Goal: Contribute content: Contribute content

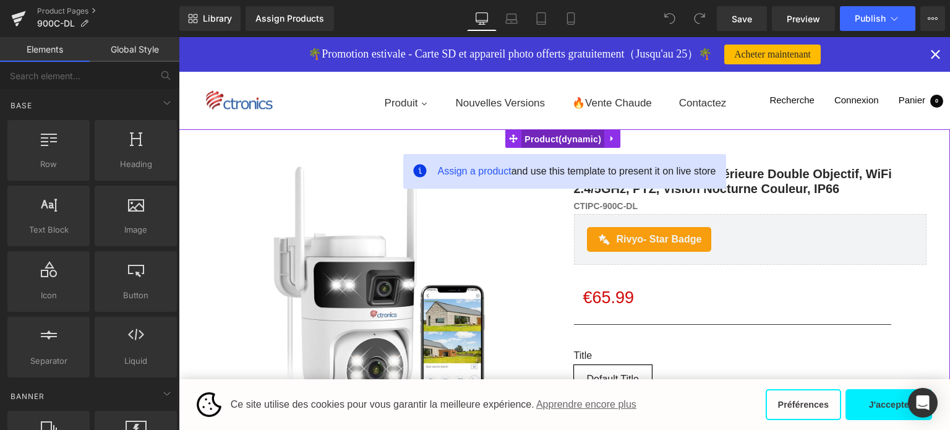
click at [559, 135] on span "Product" at bounding box center [563, 139] width 83 height 19
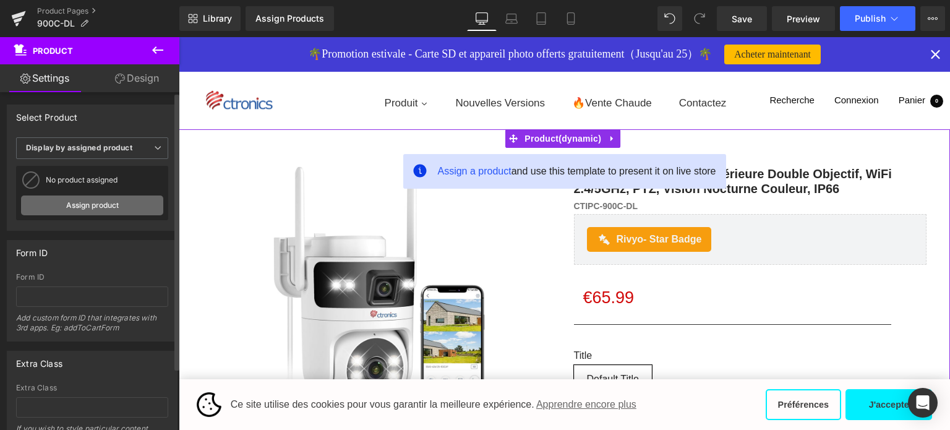
click at [106, 199] on link "Assign product" at bounding box center [92, 206] width 142 height 20
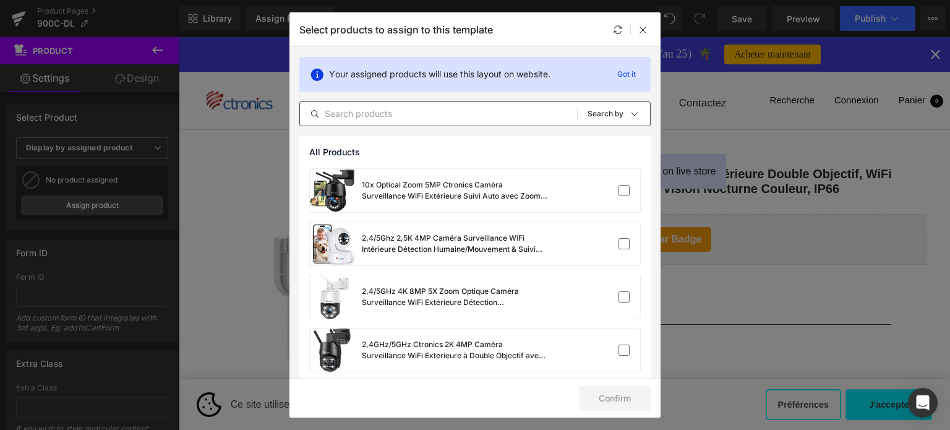
click at [336, 108] on input "text" at bounding box center [438, 113] width 277 height 15
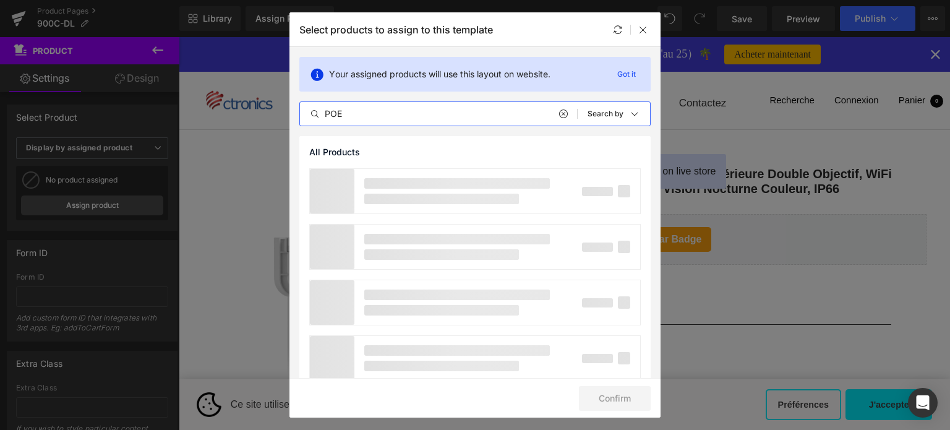
type input "POE"
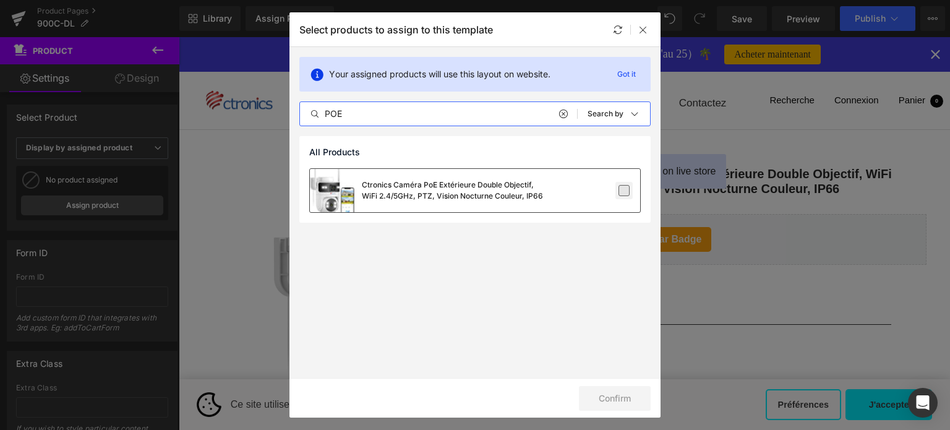
drag, startPoint x: 627, startPoint y: 188, endPoint x: 627, endPoint y: 196, distance: 7.4
click at [627, 188] on label at bounding box center [624, 190] width 11 height 11
click at [624, 191] on input "checkbox" at bounding box center [624, 191] width 0 height 0
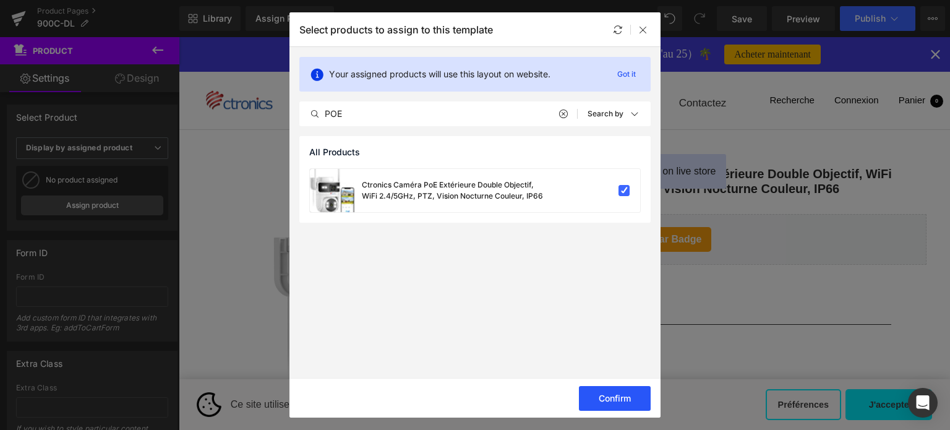
click at [629, 405] on button "Confirm" at bounding box center [615, 398] width 72 height 25
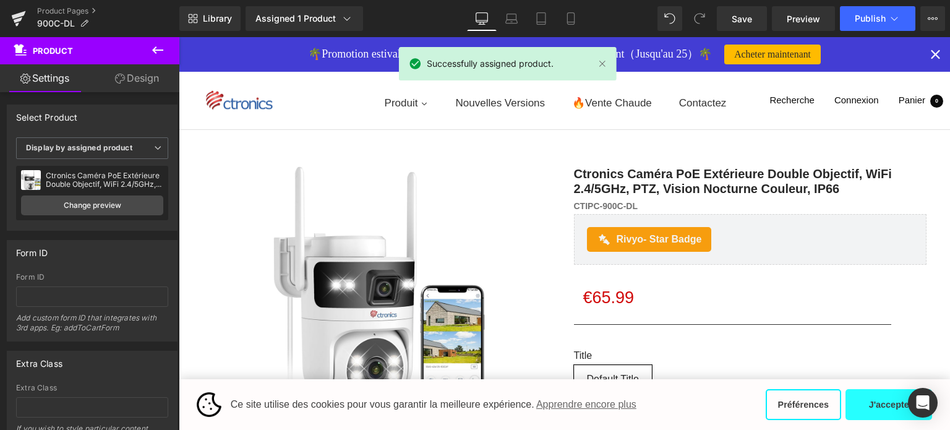
click at [885, 405] on button "J'accepte" at bounding box center [889, 404] width 87 height 31
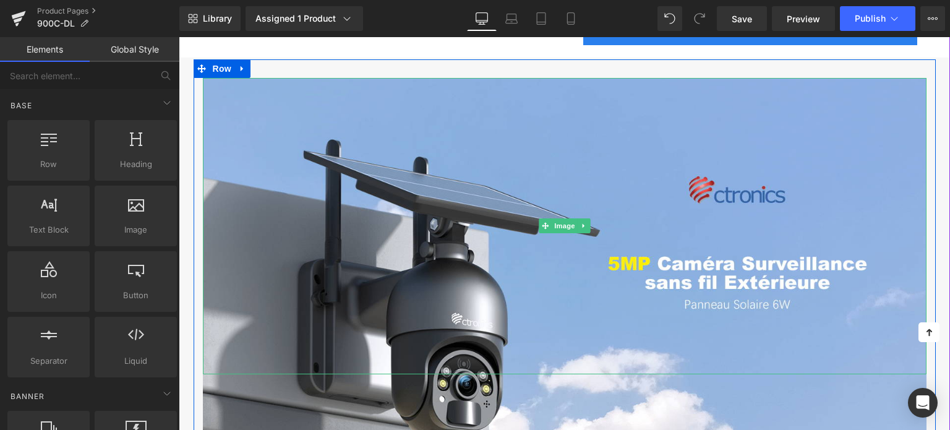
scroll to position [557, 0]
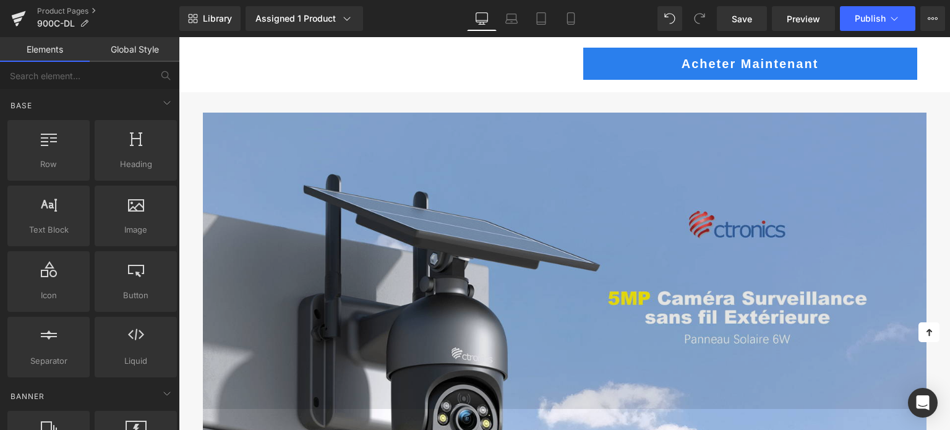
click at [485, 187] on img at bounding box center [565, 261] width 724 height 297
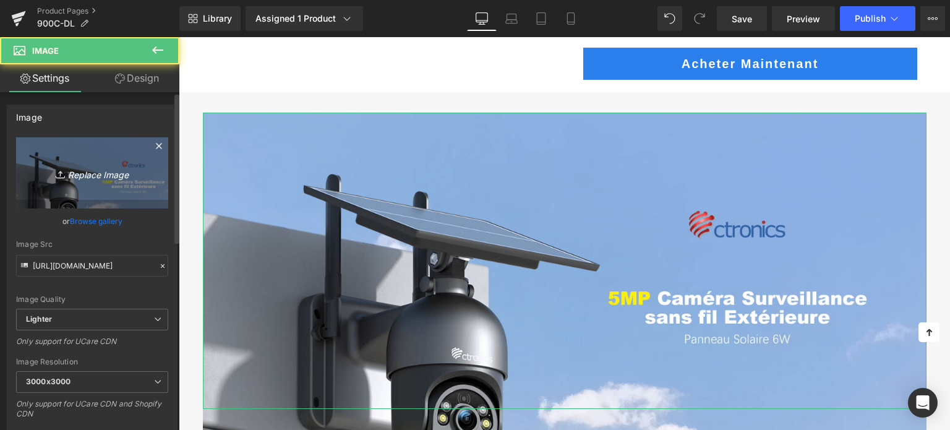
click at [129, 177] on icon "Replace Image" at bounding box center [92, 172] width 99 height 15
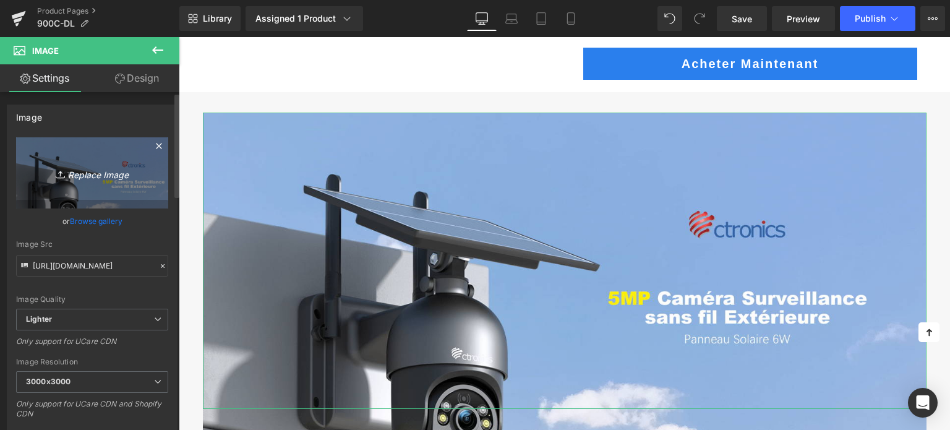
type input "C:\fakepath\画板 8.png"
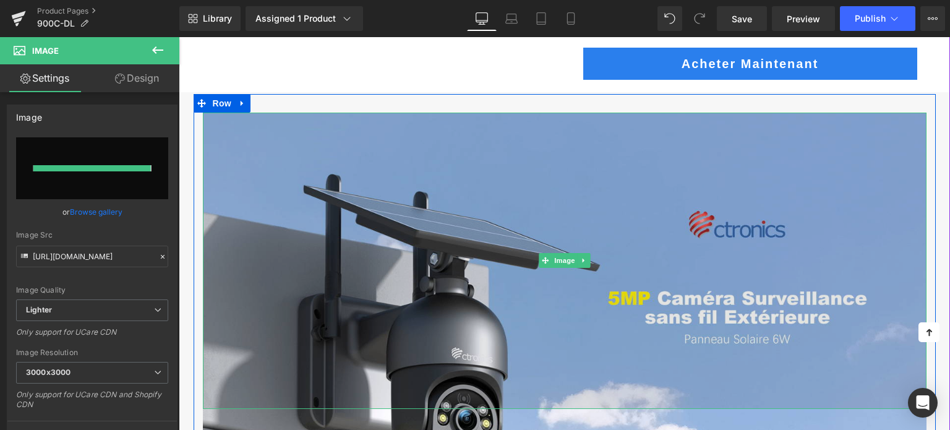
type input "[URL][DOMAIN_NAME]"
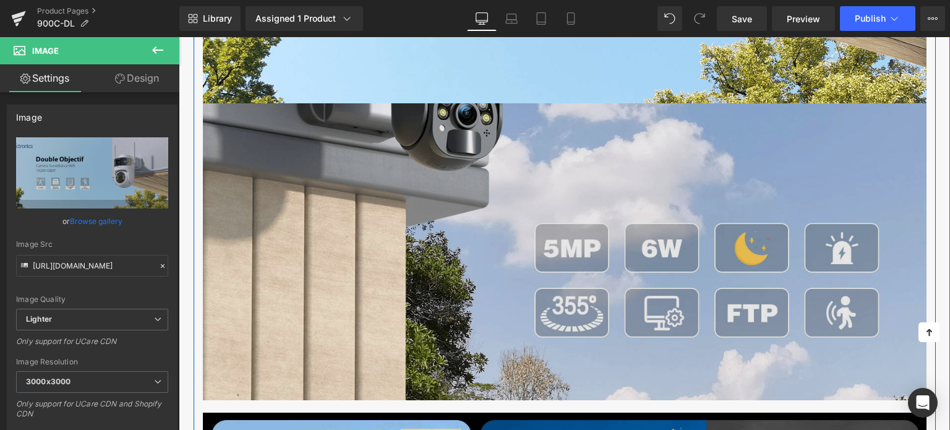
scroll to position [866, 0]
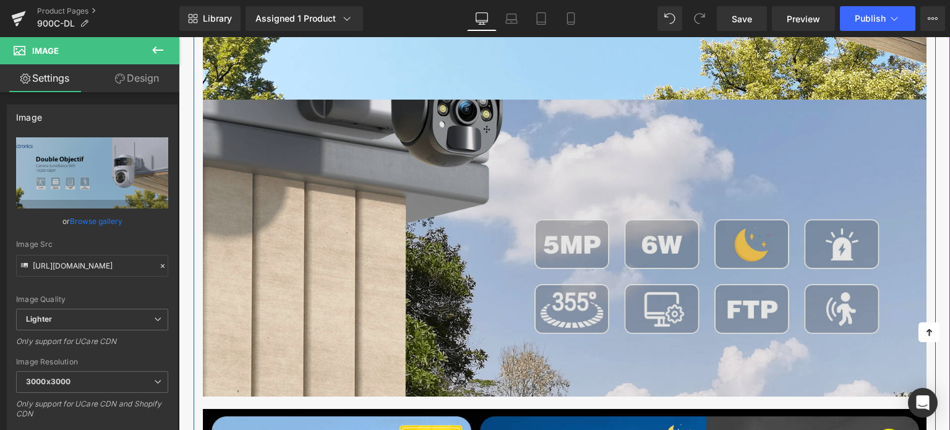
click at [468, 178] on img at bounding box center [565, 248] width 724 height 297
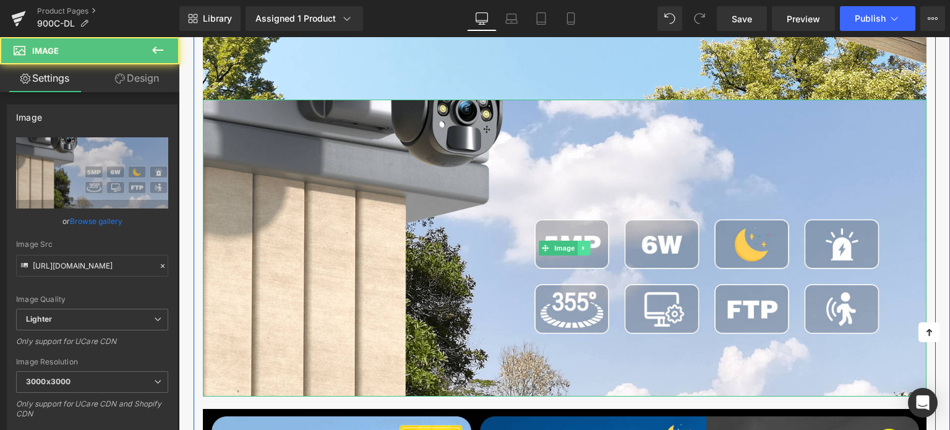
click at [584, 246] on icon at bounding box center [583, 247] width 7 height 7
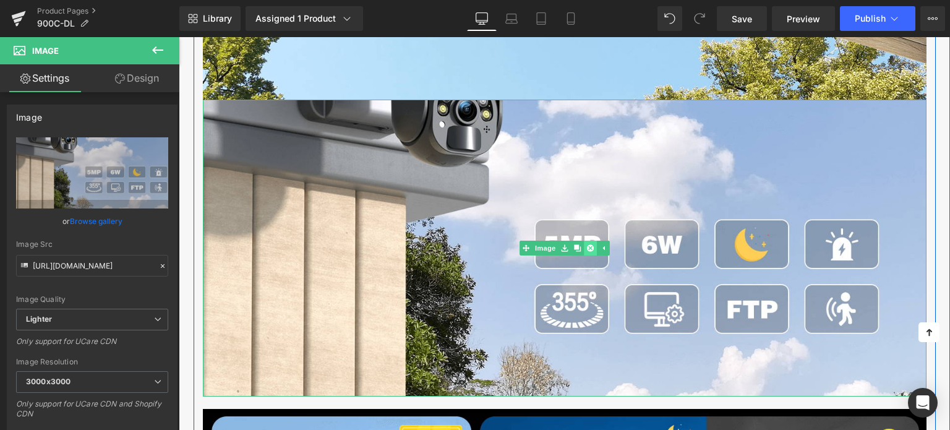
click at [587, 246] on icon at bounding box center [590, 247] width 7 height 7
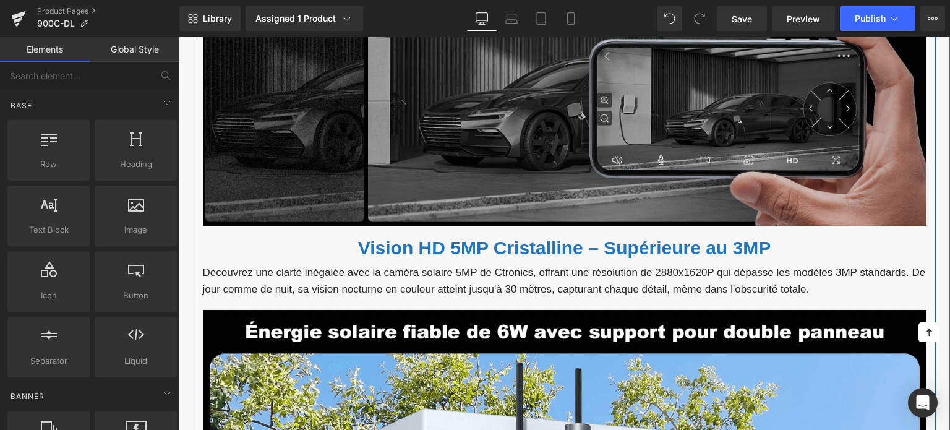
scroll to position [1361, 0]
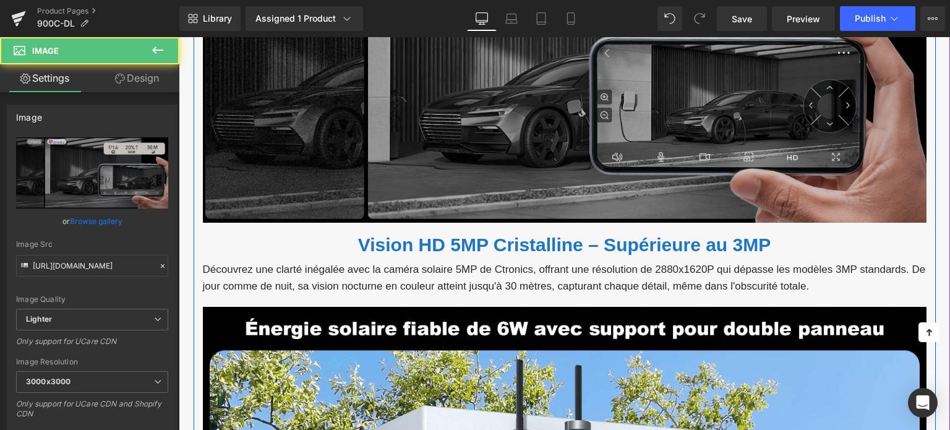
click at [449, 120] on img at bounding box center [565, 74] width 724 height 297
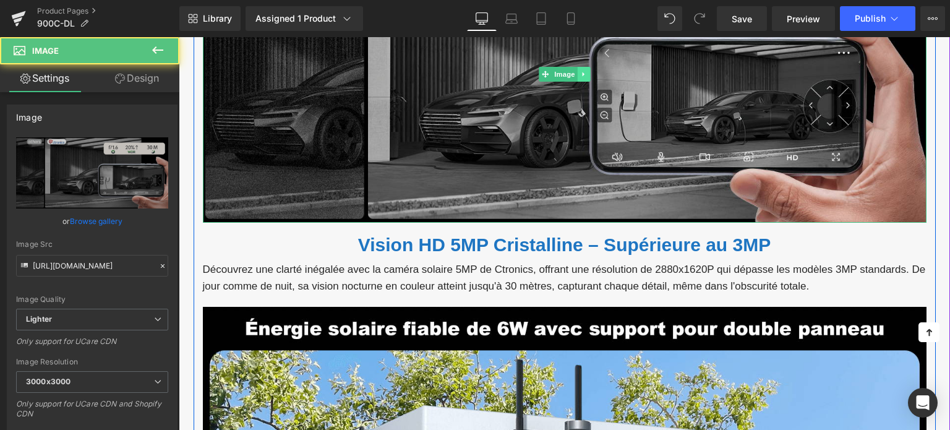
click at [584, 73] on icon at bounding box center [583, 74] width 7 height 7
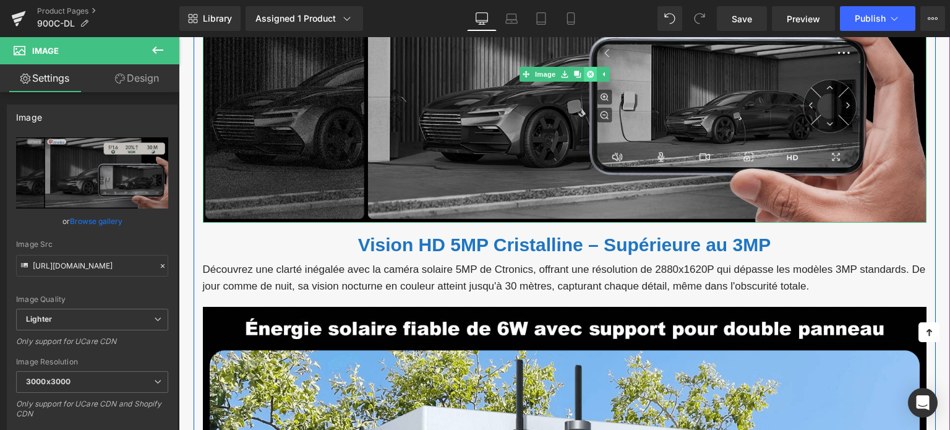
click at [589, 75] on icon at bounding box center [590, 74] width 7 height 7
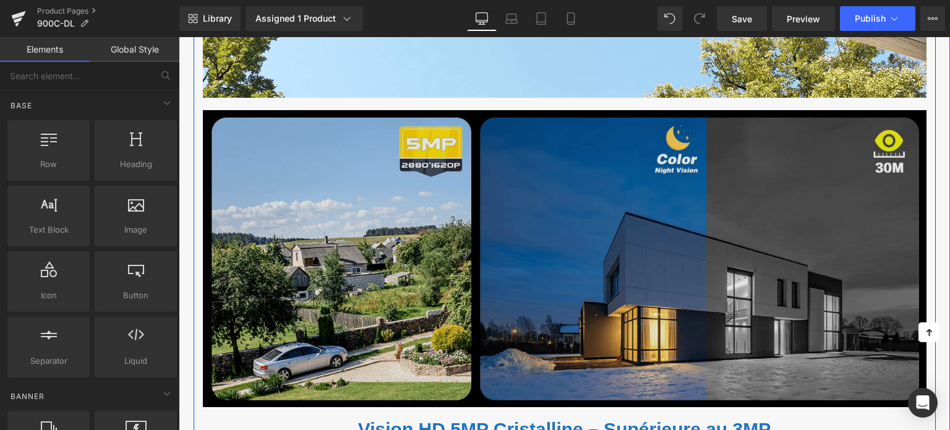
scroll to position [866, 0]
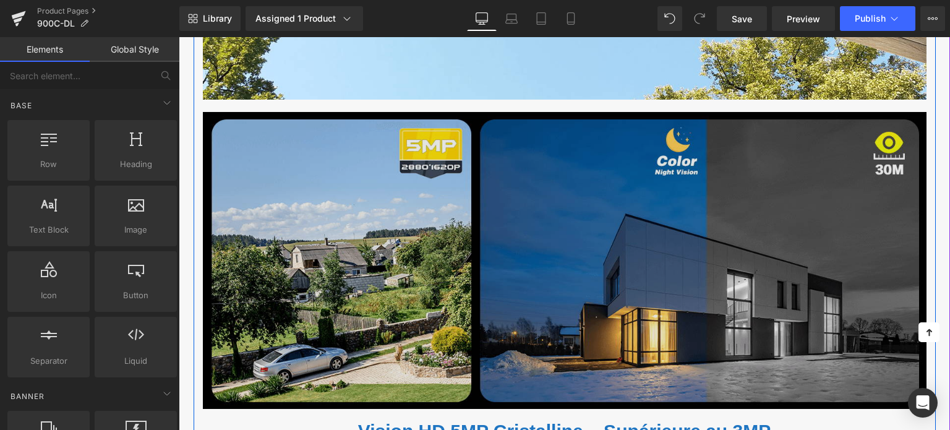
click at [465, 179] on img at bounding box center [565, 260] width 724 height 297
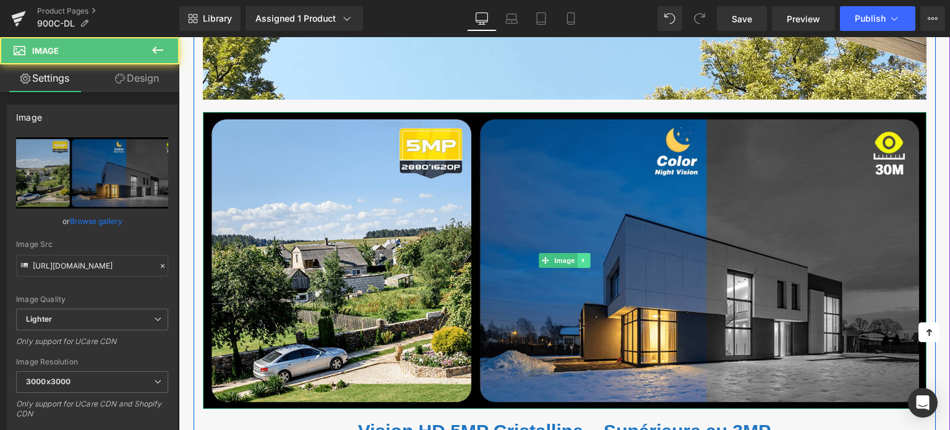
click at [586, 259] on icon at bounding box center [583, 260] width 7 height 7
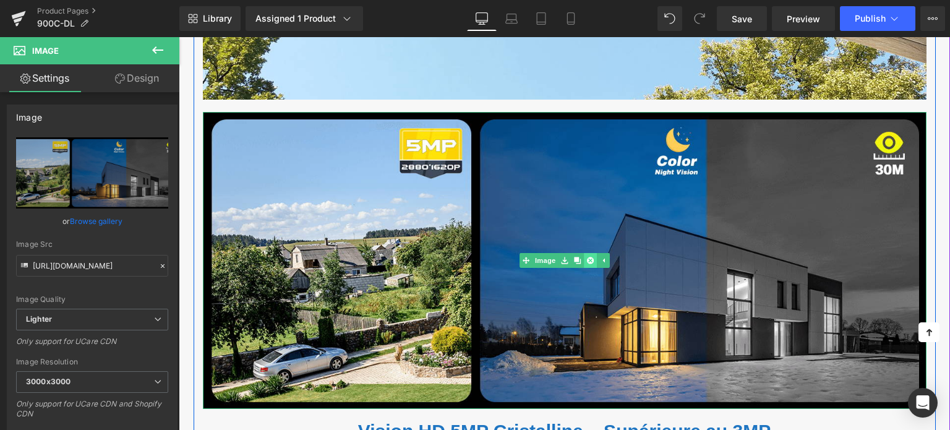
click at [584, 260] on link at bounding box center [590, 260] width 13 height 15
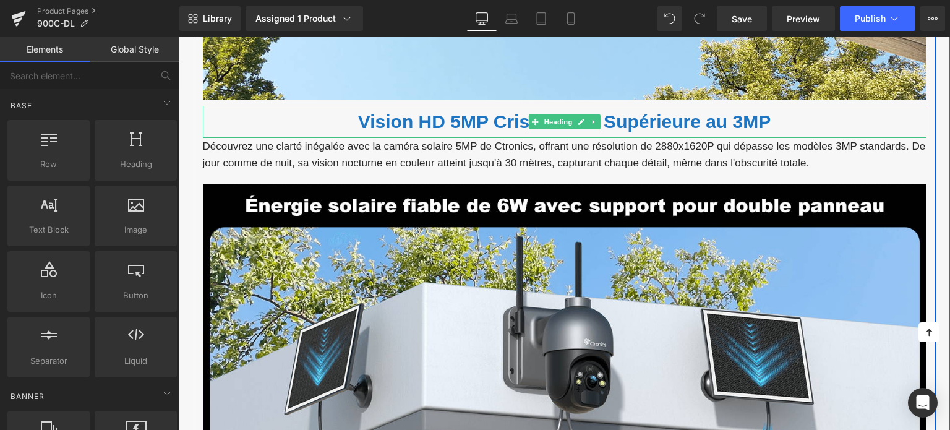
click at [389, 120] on font "Vision HD 5MP Cristalline – Supérieure au 3MP" at bounding box center [564, 121] width 413 height 20
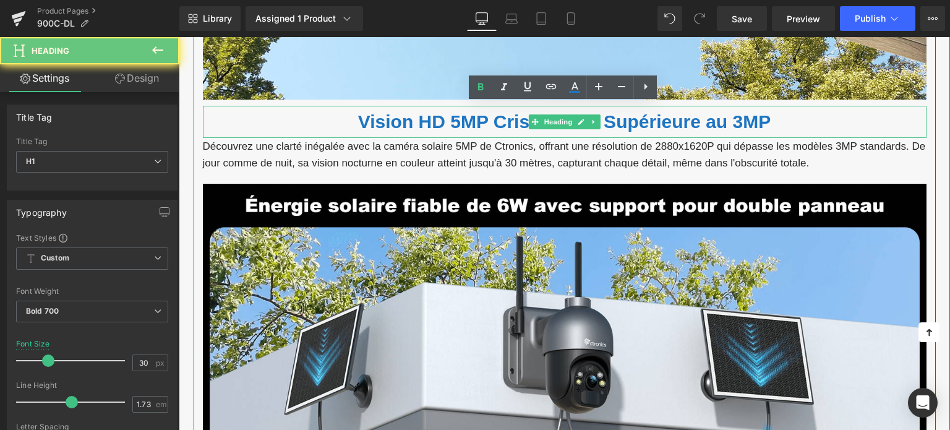
click at [389, 120] on font "Vision HD 5MP Cristalline – Supérieure au 3MP" at bounding box center [564, 121] width 413 height 20
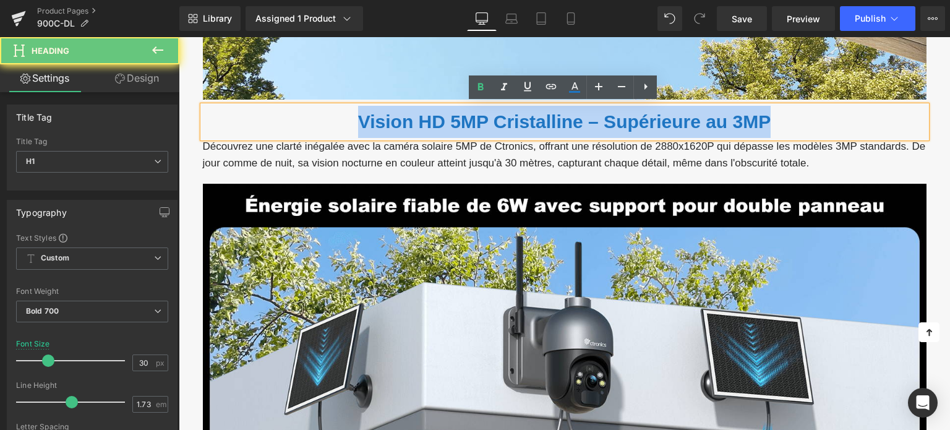
click at [389, 120] on font "Vision HD 5MP Cristalline – Supérieure au 3MP" at bounding box center [564, 121] width 413 height 20
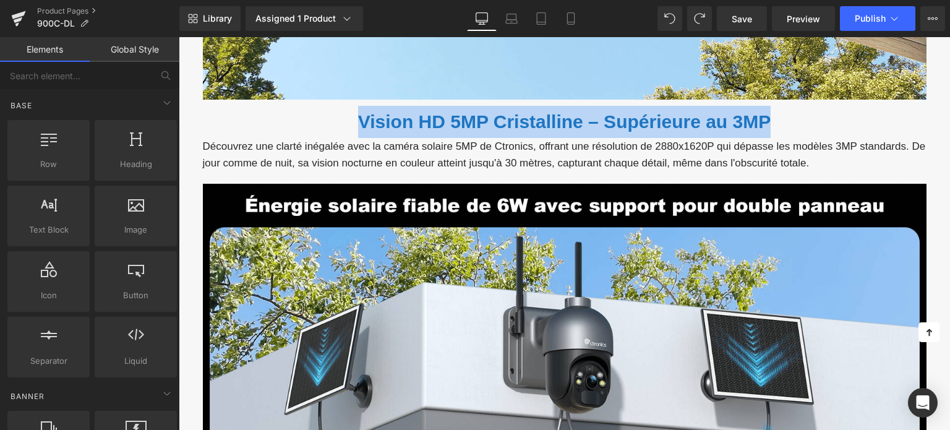
paste div
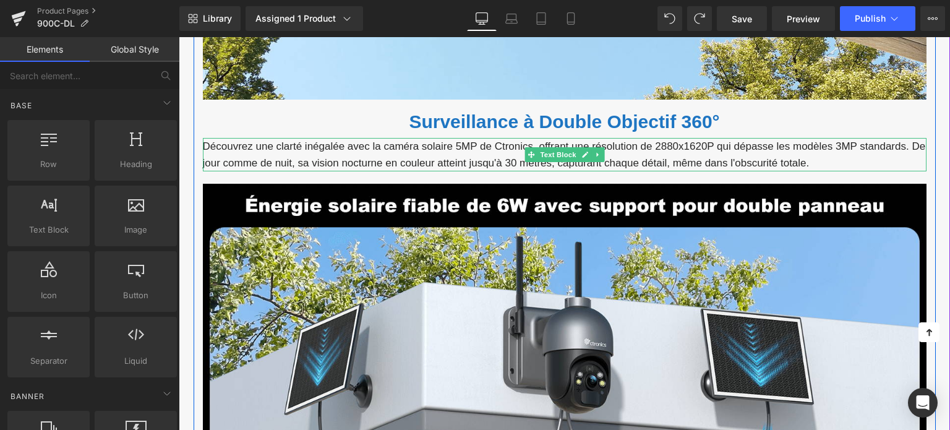
click at [416, 156] on p "Découvrez une clarté inégalée avec la caméra solaire 5MP de Ctronics, offrant u…" at bounding box center [565, 154] width 724 height 33
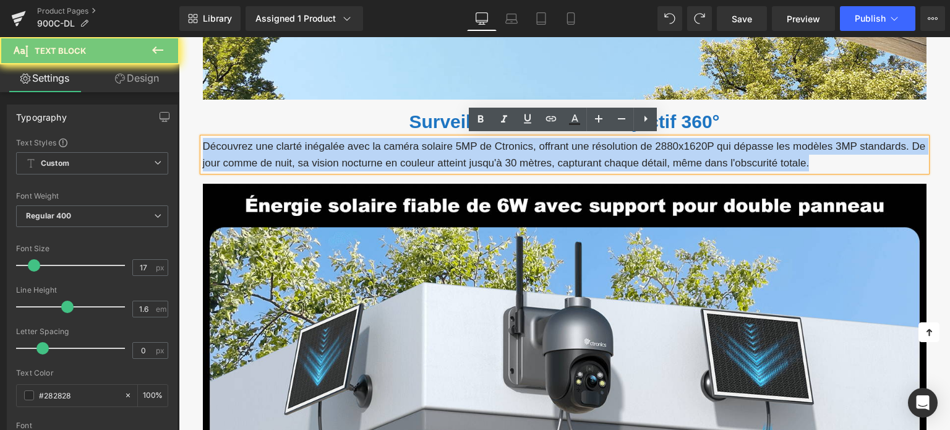
click at [416, 156] on p "Découvrez une clarté inégalée avec la caméra solaire 5MP de Ctronics, offrant u…" at bounding box center [565, 154] width 724 height 33
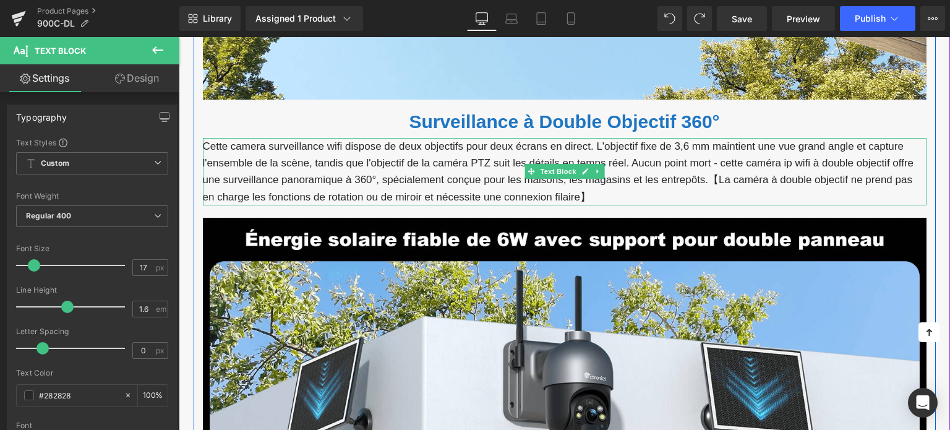
click at [632, 161] on p "Cette camera surveillance wifi dispose de deux objectifs pour deux écrans en di…" at bounding box center [565, 171] width 724 height 67
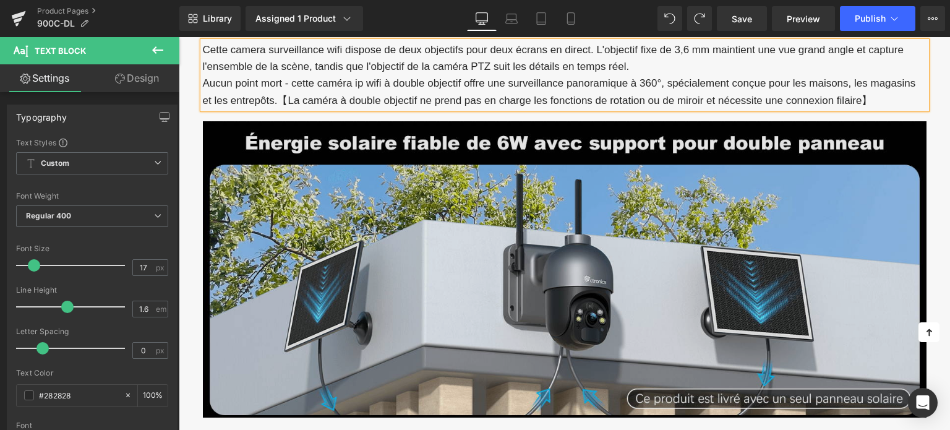
scroll to position [928, 0]
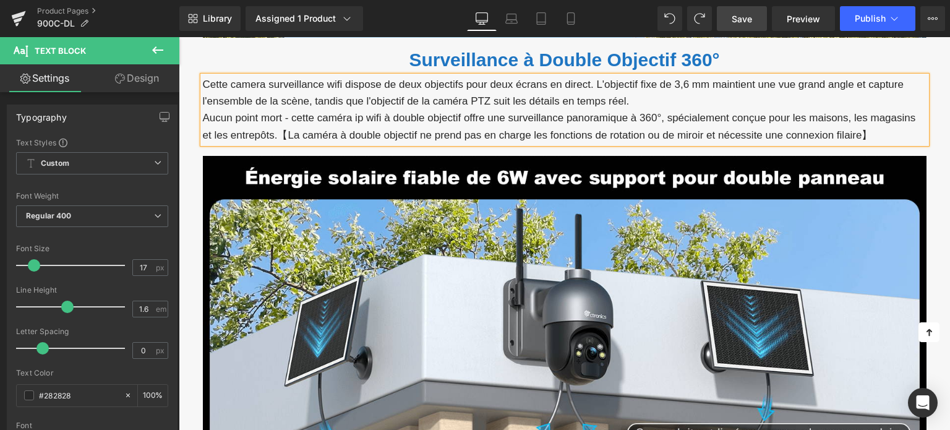
drag, startPoint x: 769, startPoint y: 20, endPoint x: 767, endPoint y: 27, distance: 7.7
click at [769, 20] on div "Save Preview Publish Scheduled View Live Page View with current Template Save T…" at bounding box center [831, 18] width 238 height 25
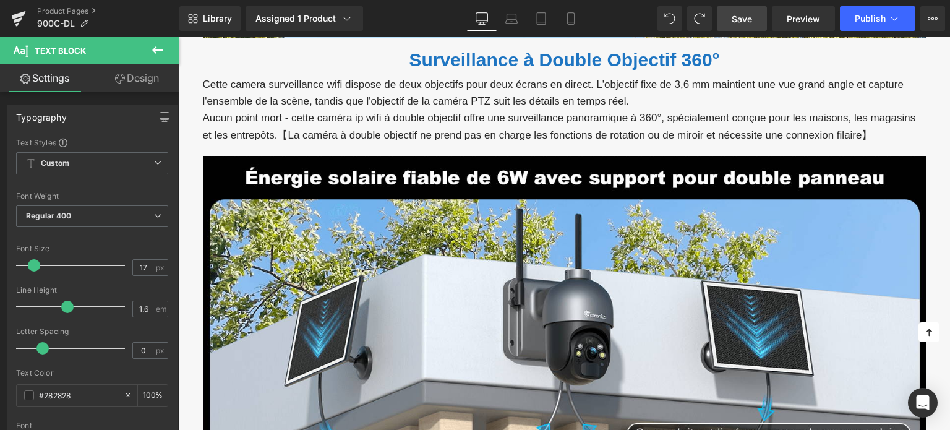
click at [754, 21] on link "Save" at bounding box center [742, 18] width 50 height 25
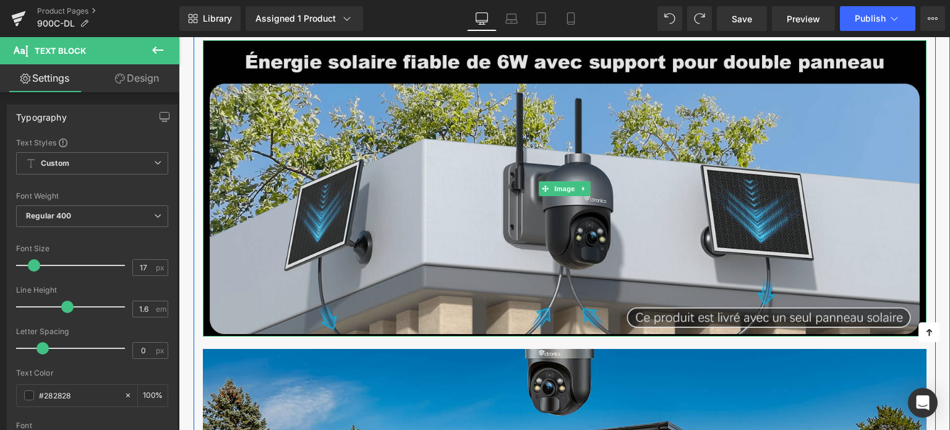
scroll to position [1052, 0]
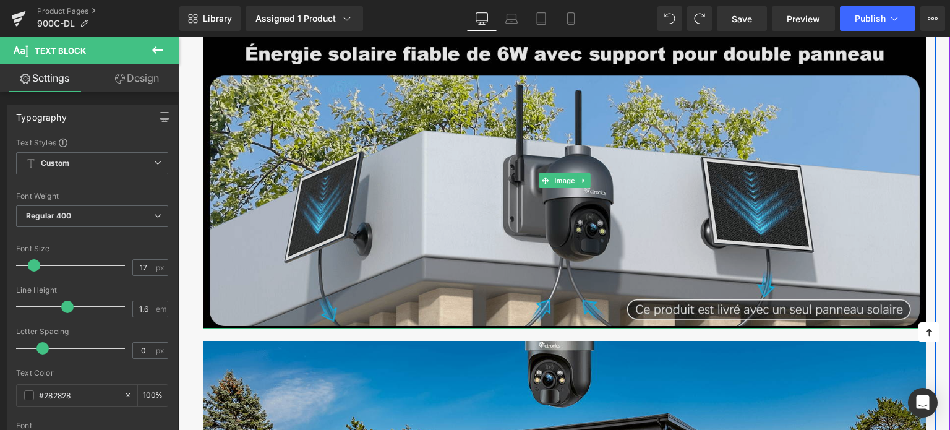
click at [360, 165] on img at bounding box center [565, 180] width 724 height 297
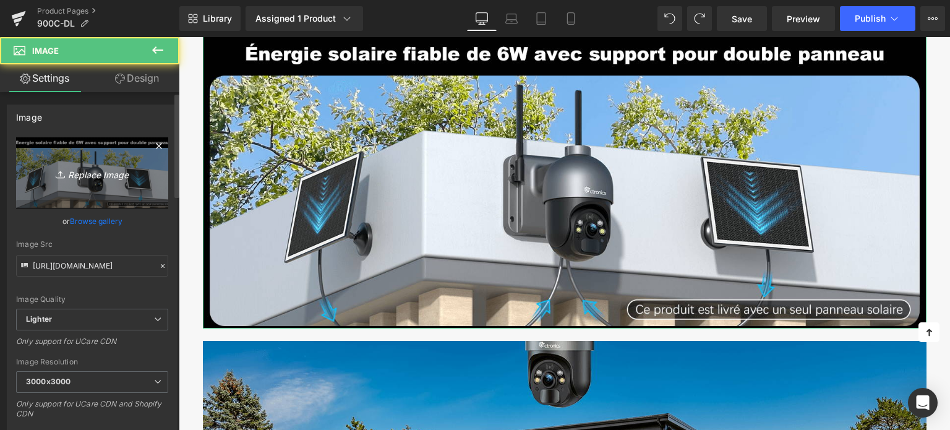
click at [61, 165] on icon "Replace Image" at bounding box center [92, 172] width 99 height 15
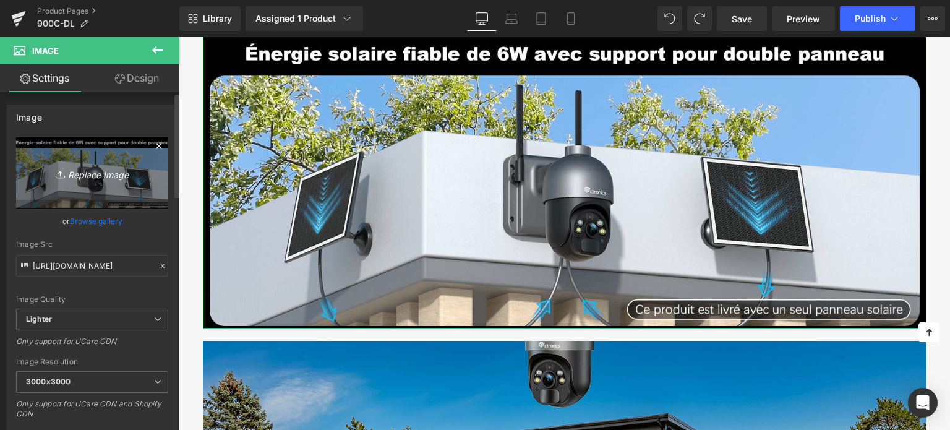
type input "C:\fakepath\画板 10.png"
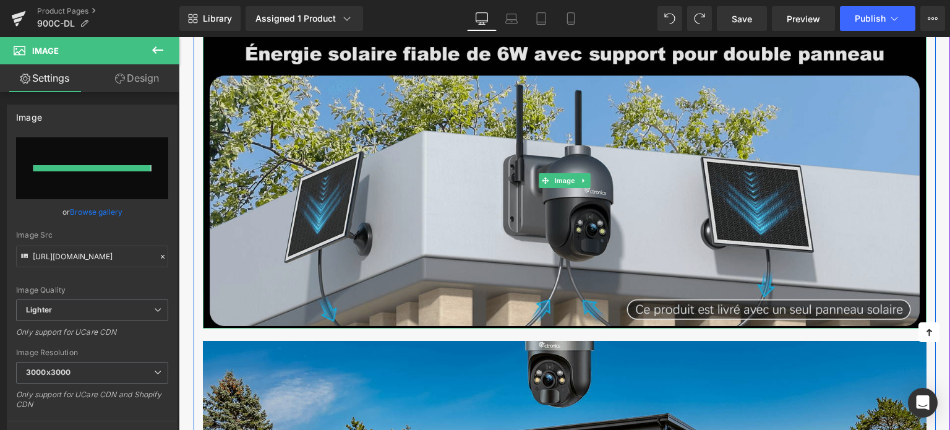
type input "[URL][DOMAIN_NAME]"
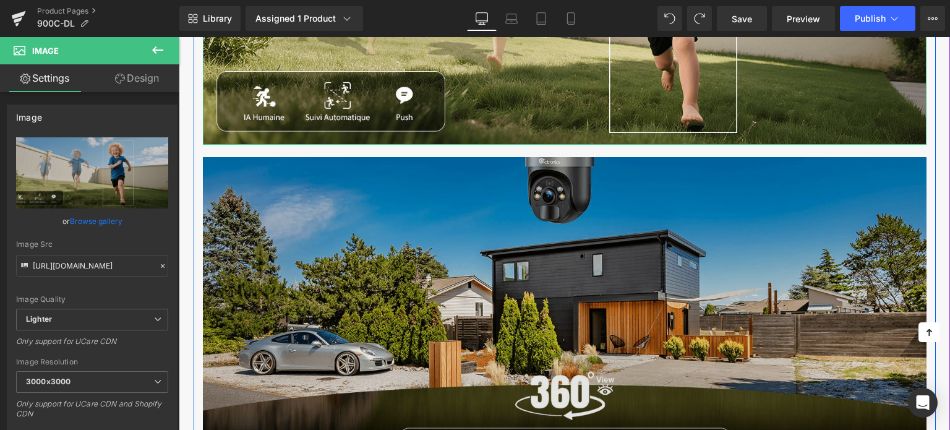
scroll to position [1238, 0]
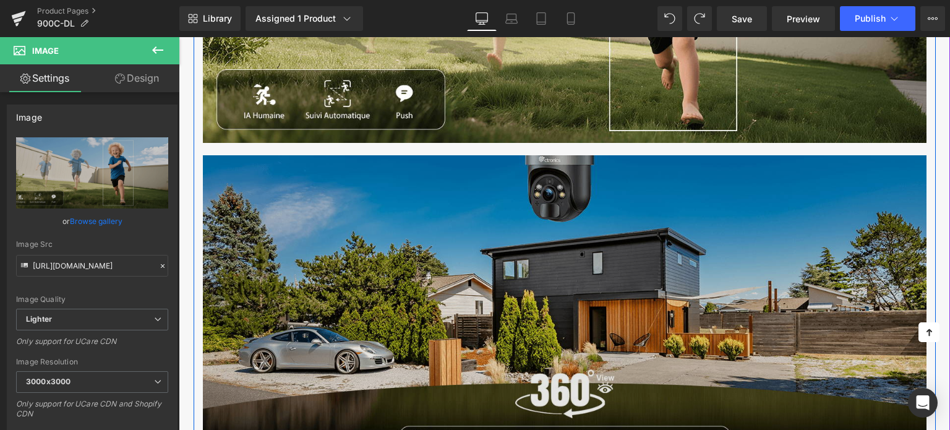
click at [413, 230] on img at bounding box center [565, 303] width 724 height 297
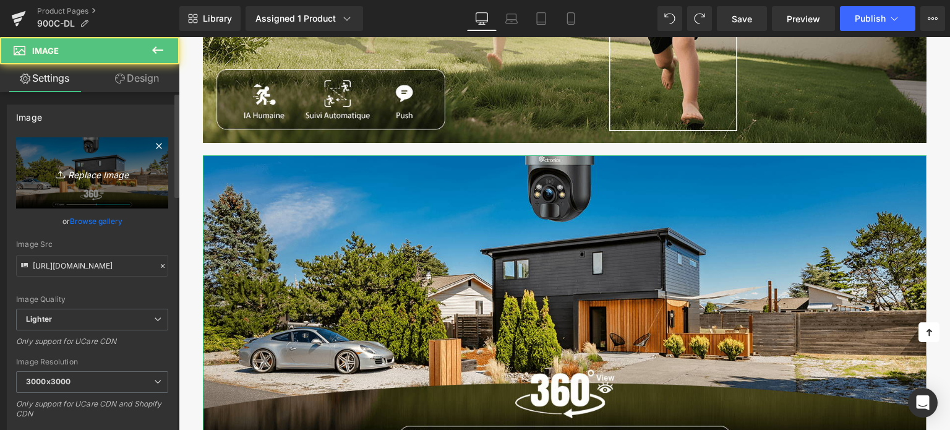
click at [89, 158] on link "Replace Image" at bounding box center [92, 172] width 152 height 71
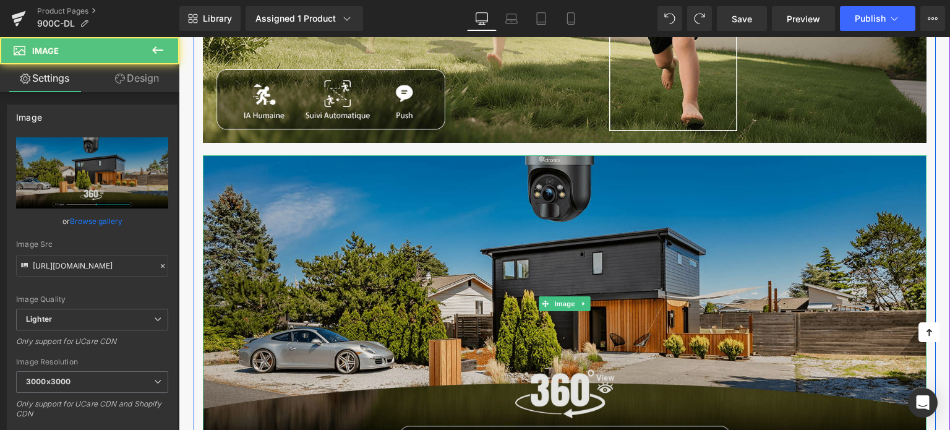
click at [374, 215] on img at bounding box center [565, 303] width 724 height 297
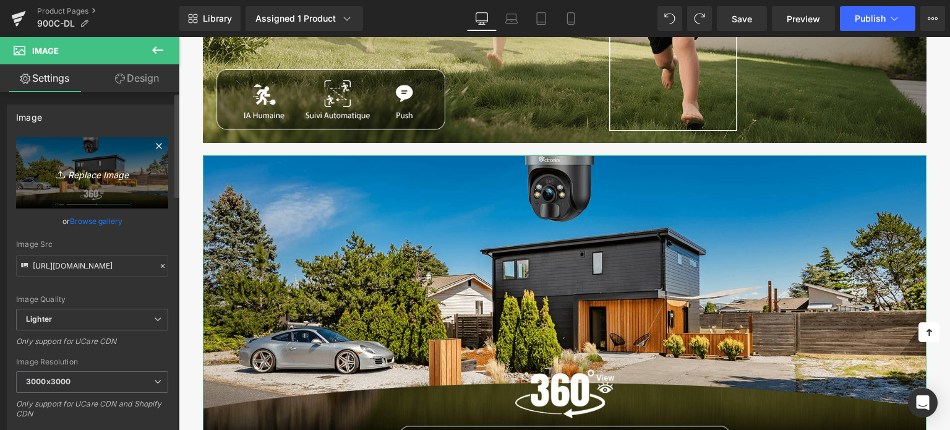
click at [89, 153] on link "Replace Image" at bounding box center [92, 172] width 152 height 71
type input "C:\fakepath\1-9.png"
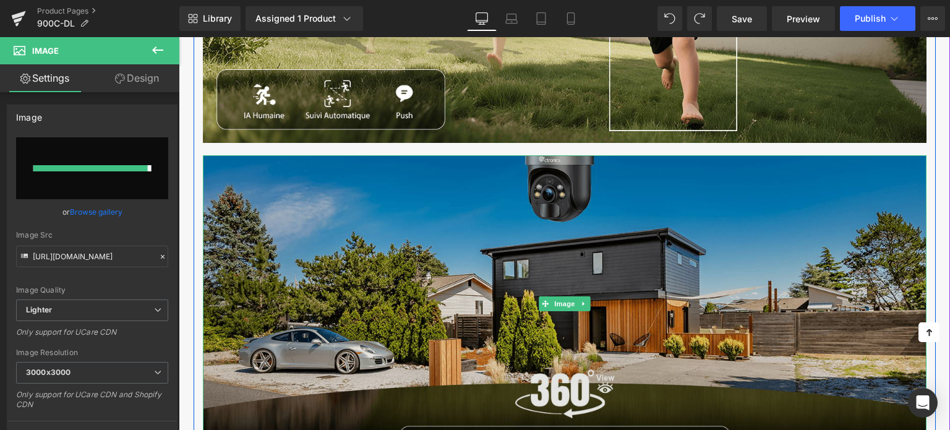
type input "[URL][DOMAIN_NAME]"
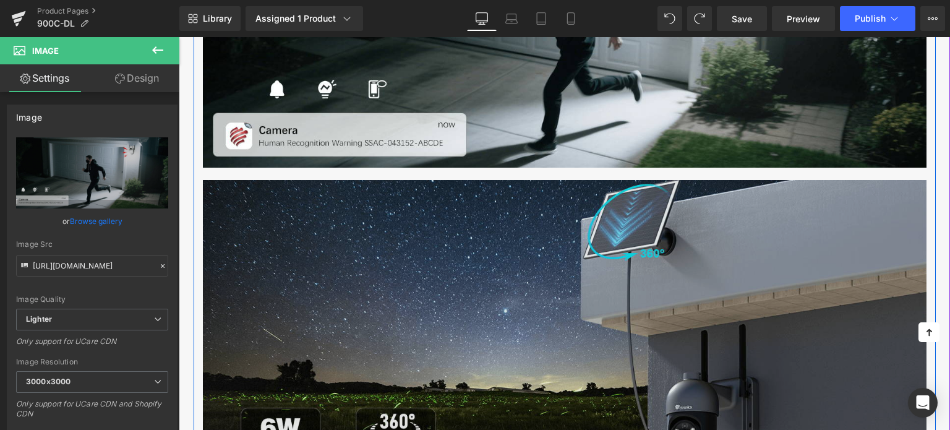
scroll to position [1609, 0]
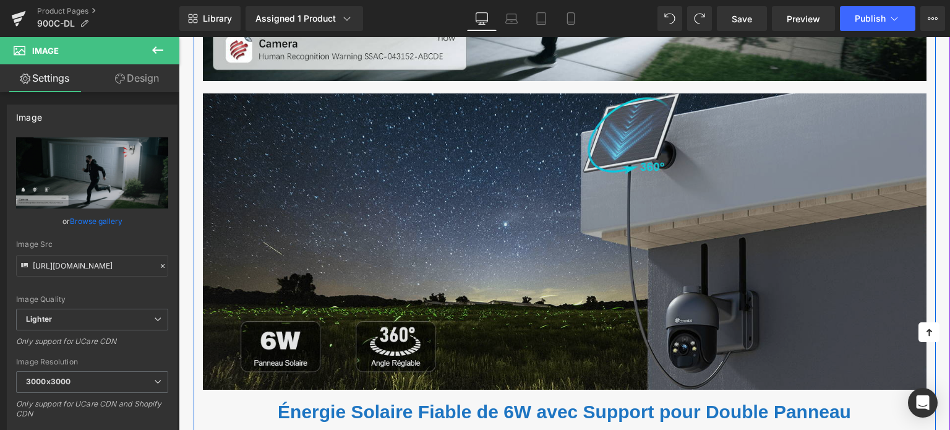
click at [398, 227] on img at bounding box center [565, 241] width 724 height 297
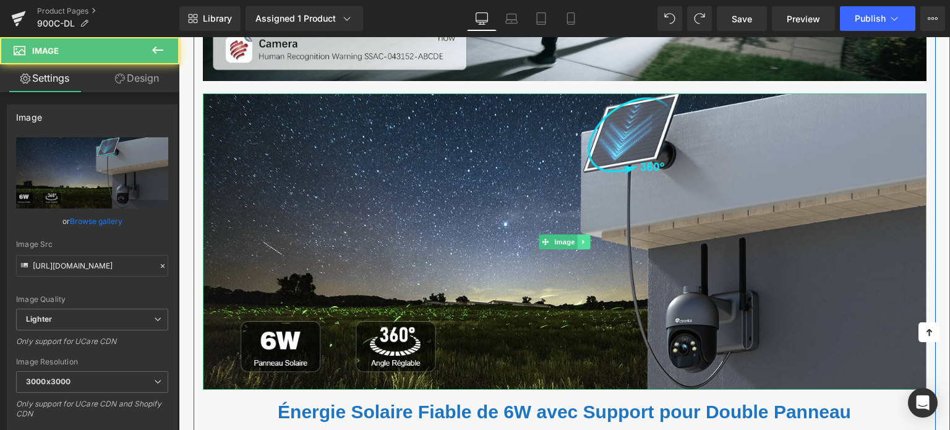
click at [580, 239] on icon at bounding box center [583, 241] width 7 height 7
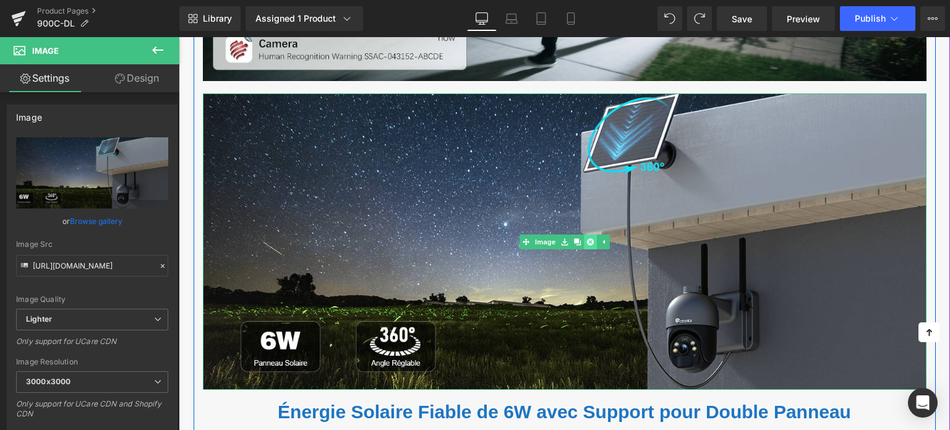
click at [585, 240] on link at bounding box center [590, 242] width 13 height 15
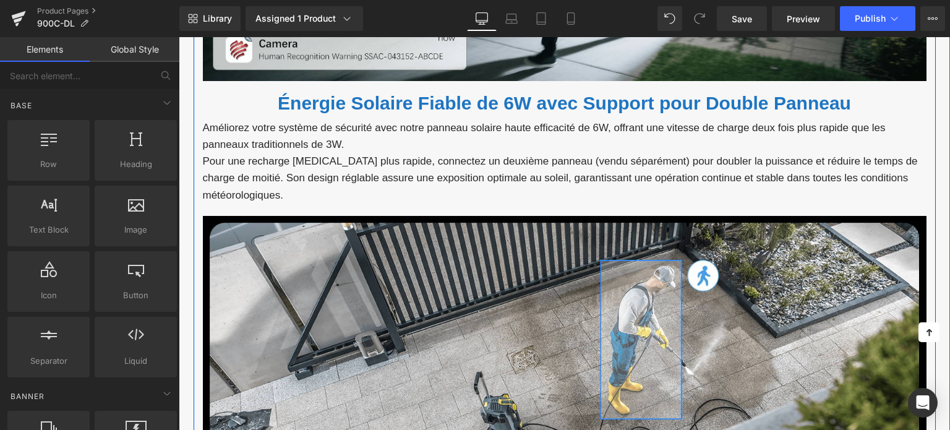
click at [426, 101] on font "Énergie Solaire Fiable de 6W avec Support pour Double Panneau" at bounding box center [565, 103] width 574 height 20
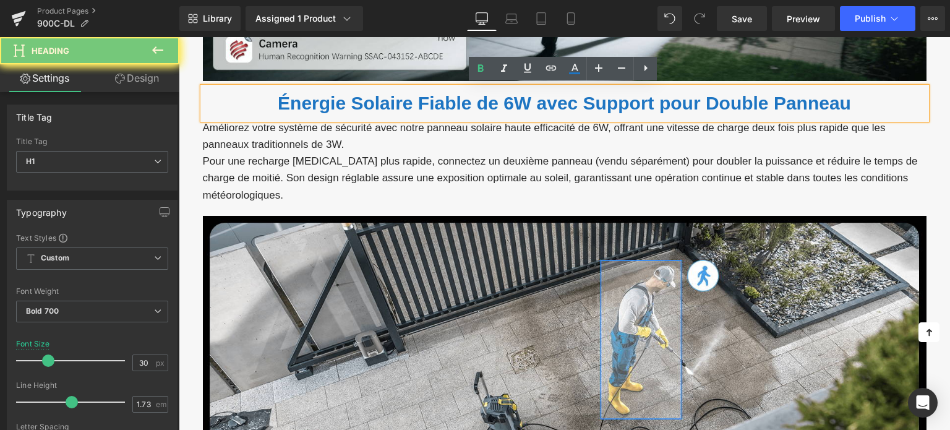
click at [426, 101] on font "Énergie Solaire Fiable de 6W avec Support pour Double Panneau" at bounding box center [565, 103] width 574 height 20
paste div
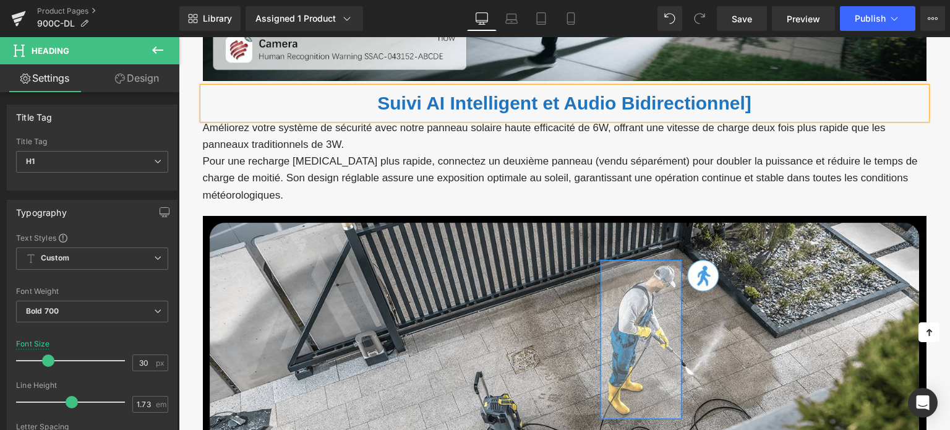
click at [389, 158] on p "Pour une recharge [MEDICAL_DATA] plus rapide, connectez un deuxième panneau (ve…" at bounding box center [565, 178] width 724 height 51
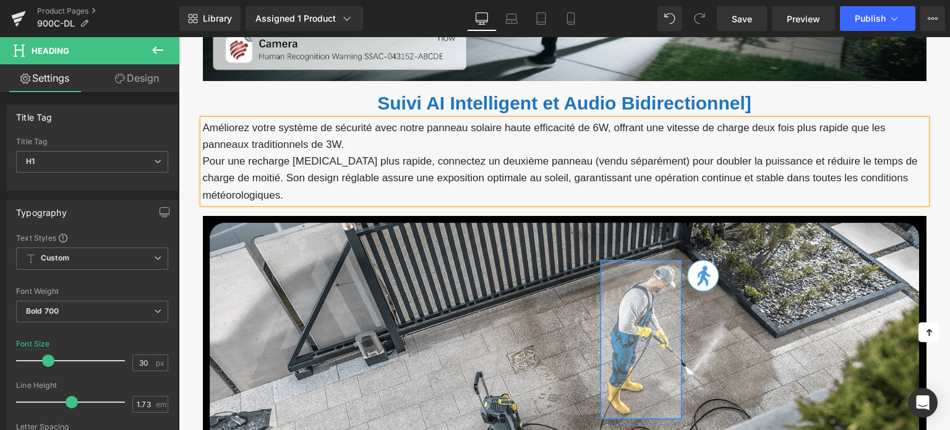
click at [389, 158] on p "Pour une recharge [MEDICAL_DATA] plus rapide, connectez un deuxième panneau (ve…" at bounding box center [565, 178] width 724 height 51
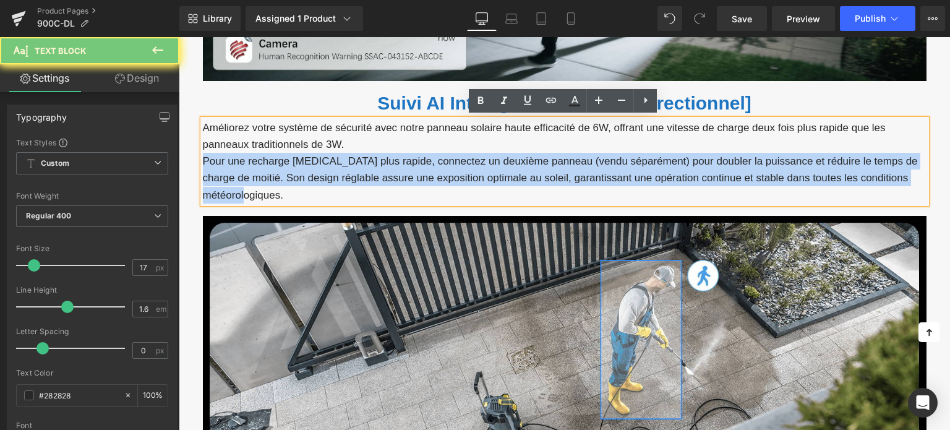
click at [389, 158] on p "Pour une recharge [MEDICAL_DATA] plus rapide, connectez un deuxième panneau (ve…" at bounding box center [565, 178] width 724 height 51
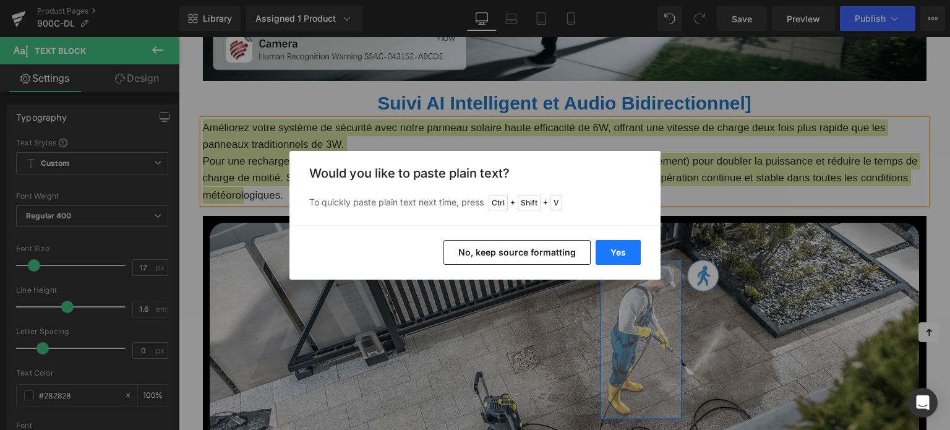
click at [621, 254] on button "Yes" at bounding box center [618, 252] width 45 height 25
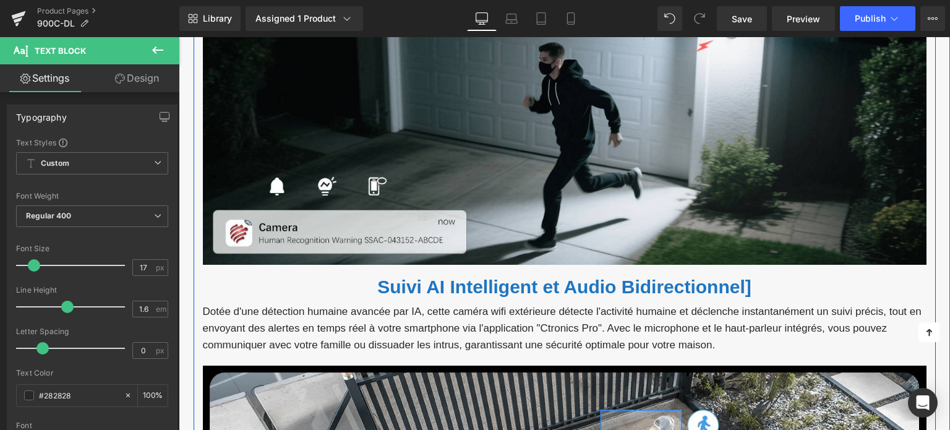
scroll to position [1423, 0]
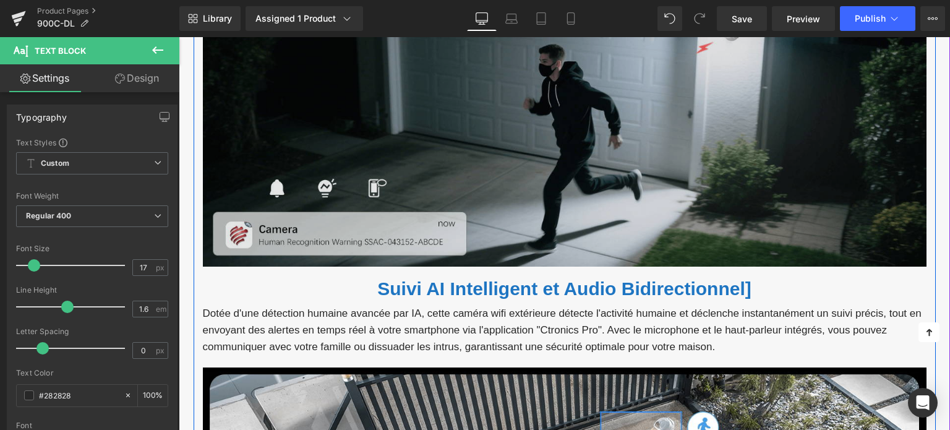
click at [483, 175] on img at bounding box center [565, 118] width 724 height 297
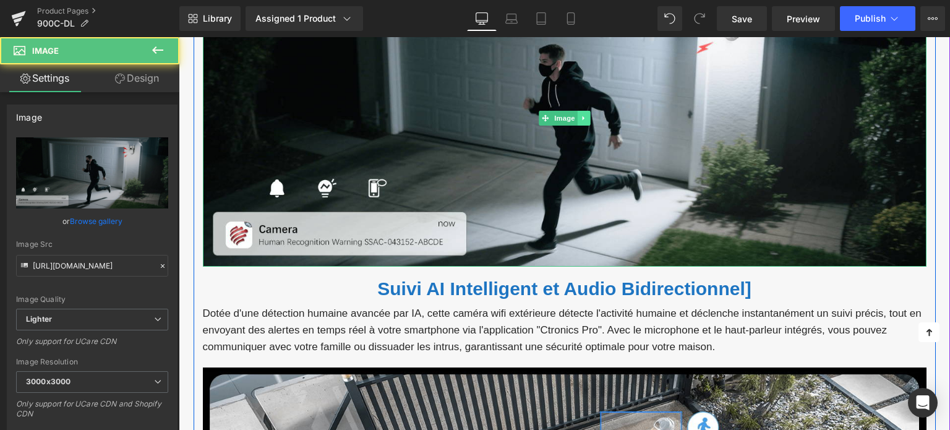
click at [585, 118] on icon at bounding box center [583, 117] width 7 height 7
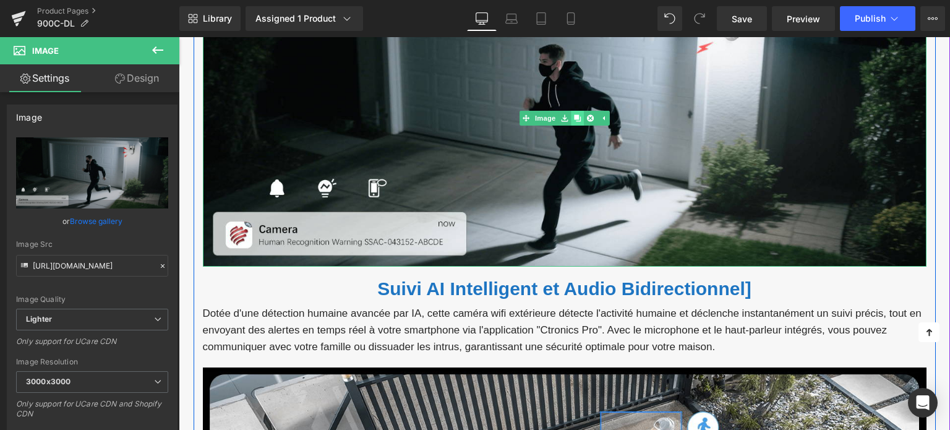
click at [577, 119] on icon at bounding box center [577, 118] width 7 height 7
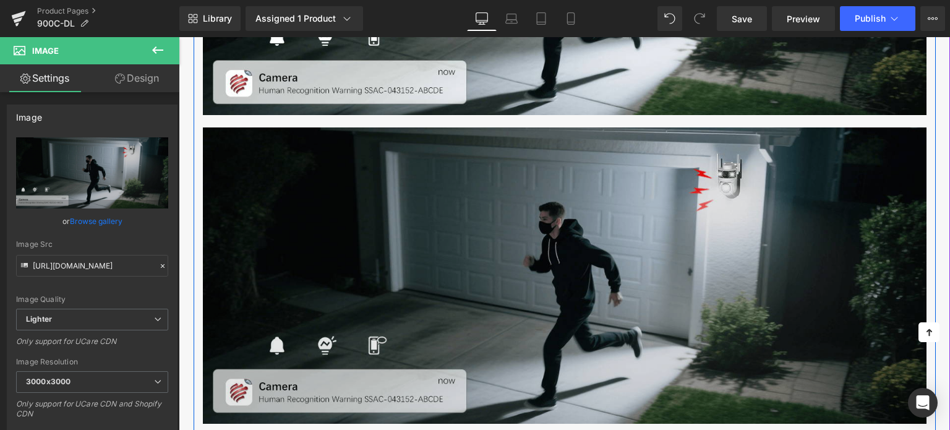
click at [470, 212] on img at bounding box center [565, 275] width 724 height 297
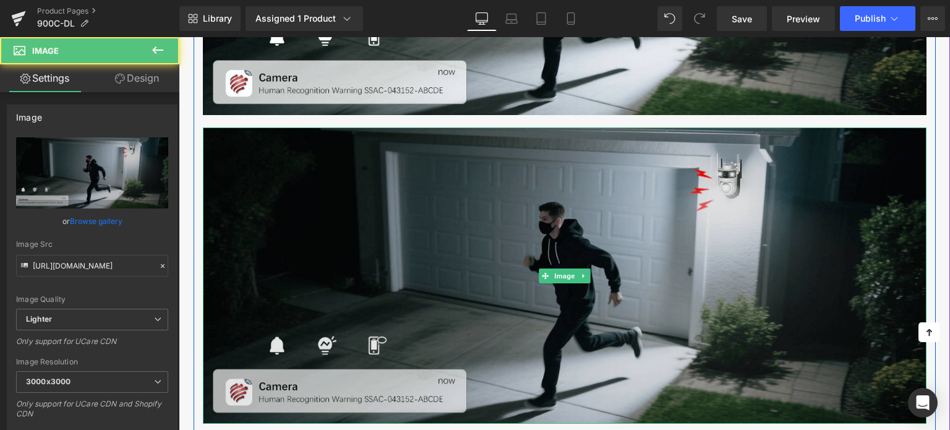
scroll to position [1614, 0]
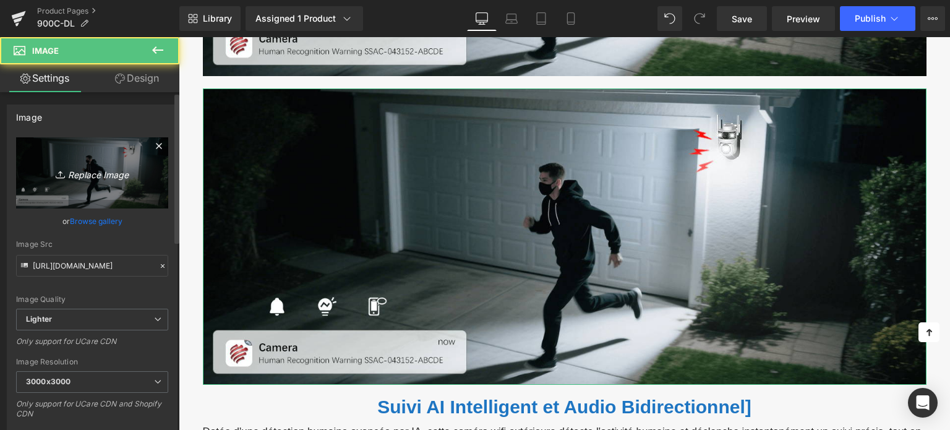
click at [91, 173] on icon "Replace Image" at bounding box center [92, 172] width 99 height 15
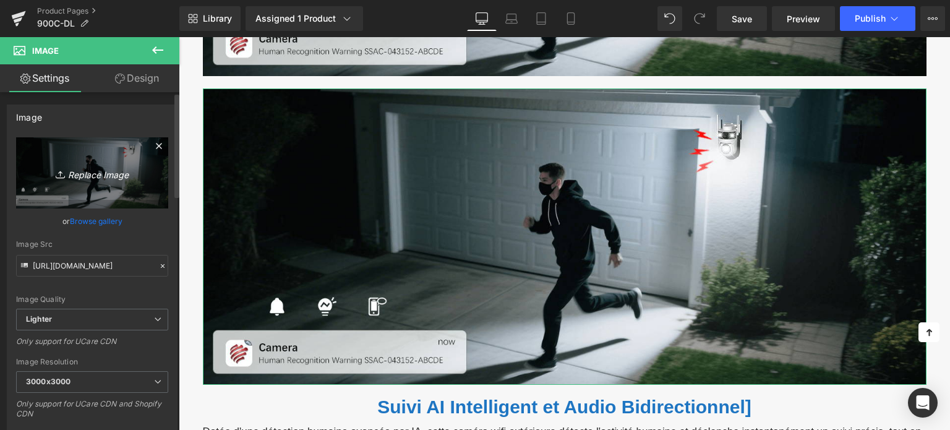
type input "C:\fakepath\画板 13.png"
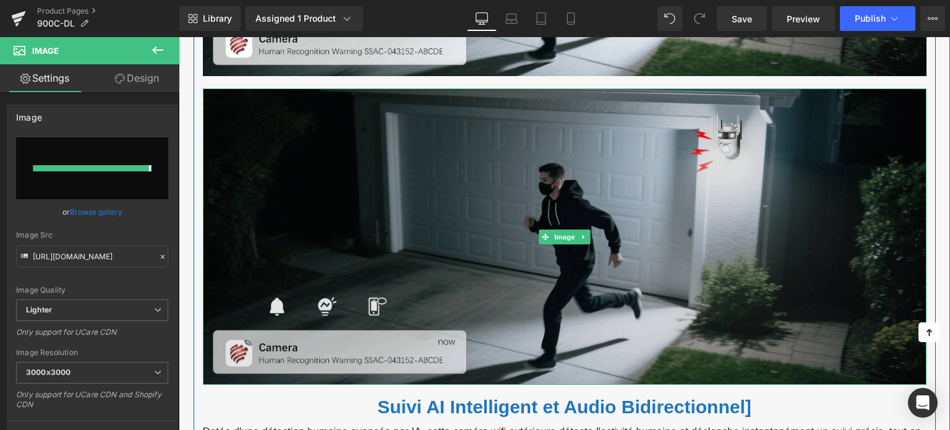
type input "[URL][DOMAIN_NAME]"
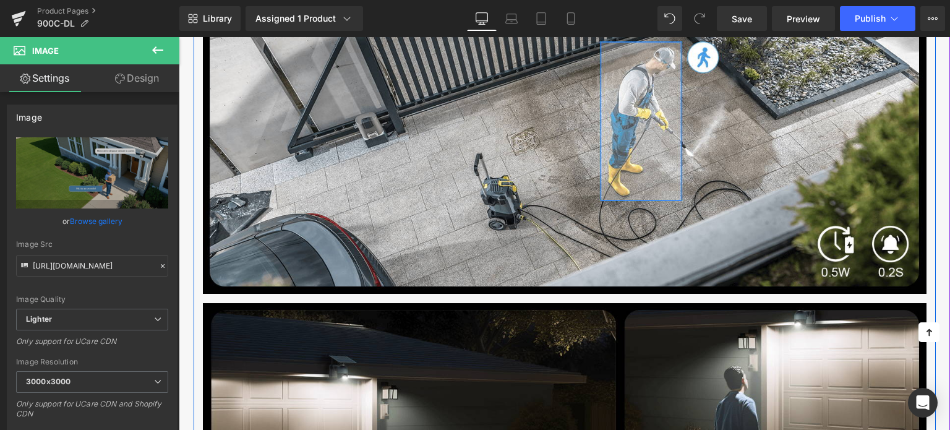
scroll to position [2109, 0]
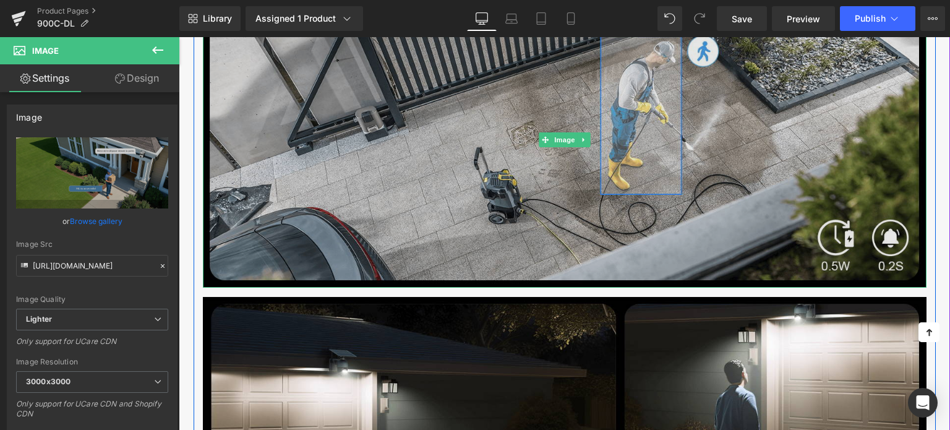
click at [381, 169] on img at bounding box center [565, 139] width 724 height 297
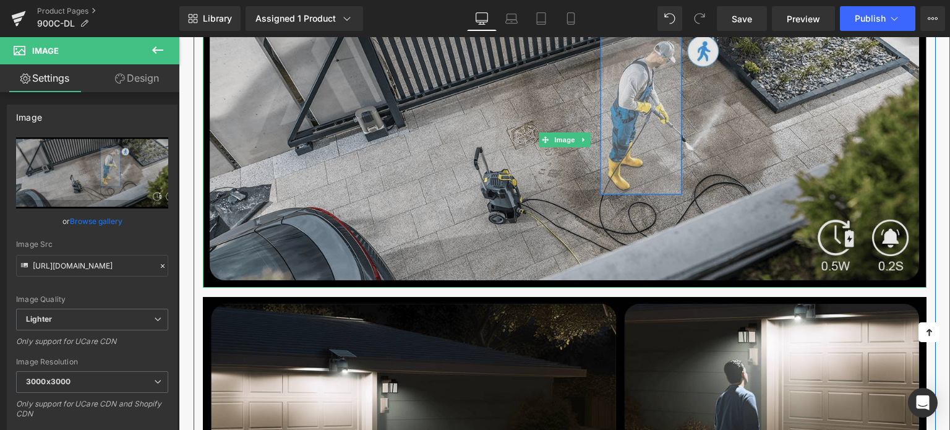
click at [470, 172] on img at bounding box center [565, 139] width 724 height 297
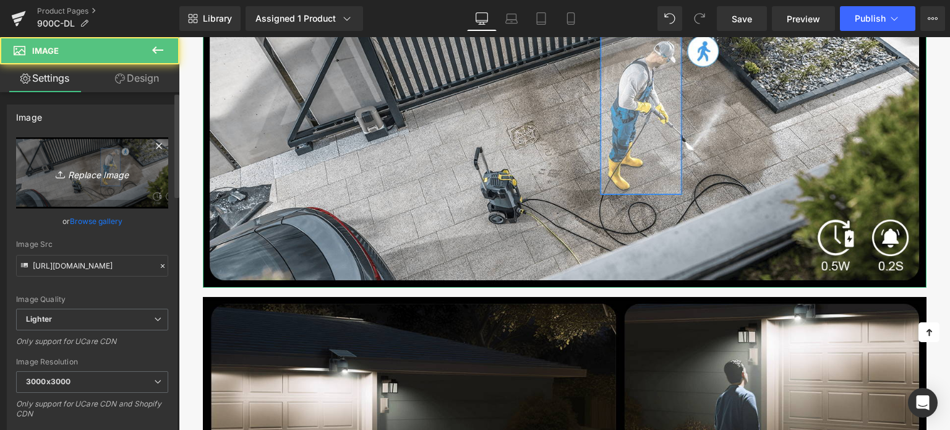
click at [116, 166] on icon "Replace Image" at bounding box center [92, 172] width 99 height 15
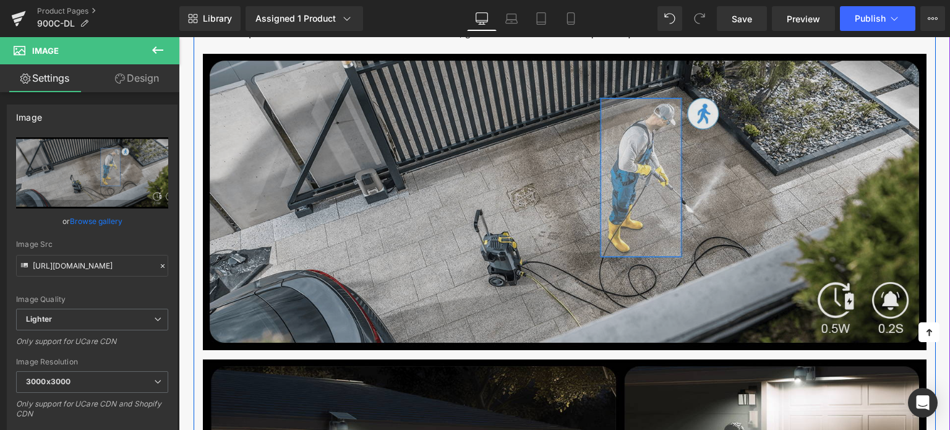
scroll to position [2047, 0]
click at [375, 187] on img at bounding box center [565, 201] width 724 height 297
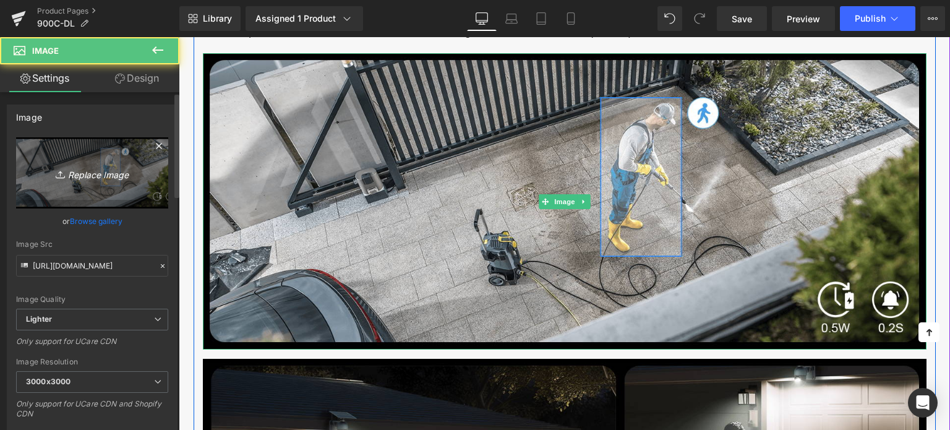
click at [105, 167] on icon "Replace Image" at bounding box center [92, 172] width 99 height 15
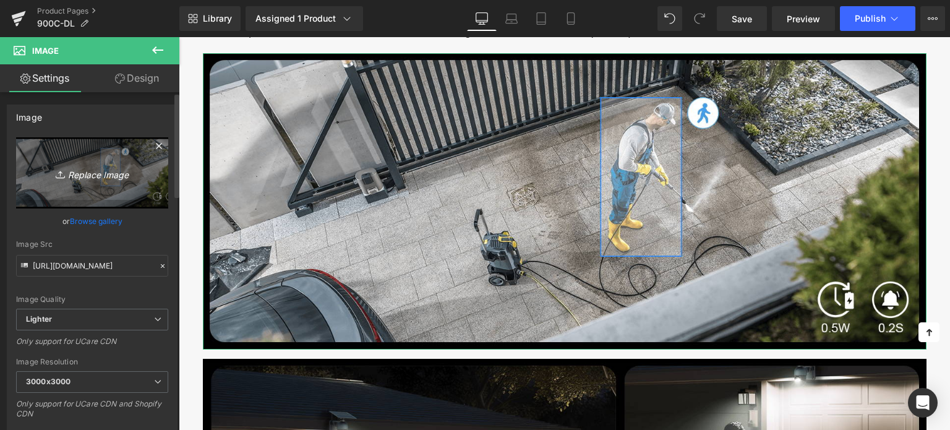
type input "C:\fakepath\2-1.jpg"
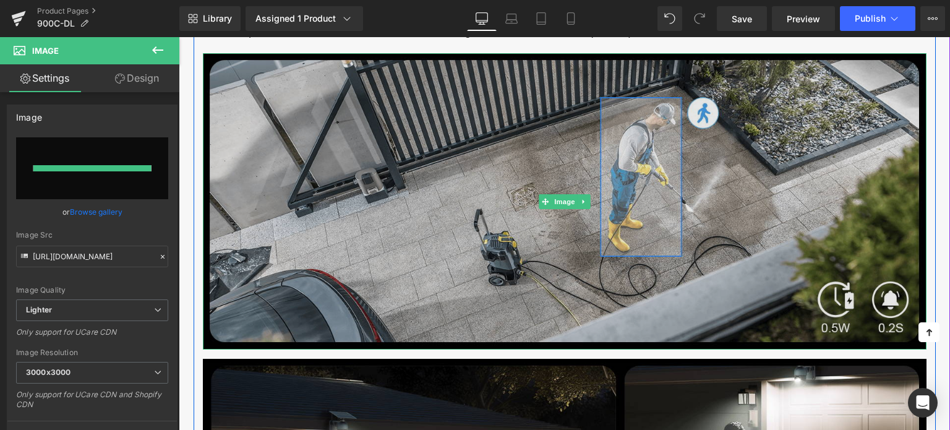
type input "[URL][DOMAIN_NAME]"
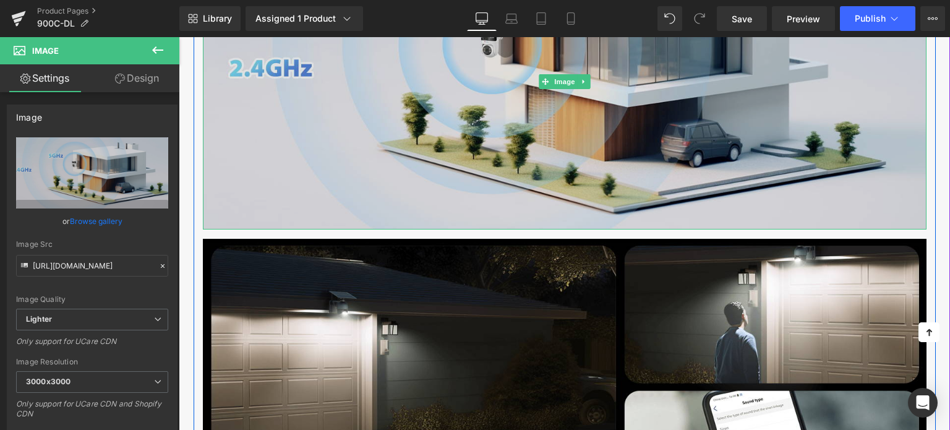
scroll to position [2171, 0]
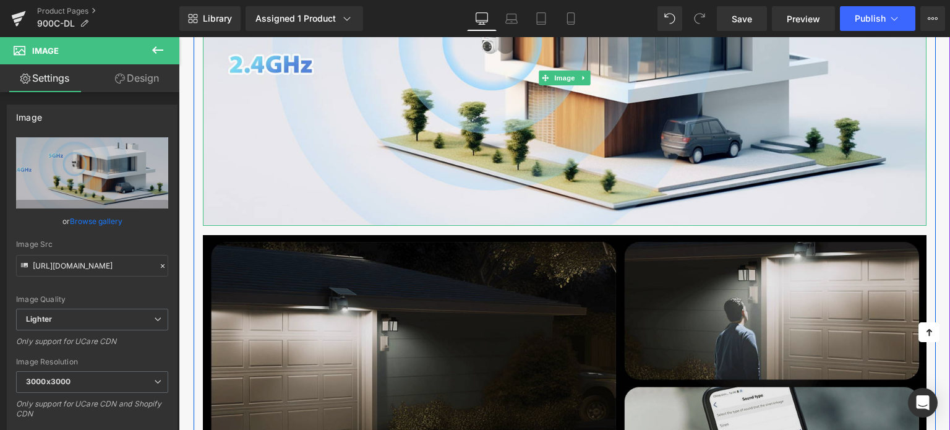
click at [337, 276] on img at bounding box center [565, 383] width 724 height 297
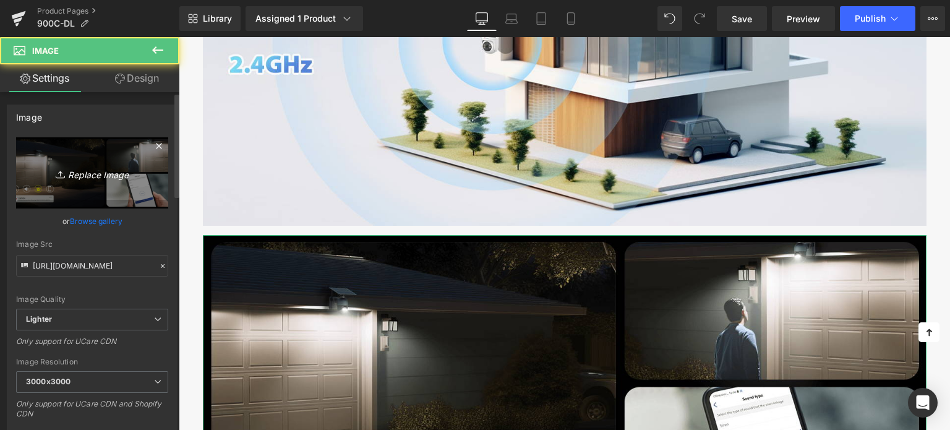
click at [95, 175] on icon "Replace Image" at bounding box center [92, 172] width 99 height 15
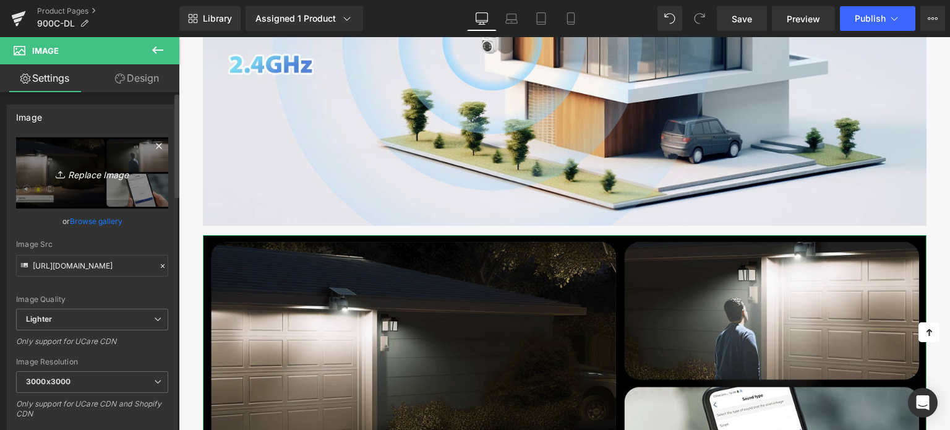
type input "C:\fakepath\画板 15.png"
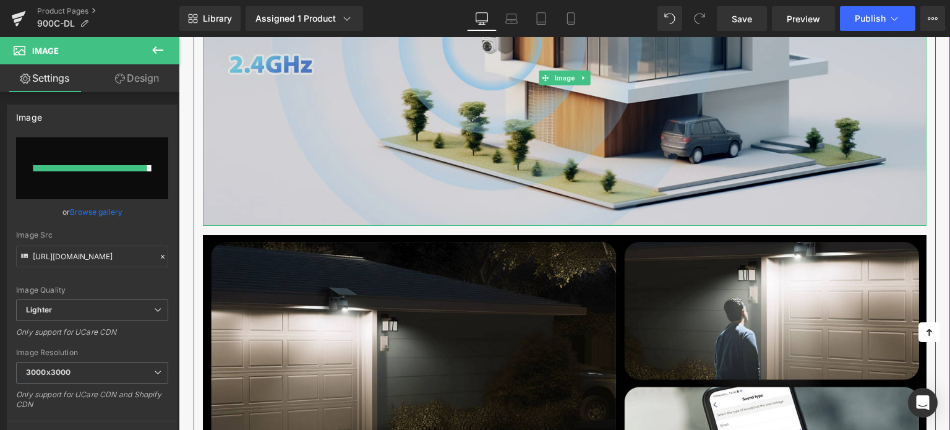
type input "[URL][DOMAIN_NAME]"
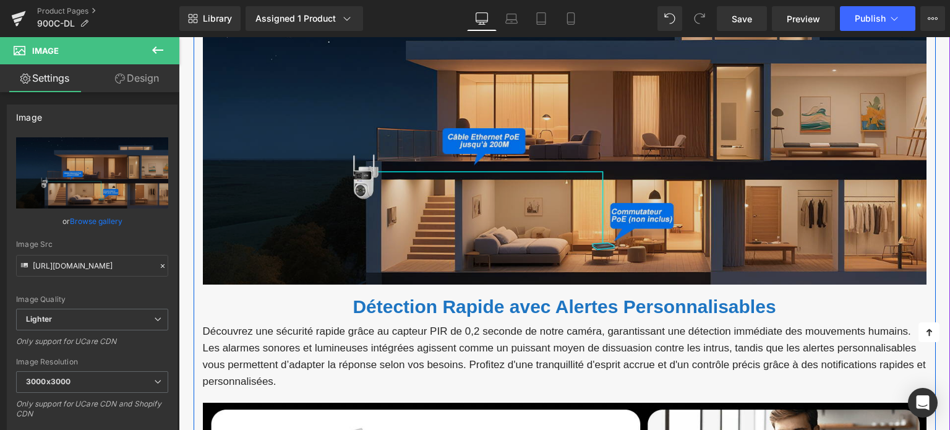
scroll to position [2542, 0]
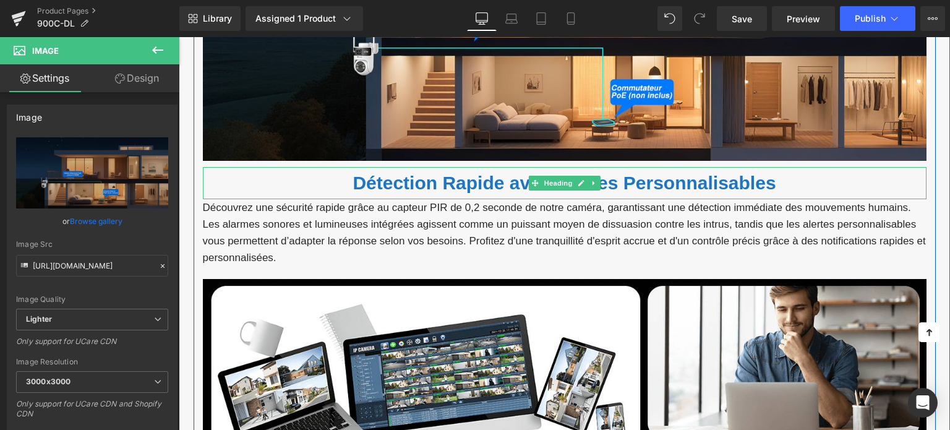
click at [407, 178] on font "Détection Rapide avec Alertes Personnalisables" at bounding box center [564, 183] width 423 height 20
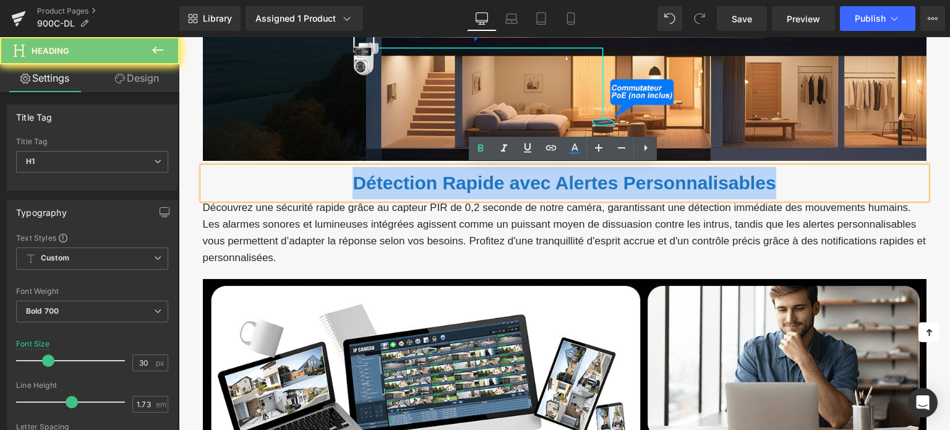
paste div
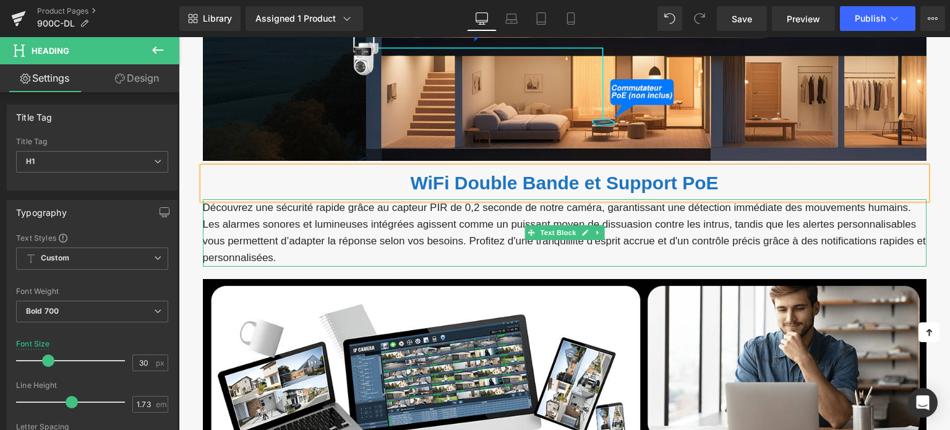
click at [314, 216] on p "Découvrez une sécurité rapide grâce au capteur PIR de 0,2 seconde de notre camé…" at bounding box center [565, 232] width 724 height 67
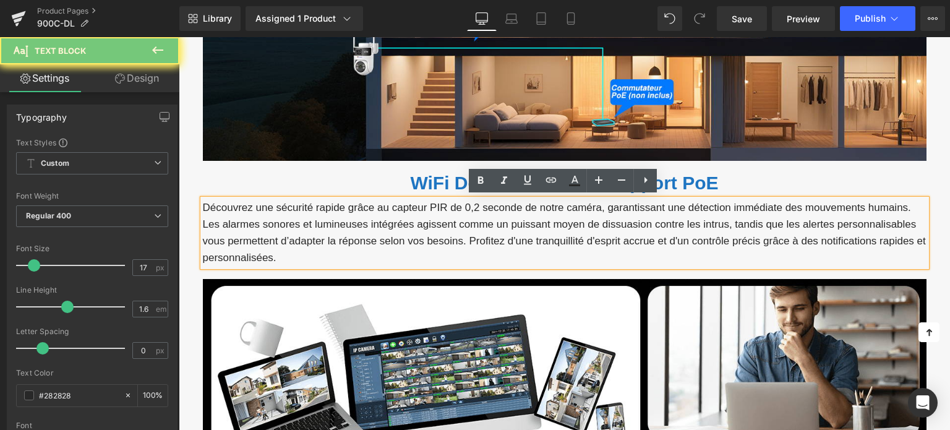
click at [314, 216] on p "Découvrez une sécurité rapide grâce au capteur PIR de 0,2 seconde de notre camé…" at bounding box center [565, 232] width 724 height 67
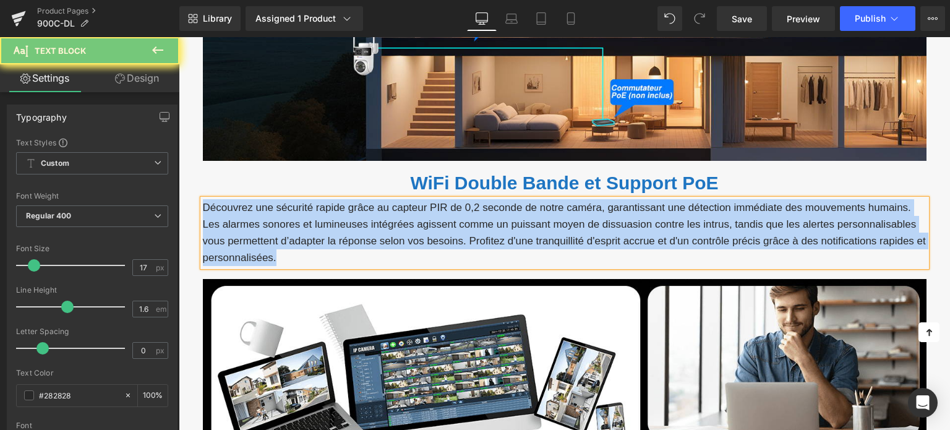
paste div
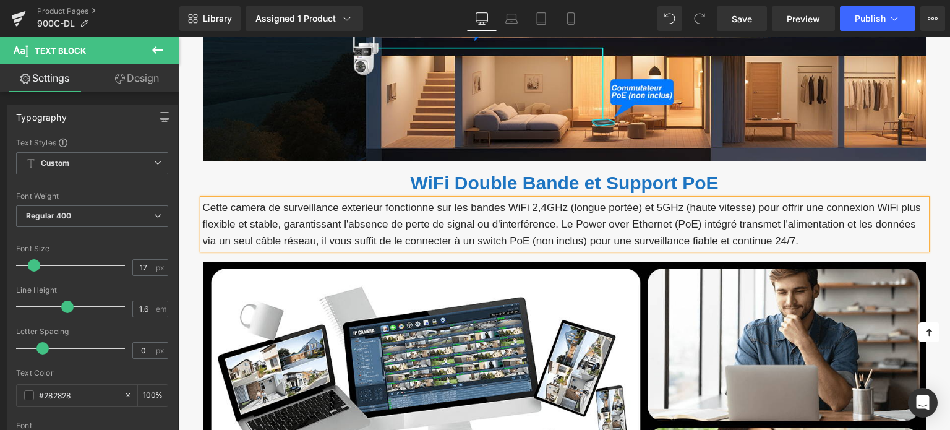
click at [560, 223] on p "Cette camera de surveillance exterieur fonctionne sur les bandes WiFi 2,4GHz (l…" at bounding box center [565, 224] width 724 height 51
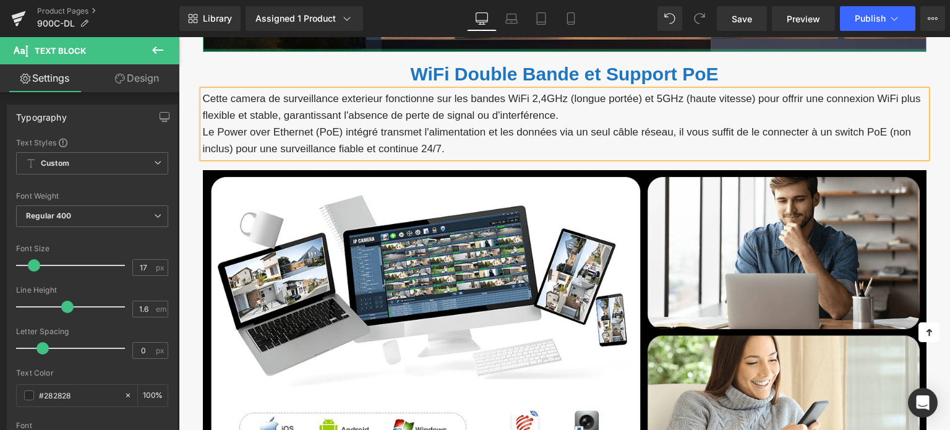
scroll to position [2666, 0]
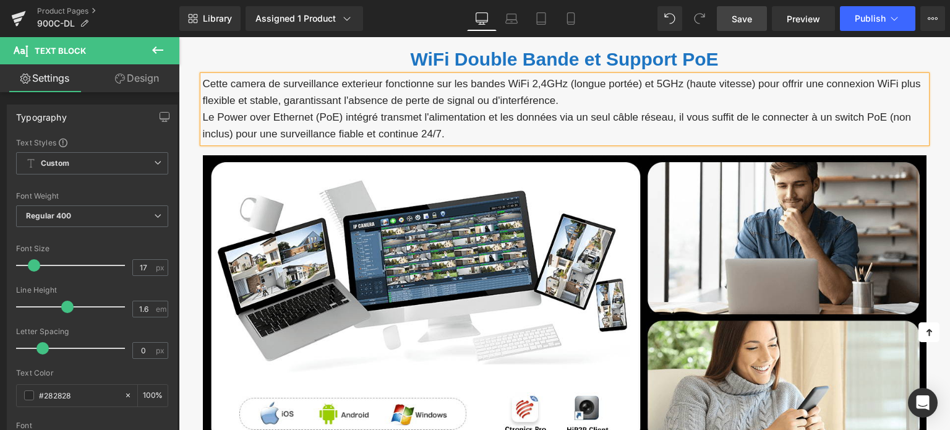
click at [746, 17] on span "Save" at bounding box center [742, 18] width 20 height 13
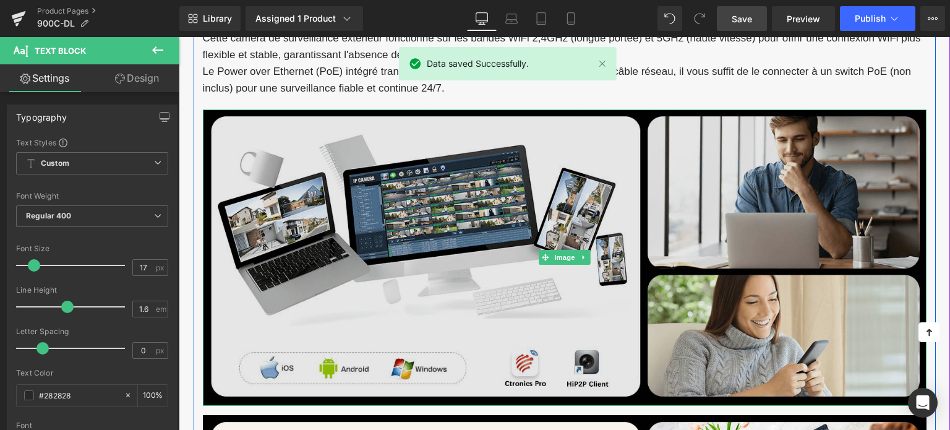
scroll to position [2851, 0]
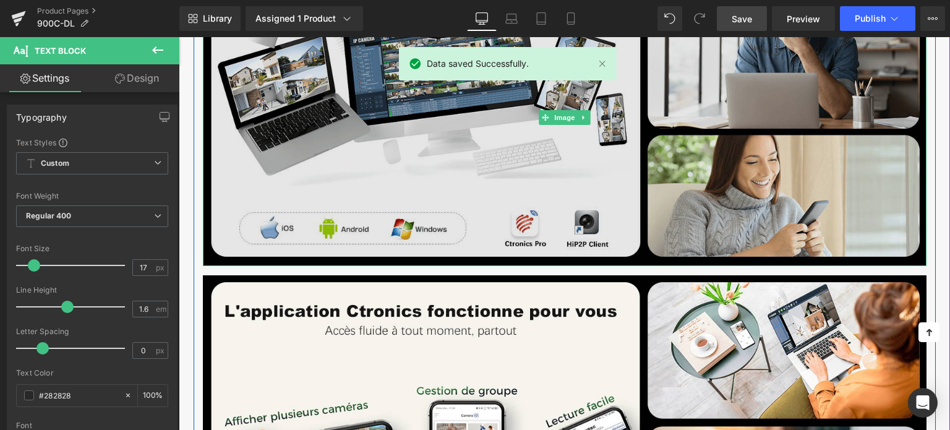
click at [420, 171] on img at bounding box center [565, 118] width 724 height 297
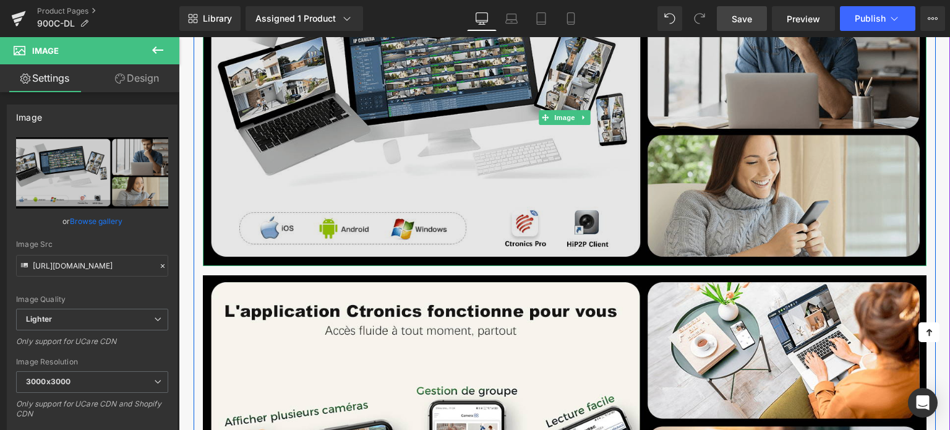
click at [375, 193] on img at bounding box center [565, 118] width 724 height 297
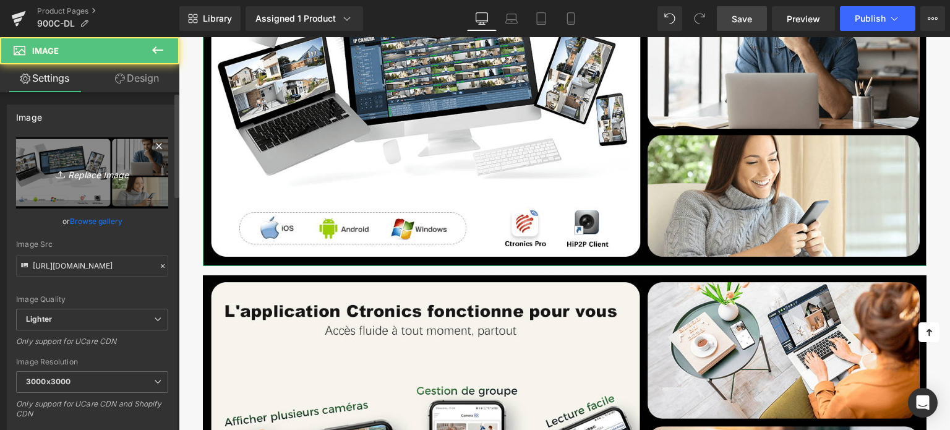
click at [91, 166] on icon "Replace Image" at bounding box center [92, 172] width 99 height 15
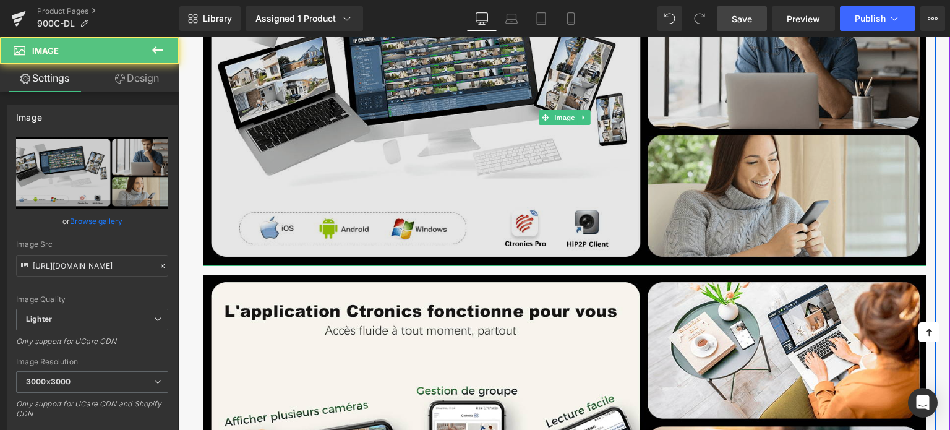
click at [421, 131] on img at bounding box center [565, 118] width 724 height 297
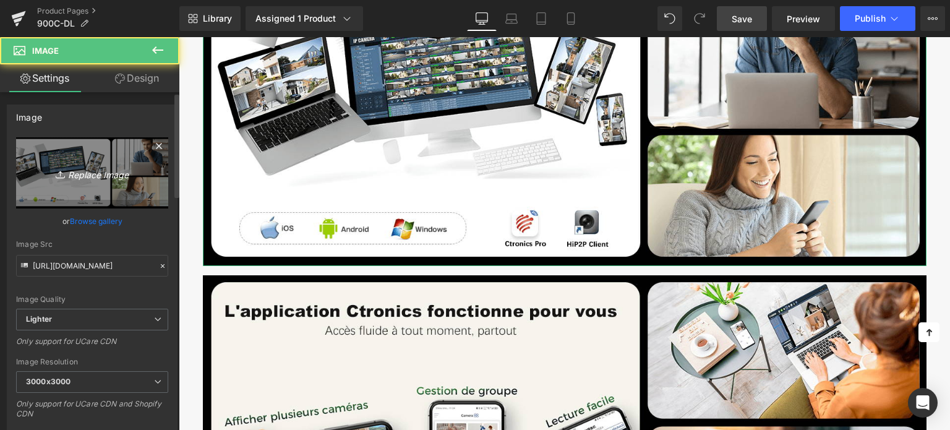
click at [99, 171] on icon "Replace Image" at bounding box center [92, 172] width 99 height 15
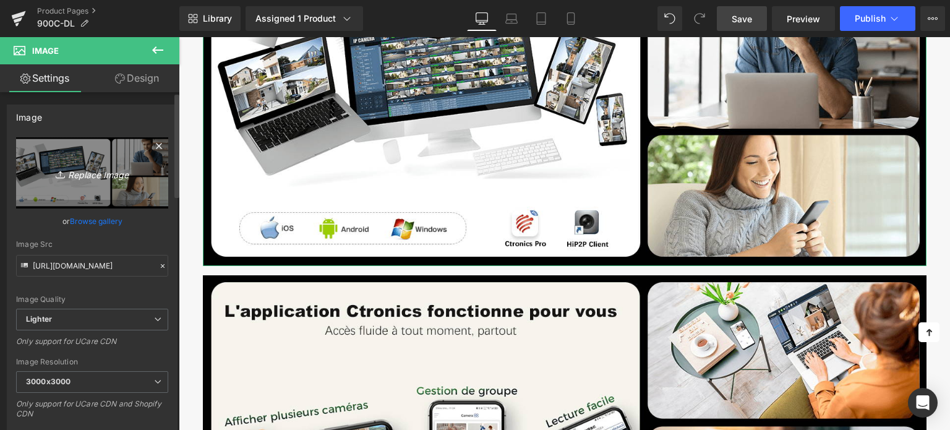
type input "C:\fakepath\3-3.png"
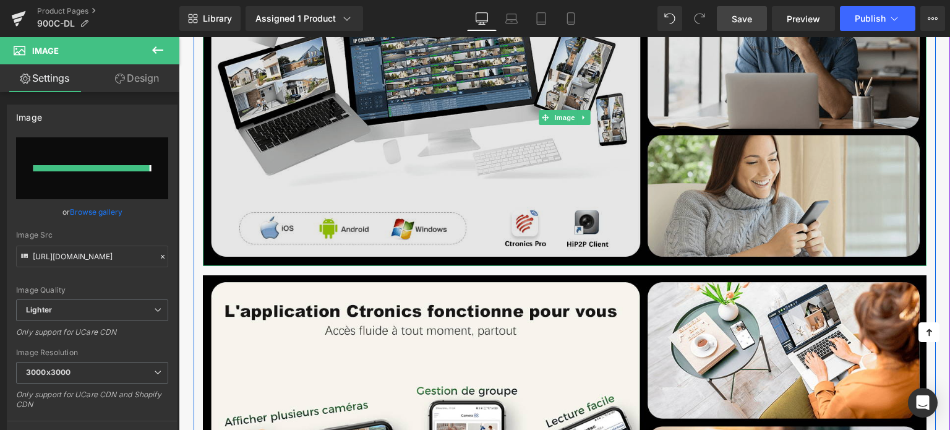
type input "[URL][DOMAIN_NAME]"
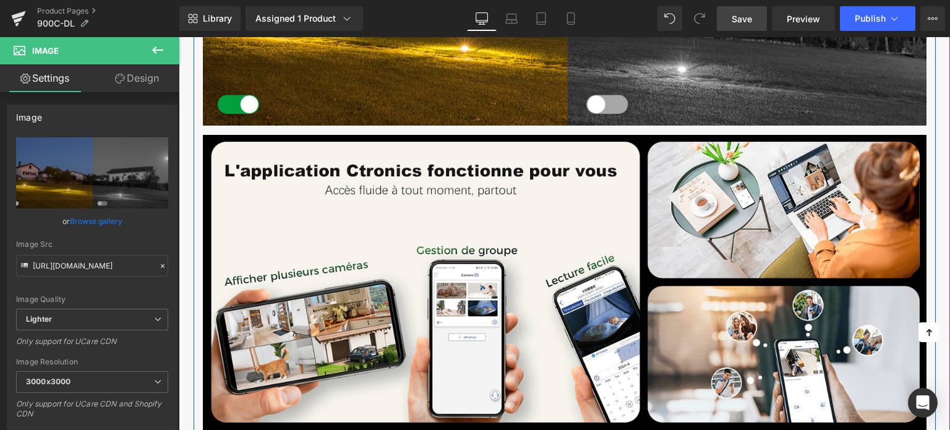
scroll to position [3099, 0]
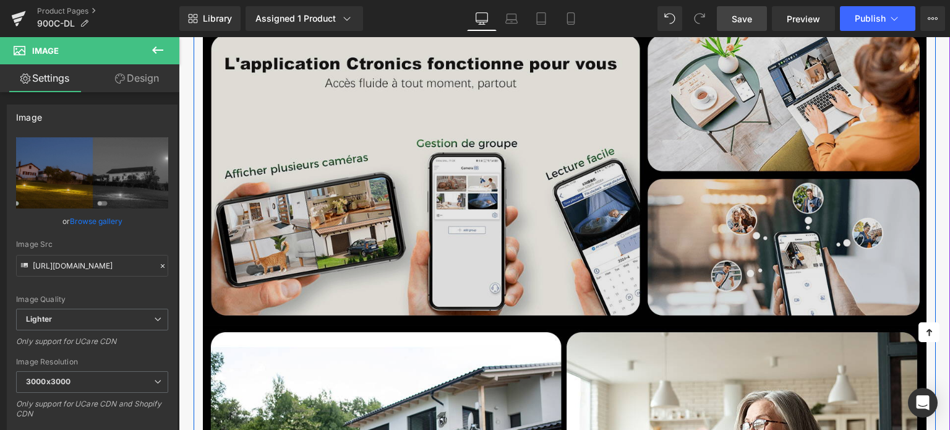
click at [379, 217] on img at bounding box center [565, 176] width 724 height 297
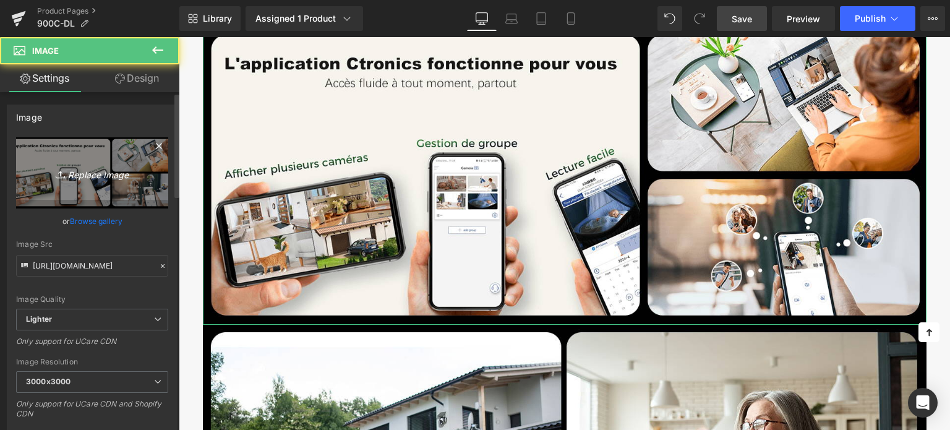
click at [96, 168] on icon "Replace Image" at bounding box center [92, 172] width 99 height 15
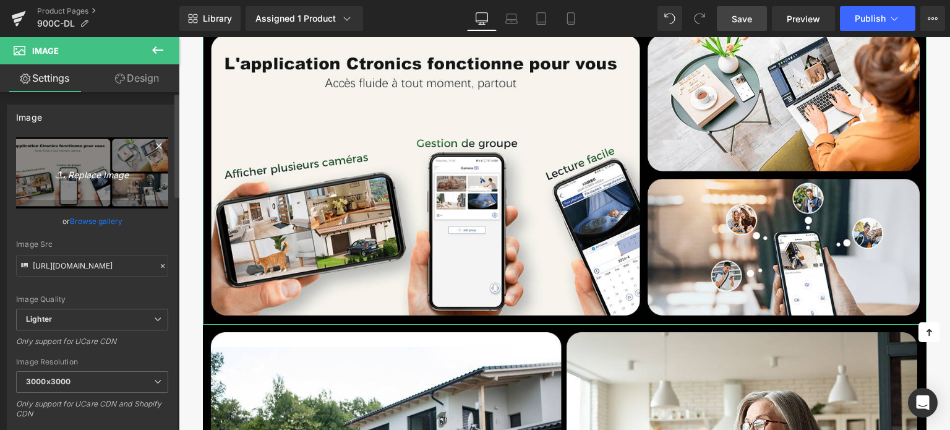
type input "C:\fakepath\3-1.jpg"
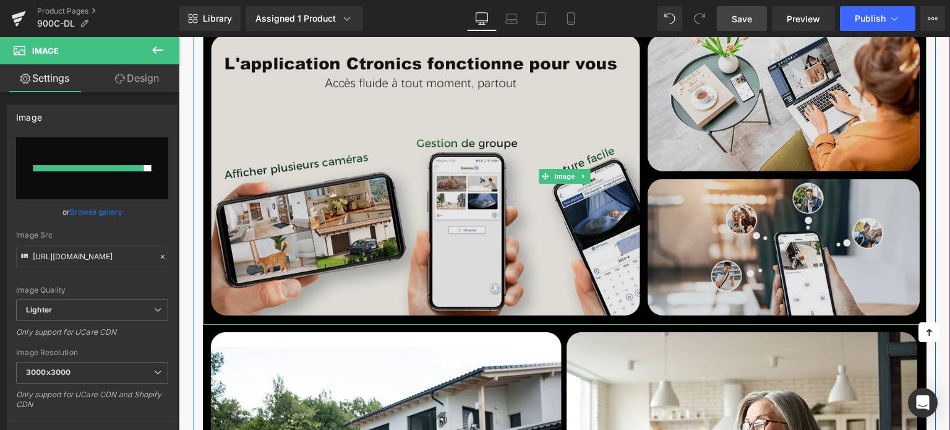
type input "[URL][DOMAIN_NAME]"
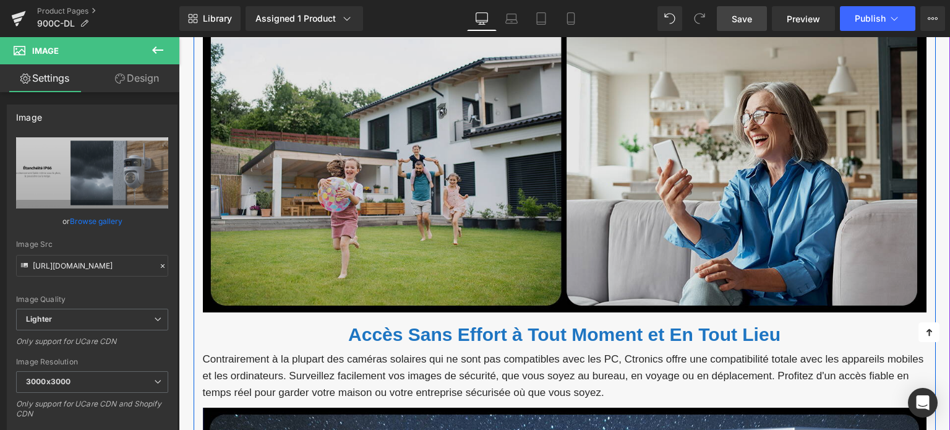
scroll to position [3408, 0]
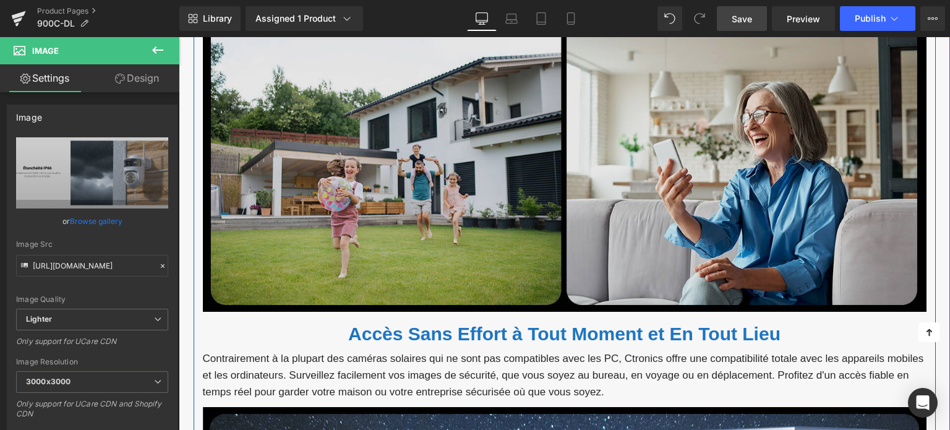
click at [467, 174] on img at bounding box center [565, 163] width 724 height 297
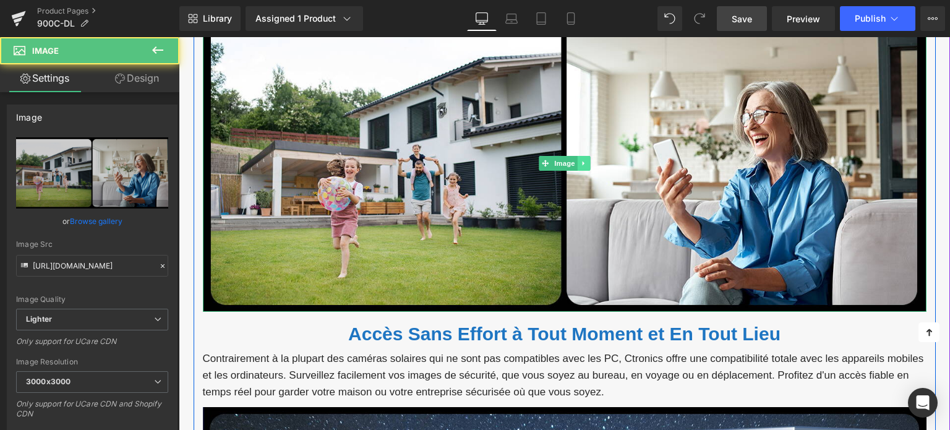
click at [582, 165] on icon at bounding box center [583, 163] width 7 height 7
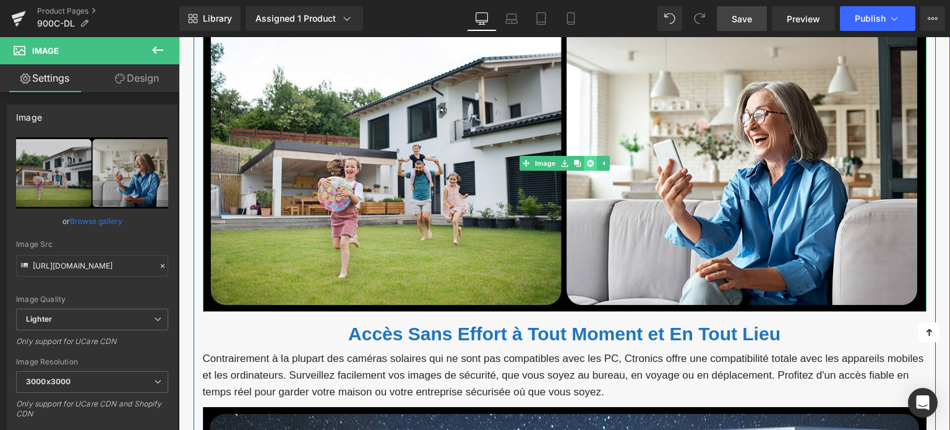
click at [587, 163] on icon at bounding box center [590, 163] width 7 height 7
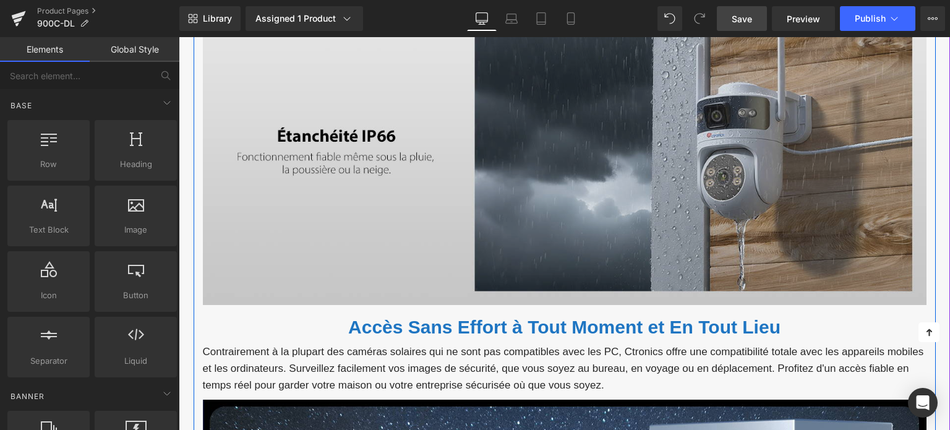
scroll to position [3223, 0]
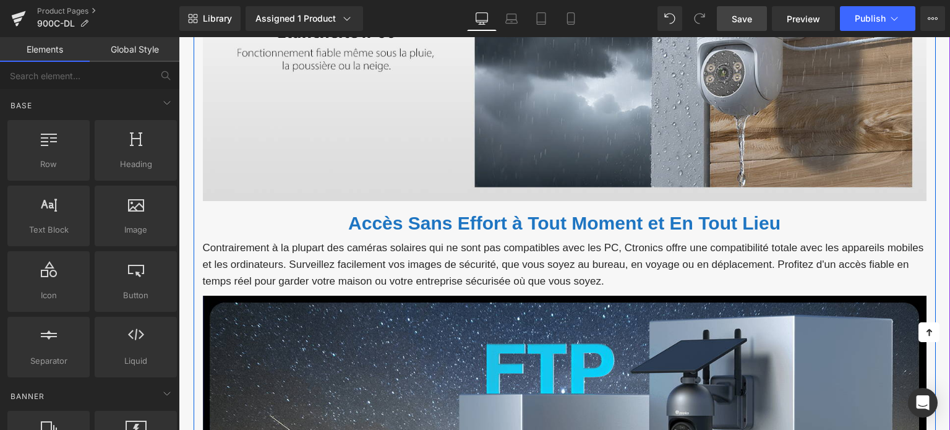
click at [438, 218] on font "Accès Sans Effort à Tout Moment et En Tout Lieu" at bounding box center [564, 223] width 433 height 20
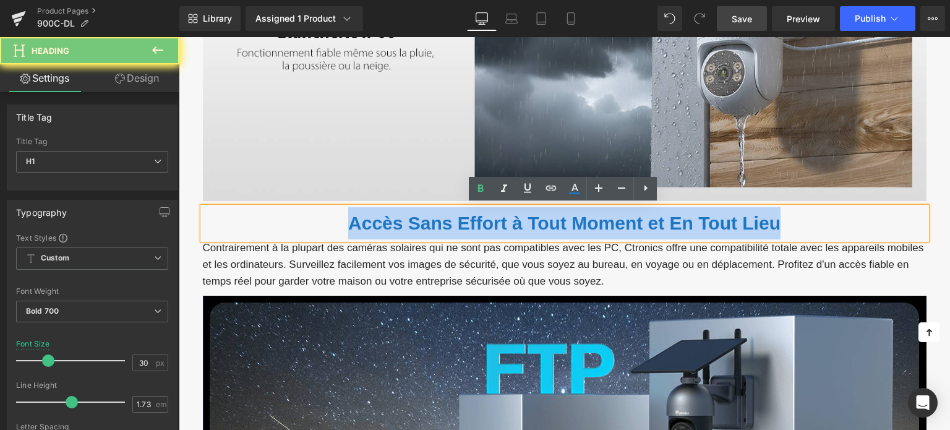
paste div
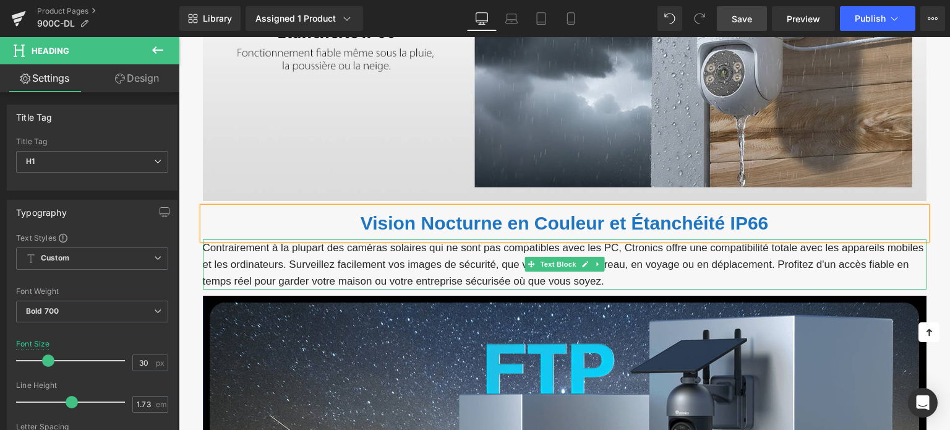
click at [345, 257] on p "Contrairement à la plupart des caméras solaires qui ne sont pas compatibles ave…" at bounding box center [565, 264] width 724 height 51
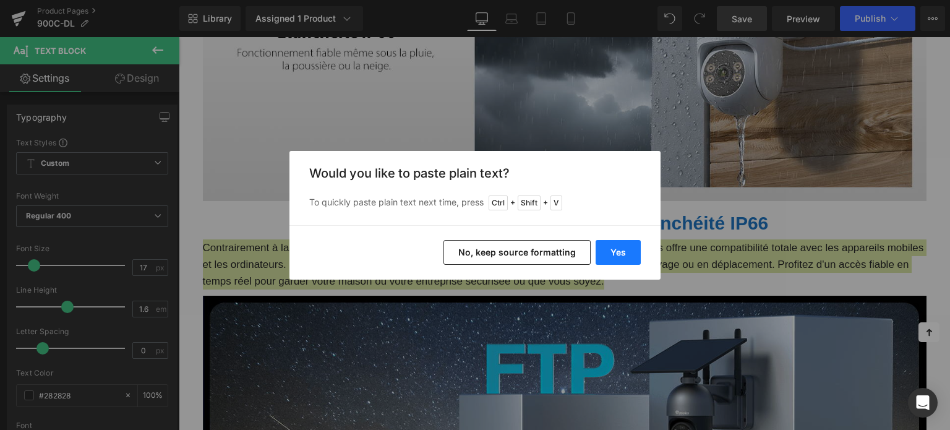
click at [624, 254] on button "Yes" at bounding box center [618, 252] width 45 height 25
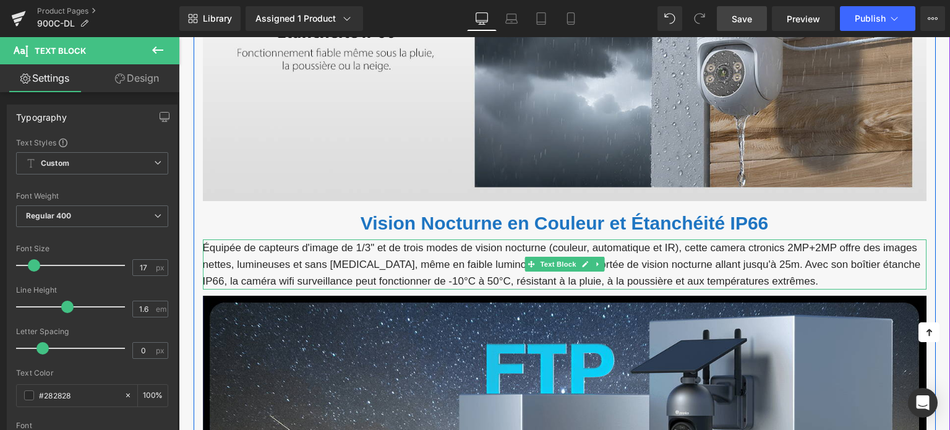
click at [449, 244] on p "Équipée de capteurs d'image de 1/3" et de trois modes de vision nocturne (coule…" at bounding box center [565, 264] width 724 height 51
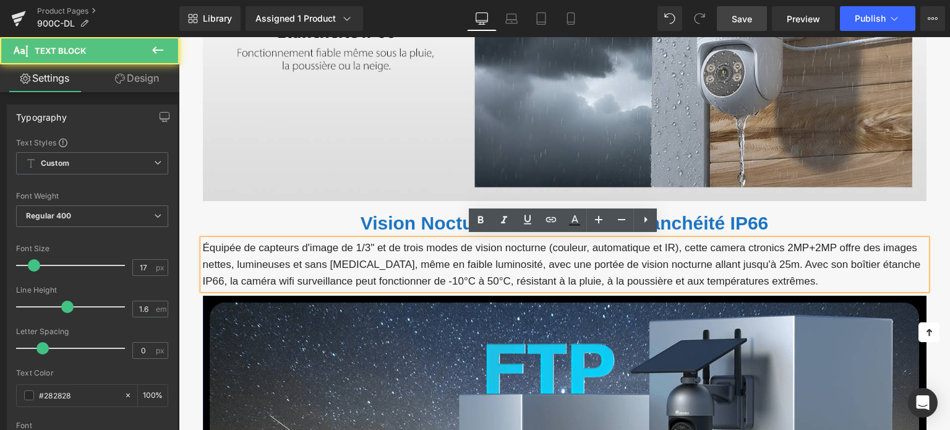
click at [739, 264] on p "Équipée de capteurs d'image de 1/3" et de trois modes de vision nocturne (coule…" at bounding box center [565, 264] width 724 height 51
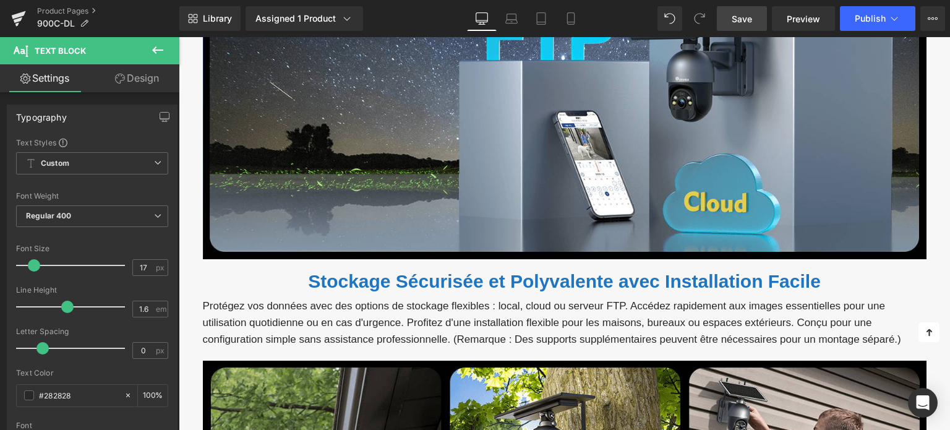
scroll to position [3594, 0]
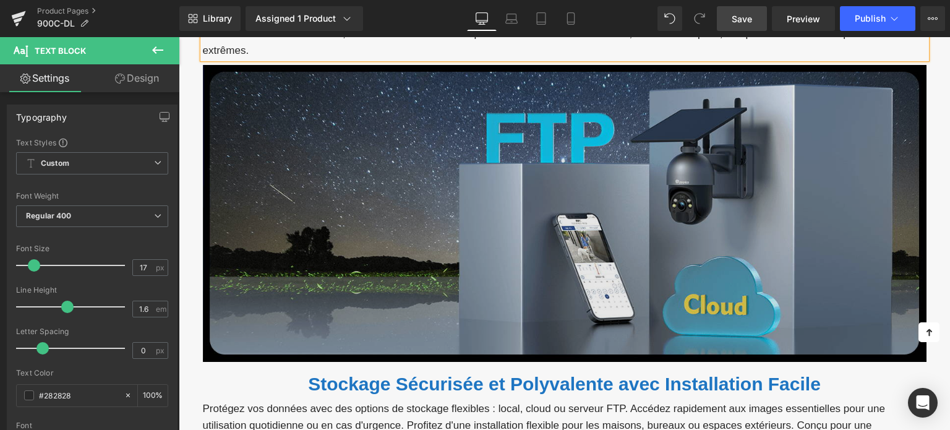
click at [437, 202] on img at bounding box center [565, 213] width 724 height 297
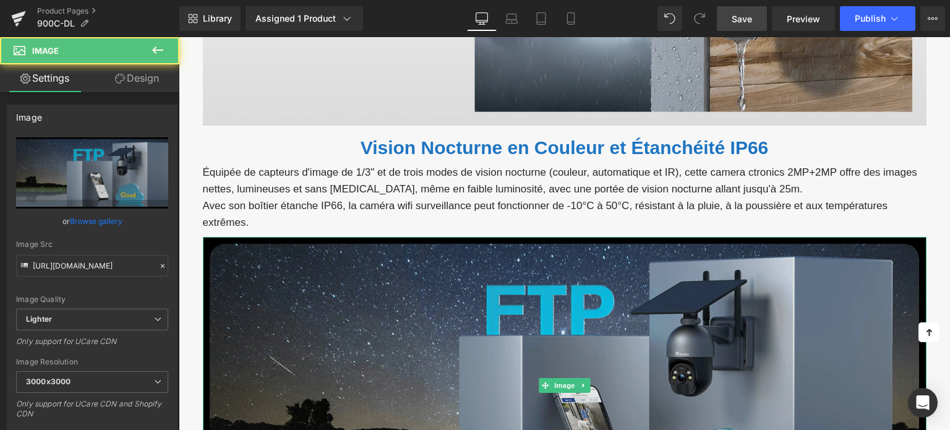
scroll to position [3223, 0]
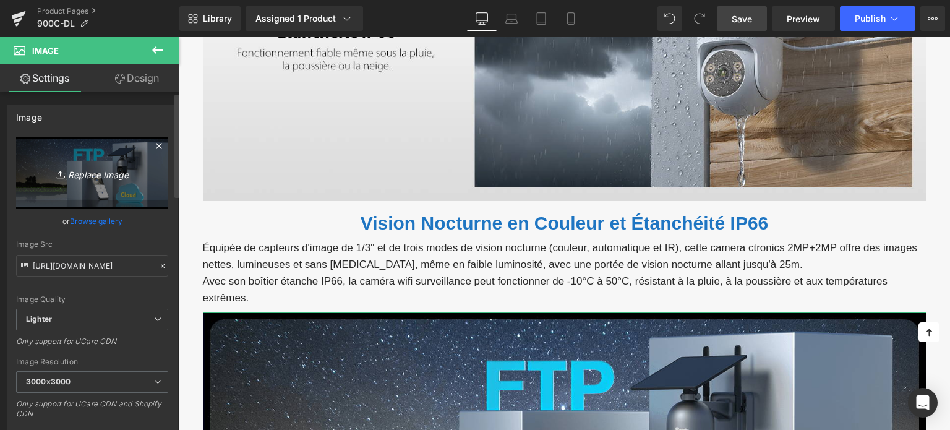
click at [58, 195] on link "Replace Image" at bounding box center [92, 172] width 152 height 71
type input "C:\fakepath\画板 18.png"
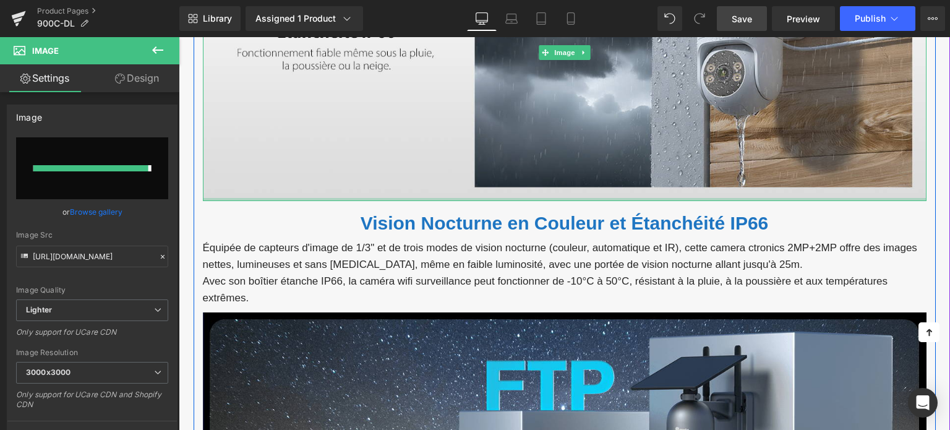
type input "[URL][DOMAIN_NAME]"
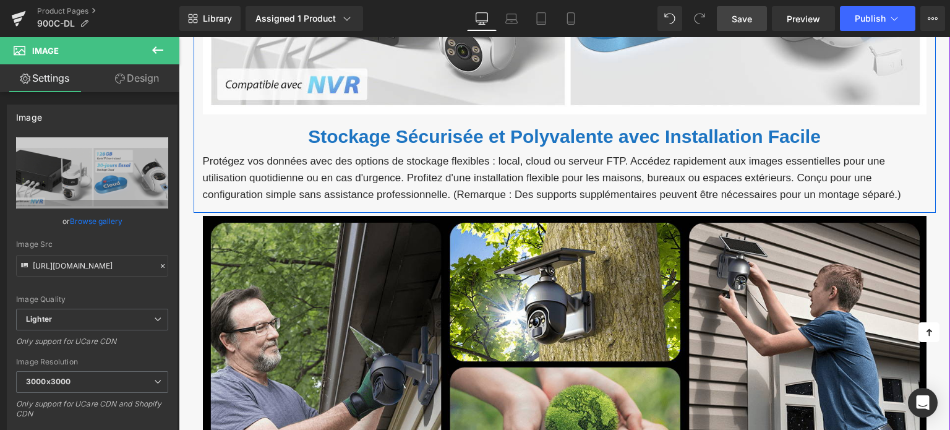
scroll to position [3470, 0]
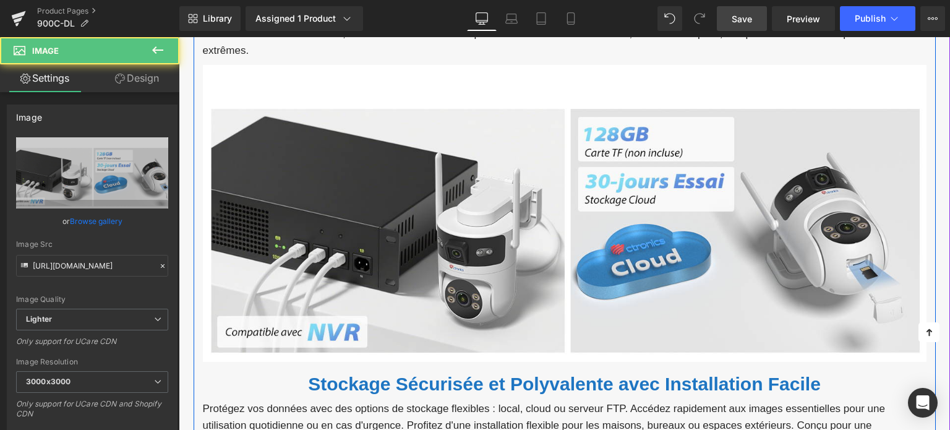
click at [417, 170] on img at bounding box center [565, 213] width 724 height 297
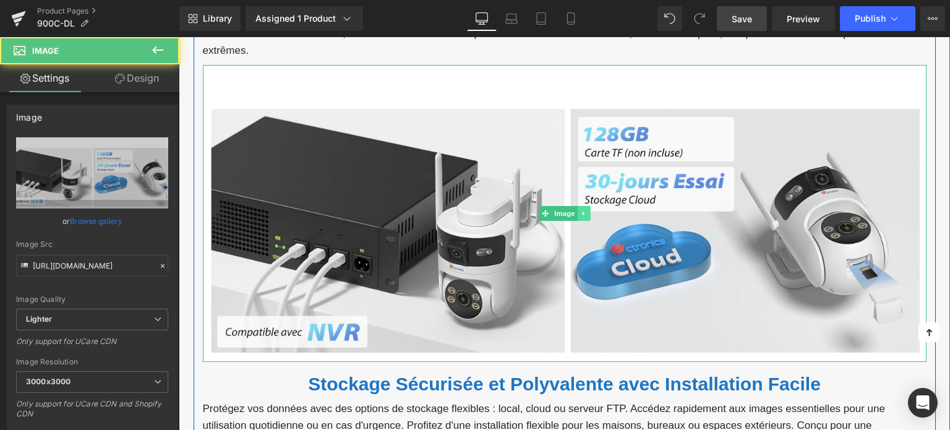
click at [586, 212] on icon at bounding box center [583, 213] width 7 height 7
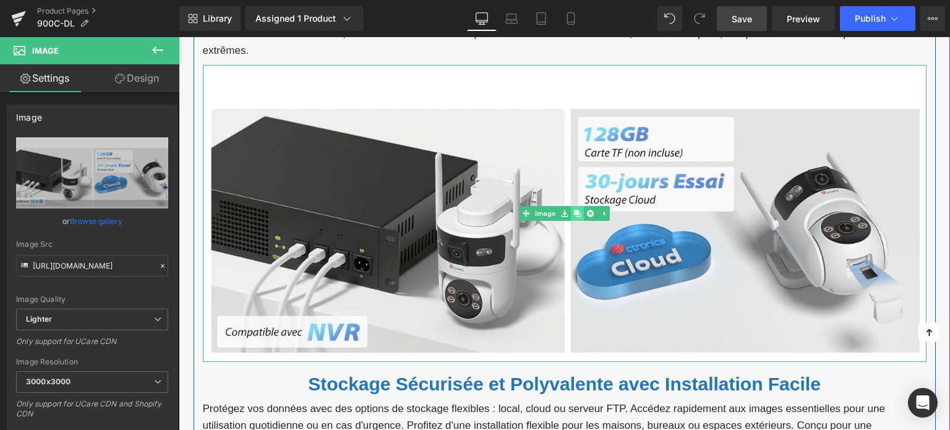
click at [574, 210] on icon at bounding box center [577, 213] width 7 height 7
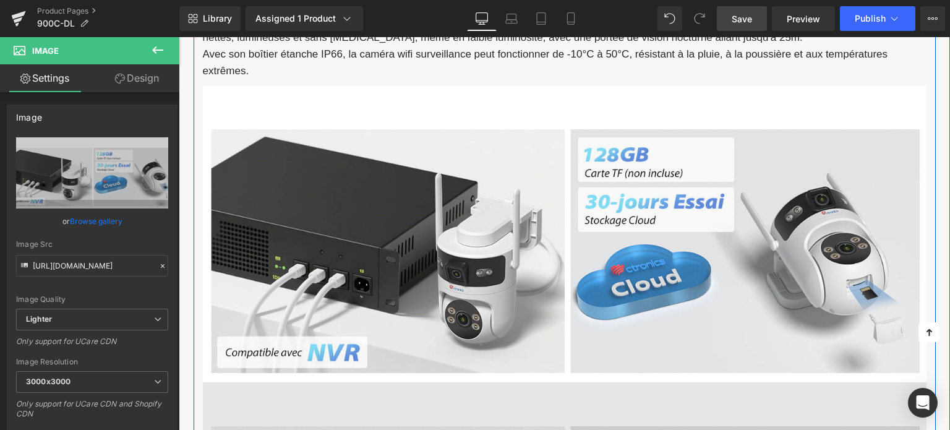
scroll to position [3434, 0]
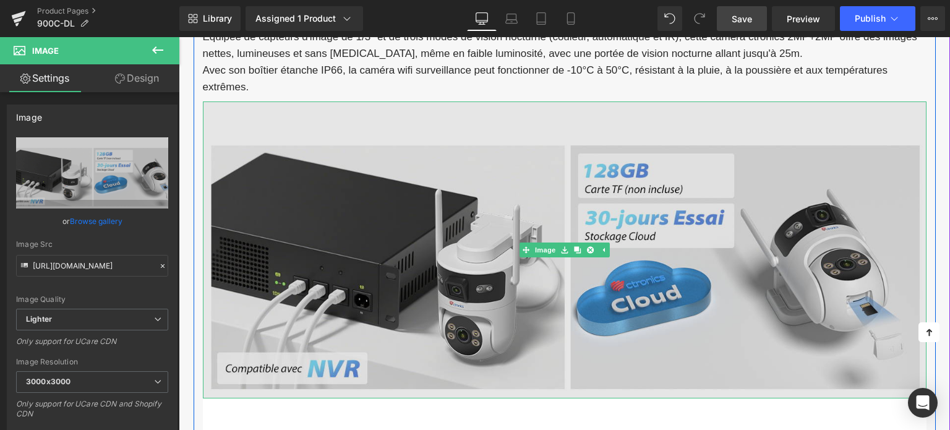
click at [391, 179] on img at bounding box center [565, 249] width 724 height 297
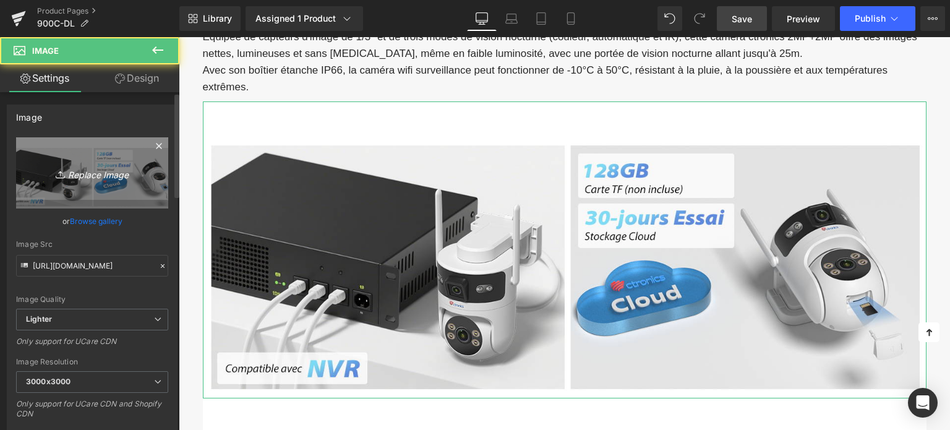
click at [103, 200] on link "Replace Image" at bounding box center [92, 172] width 152 height 71
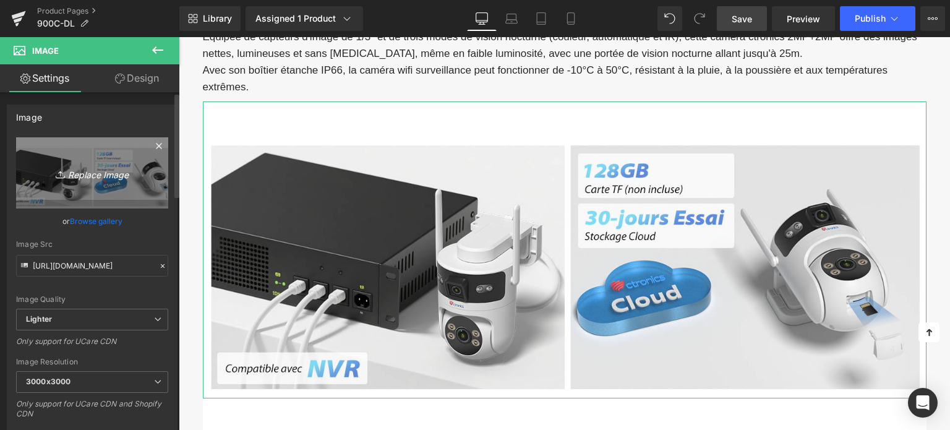
type input "C:\fakepath\3-2.jpg"
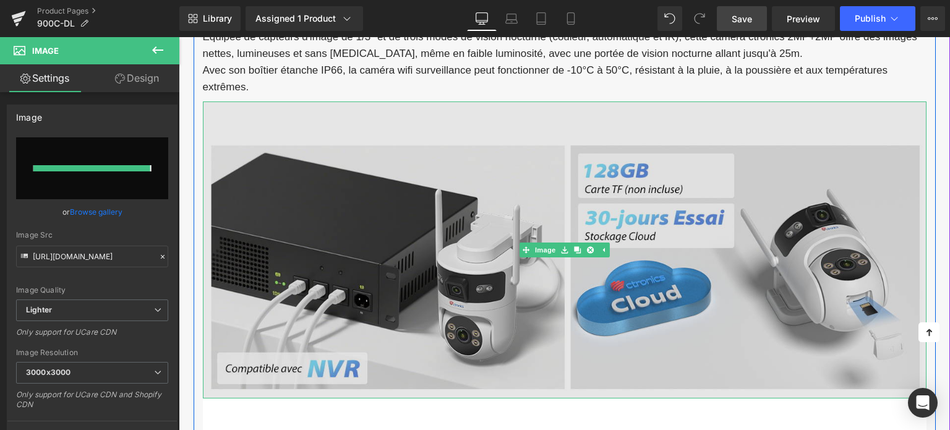
type input "[URL][DOMAIN_NAME]"
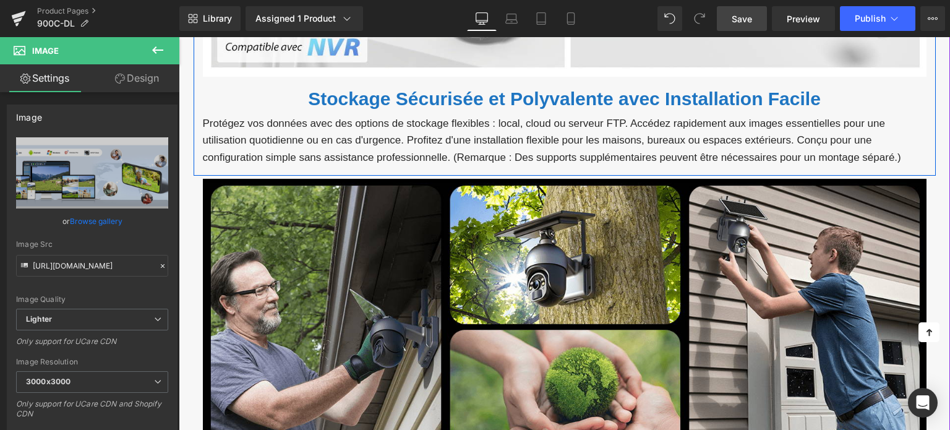
scroll to position [4052, 0]
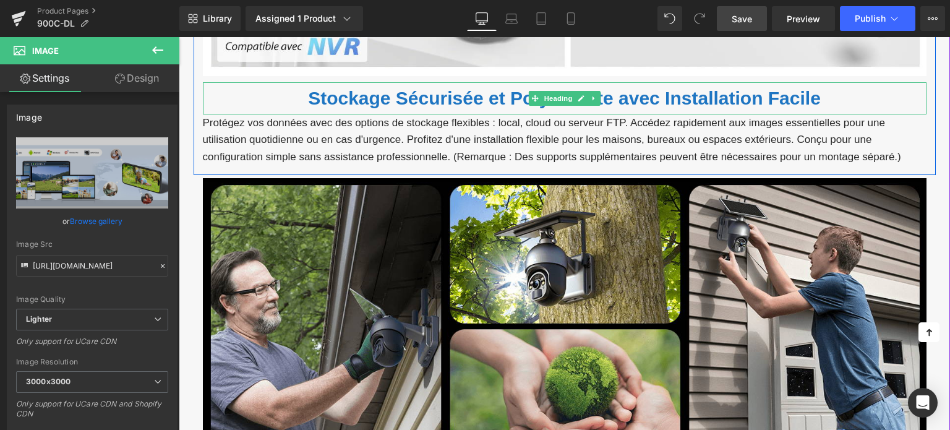
click at [422, 94] on font "Stockage Sécurisée et Polyvalente avec Installation Facile" at bounding box center [564, 98] width 513 height 20
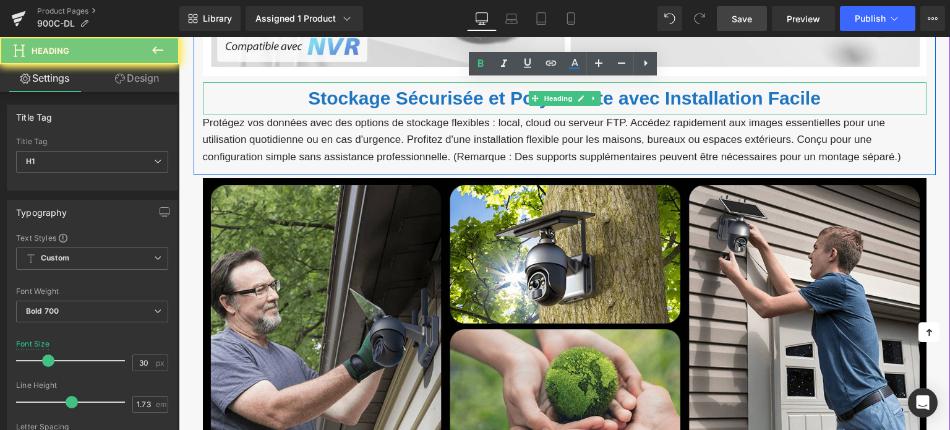
click at [422, 94] on font "Stockage Sécurisée et Polyvalente avec Installation Facile" at bounding box center [564, 98] width 513 height 20
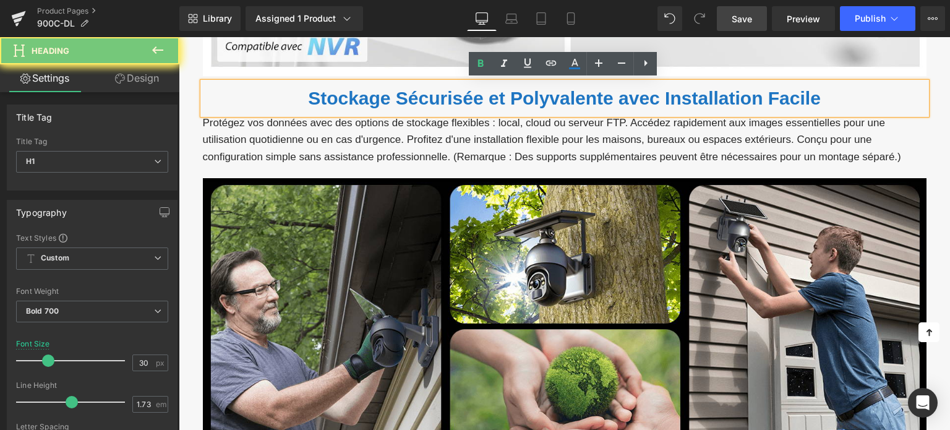
paste div
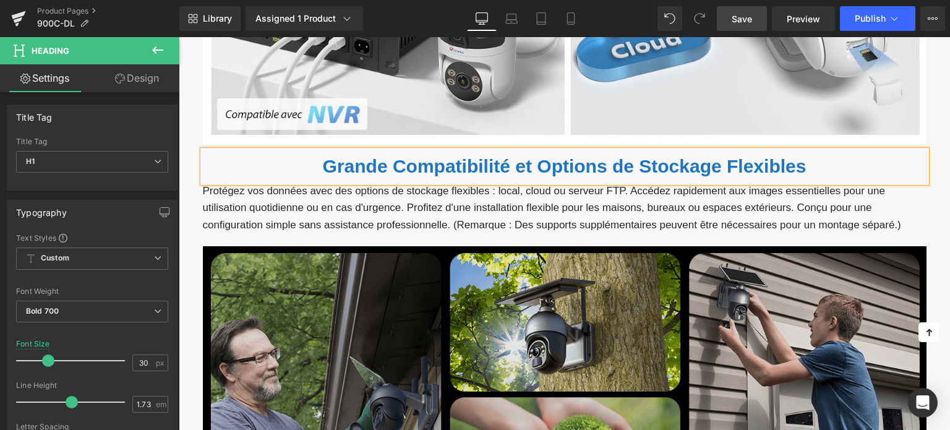
scroll to position [3990, 0]
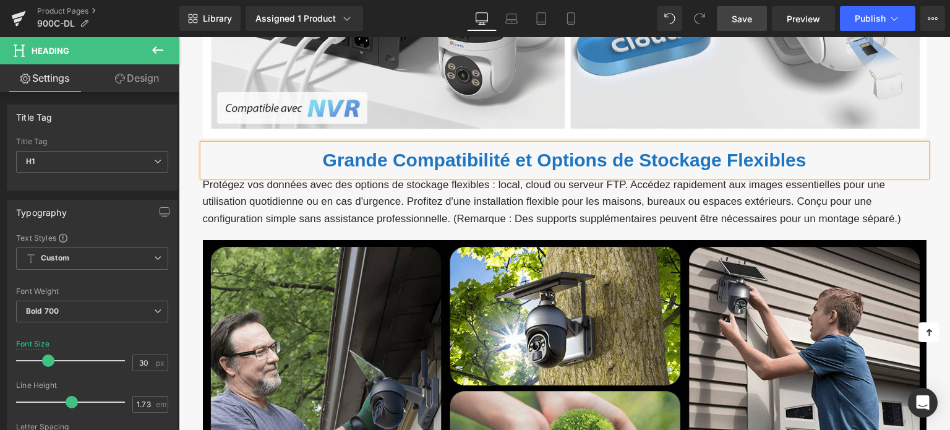
click at [384, 198] on p "Protégez vos données avec des options de stockage flexibles : local, cloud ou s…" at bounding box center [565, 201] width 724 height 51
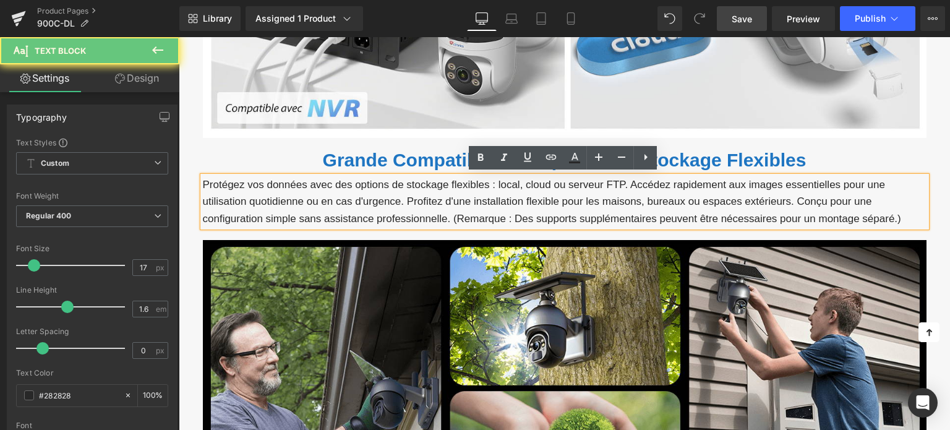
click at [384, 198] on p "Protégez vos données avec des options de stockage flexibles : local, cloud ou s…" at bounding box center [565, 201] width 724 height 51
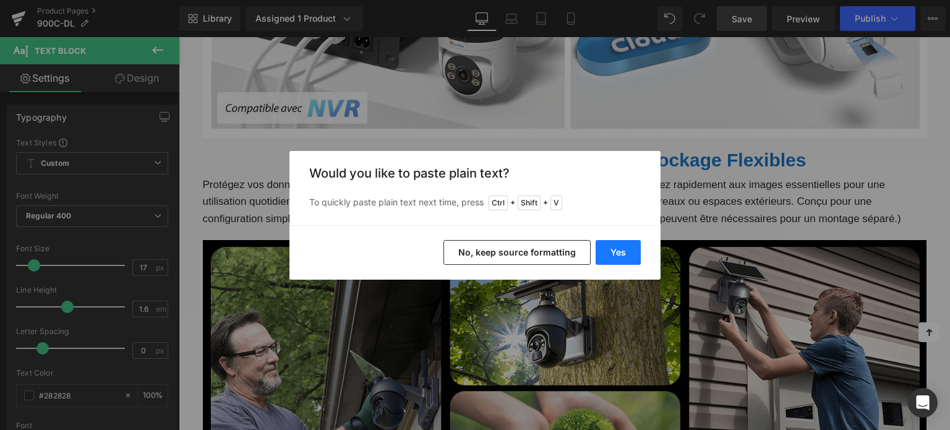
click at [618, 257] on button "Yes" at bounding box center [618, 252] width 45 height 25
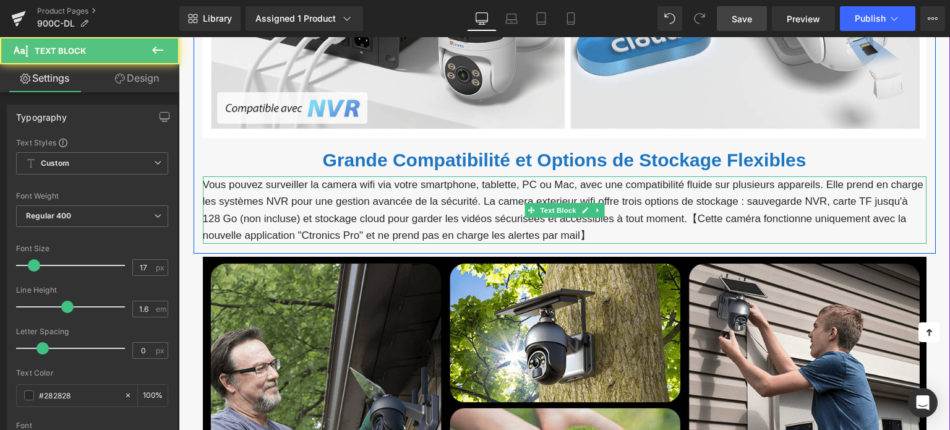
click at [483, 196] on p "Vous pouvez surveiller la camera wifi via votre smartphone, tablette, PC ou Mac…" at bounding box center [565, 209] width 724 height 67
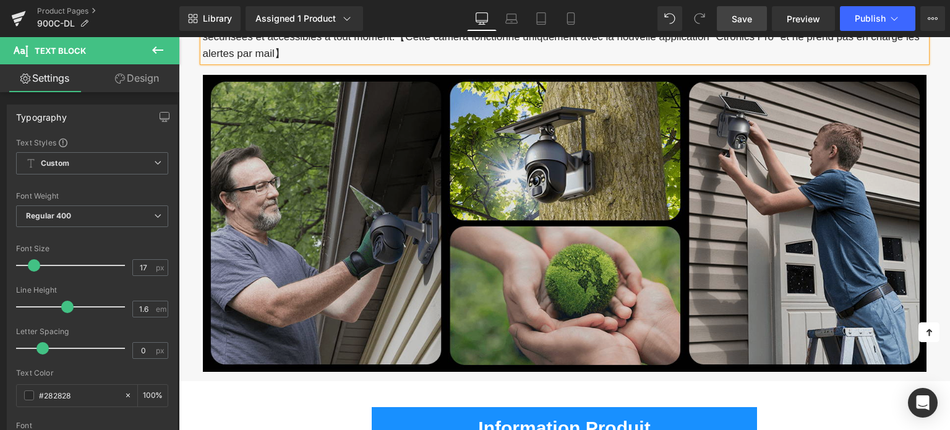
scroll to position [4176, 0]
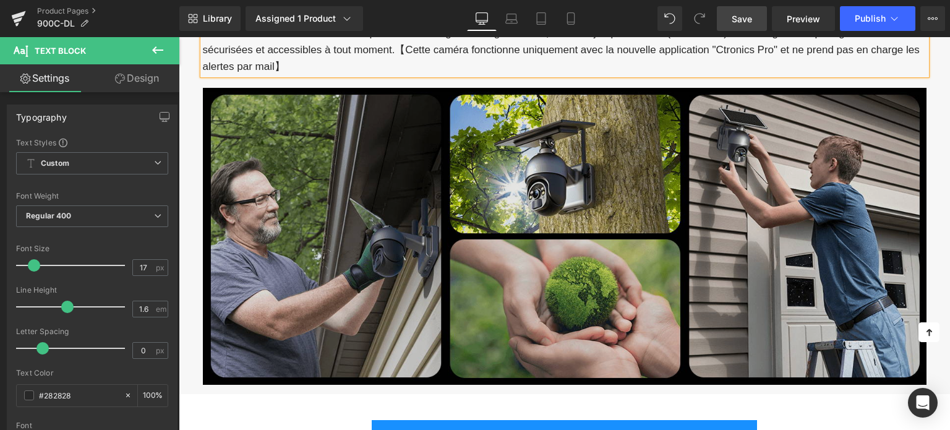
click at [381, 185] on img at bounding box center [565, 236] width 724 height 297
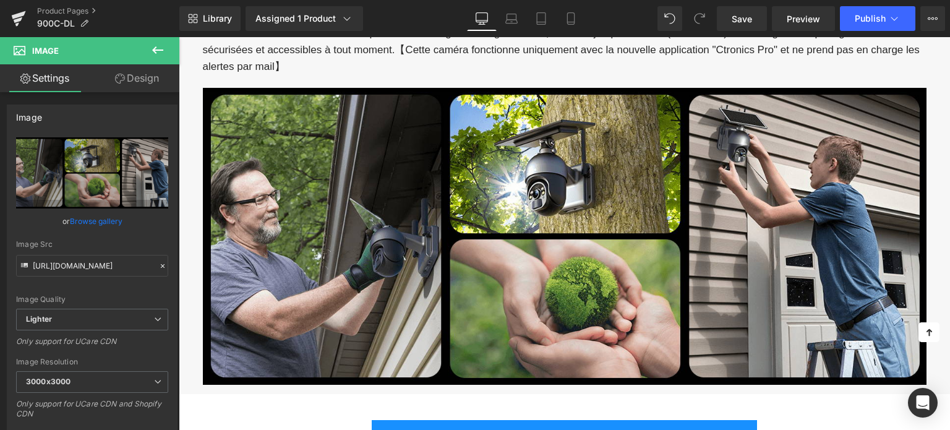
drag, startPoint x: 736, startPoint y: 20, endPoint x: 736, endPoint y: 35, distance: 14.9
click at [736, 20] on span "Save" at bounding box center [742, 18] width 20 height 13
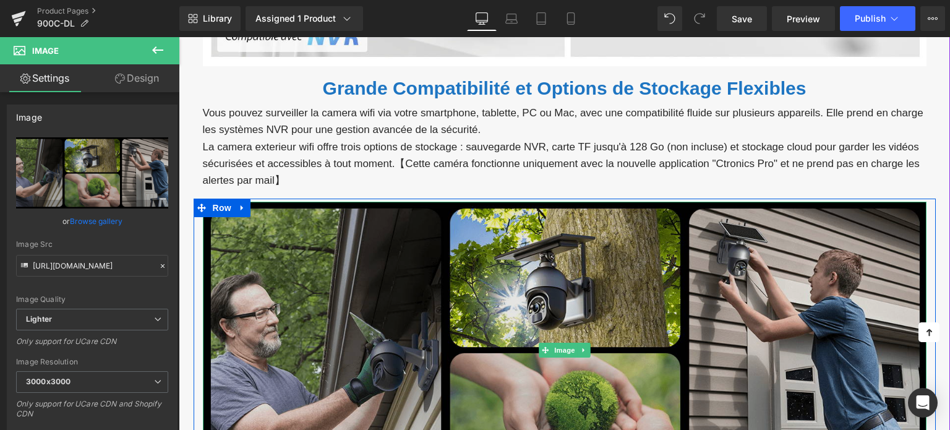
scroll to position [4052, 0]
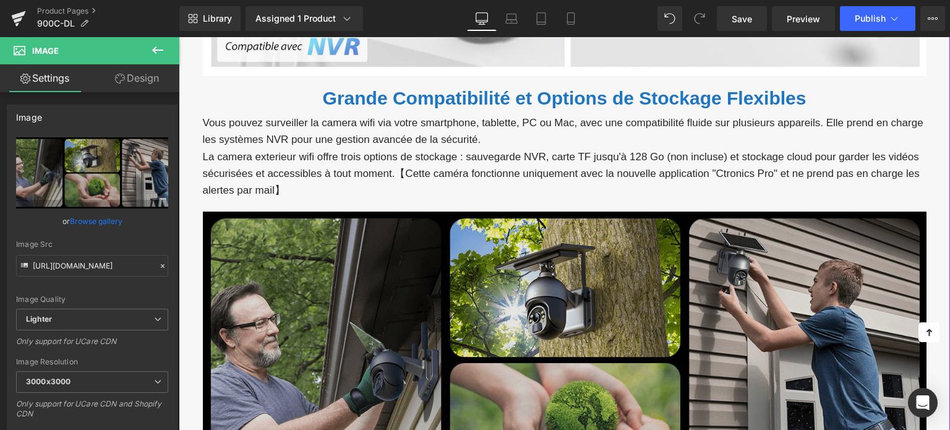
click at [405, 259] on img at bounding box center [565, 360] width 724 height 297
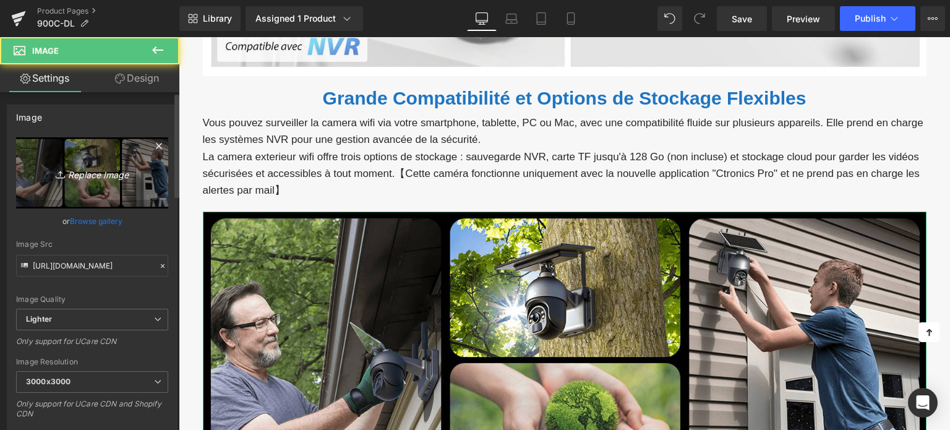
click at [62, 158] on link "Replace Image" at bounding box center [92, 172] width 152 height 71
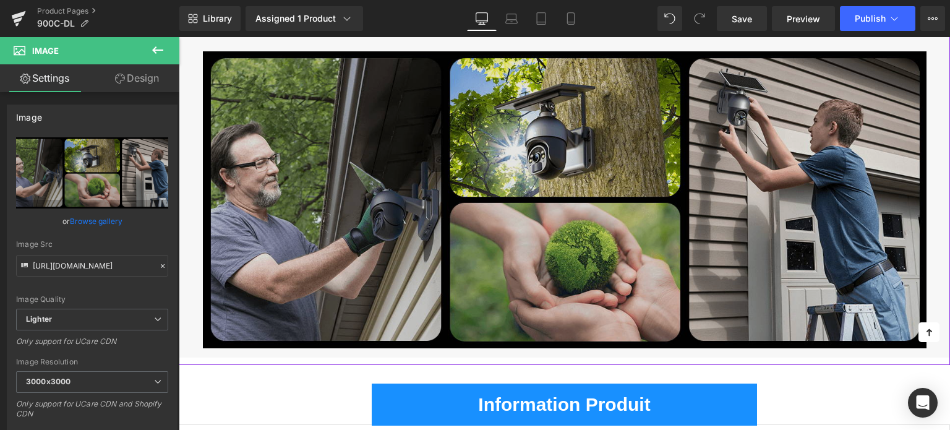
scroll to position [4208, 0]
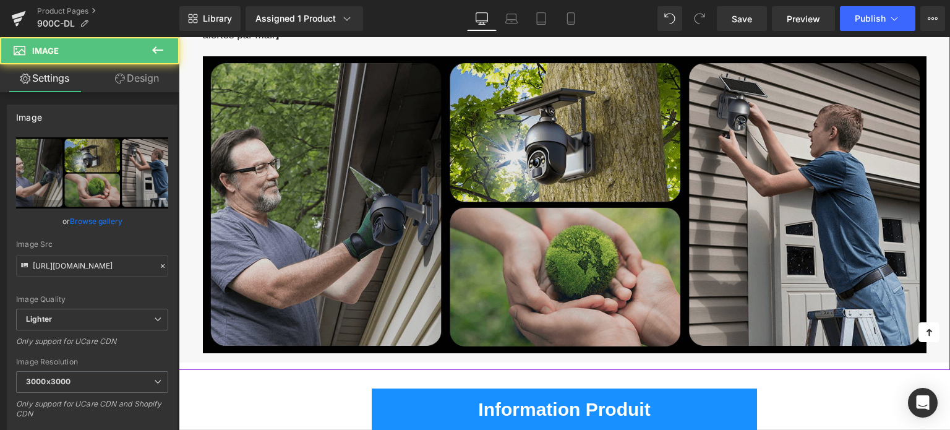
click at [400, 203] on img at bounding box center [565, 204] width 724 height 297
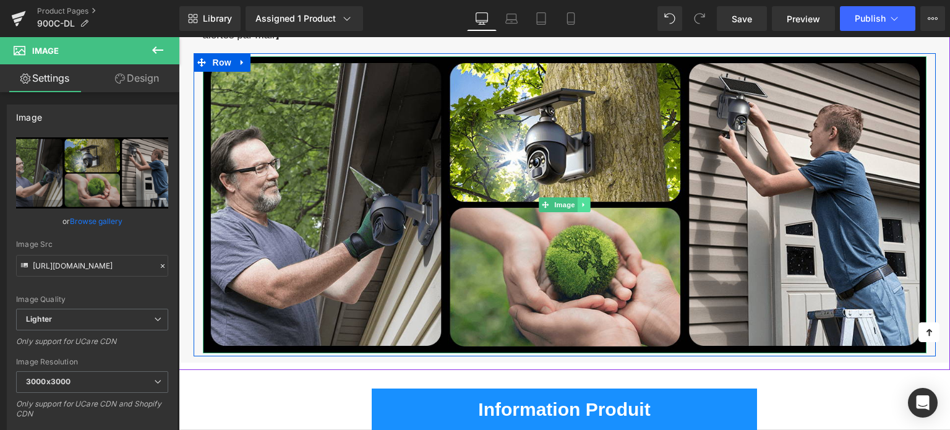
click at [586, 205] on icon at bounding box center [583, 204] width 7 height 7
click at [590, 205] on icon at bounding box center [590, 204] width 7 height 7
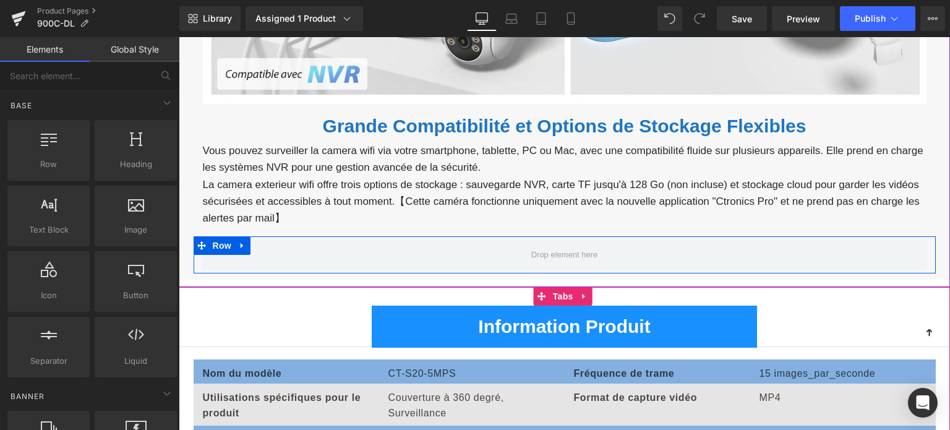
scroll to position [4022, 0]
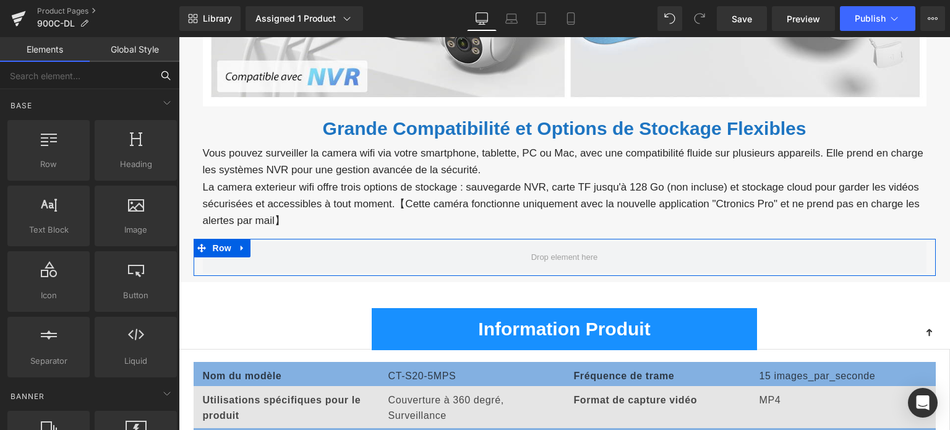
click at [97, 80] on input "text" at bounding box center [76, 75] width 152 height 27
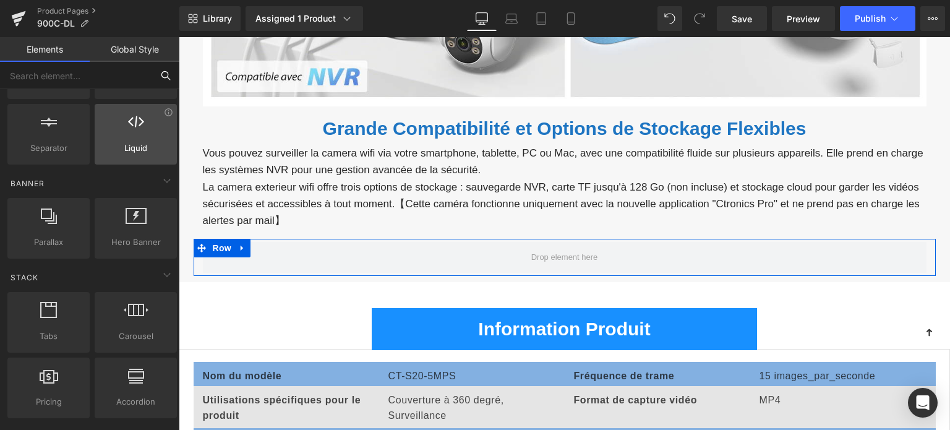
scroll to position [248, 0]
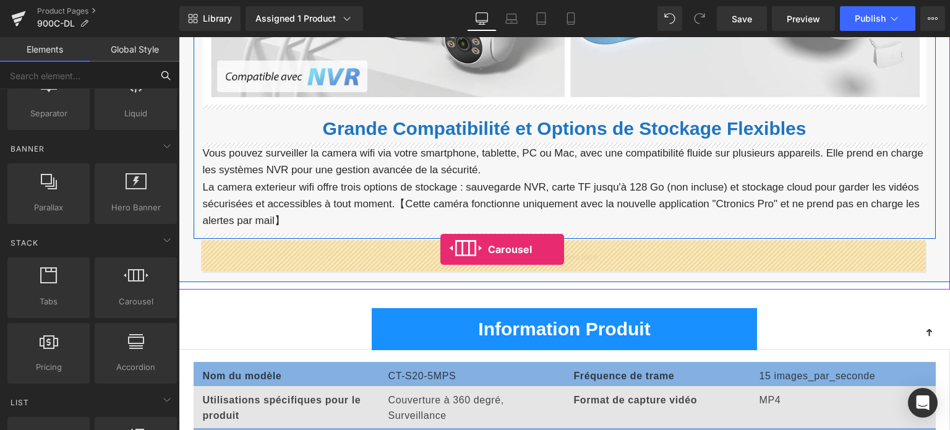
drag, startPoint x: 314, startPoint y: 318, endPoint x: 441, endPoint y: 249, distance: 144.2
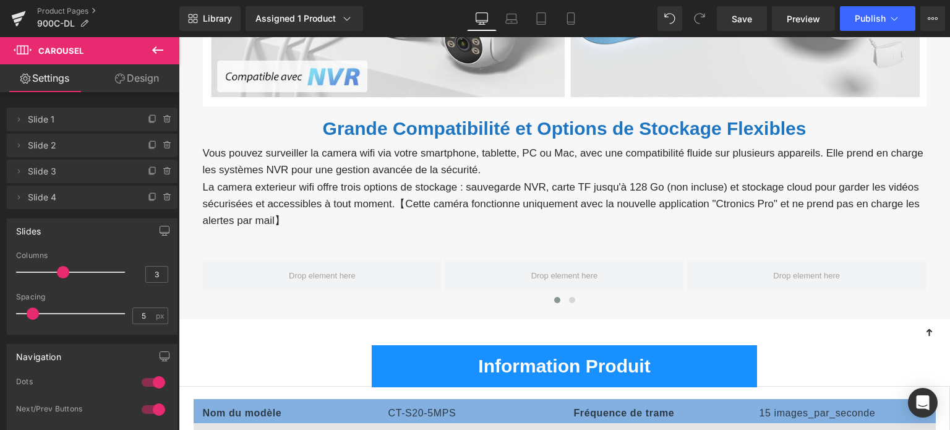
click at [153, 54] on icon at bounding box center [157, 50] width 15 height 15
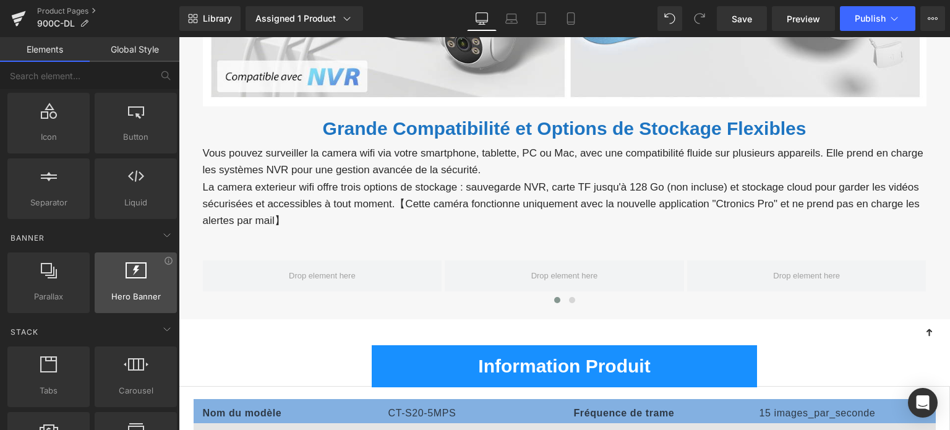
scroll to position [0, 0]
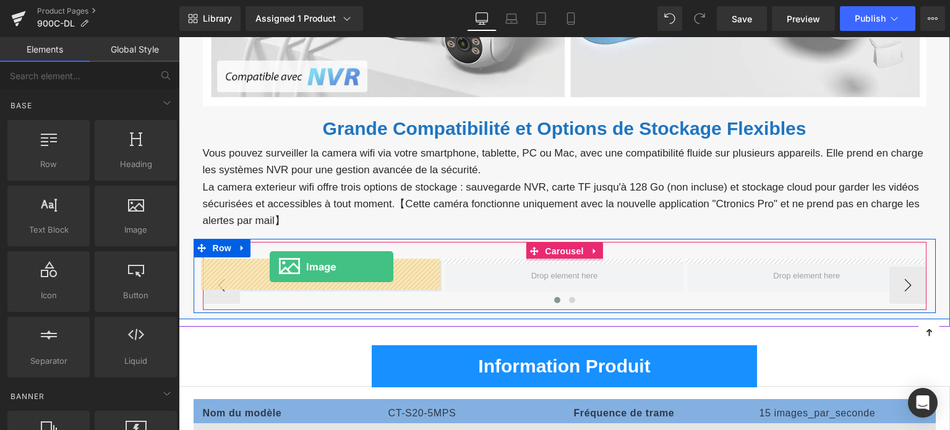
drag, startPoint x: 316, startPoint y: 254, endPoint x: 270, endPoint y: 267, distance: 48.2
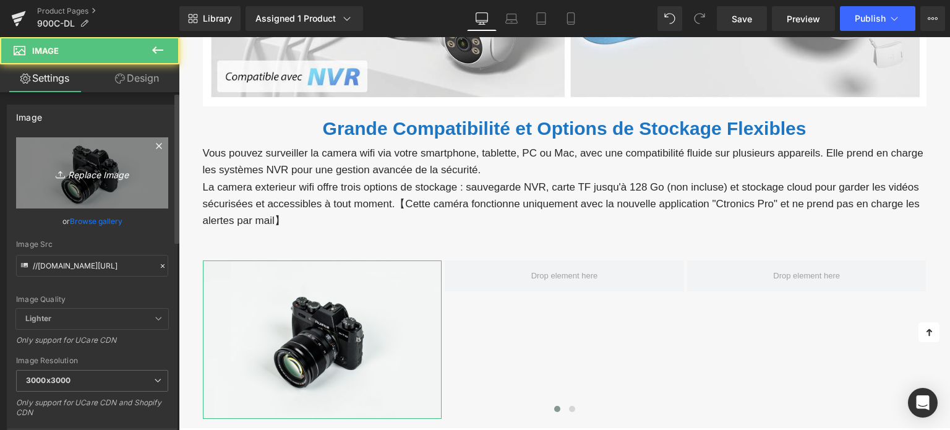
click at [88, 152] on link "Replace Image" at bounding box center [92, 172] width 152 height 71
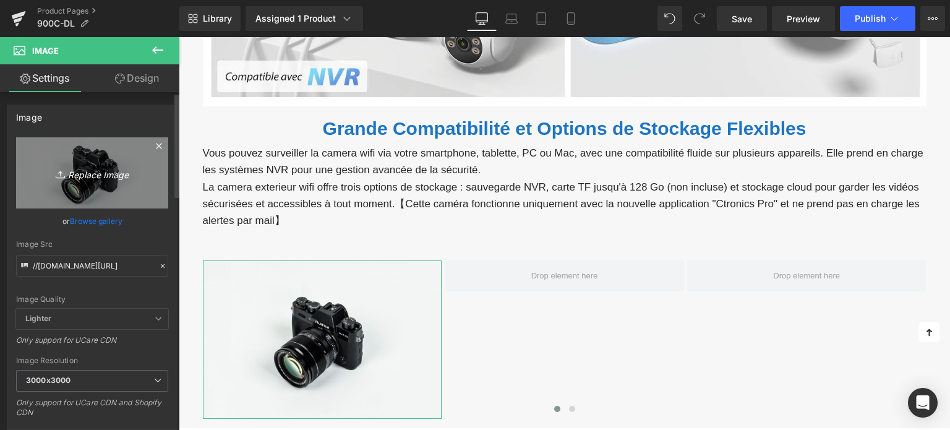
type input "C:\fakepath\画板 21.png"
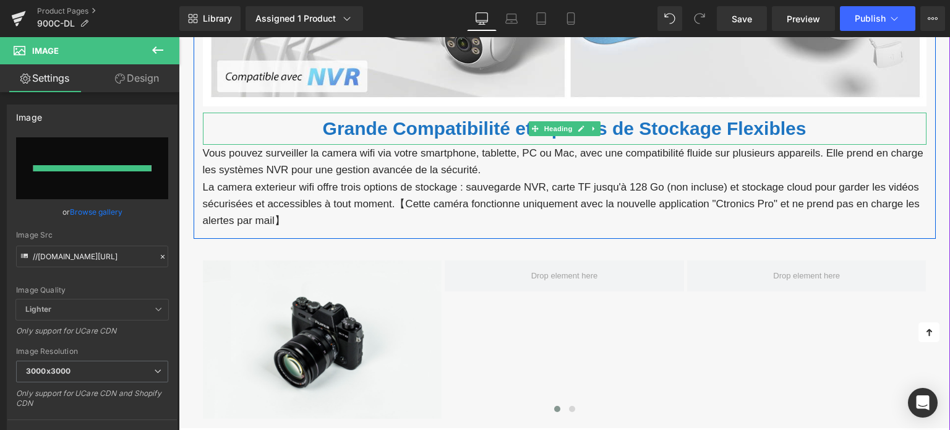
type input "[URL][DOMAIN_NAME]"
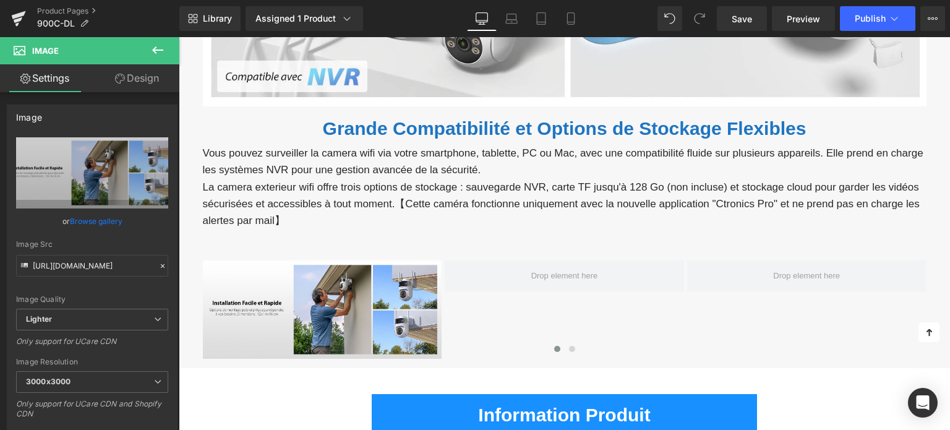
click at [157, 51] on icon at bounding box center [157, 50] width 15 height 15
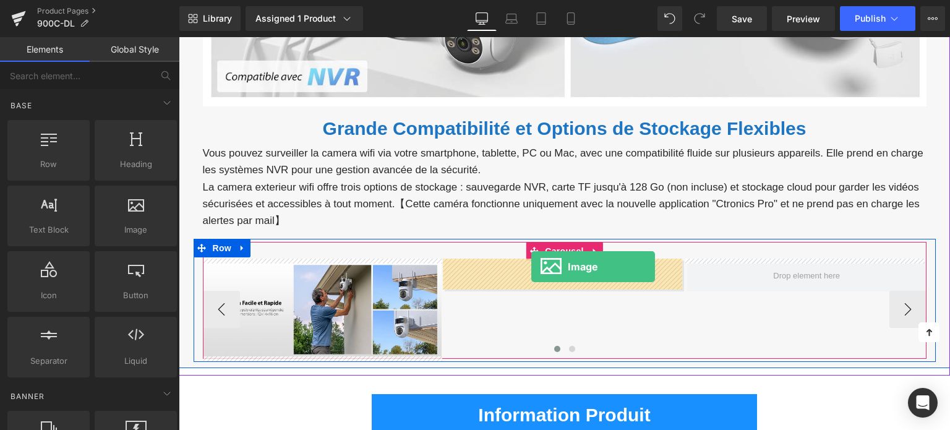
drag, startPoint x: 314, startPoint y: 251, endPoint x: 532, endPoint y: 267, distance: 218.4
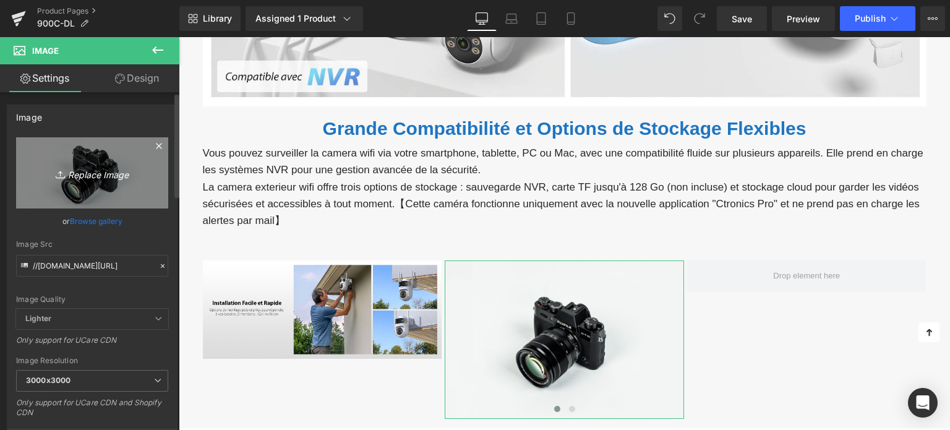
click at [123, 175] on icon "Replace Image" at bounding box center [92, 172] width 99 height 15
type input "C:\fakepath\3-4.png"
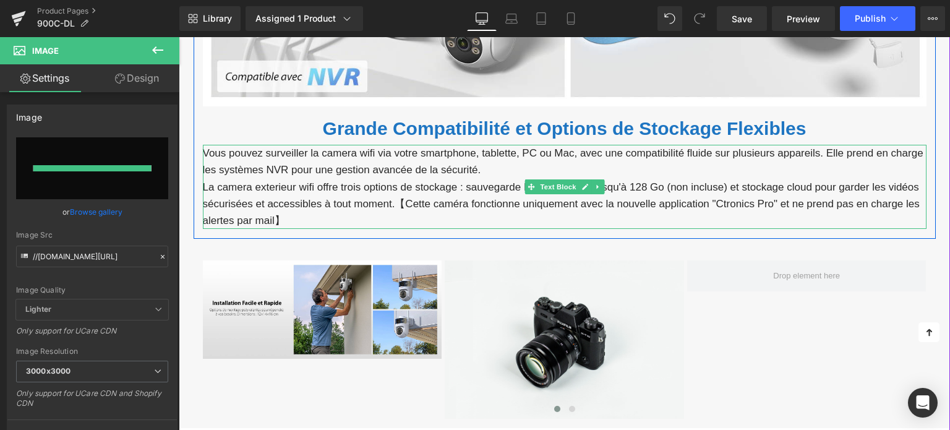
type input "[URL][DOMAIN_NAME]"
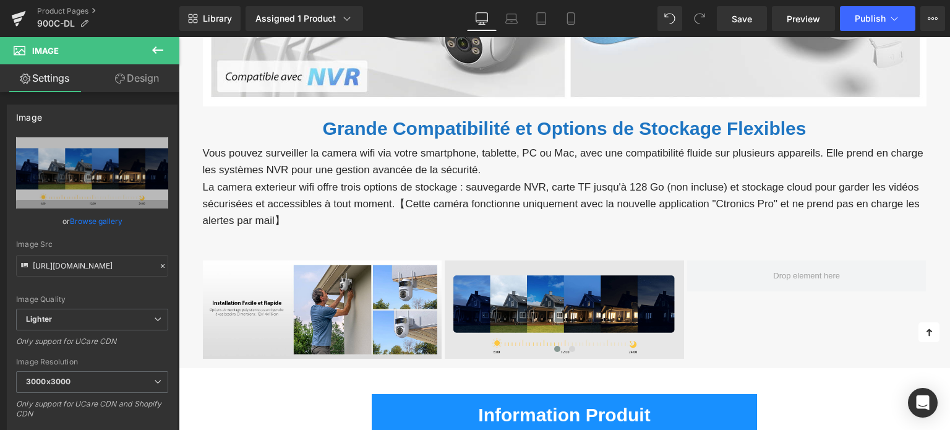
drag, startPoint x: 170, startPoint y: 40, endPoint x: 158, endPoint y: 53, distance: 17.1
click at [170, 41] on button at bounding box center [157, 50] width 43 height 27
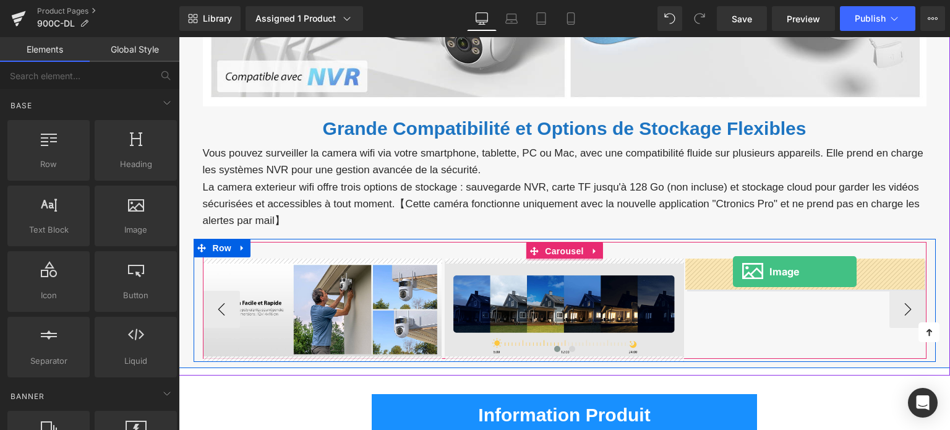
drag, startPoint x: 306, startPoint y: 253, endPoint x: 733, endPoint y: 272, distance: 428.0
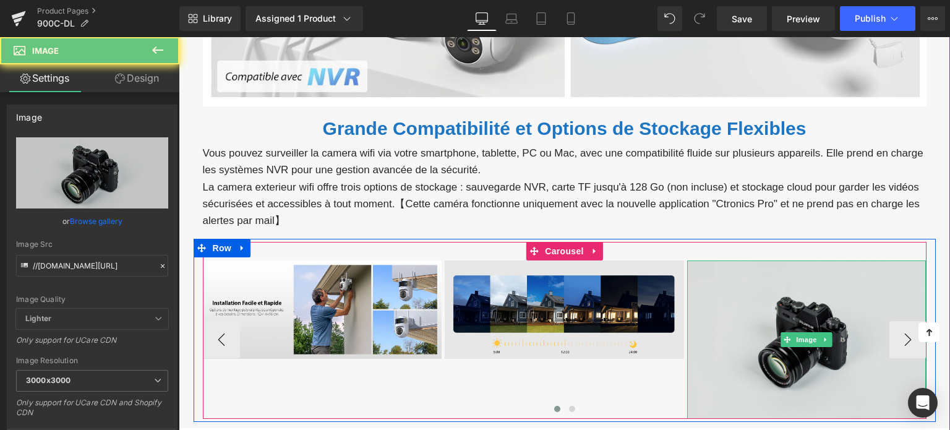
click at [767, 304] on img at bounding box center [806, 340] width 239 height 158
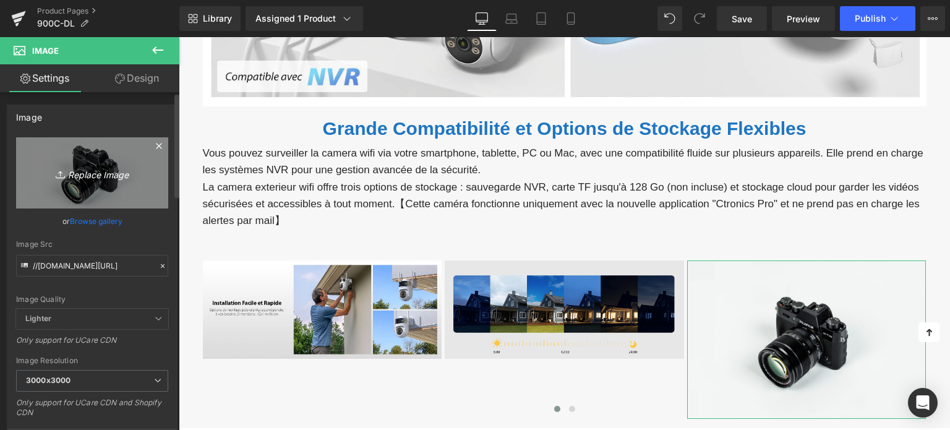
click at [155, 196] on link "Replace Image" at bounding box center [92, 172] width 152 height 71
type input "C:\fakepath\3-5.png"
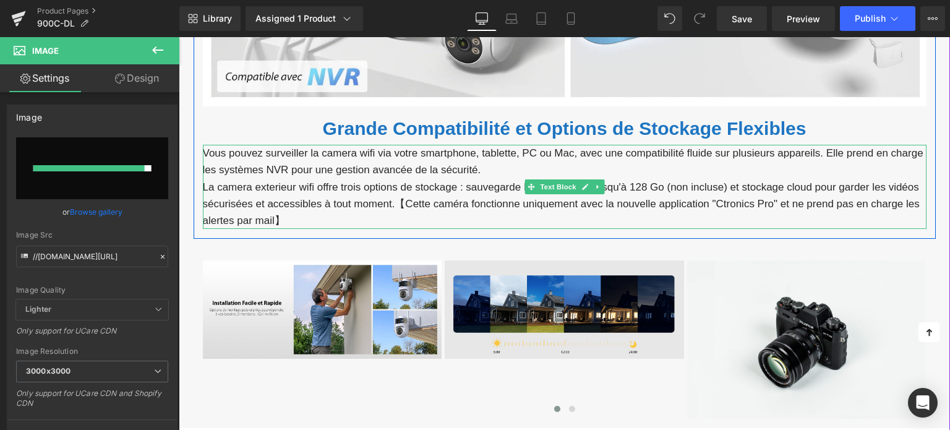
type input "[URL][DOMAIN_NAME]"
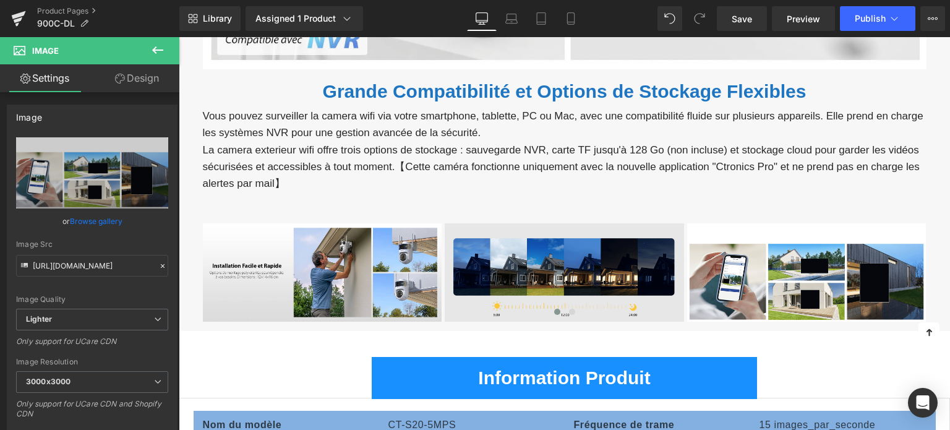
scroll to position [4084, 0]
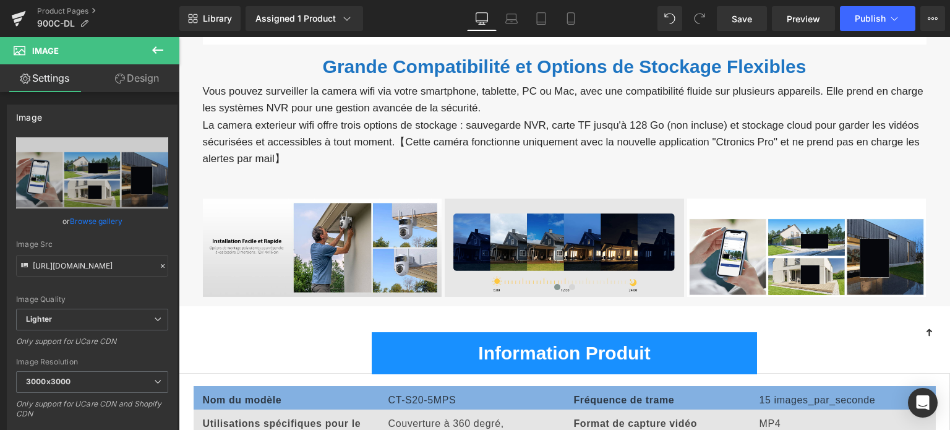
click at [155, 54] on icon at bounding box center [157, 50] width 15 height 15
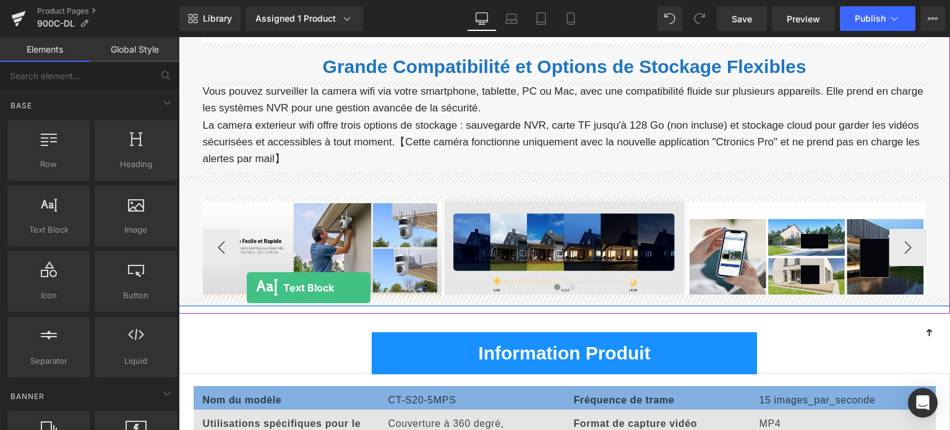
drag, startPoint x: 318, startPoint y: 275, endPoint x: 247, endPoint y: 288, distance: 72.2
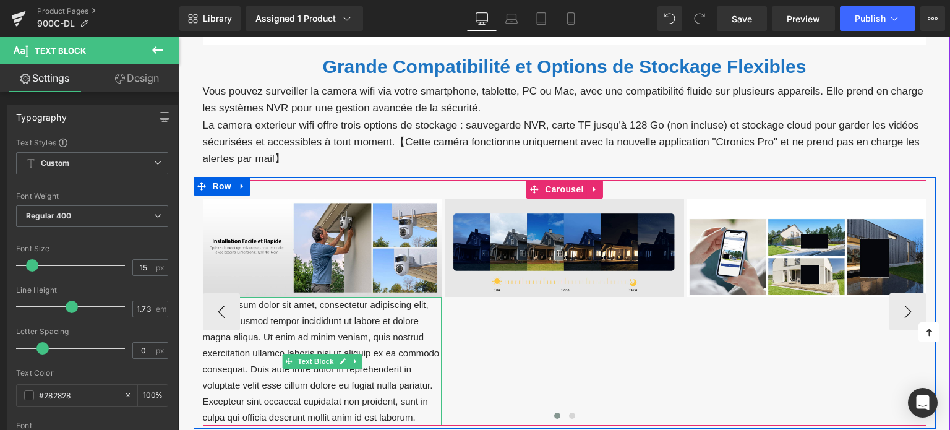
click at [282, 325] on p "Lorem ipsum dolor sit amet, consectetur adipiscing elit, sed do eiusmod tempor …" at bounding box center [322, 361] width 239 height 129
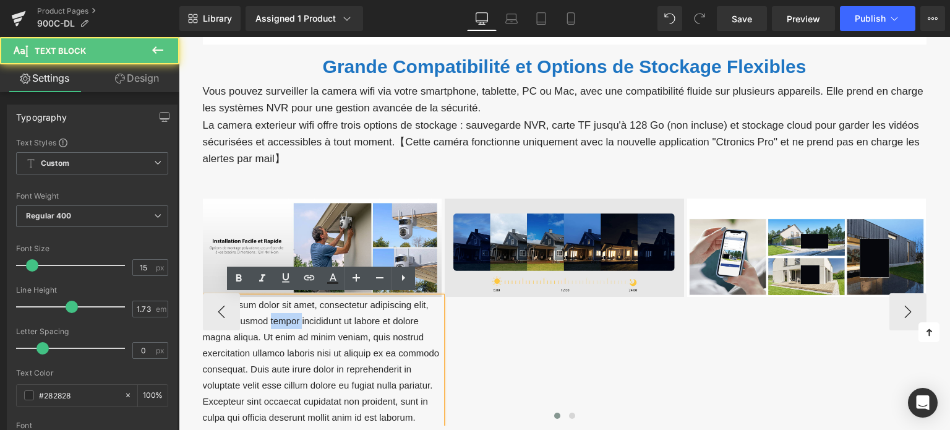
click at [282, 325] on p "Lorem ipsum dolor sit amet, consectetur adipiscing elit, sed do eiusmod tempor …" at bounding box center [322, 361] width 239 height 129
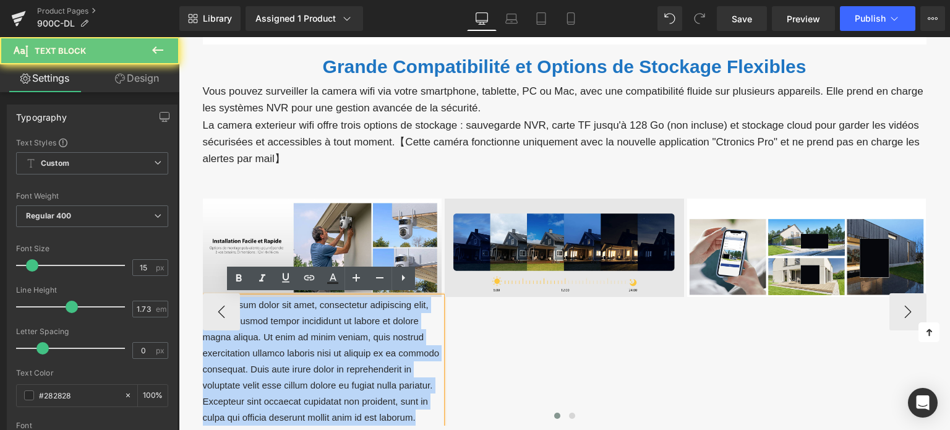
paste div
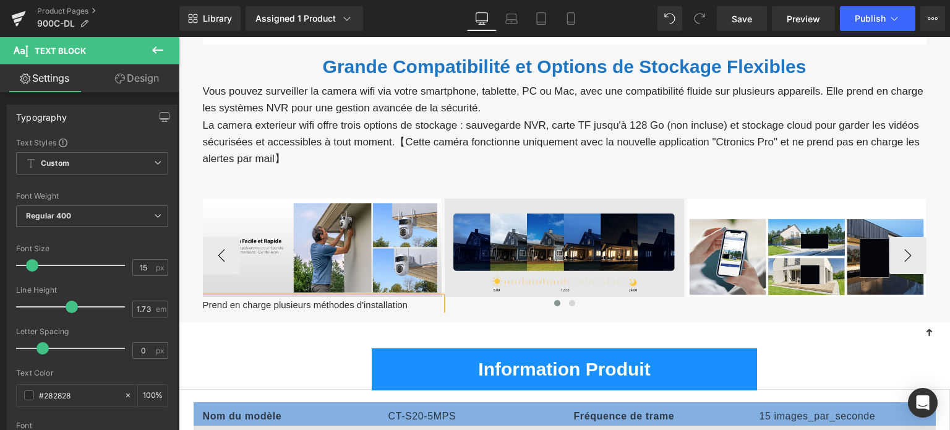
click at [330, 306] on div at bounding box center [565, 305] width 724 height 17
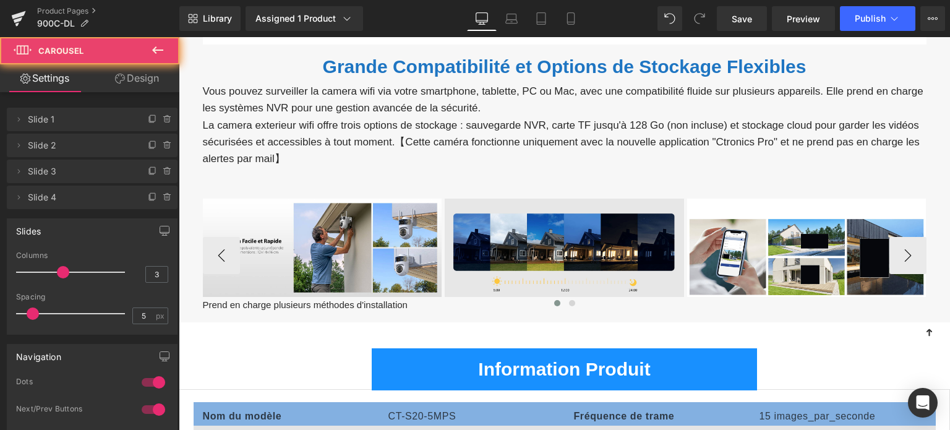
click at [306, 299] on div at bounding box center [565, 305] width 724 height 17
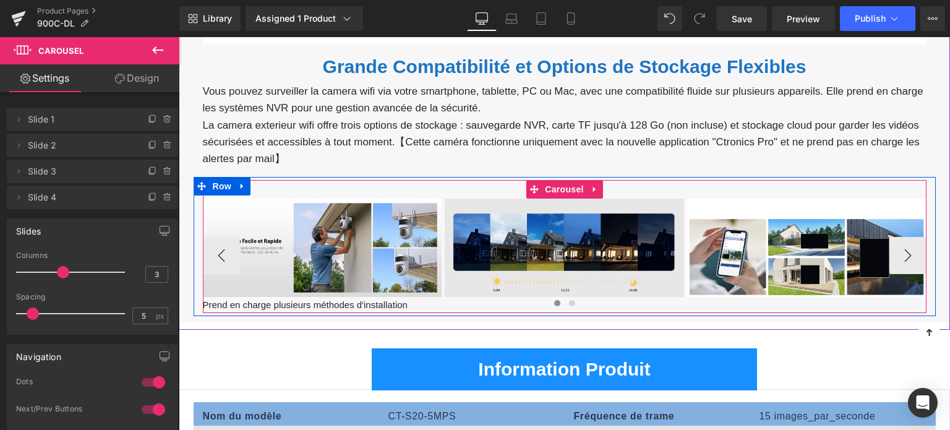
drag, startPoint x: 317, startPoint y: 300, endPoint x: 306, endPoint y: 304, distance: 12.0
click at [317, 301] on div at bounding box center [565, 305] width 724 height 17
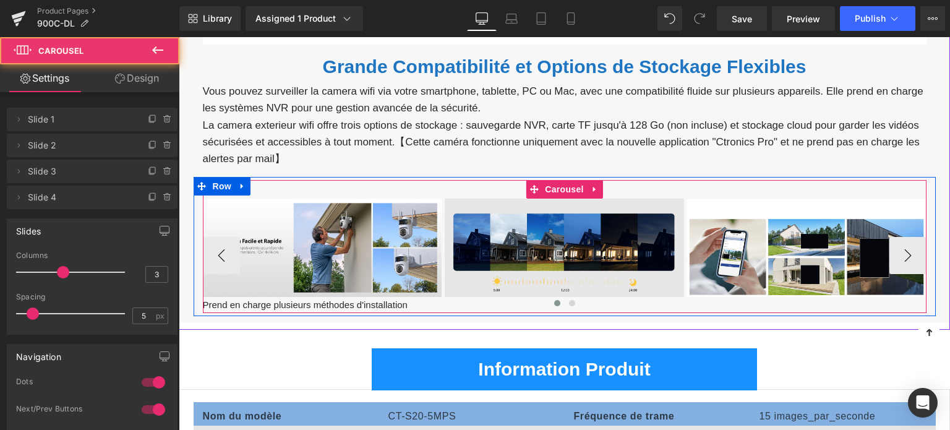
click at [306, 304] on div at bounding box center [565, 305] width 724 height 17
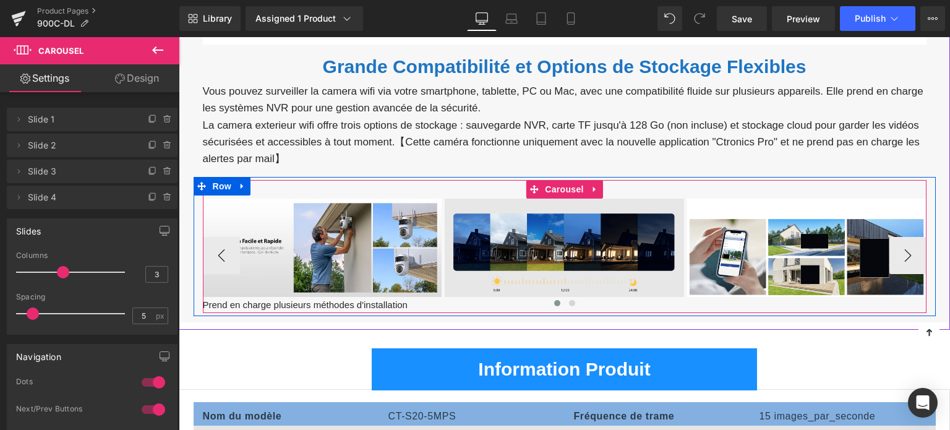
click at [379, 303] on div at bounding box center [565, 305] width 724 height 17
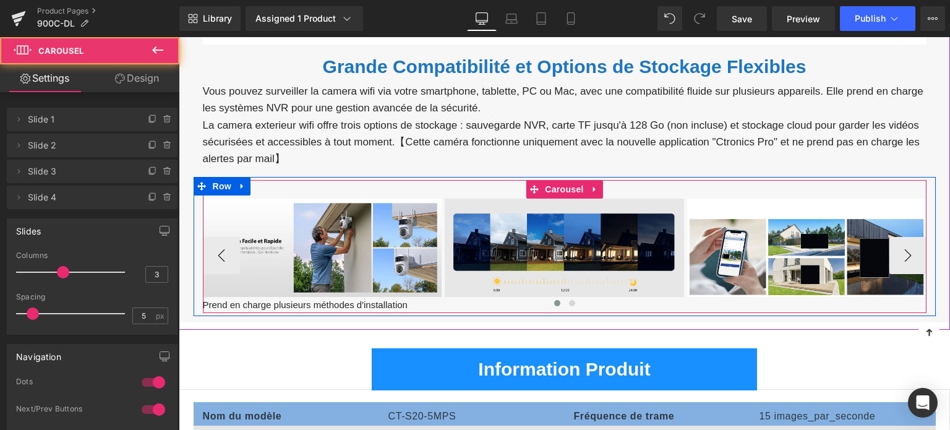
click at [402, 300] on div at bounding box center [565, 305] width 724 height 17
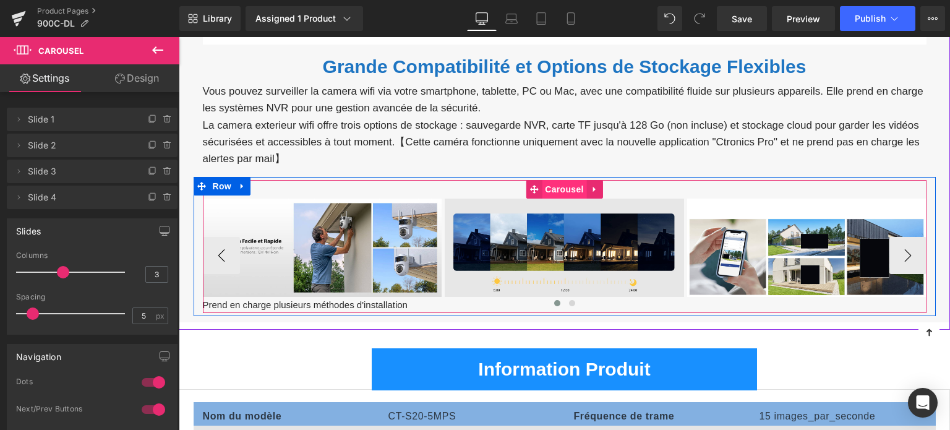
click at [554, 189] on span "Carousel" at bounding box center [564, 189] width 45 height 19
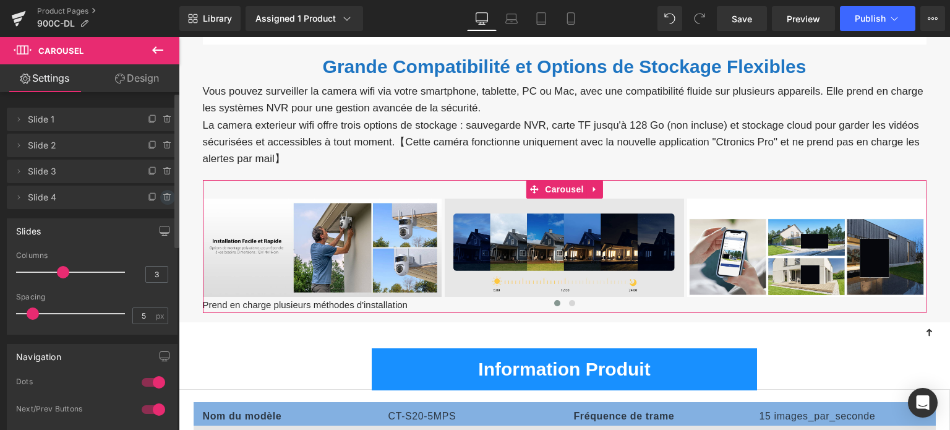
click at [163, 198] on icon at bounding box center [168, 197] width 10 height 10
click at [160, 200] on button "Delete" at bounding box center [154, 198] width 39 height 16
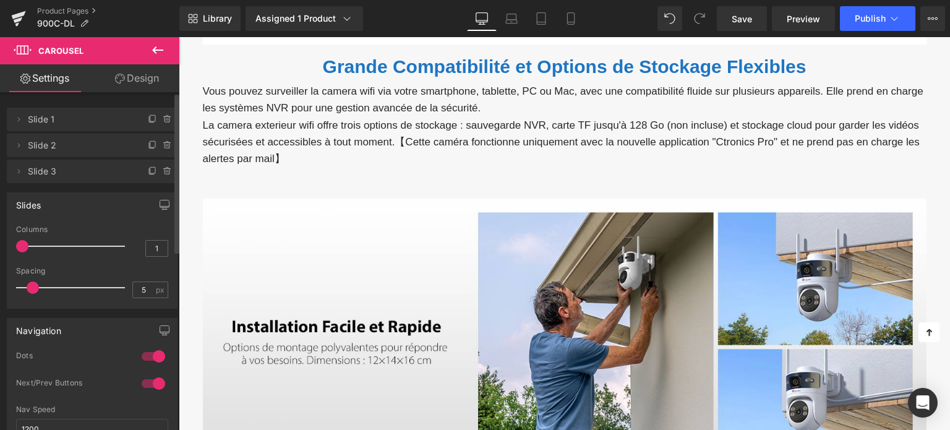
drag, startPoint x: 59, startPoint y: 246, endPoint x: 0, endPoint y: 246, distance: 59.4
click at [0, 246] on div "Slides 1 Columns 1 3 Columns 3 3 Columns 3 1 Columns 1 5px Spacing 5 px 5px Spa…" at bounding box center [92, 246] width 185 height 126
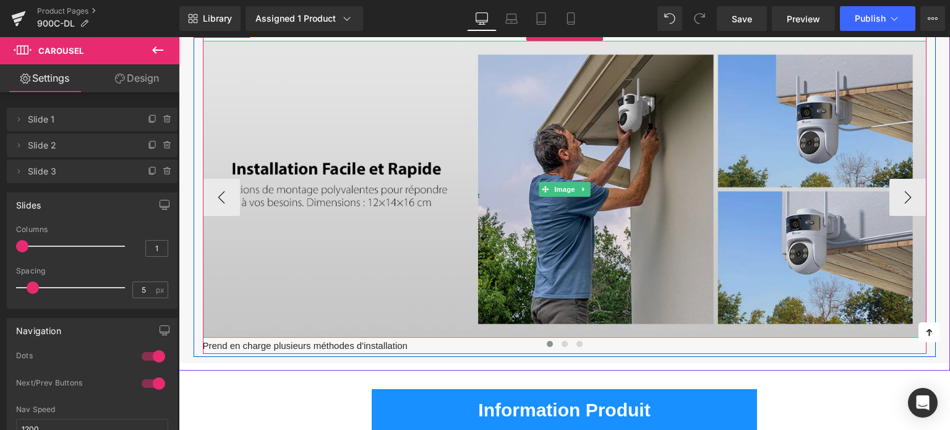
scroll to position [4269, 0]
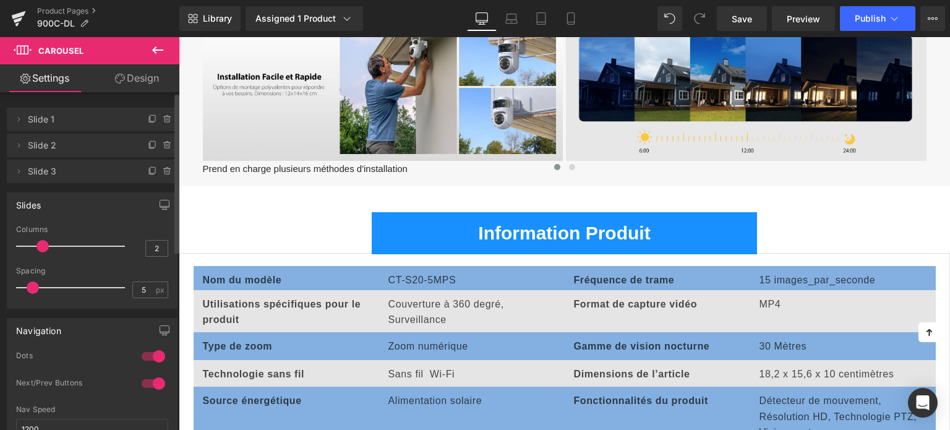
type input "1"
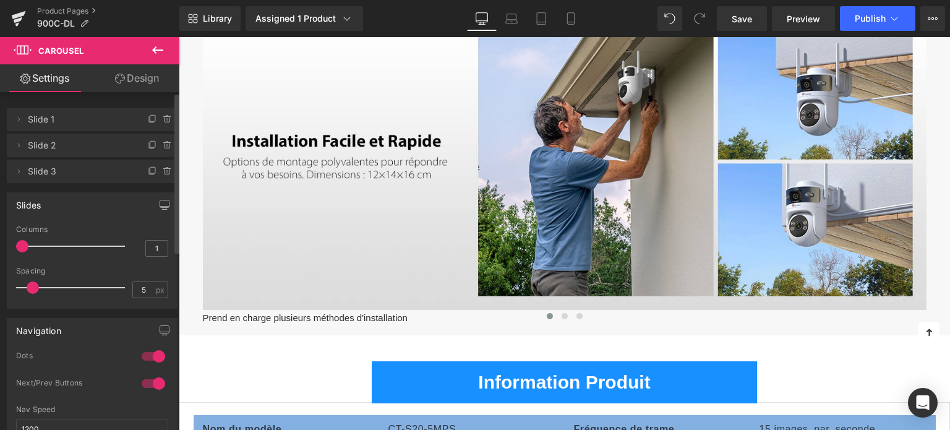
drag, startPoint x: 24, startPoint y: 243, endPoint x: 7, endPoint y: 241, distance: 16.3
click at [5, 241] on div "Slides 1 Columns 1 3 Columns 3 3 Columns 3 1 Columns 1 5px Spacing 5 px 5px Spa…" at bounding box center [92, 246] width 185 height 126
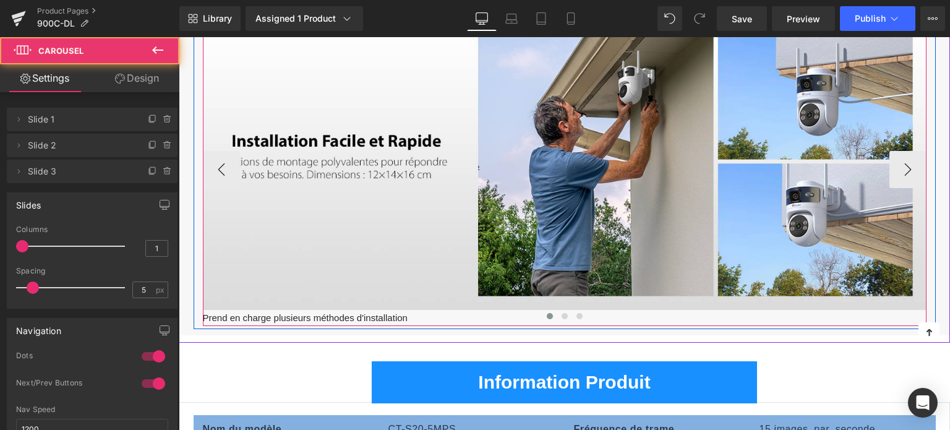
click at [366, 313] on div at bounding box center [565, 318] width 724 height 17
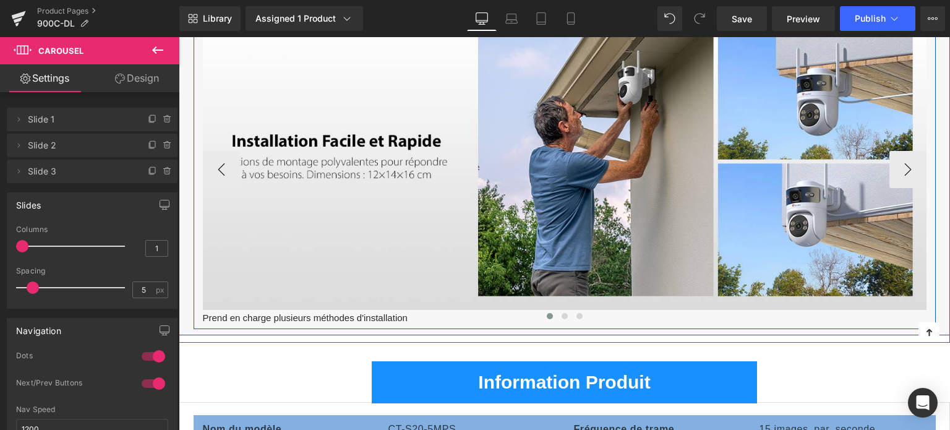
click at [207, 312] on div at bounding box center [565, 318] width 724 height 17
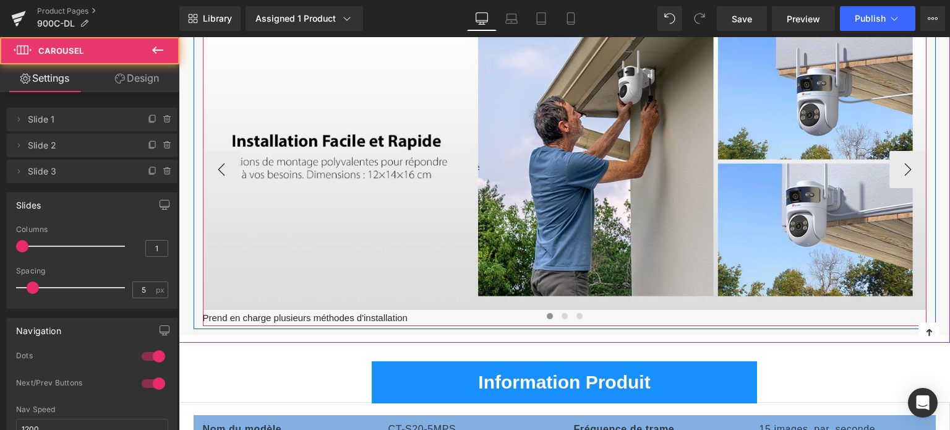
click at [207, 312] on div at bounding box center [565, 318] width 724 height 17
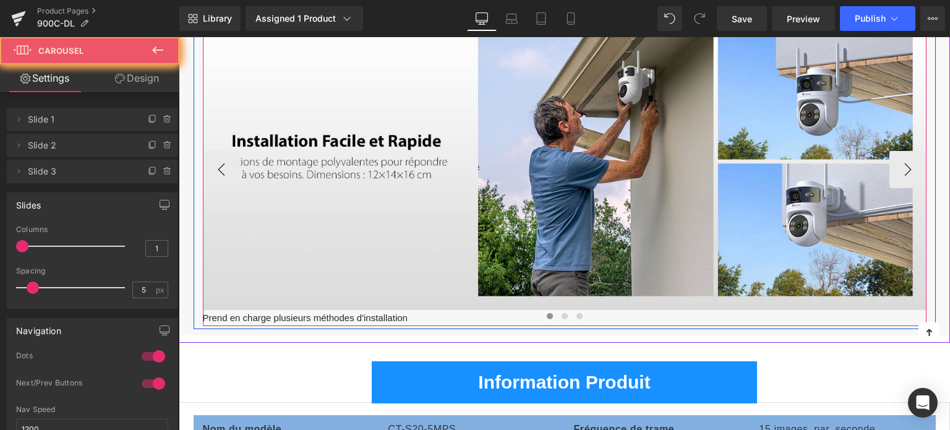
click at [209, 312] on div at bounding box center [565, 318] width 724 height 17
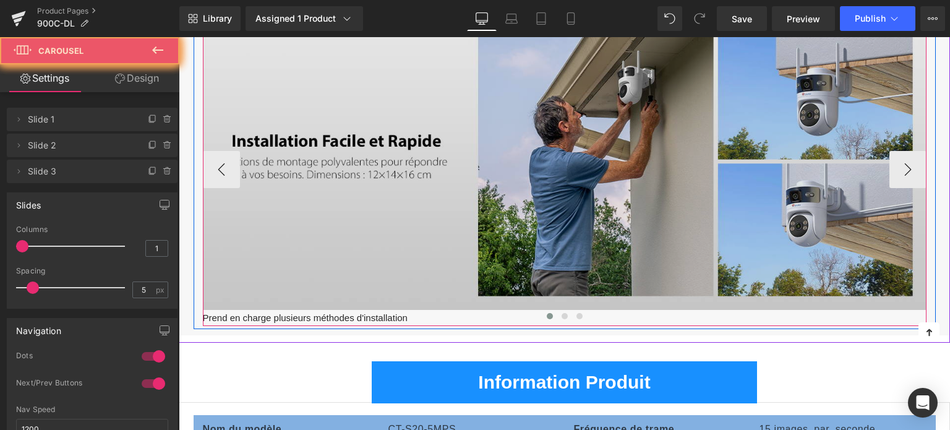
click at [263, 275] on img at bounding box center [565, 161] width 724 height 297
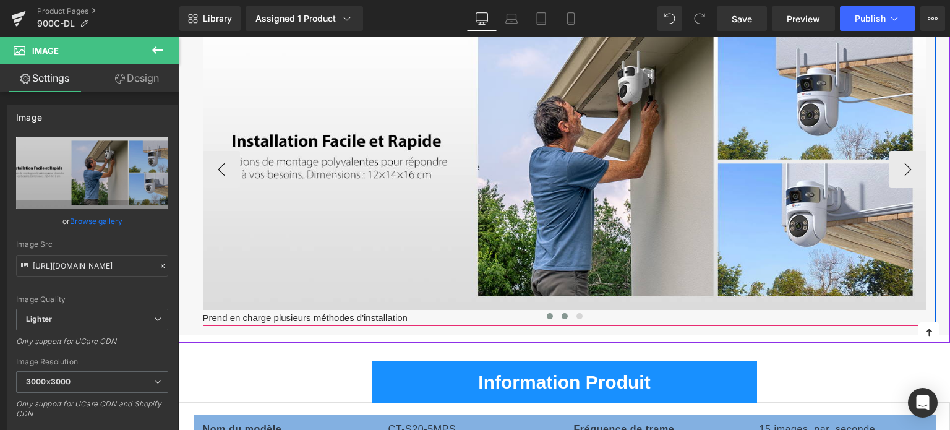
click at [566, 314] on span at bounding box center [565, 316] width 6 height 6
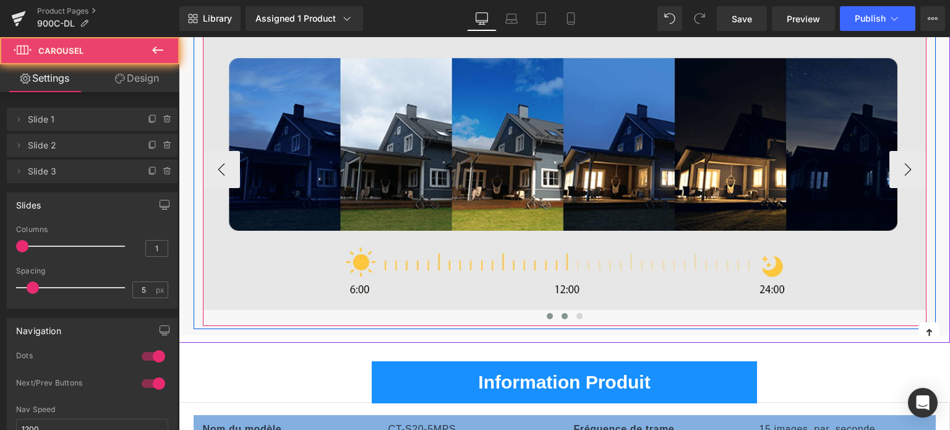
click at [547, 314] on span at bounding box center [550, 316] width 6 height 6
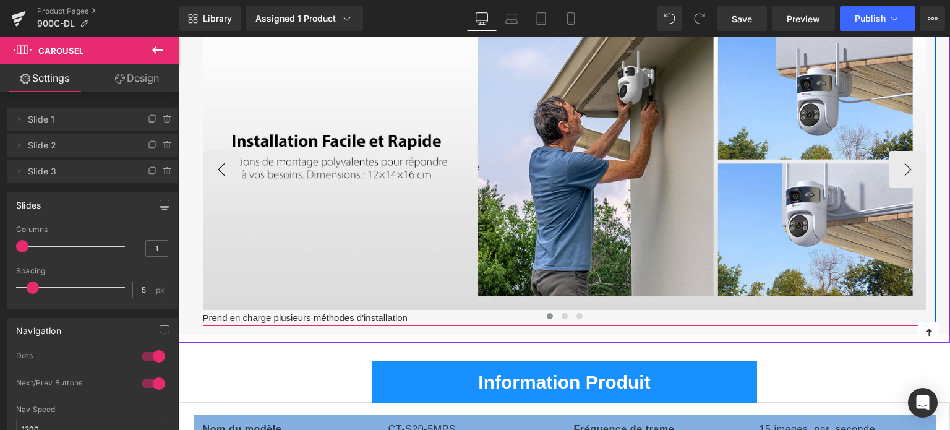
click at [340, 312] on div at bounding box center [565, 318] width 724 height 17
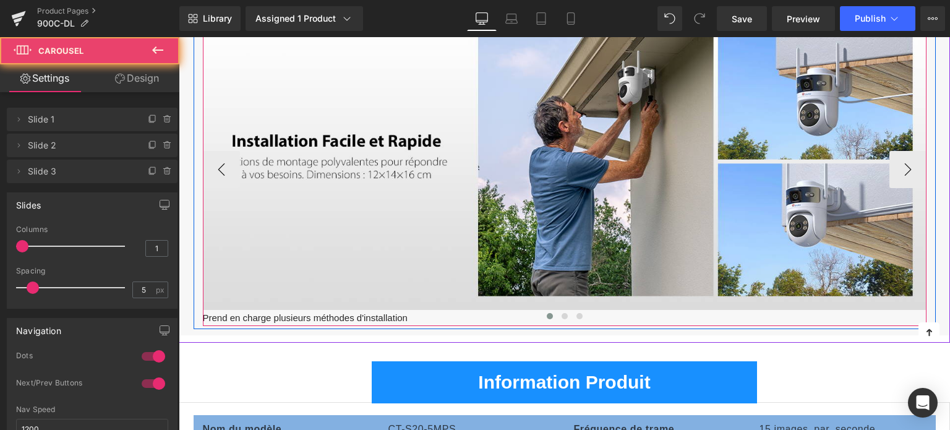
click at [340, 312] on div at bounding box center [565, 318] width 724 height 17
click at [383, 316] on div at bounding box center [565, 318] width 724 height 17
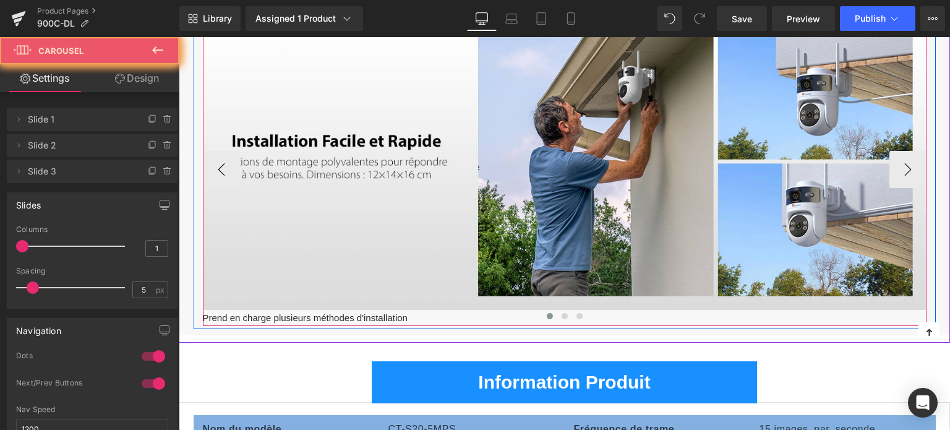
click at [383, 316] on div at bounding box center [565, 318] width 724 height 17
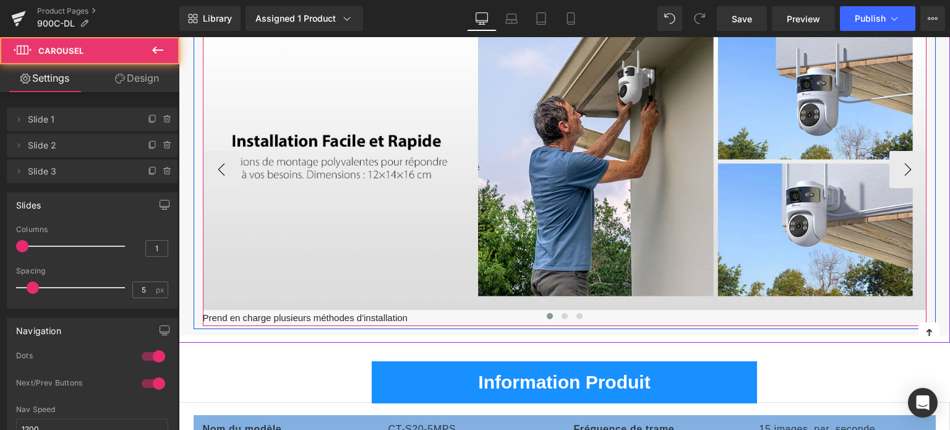
click at [383, 316] on div at bounding box center [565, 318] width 724 height 17
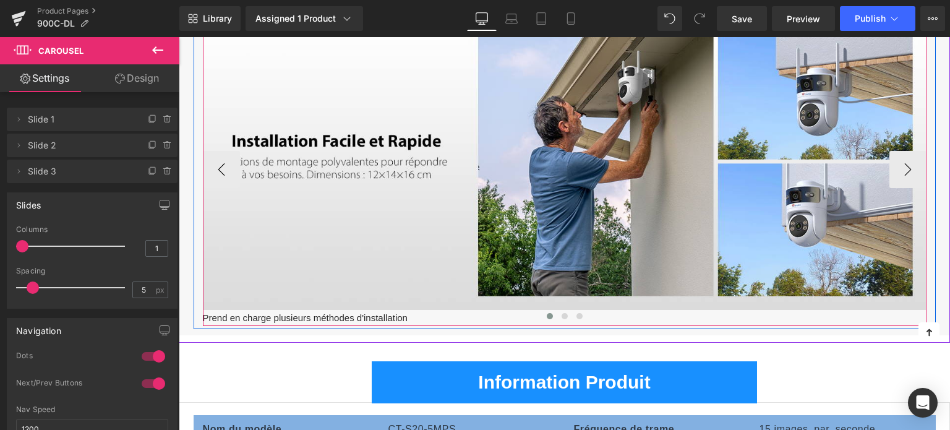
click at [383, 316] on div at bounding box center [565, 318] width 724 height 17
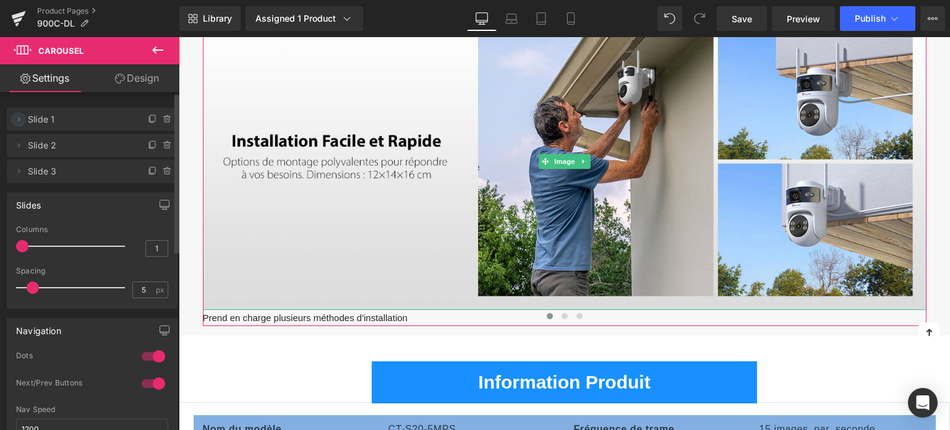
click at [20, 121] on icon at bounding box center [19, 119] width 10 height 10
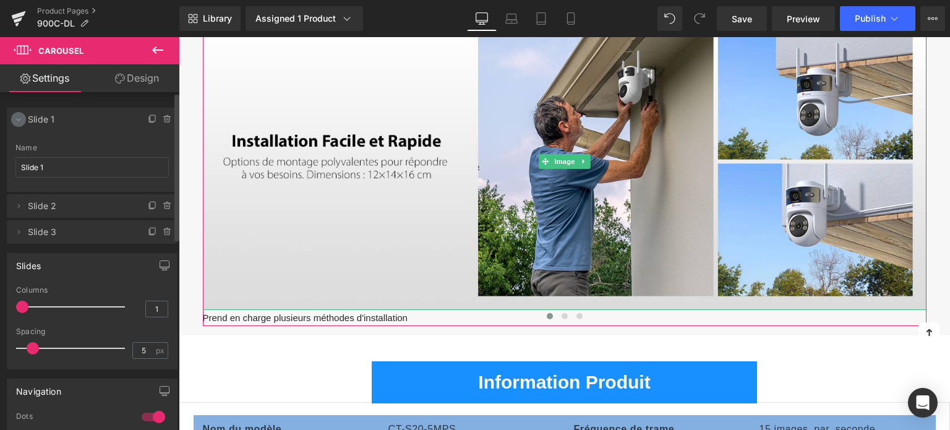
click at [20, 121] on icon at bounding box center [19, 119] width 10 height 10
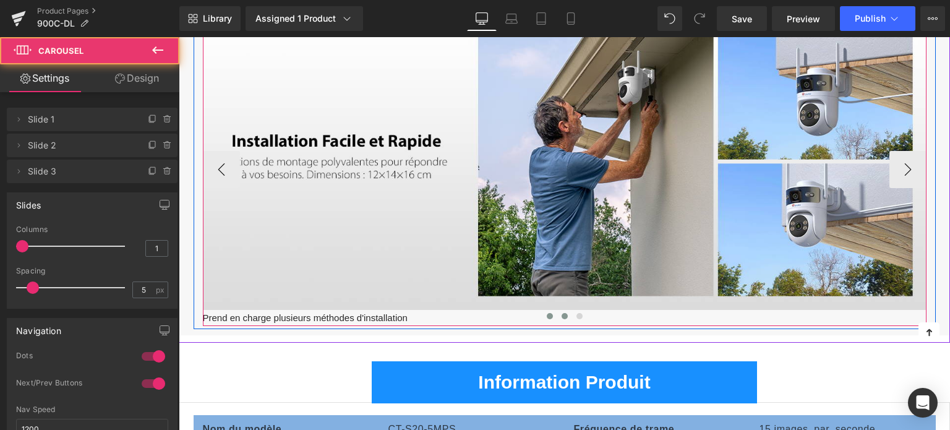
click at [565, 316] on span at bounding box center [565, 316] width 6 height 6
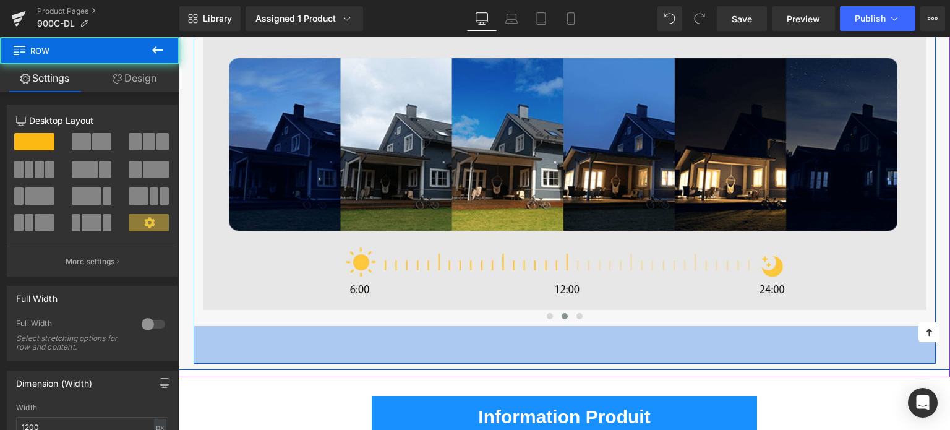
drag, startPoint x: 210, startPoint y: 324, endPoint x: 202, endPoint y: 359, distance: 35.7
click at [202, 359] on div "61px" at bounding box center [565, 345] width 743 height 38
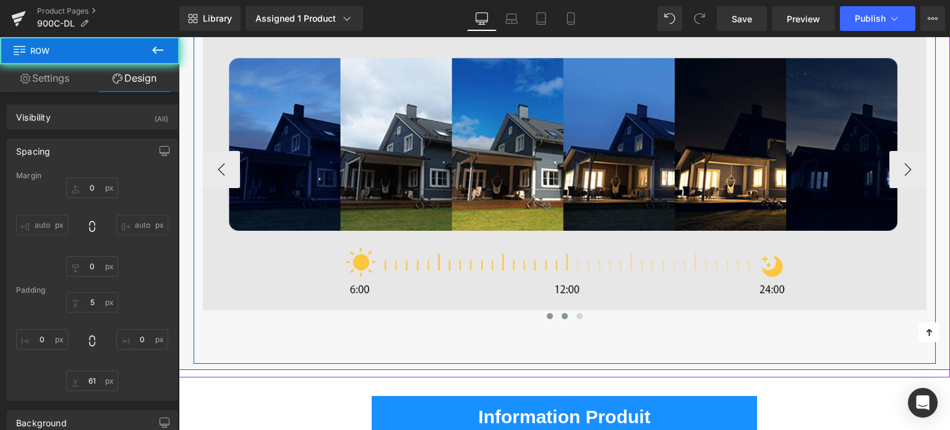
click at [548, 316] on span at bounding box center [550, 316] width 6 height 6
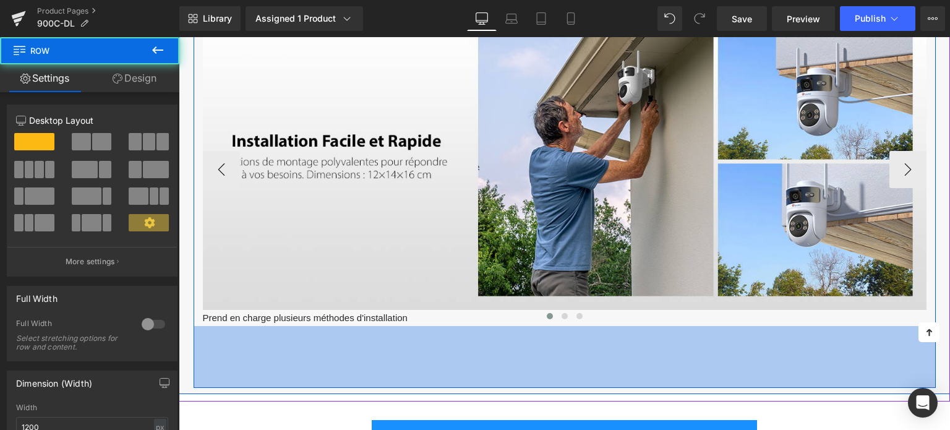
drag, startPoint x: 373, startPoint y: 350, endPoint x: 295, endPoint y: 310, distance: 88.0
click at [372, 350] on div "100px" at bounding box center [565, 357] width 743 height 62
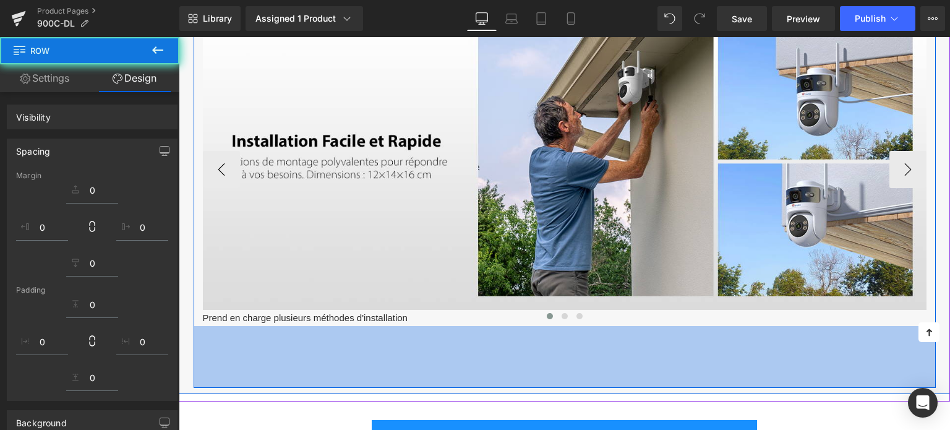
click at [282, 314] on div at bounding box center [565, 318] width 724 height 17
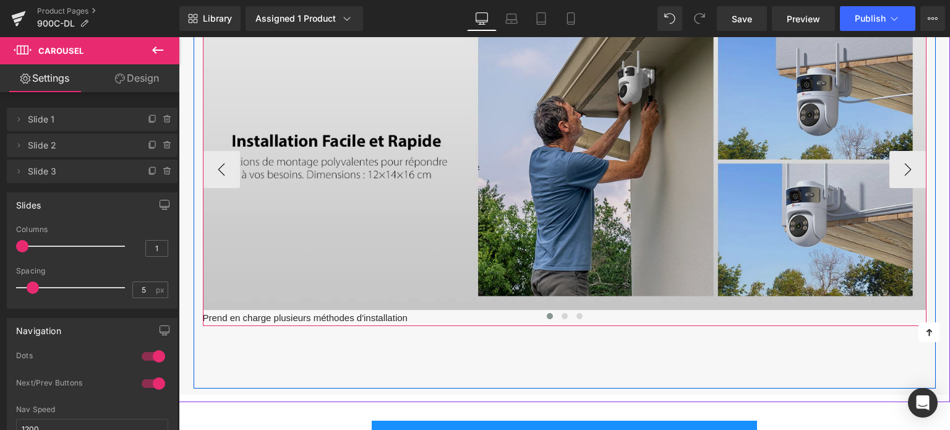
click at [303, 249] on img at bounding box center [565, 161] width 724 height 297
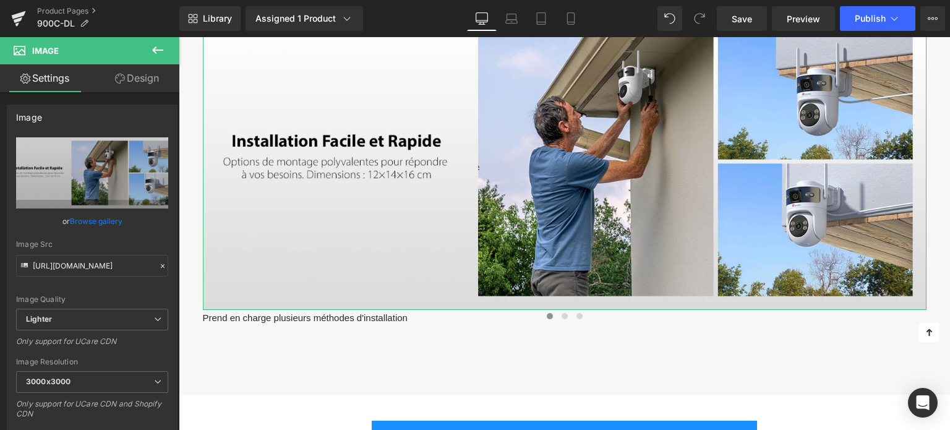
click at [118, 79] on icon at bounding box center [120, 79] width 10 height 10
click at [0, 0] on div "Spacing" at bounding box center [0, 0] width 0 height 0
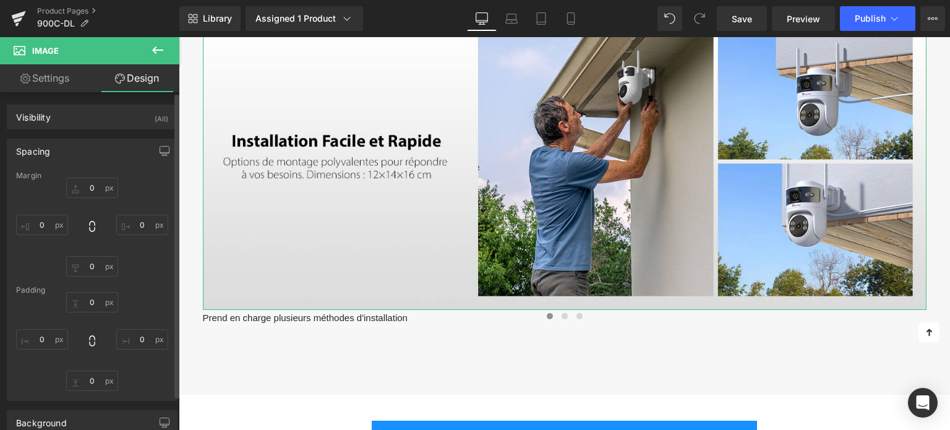
click at [69, 149] on div "Spacing" at bounding box center [92, 151] width 170 height 24
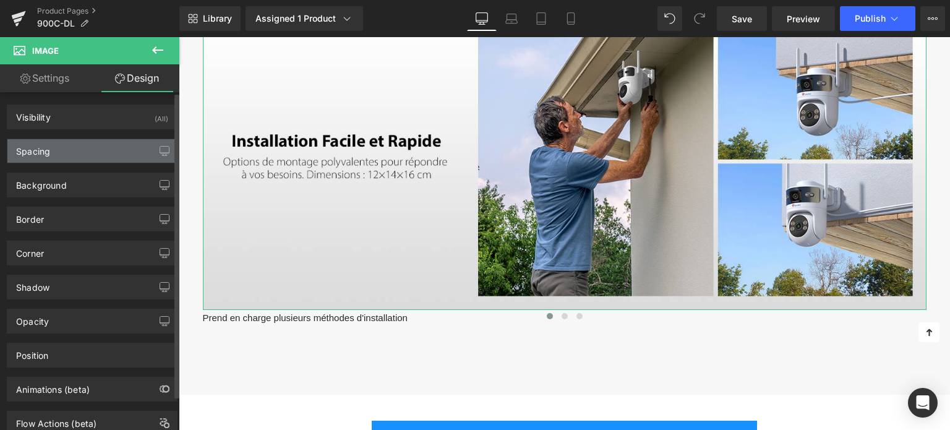
type input "0"
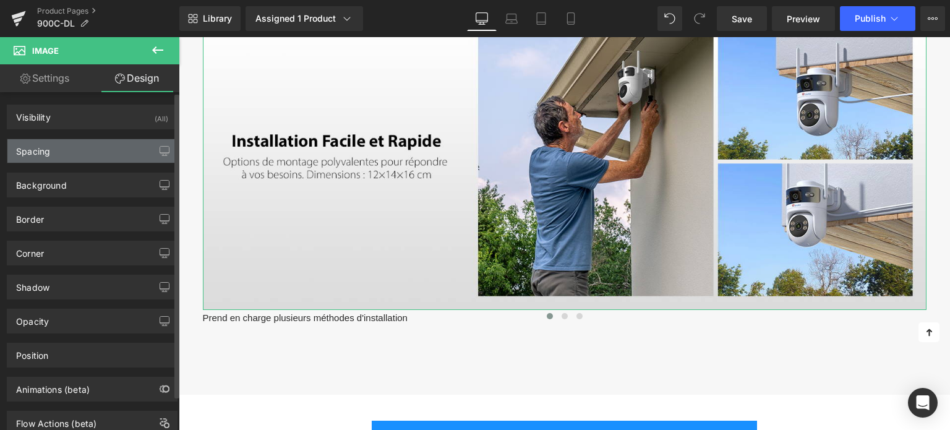
type input "0"
click at [88, 158] on div "Spacing" at bounding box center [92, 151] width 170 height 24
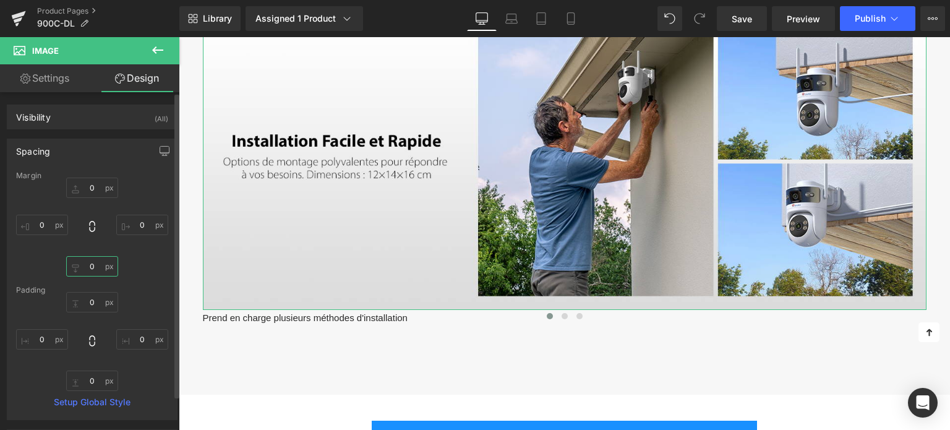
click at [94, 262] on input "0" at bounding box center [92, 266] width 52 height 20
type input "20"
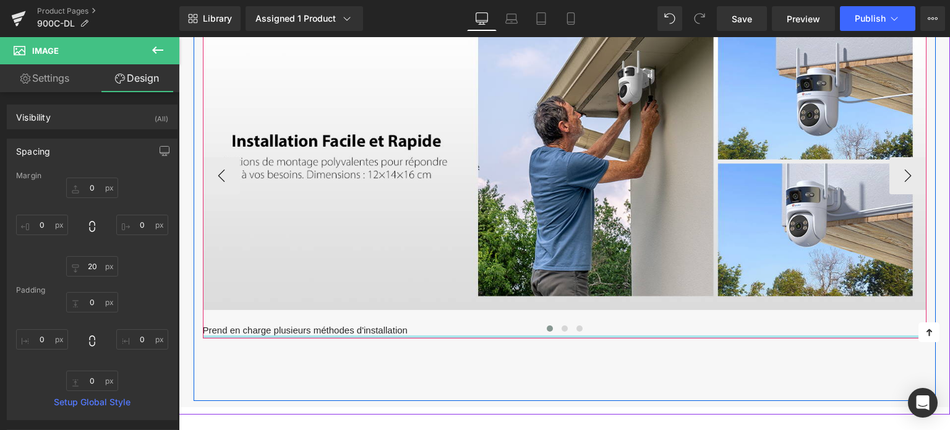
click at [256, 329] on div at bounding box center [565, 330] width 724 height 17
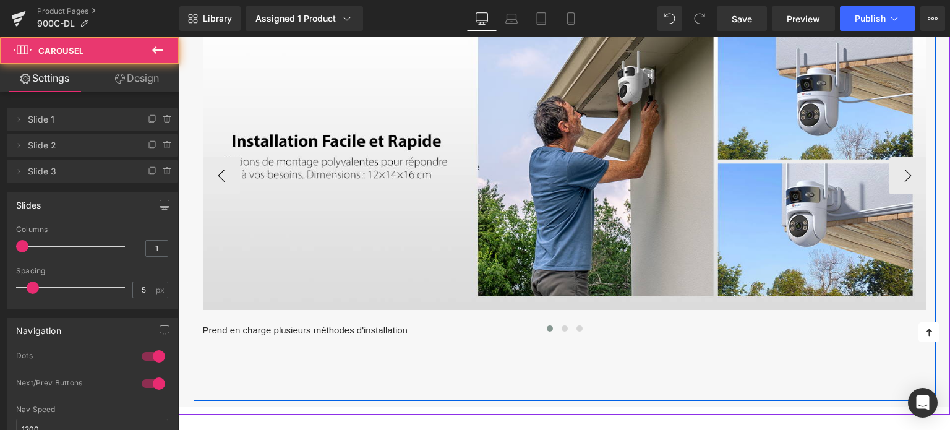
click at [273, 327] on div at bounding box center [565, 330] width 724 height 17
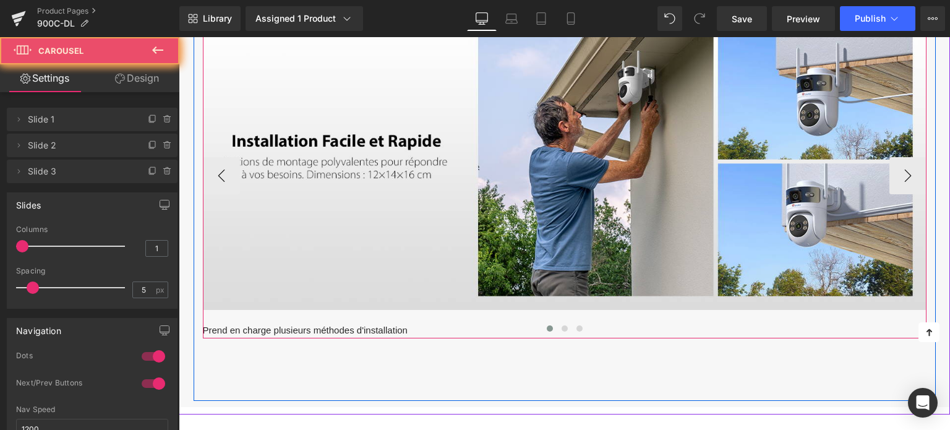
click at [273, 327] on div at bounding box center [565, 330] width 724 height 17
click at [273, 325] on div at bounding box center [565, 330] width 724 height 17
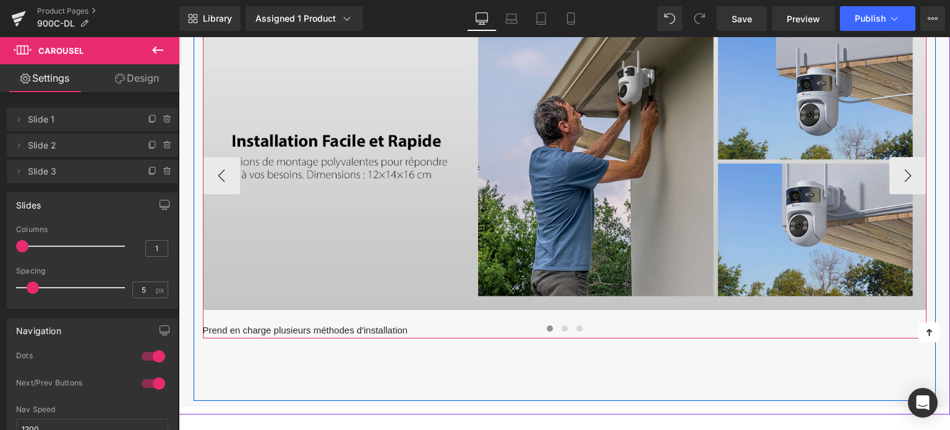
click at [276, 321] on div "Image Prend en charge plusieurs méthodes d'installation Text Block" at bounding box center [565, 175] width 724 height 325
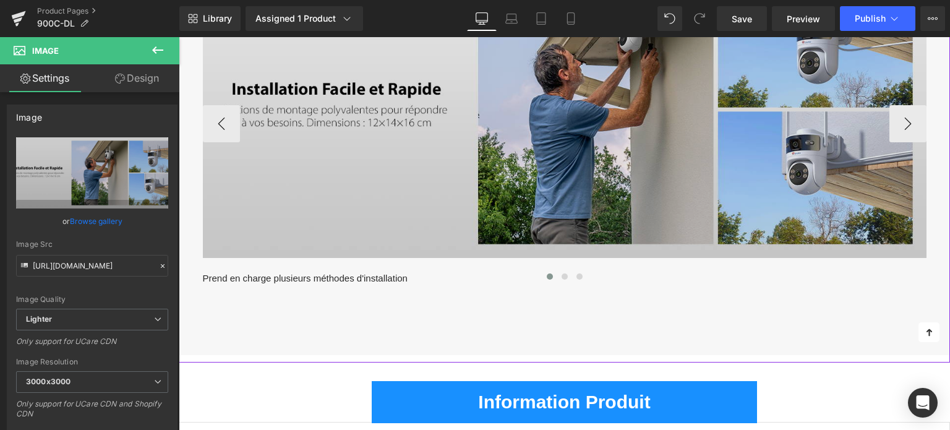
scroll to position [4393, 0]
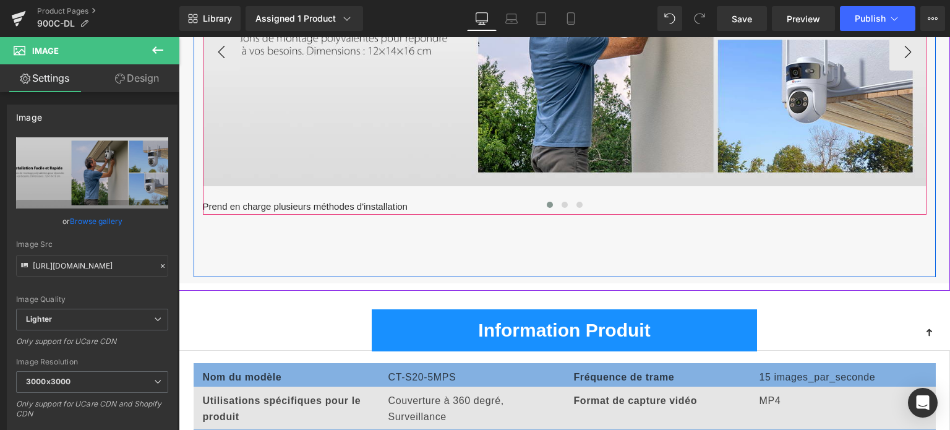
click at [360, 202] on div at bounding box center [565, 207] width 724 height 17
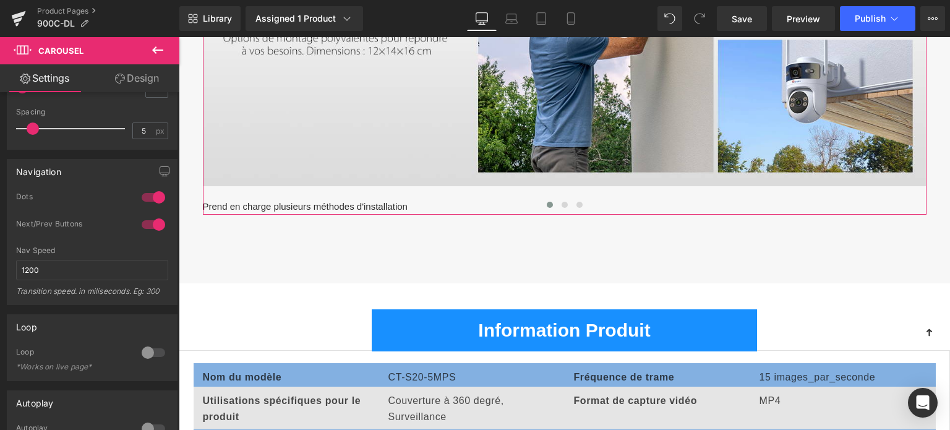
scroll to position [186, 0]
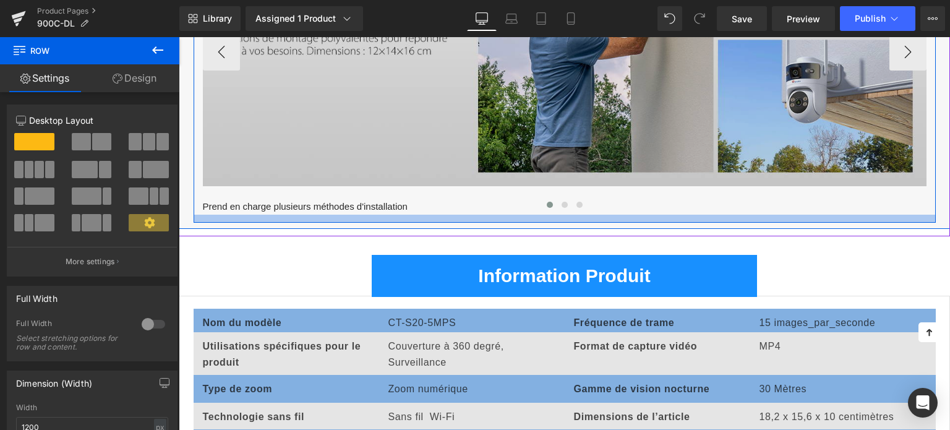
drag, startPoint x: 446, startPoint y: 232, endPoint x: 460, endPoint y: 178, distance: 56.3
click at [460, 178] on div "Image Prend en charge plusieurs méthodes d'installation Text Block Image Image …" at bounding box center [565, 45] width 743 height 355
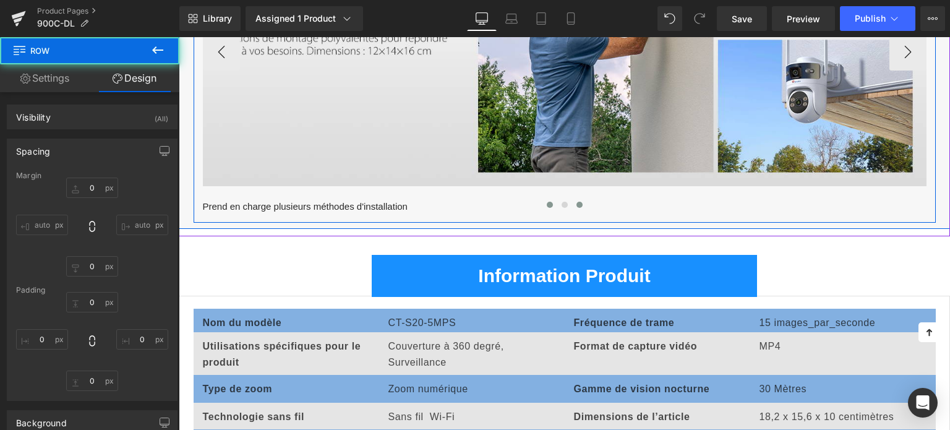
type input "0"
type input "5"
type input "0"
type input "13"
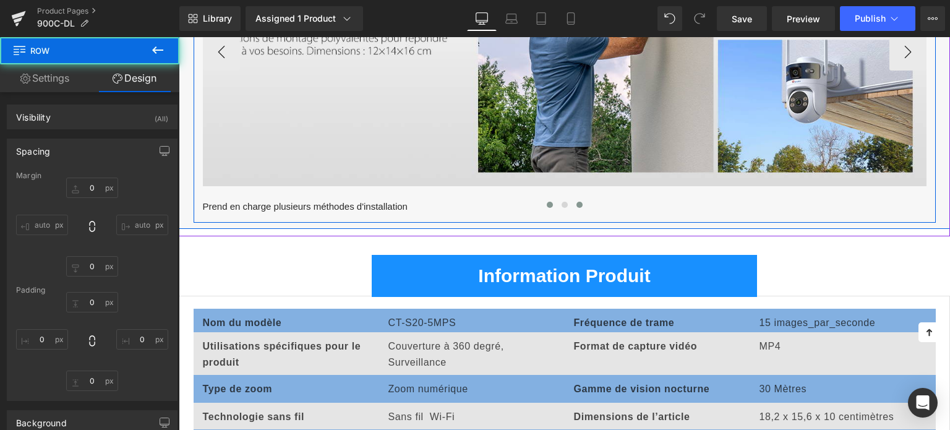
type input "0"
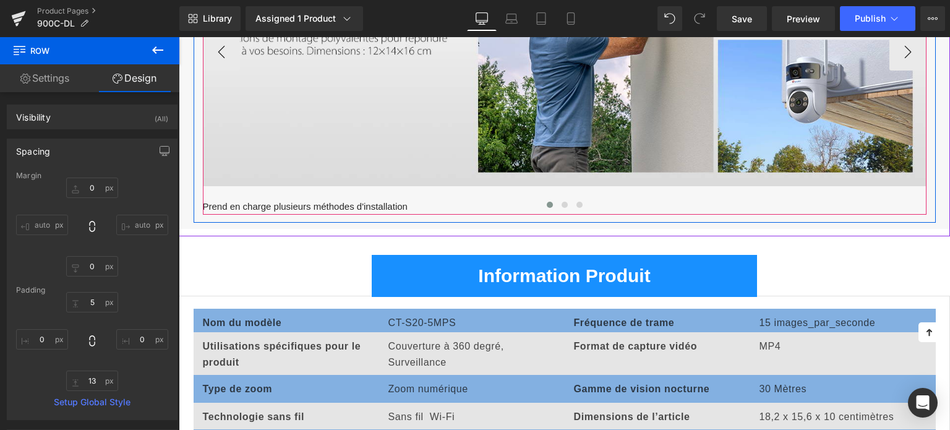
click at [203, 199] on div "Image Prend en charge plusieurs méthodes d'installation Text Block Image Image …" at bounding box center [565, 43] width 724 height 344
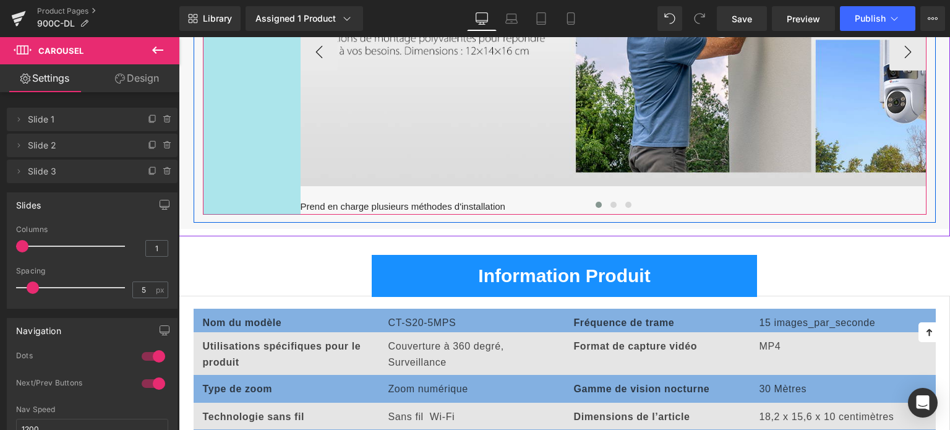
drag, startPoint x: 200, startPoint y: 199, endPoint x: 308, endPoint y: 197, distance: 107.7
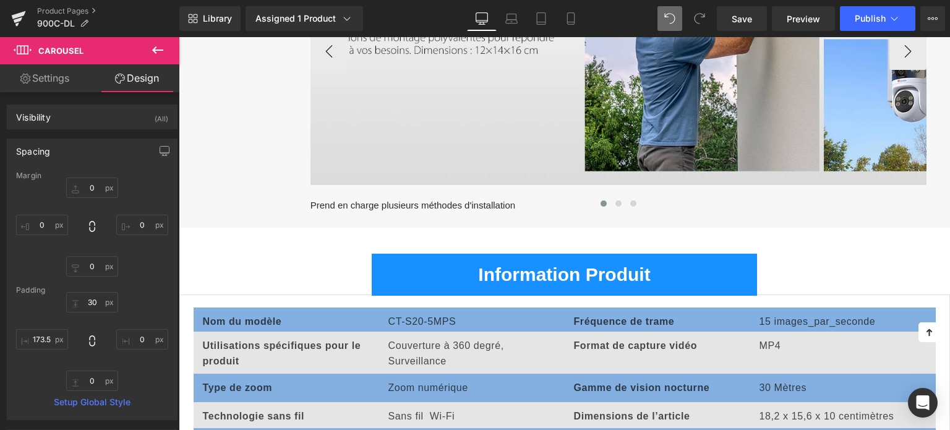
type input "0"
type input "30"
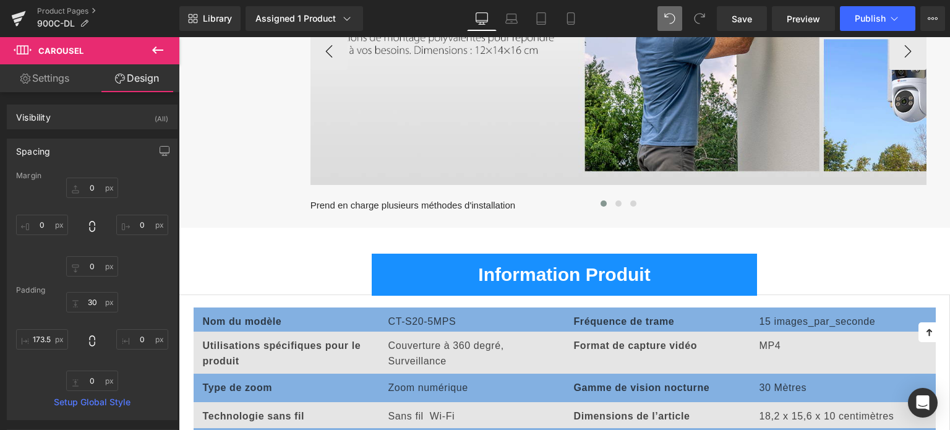
type input "0"
type input "174"
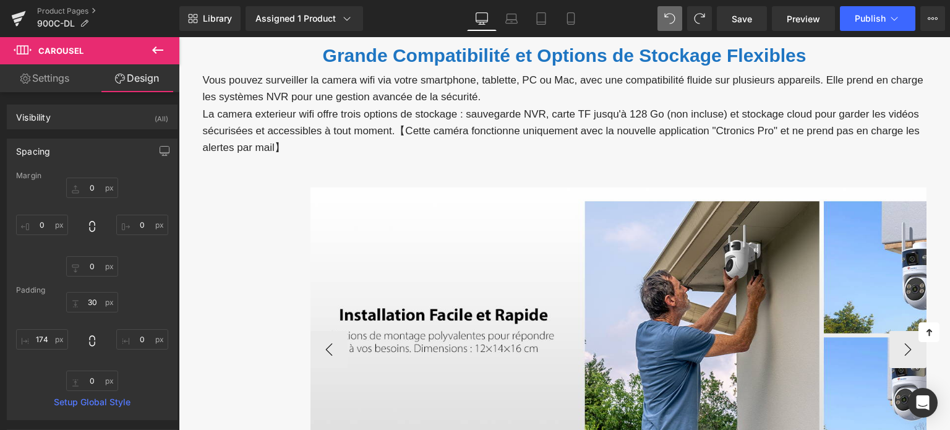
scroll to position [4091, 0]
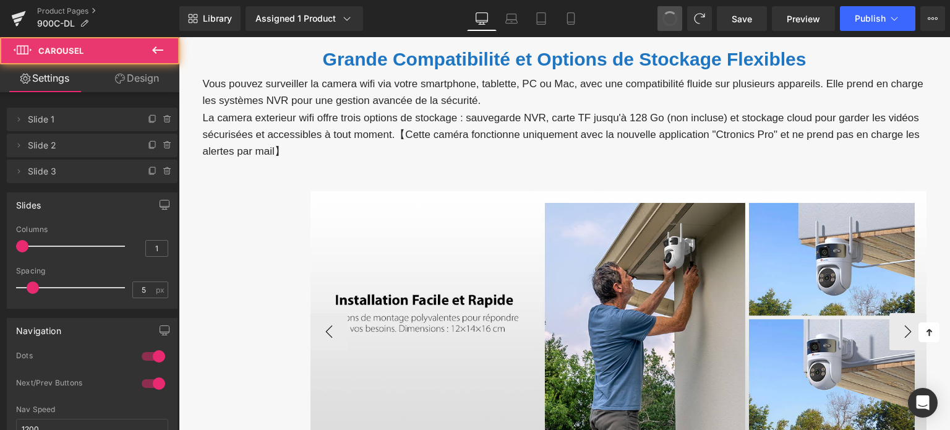
type input "3"
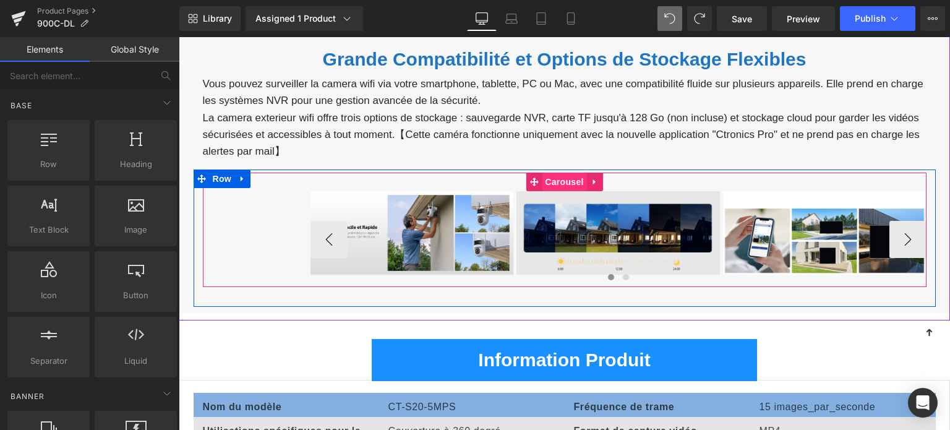
click at [568, 176] on span "Carousel" at bounding box center [564, 182] width 45 height 19
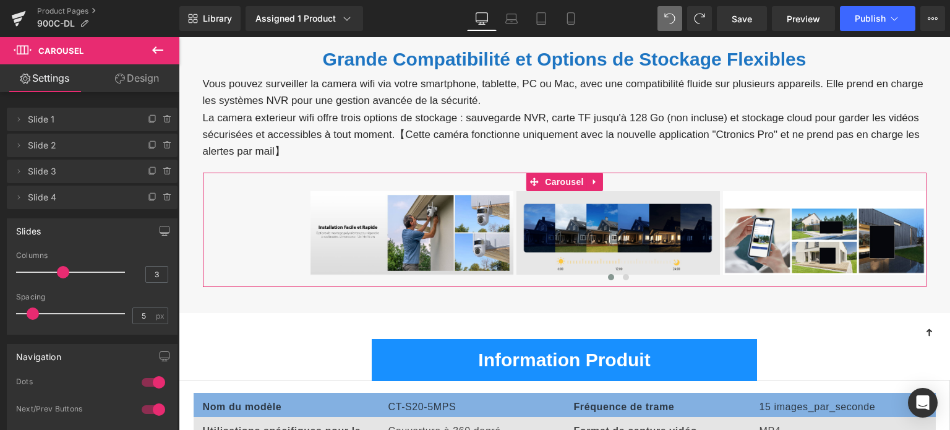
click at [131, 74] on link "Design" at bounding box center [137, 78] width 90 height 28
click at [0, 0] on div "Spacing" at bounding box center [0, 0] width 0 height 0
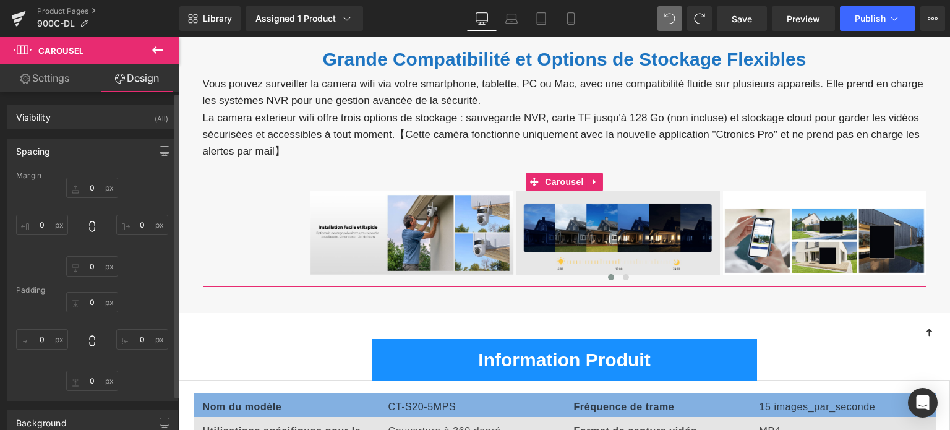
click at [84, 155] on div "Spacing" at bounding box center [92, 151] width 170 height 24
type input "0"
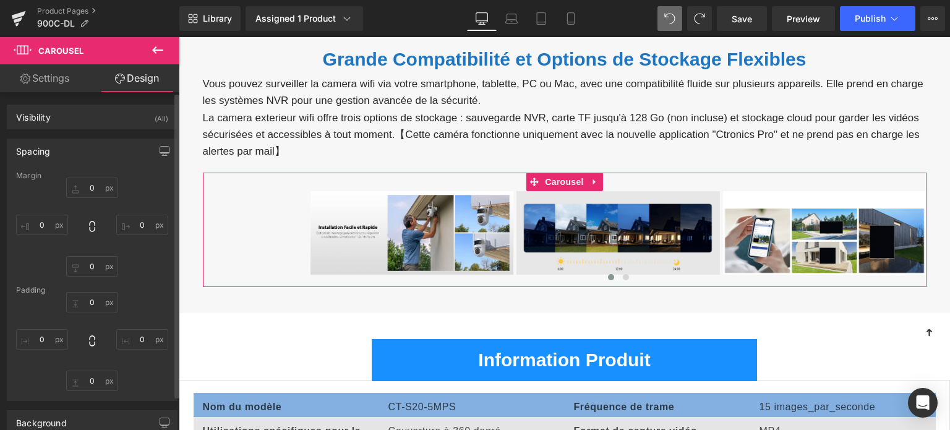
type input "30"
type input "0"
type input "174"
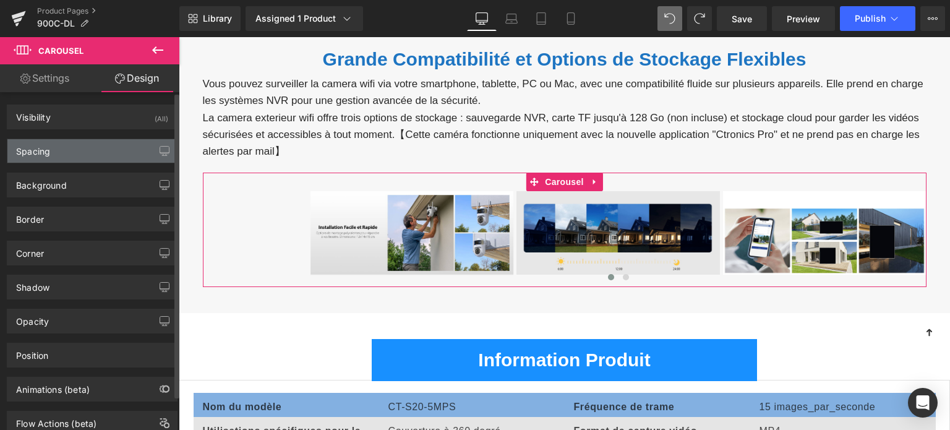
click at [98, 152] on div "Spacing" at bounding box center [92, 151] width 170 height 24
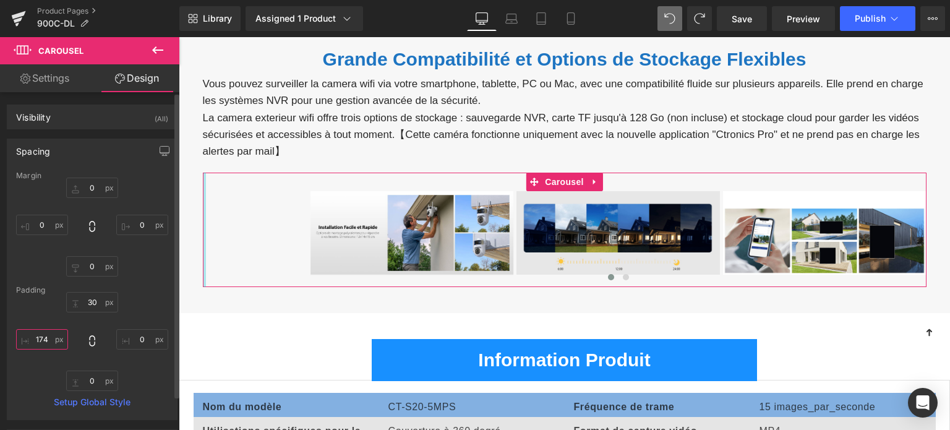
click at [43, 341] on input "174" at bounding box center [42, 339] width 52 height 20
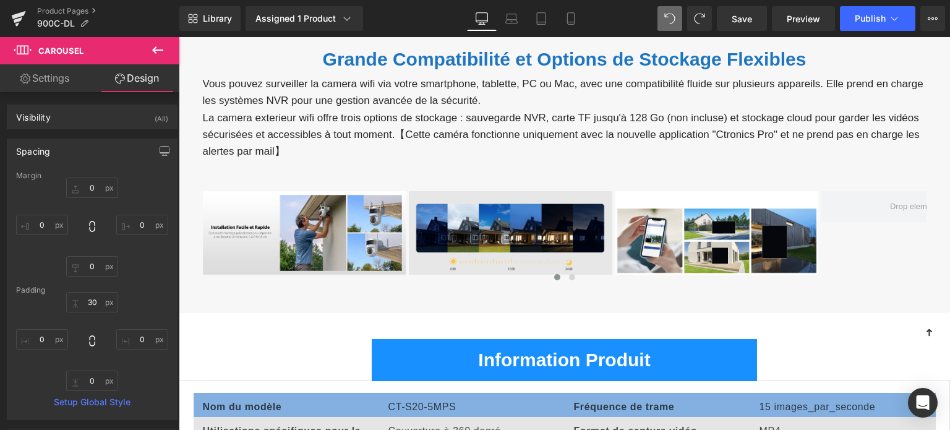
click at [146, 51] on button at bounding box center [157, 50] width 43 height 27
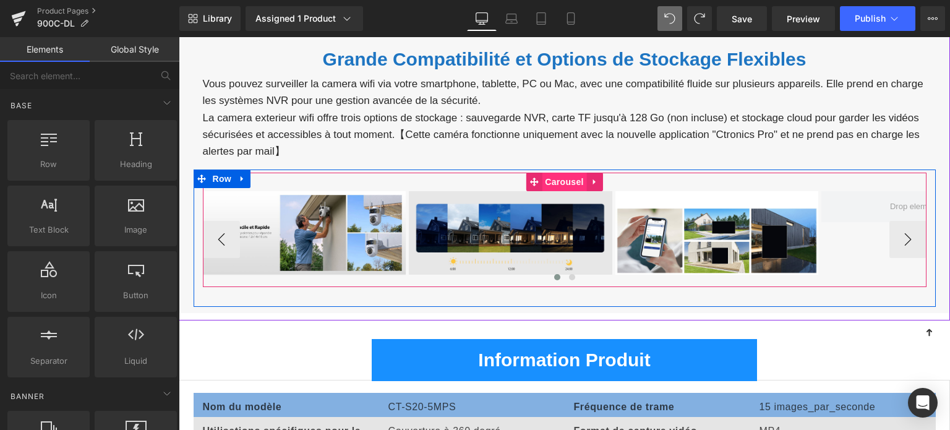
click at [553, 181] on span "Carousel" at bounding box center [564, 182] width 45 height 19
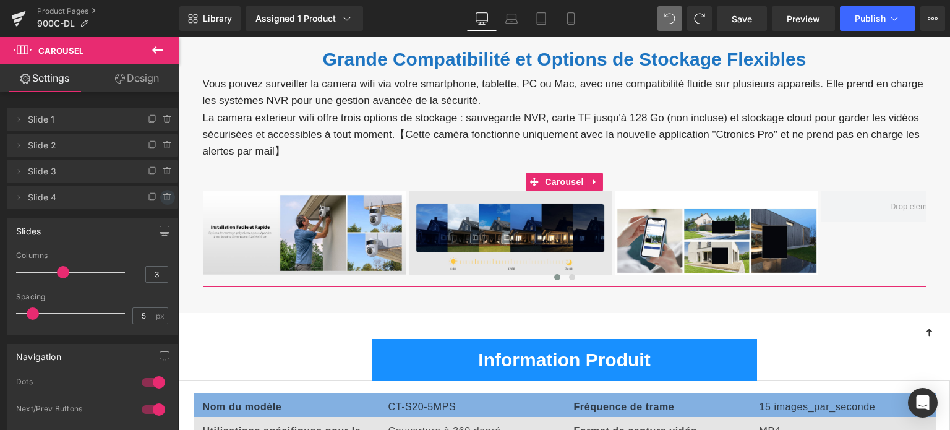
click at [163, 199] on icon at bounding box center [168, 197] width 10 height 10
click at [145, 196] on button "Delete" at bounding box center [154, 198] width 39 height 16
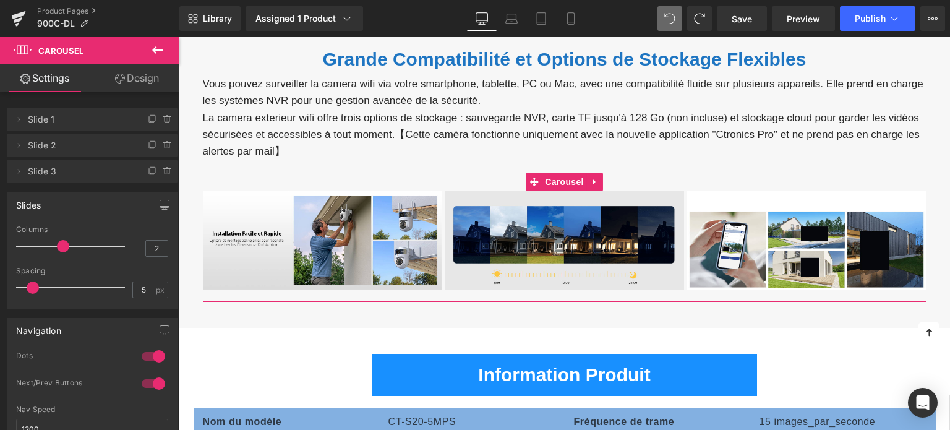
type input "1"
drag, startPoint x: 54, startPoint y: 246, endPoint x: 4, endPoint y: 244, distance: 50.2
click at [0, 246] on div "Slides 1 Columns 1 3 Columns 3 3 Columns 3 1 Columns 1 5px Spacing 5 px 5px Spa…" at bounding box center [92, 246] width 185 height 126
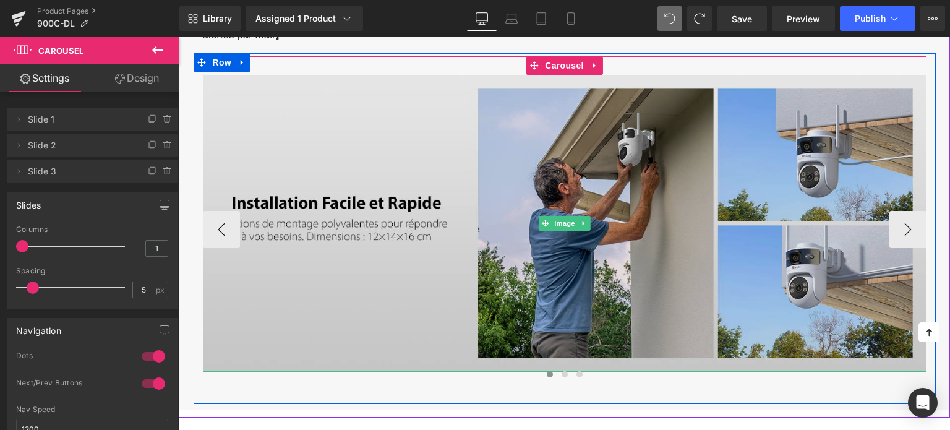
scroll to position [4215, 0]
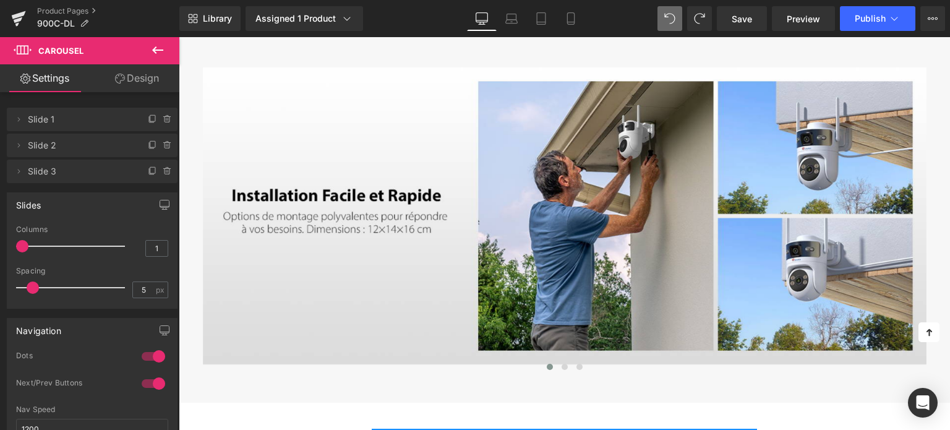
click at [161, 51] on icon at bounding box center [157, 50] width 15 height 15
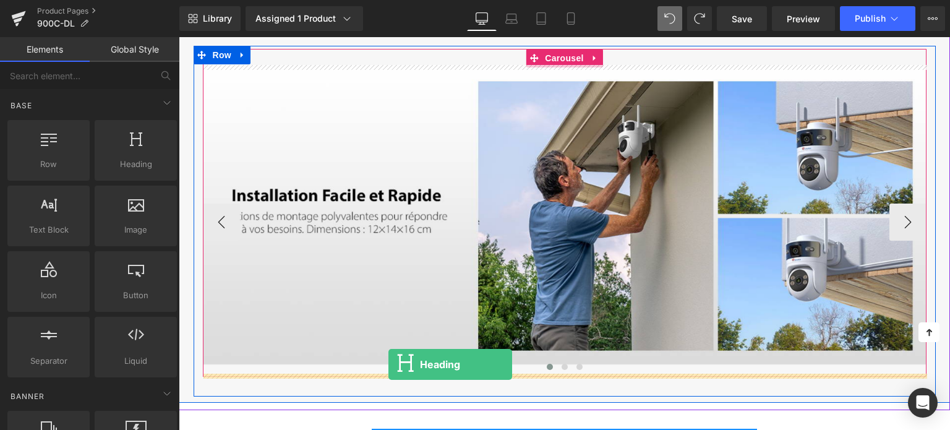
drag, startPoint x: 305, startPoint y: 195, endPoint x: 389, endPoint y: 364, distance: 189.0
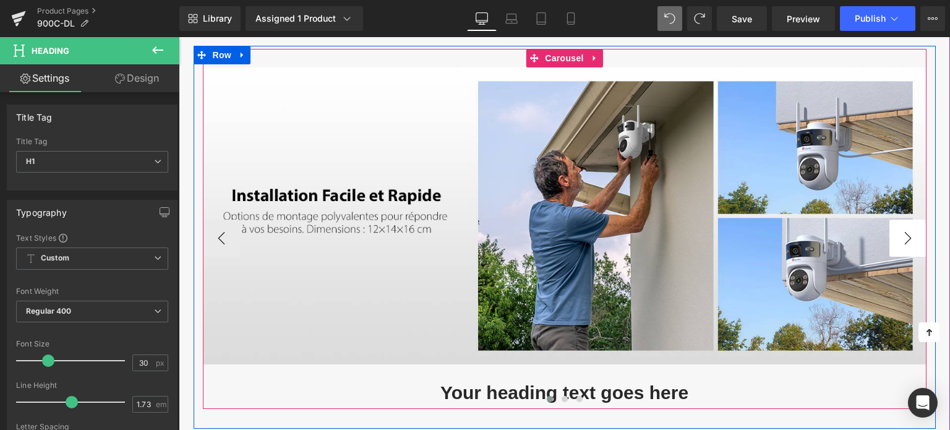
click at [896, 230] on button "›" at bounding box center [908, 238] width 37 height 37
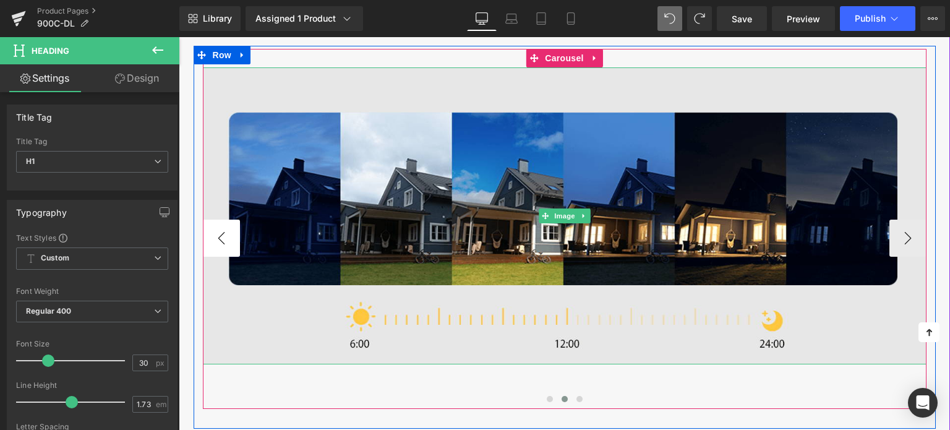
click at [228, 234] on button "‹" at bounding box center [221, 238] width 37 height 37
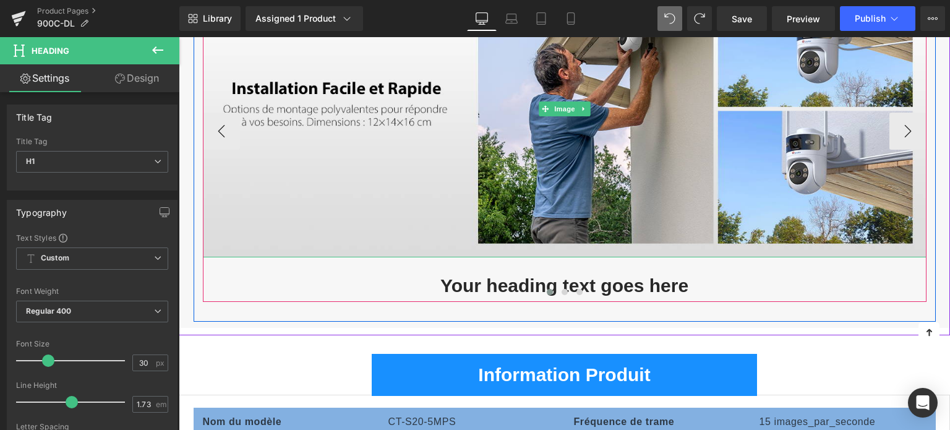
scroll to position [4339, 0]
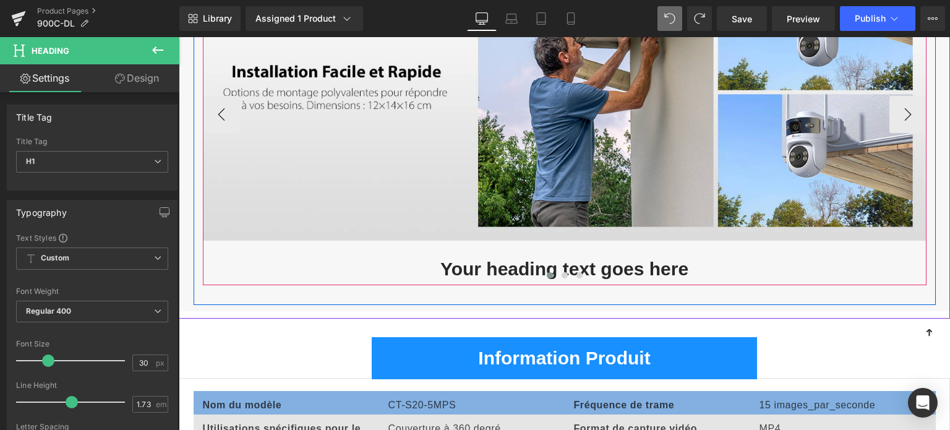
click at [477, 262] on h1 "Your heading text goes here" at bounding box center [565, 269] width 724 height 32
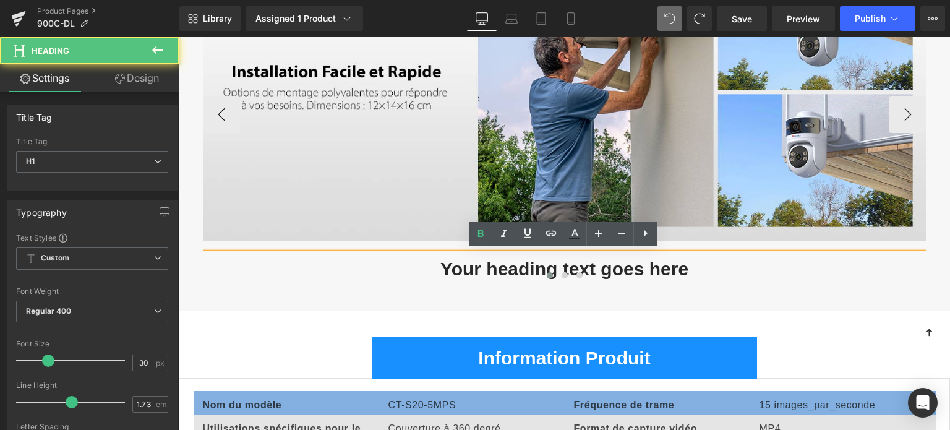
click at [478, 263] on h1 "Your heading text goes here" at bounding box center [565, 269] width 724 height 32
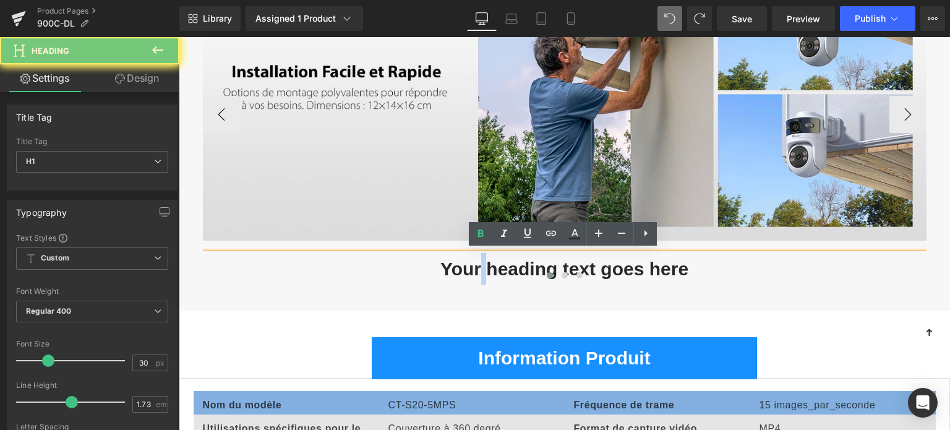
click at [478, 263] on h1 "Your heading text goes here" at bounding box center [565, 269] width 724 height 32
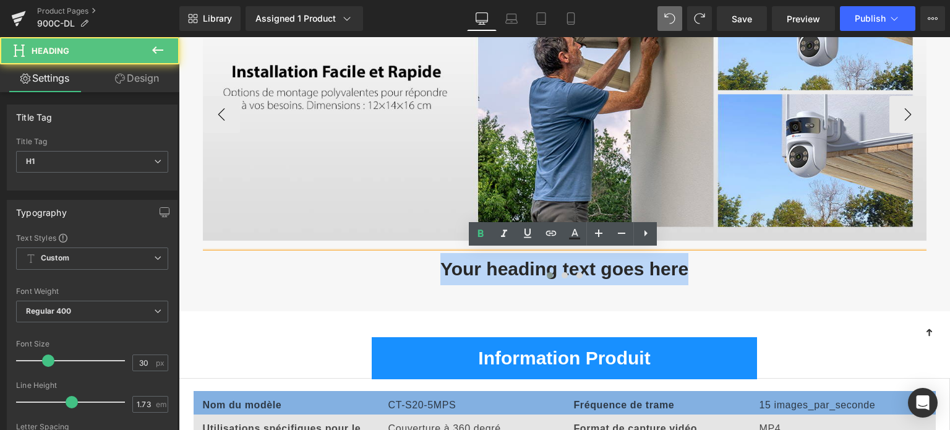
click at [478, 263] on h1 "Your heading text goes here" at bounding box center [565, 269] width 724 height 32
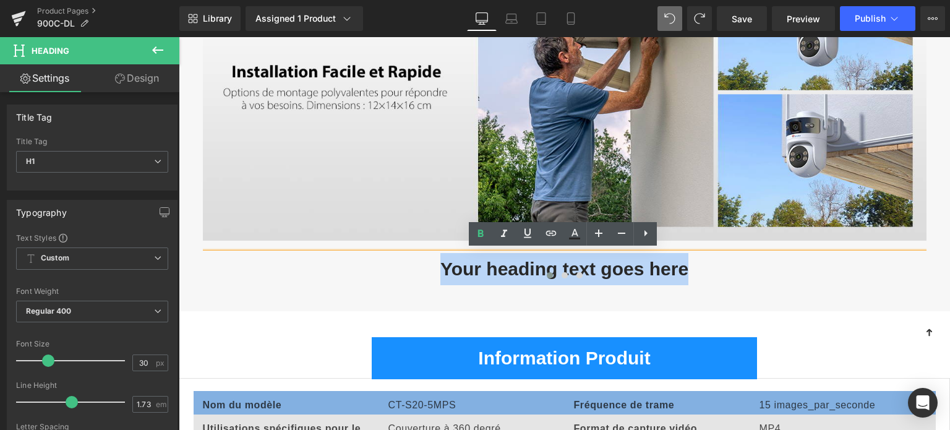
click at [480, 301] on div "Image Your heading text goes here Heading Image Image ‹ › Carousel Row 32px" at bounding box center [565, 113] width 743 height 383
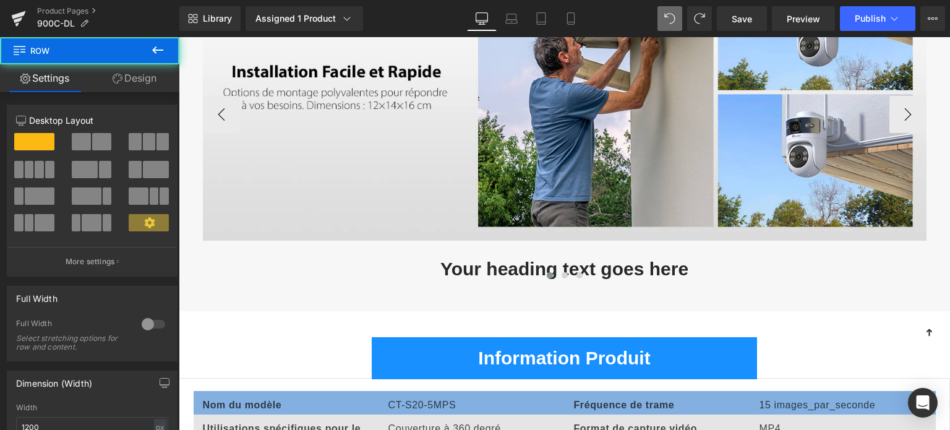
click at [484, 266] on h1 "Your heading text goes here" at bounding box center [565, 269] width 724 height 32
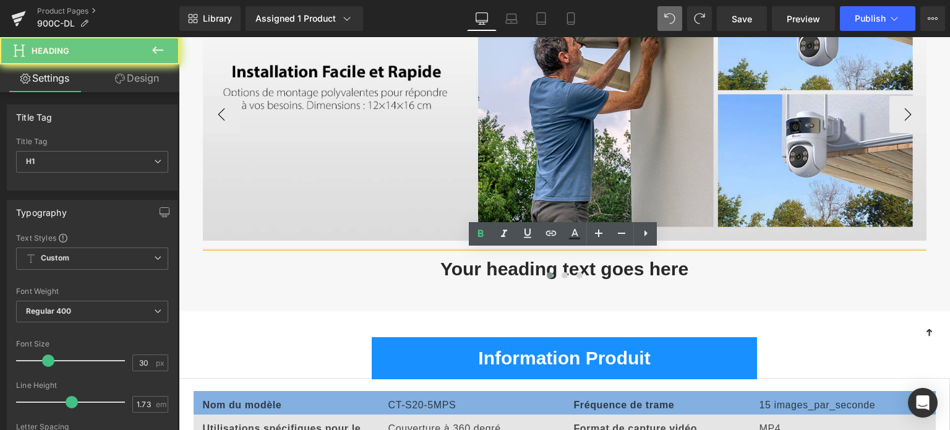
click at [474, 259] on h1 "Your heading text goes here" at bounding box center [565, 269] width 724 height 32
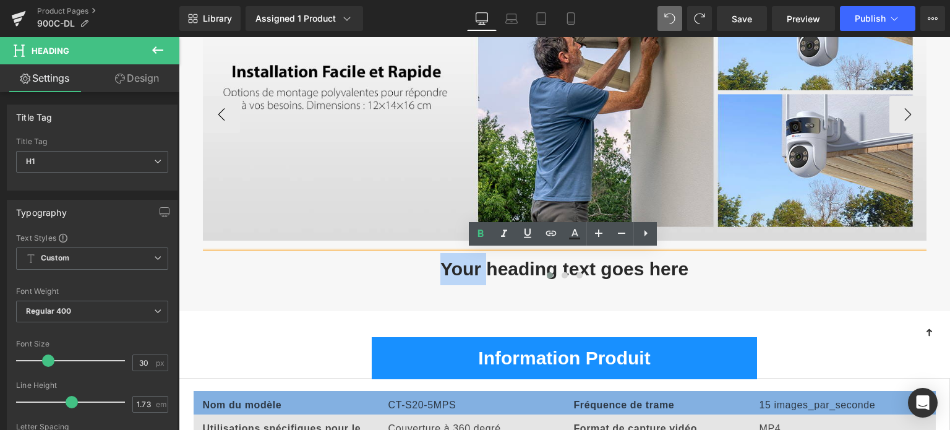
click at [474, 259] on h1 "Your heading text goes here" at bounding box center [565, 269] width 724 height 32
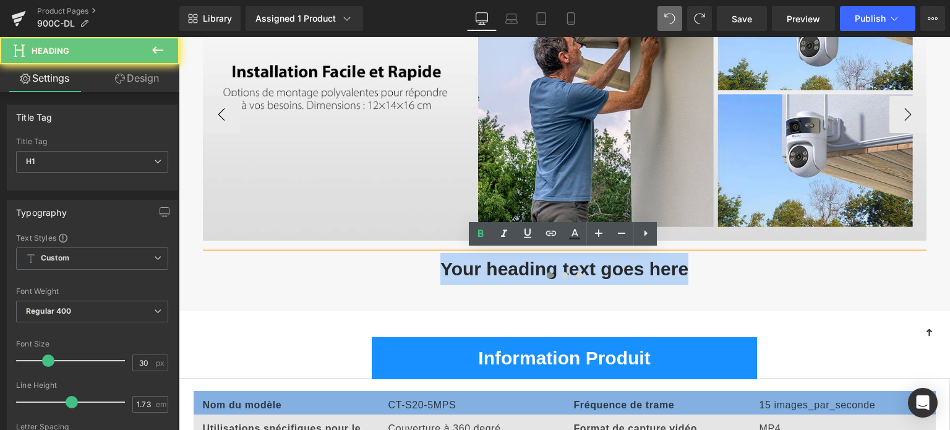
click at [474, 259] on h1 "Your heading text goes here" at bounding box center [565, 269] width 724 height 32
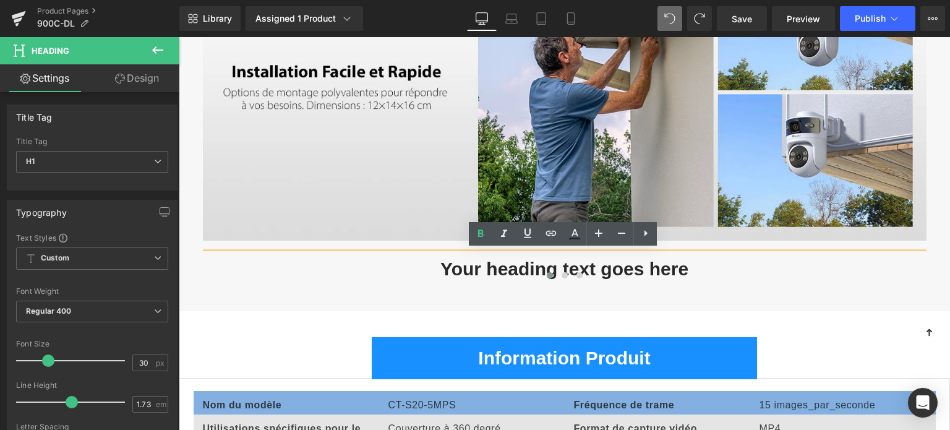
click at [402, 295] on div "Image Your heading text goes here Heading Image Image ‹ › Carousel Row 32px" at bounding box center [565, 113] width 743 height 383
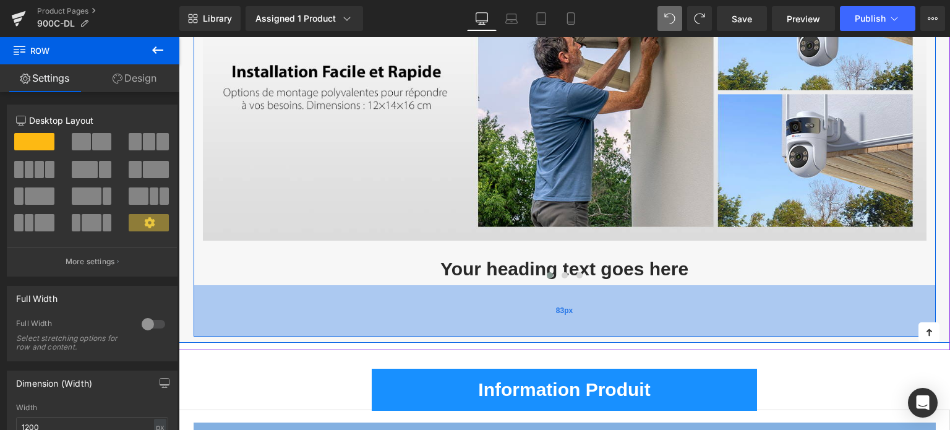
drag, startPoint x: 432, startPoint y: 282, endPoint x: 433, endPoint y: 316, distance: 33.4
click at [433, 316] on div "83px" at bounding box center [565, 310] width 743 height 51
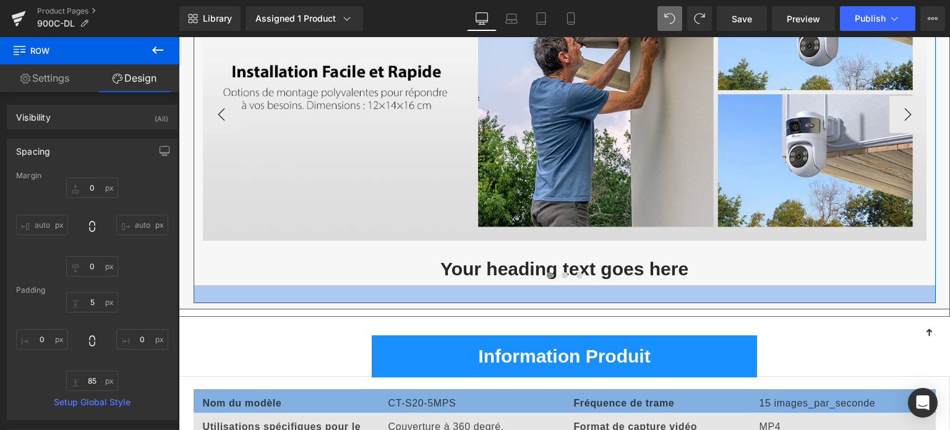
drag, startPoint x: 433, startPoint y: 315, endPoint x: 436, endPoint y: 280, distance: 34.7
click at [436, 280] on div "Image Your heading text goes here Heading Image Image ‹ › [GEOGRAPHIC_DATA]" at bounding box center [565, 112] width 743 height 381
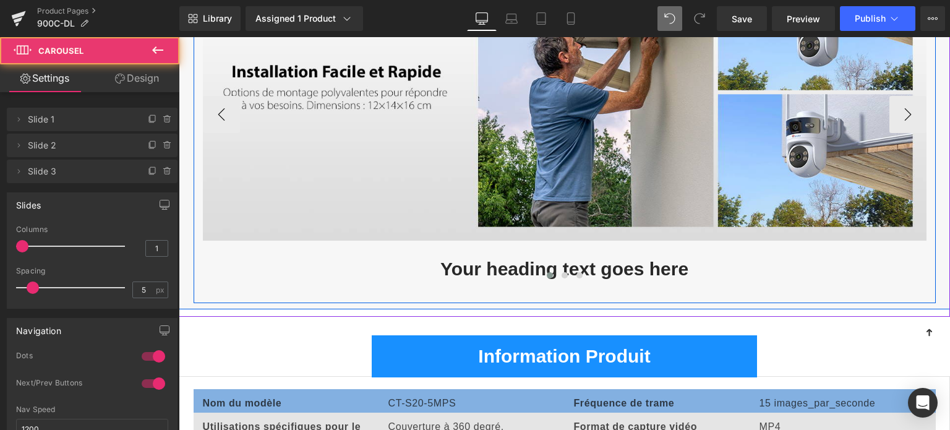
click at [455, 269] on div at bounding box center [565, 277] width 724 height 17
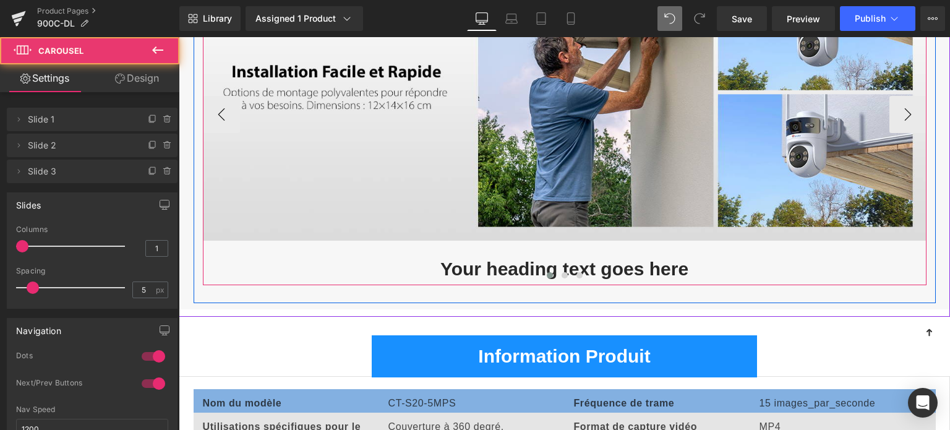
click at [459, 262] on h1 "Your heading text goes here" at bounding box center [565, 269] width 724 height 32
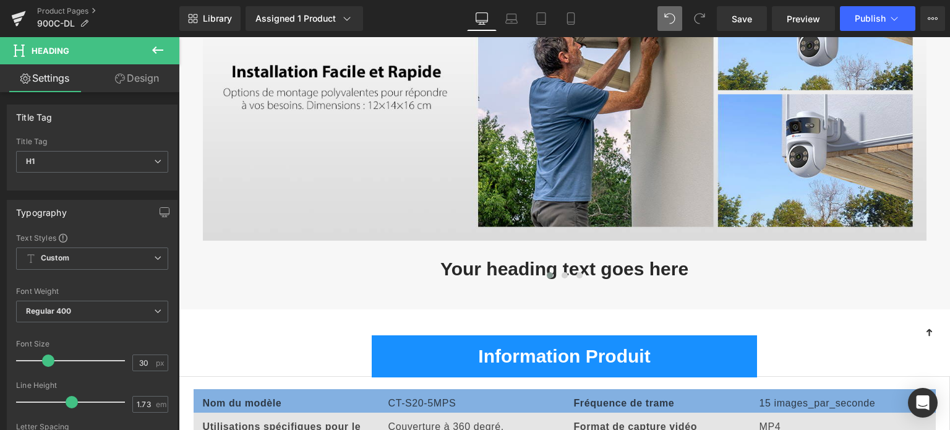
click at [144, 66] on link "Design" at bounding box center [137, 78] width 90 height 28
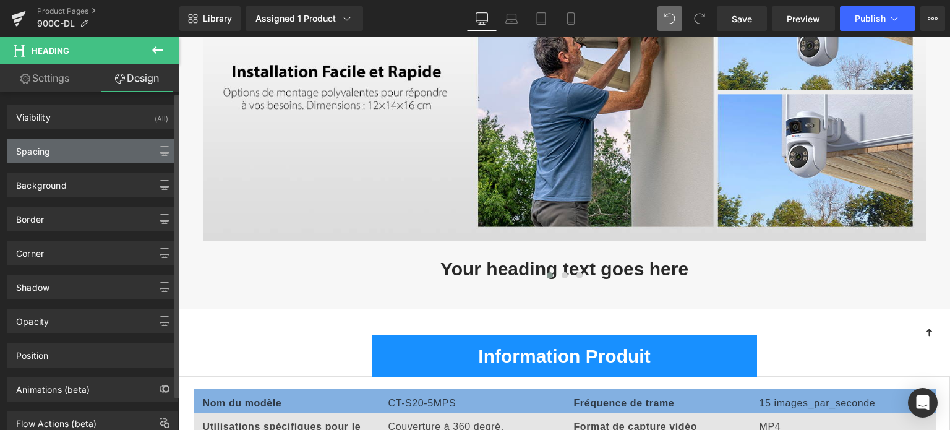
click at [73, 141] on div "Spacing" at bounding box center [92, 151] width 170 height 24
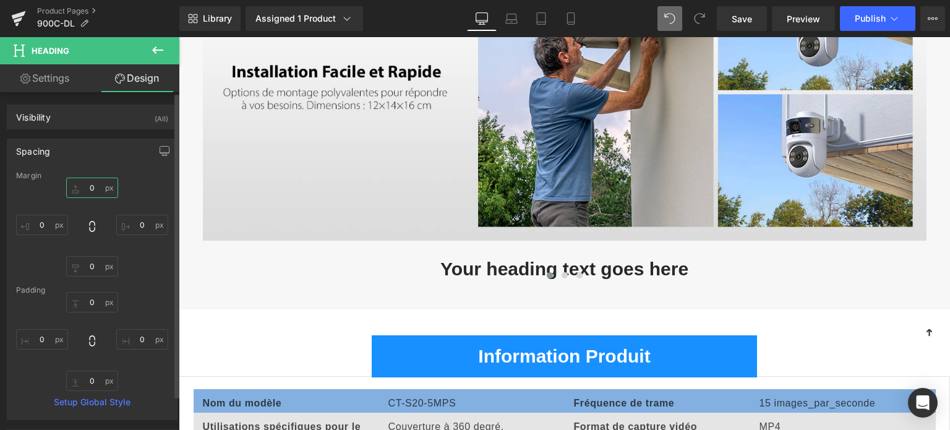
click at [97, 186] on input "0" at bounding box center [92, 188] width 52 height 20
click at [88, 262] on input "0" at bounding box center [92, 266] width 52 height 20
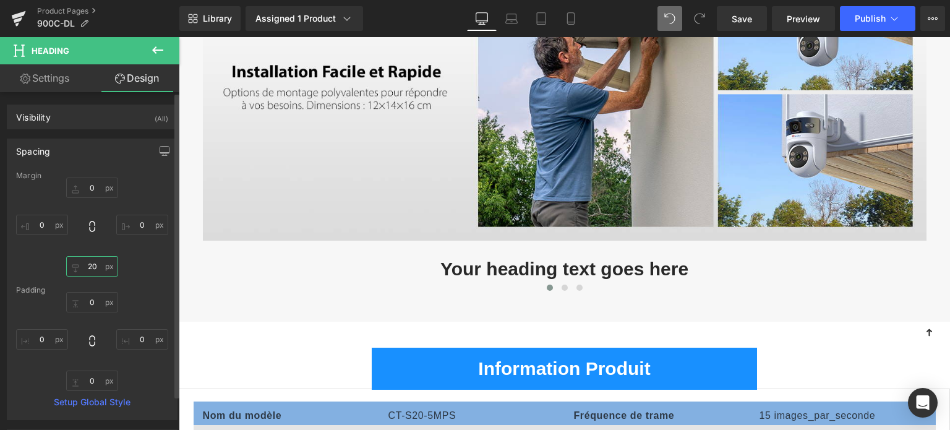
type input "2"
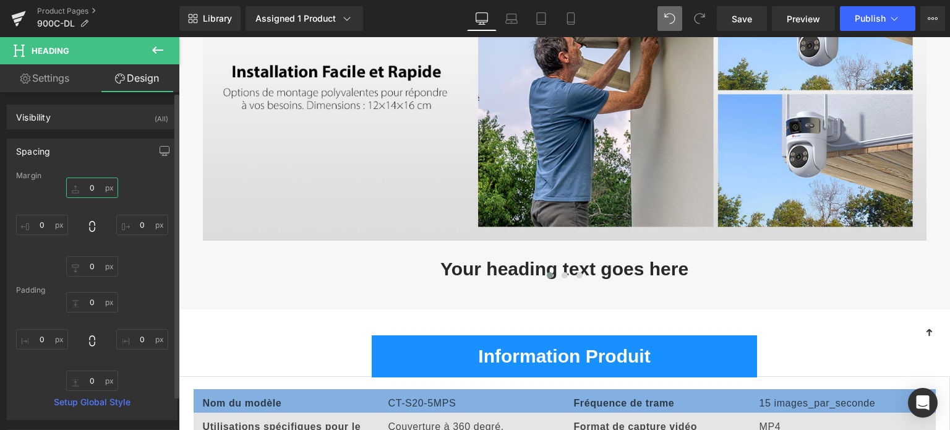
click at [95, 189] on input "0" at bounding box center [92, 188] width 52 height 20
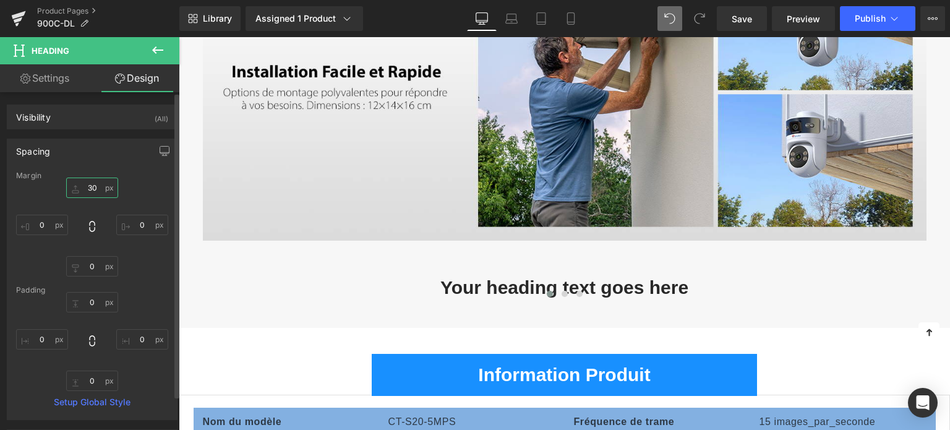
type input "3"
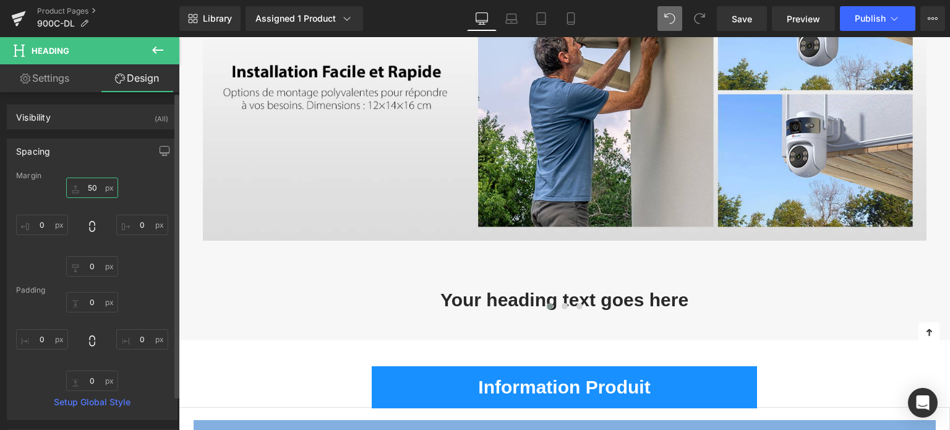
type input "5"
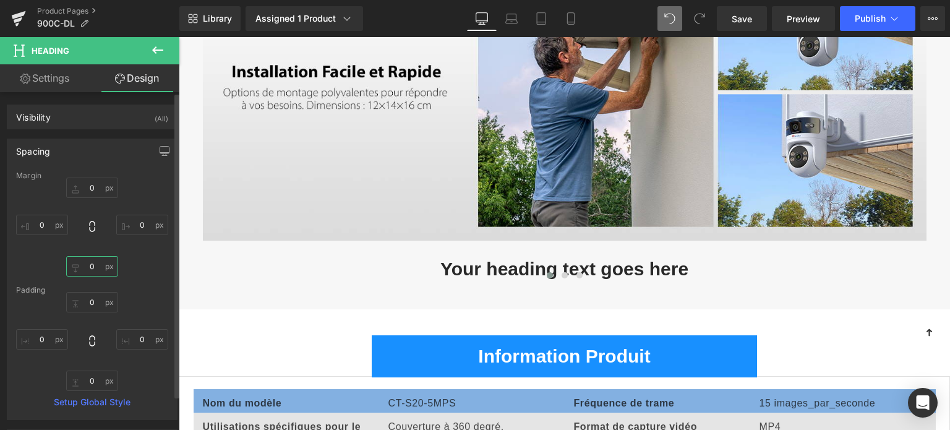
click at [93, 269] on input "text" at bounding box center [92, 266] width 52 height 20
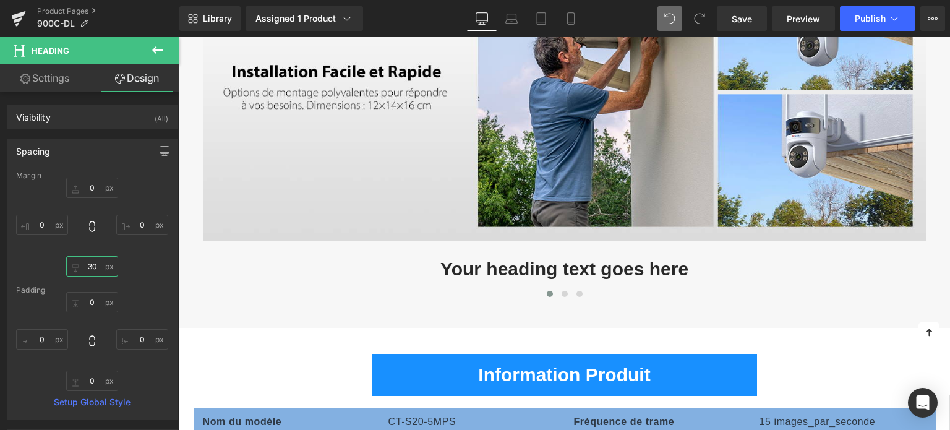
type input "30"
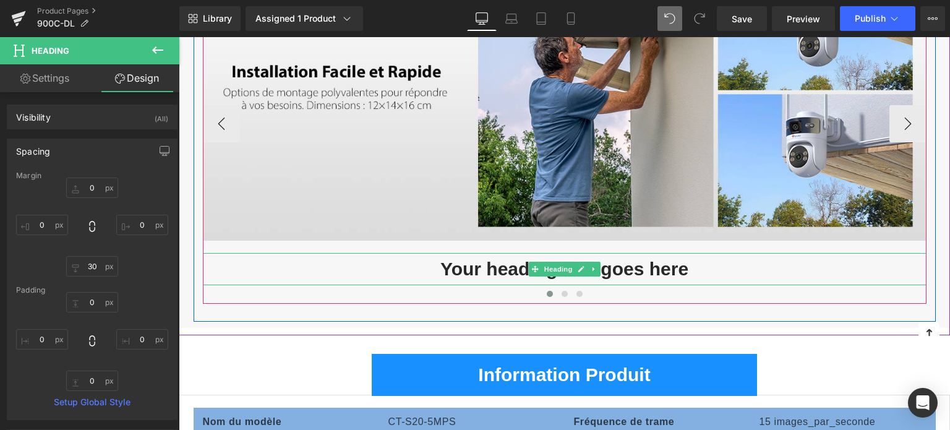
click at [484, 267] on h1 "Your heading text goes here" at bounding box center [565, 269] width 724 height 32
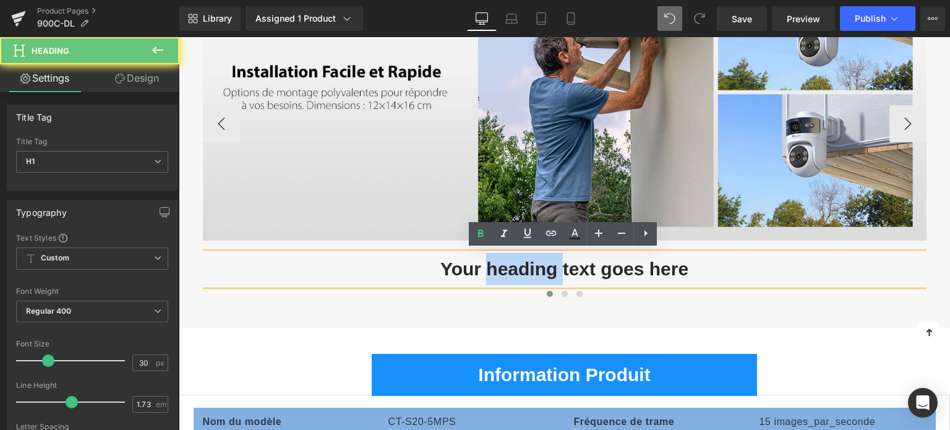
click at [484, 267] on h1 "Your heading text goes here" at bounding box center [565, 269] width 724 height 32
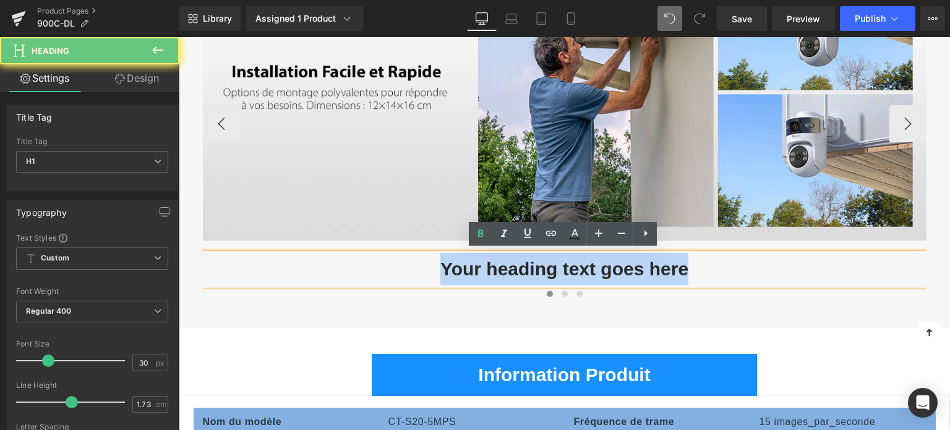
click at [484, 267] on h1 "Your heading text goes here" at bounding box center [565, 269] width 724 height 32
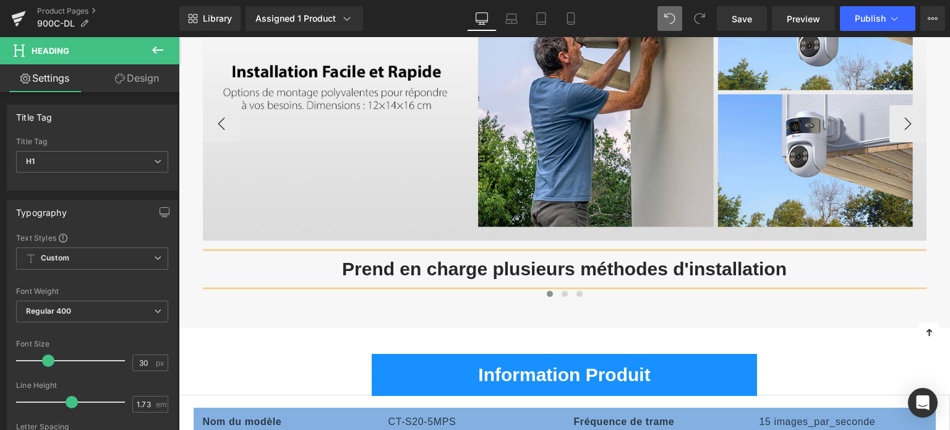
click at [500, 264] on h1 "Prend en charge plusieurs méthodes d'installation" at bounding box center [565, 269] width 724 height 32
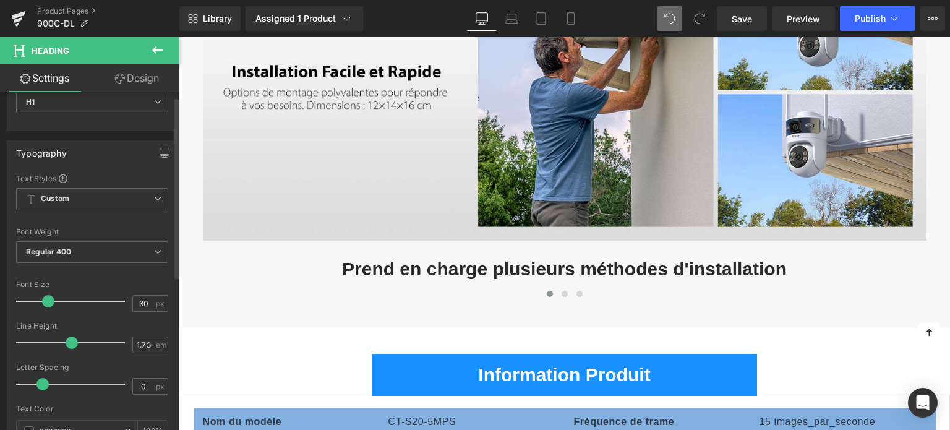
scroll to position [62, 0]
click at [140, 299] on input "30" at bounding box center [144, 300] width 22 height 15
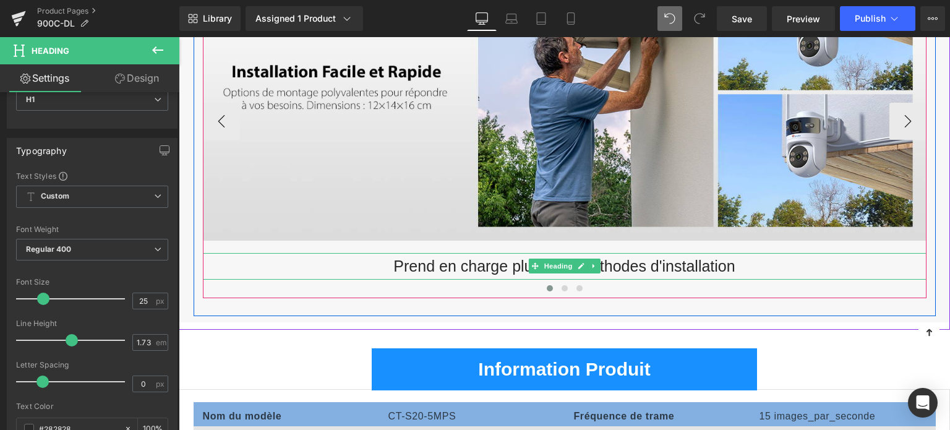
type input "25"
click at [433, 262] on h1 "Prend en charge plusieurs méthodes d'installation" at bounding box center [565, 266] width 724 height 27
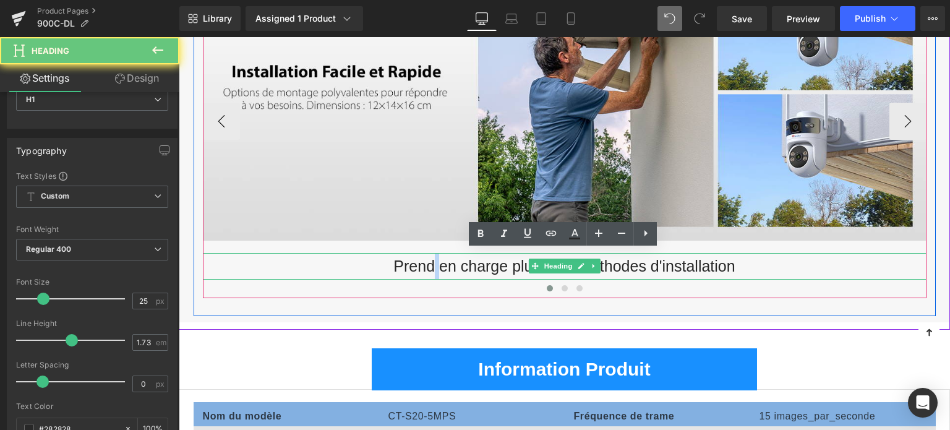
click at [433, 262] on h1 "Prend en charge plusieurs méthodes d'installation" at bounding box center [565, 266] width 724 height 27
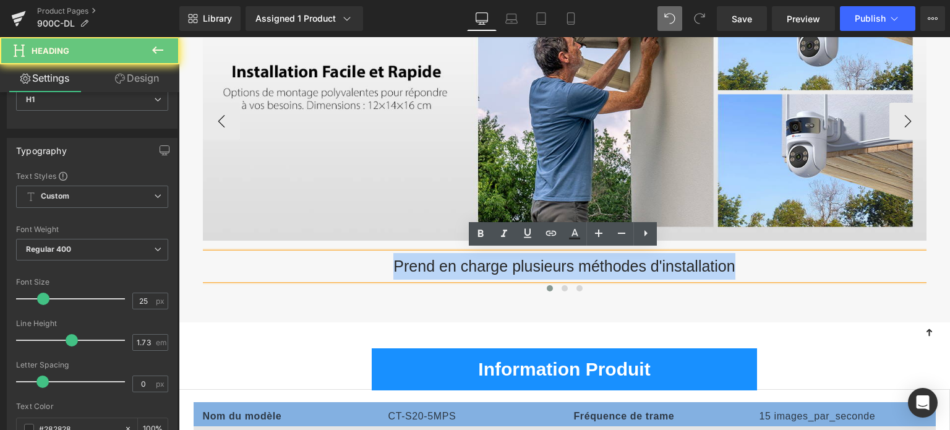
click at [433, 262] on h1 "Prend en charge plusieurs méthodes d'installation" at bounding box center [565, 266] width 724 height 27
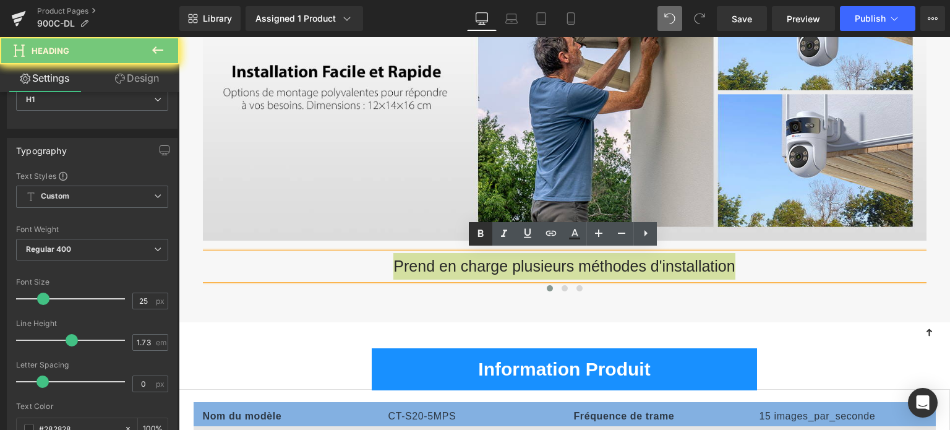
click at [480, 237] on icon at bounding box center [480, 233] width 15 height 15
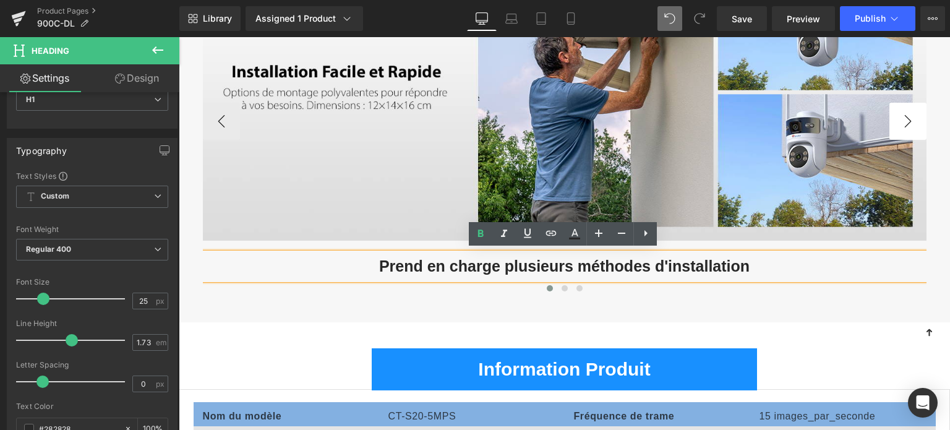
click at [903, 114] on button "›" at bounding box center [908, 121] width 37 height 37
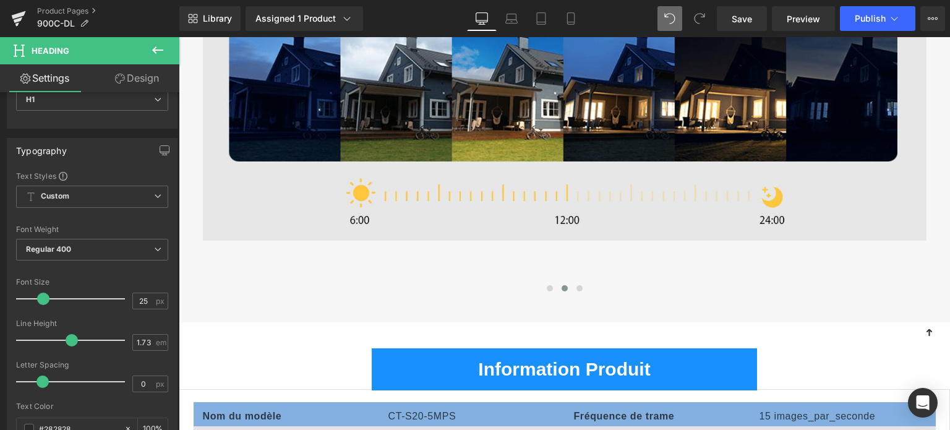
click at [156, 56] on icon at bounding box center [157, 50] width 15 height 15
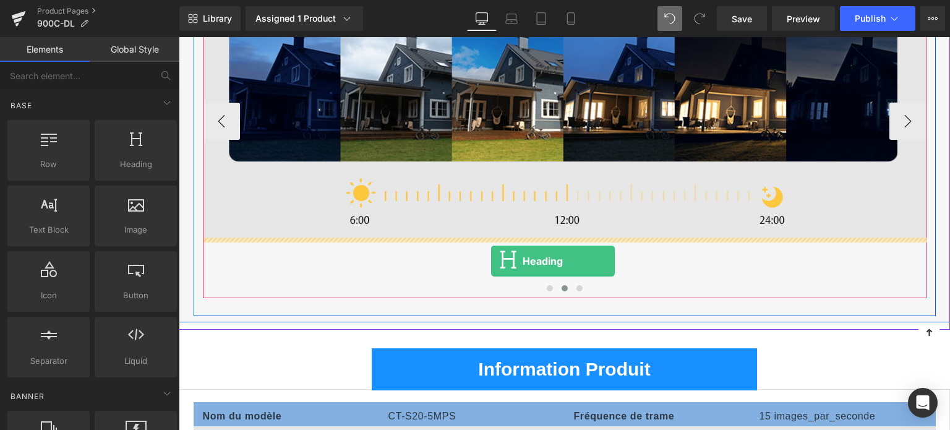
drag, startPoint x: 313, startPoint y: 178, endPoint x: 491, endPoint y: 262, distance: 197.1
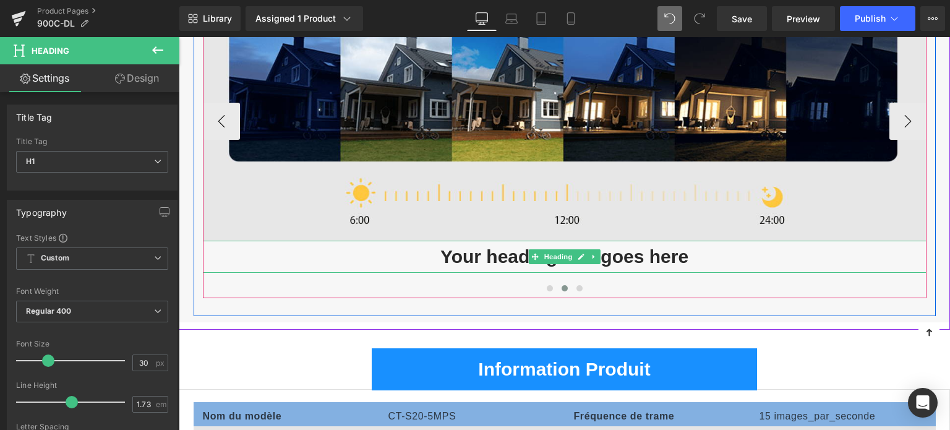
click at [493, 251] on h1 "Your heading text goes here" at bounding box center [565, 257] width 724 height 32
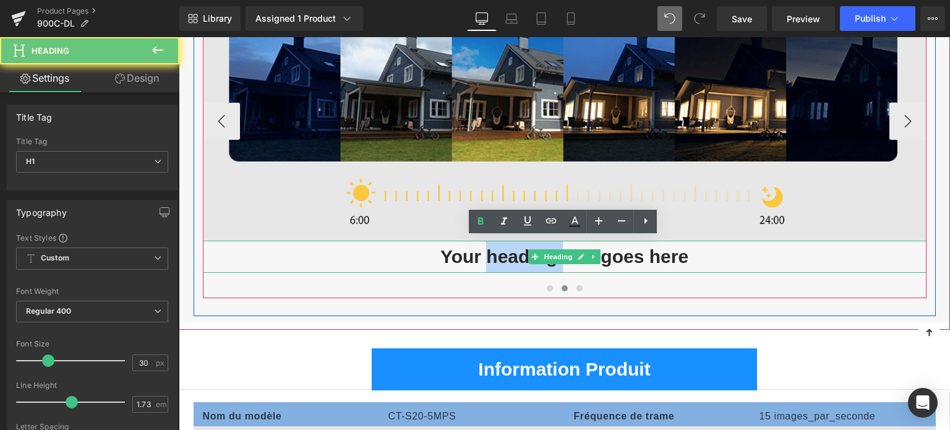
click at [493, 251] on h1 "Your heading text goes here" at bounding box center [565, 257] width 724 height 32
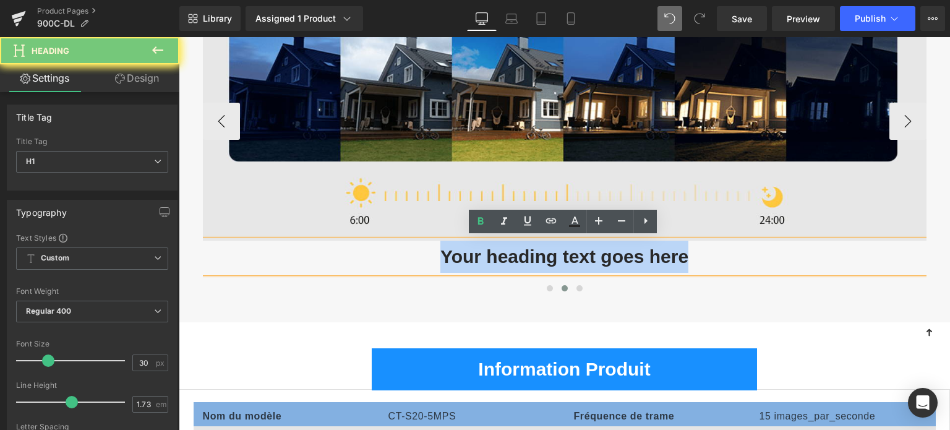
click at [493, 251] on h1 "Your heading text goes here" at bounding box center [565, 257] width 724 height 32
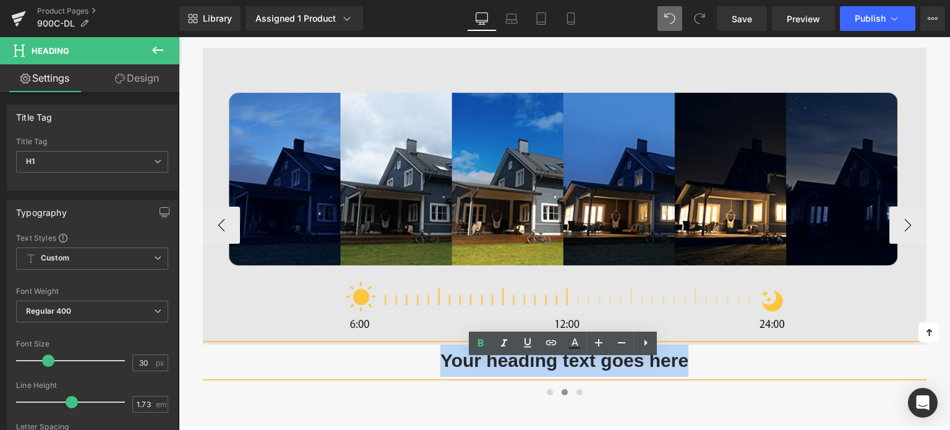
scroll to position [4215, 0]
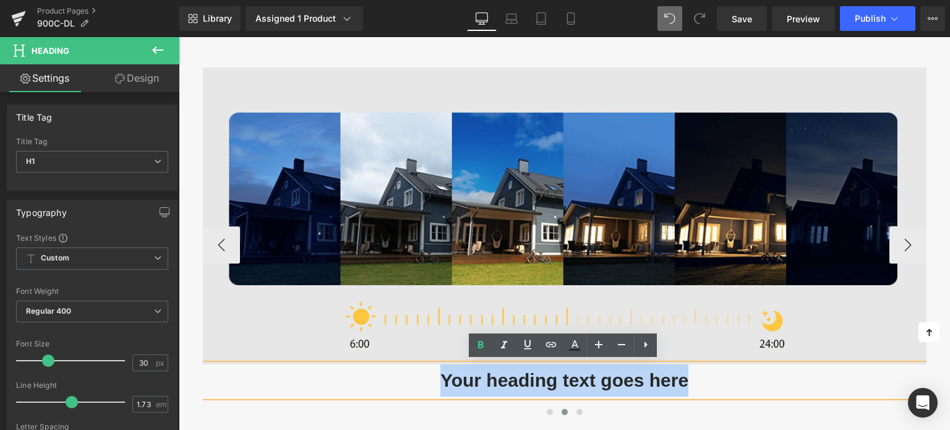
click at [506, 367] on h1 "Your heading text goes here" at bounding box center [565, 380] width 724 height 32
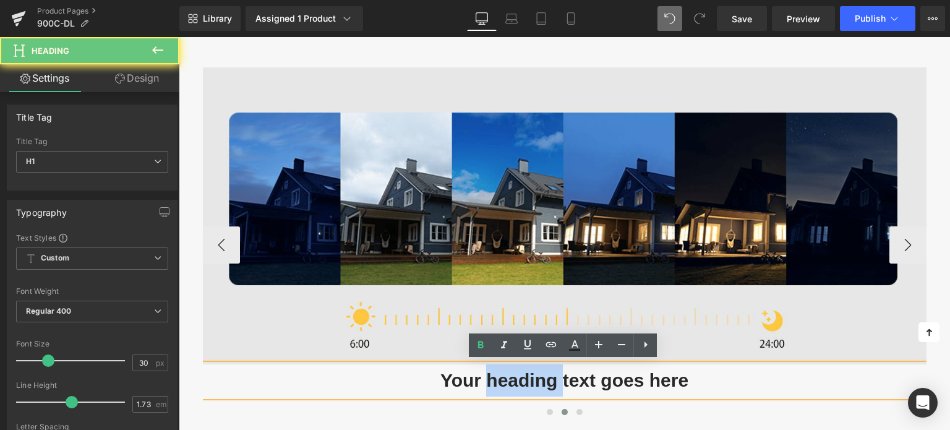
click at [506, 367] on h1 "Your heading text goes here" at bounding box center [565, 380] width 724 height 32
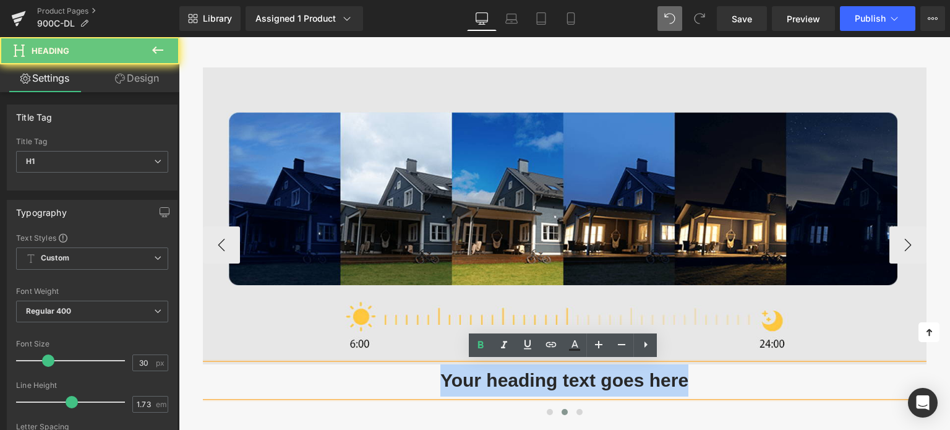
click at [506, 367] on h1 "Your heading text goes here" at bounding box center [565, 380] width 724 height 32
paste div
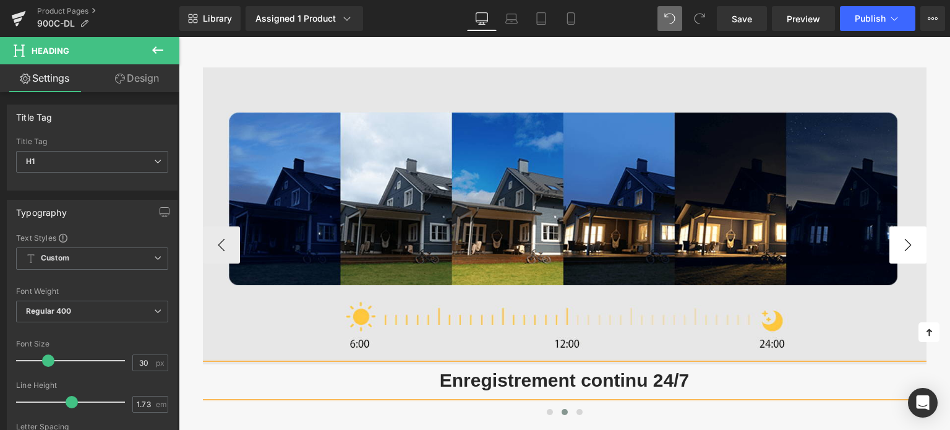
click at [917, 243] on button "›" at bounding box center [908, 244] width 37 height 37
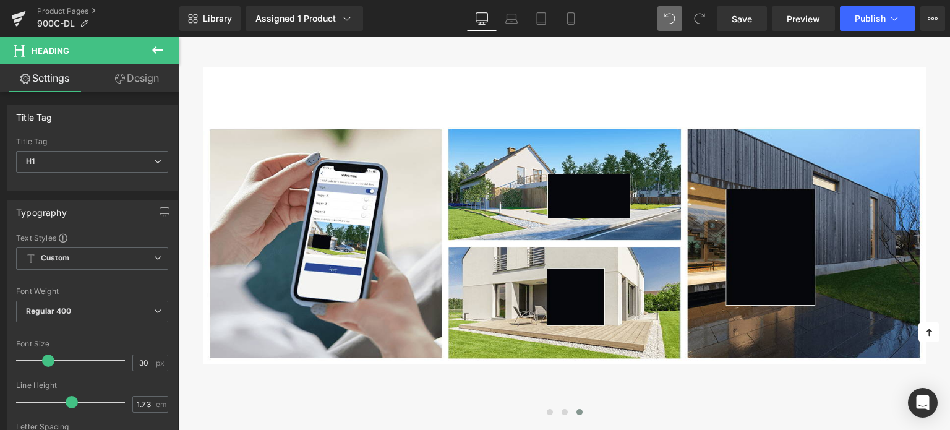
click at [155, 54] on icon at bounding box center [157, 50] width 15 height 15
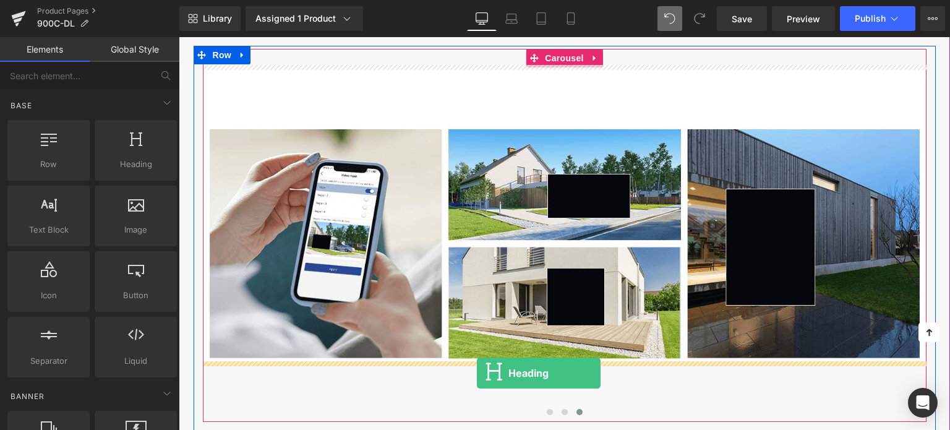
drag, startPoint x: 136, startPoint y: 153, endPoint x: 488, endPoint y: 378, distance: 417.6
click at [488, 0] on div "Heading You are previewing how the will restyle your page. You can not edit Ele…" at bounding box center [475, 0] width 950 height 0
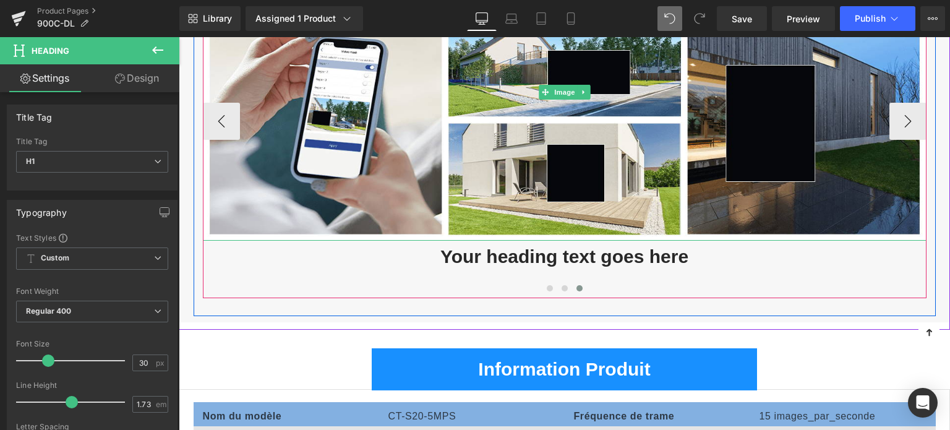
scroll to position [4339, 0]
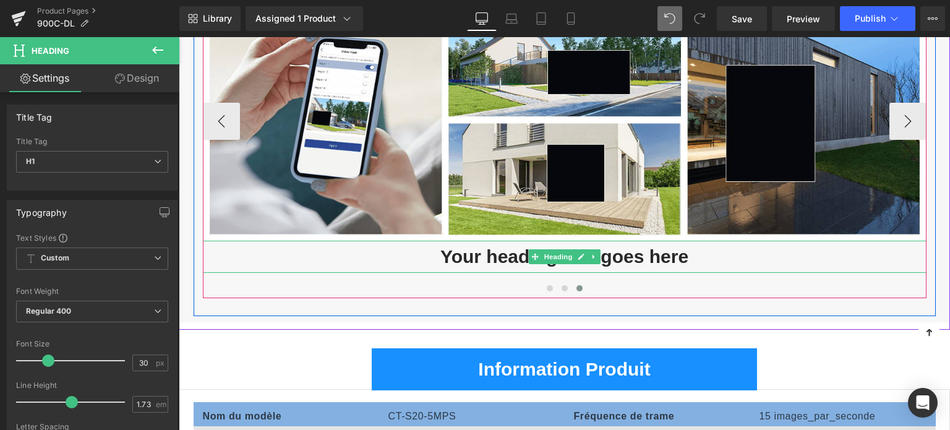
click at [505, 254] on h1 "Your heading text goes here" at bounding box center [565, 257] width 724 height 32
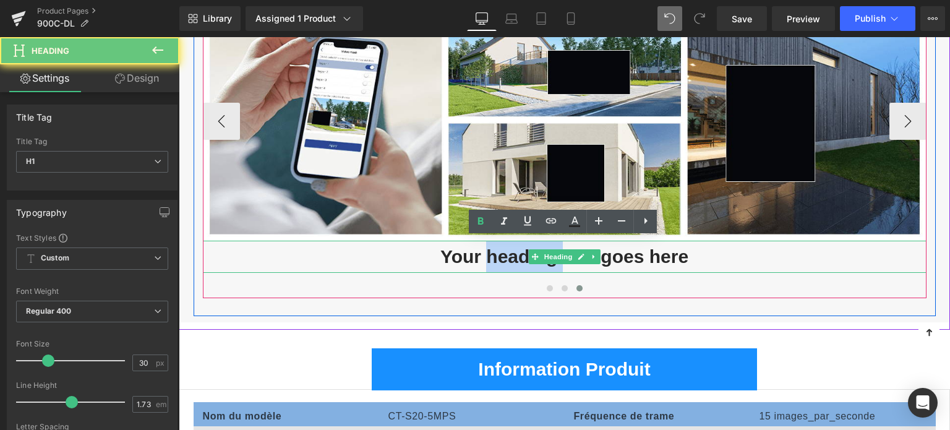
click at [505, 254] on h1 "Your heading text goes here" at bounding box center [565, 257] width 724 height 32
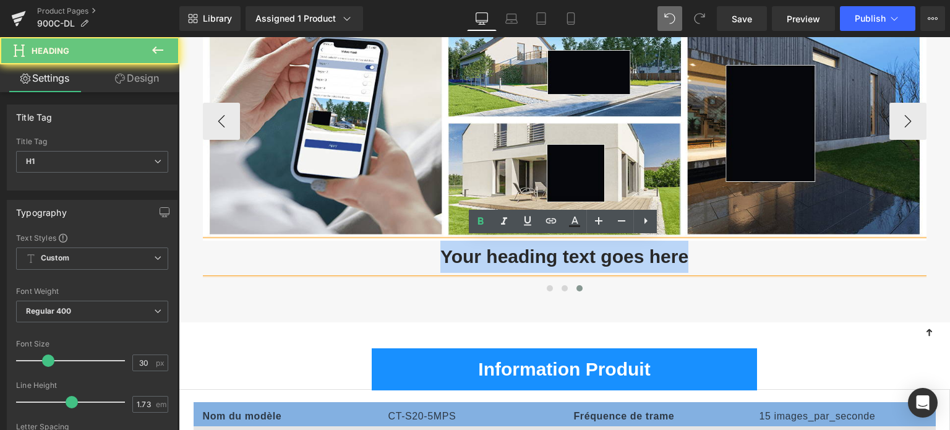
click at [505, 254] on h1 "Your heading text goes here" at bounding box center [565, 257] width 724 height 32
paste div
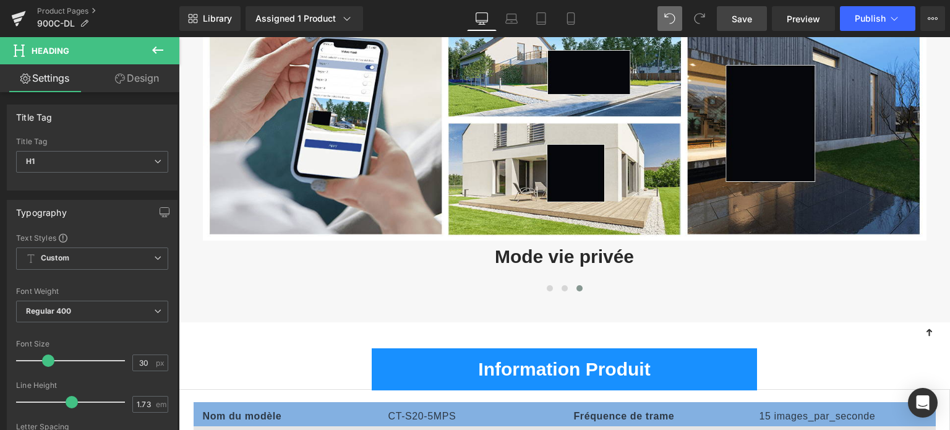
click at [737, 16] on span "Save" at bounding box center [742, 18] width 20 height 13
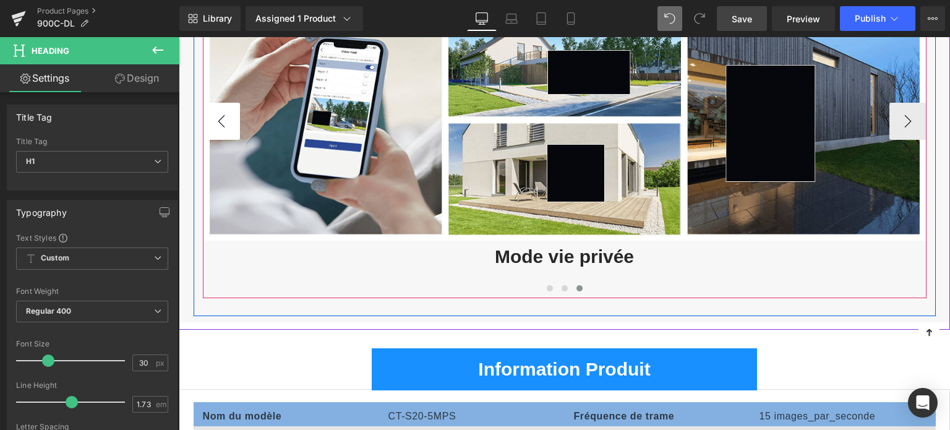
click at [217, 116] on button "‹" at bounding box center [221, 121] width 37 height 37
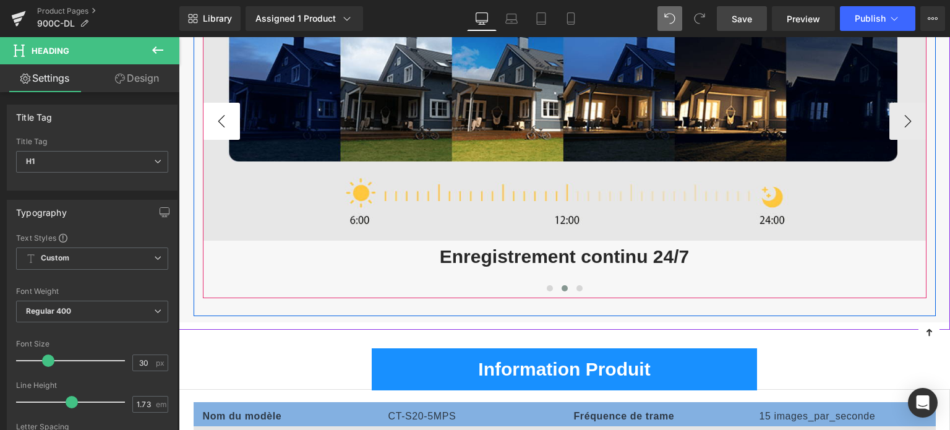
click at [217, 116] on button "‹" at bounding box center [221, 121] width 37 height 37
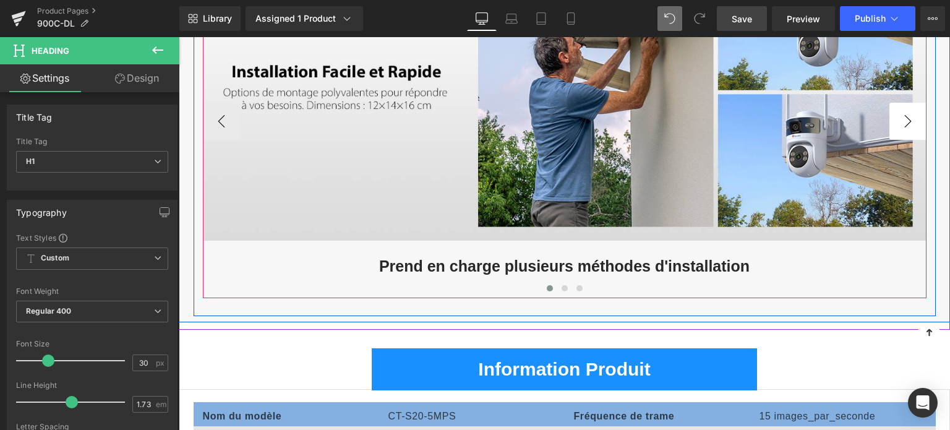
click at [908, 124] on button "›" at bounding box center [908, 121] width 37 height 37
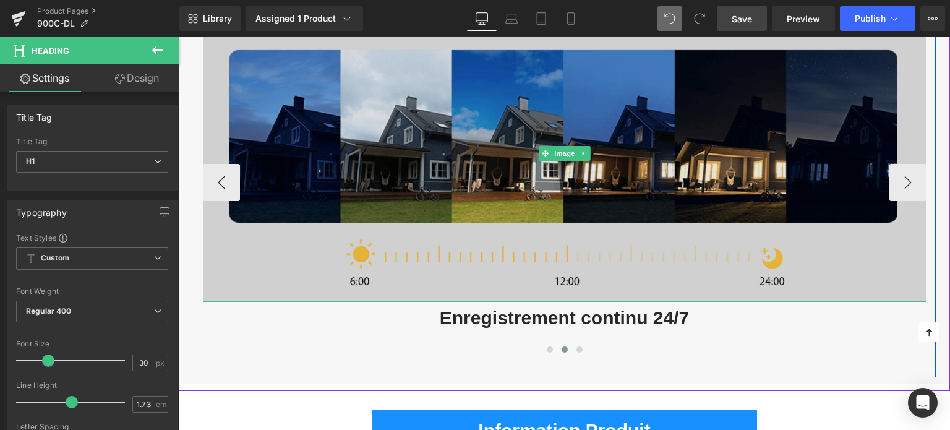
scroll to position [4277, 0]
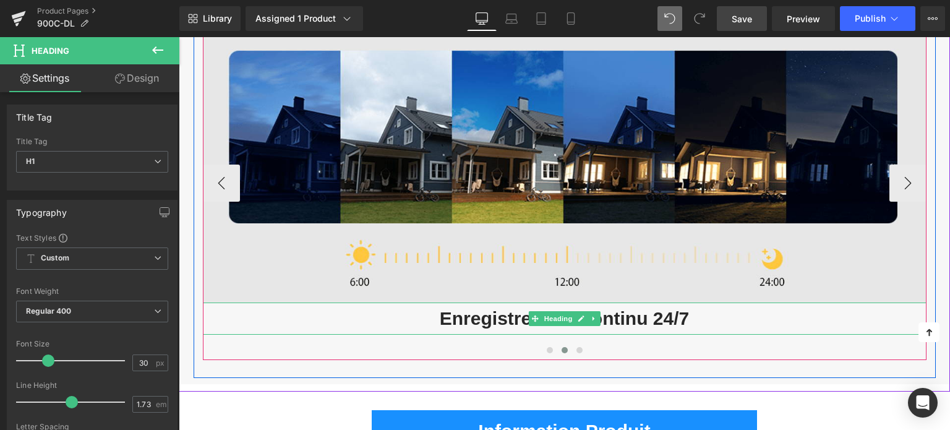
click at [507, 322] on h1 "Enregistrement continu 24/7" at bounding box center [565, 319] width 724 height 32
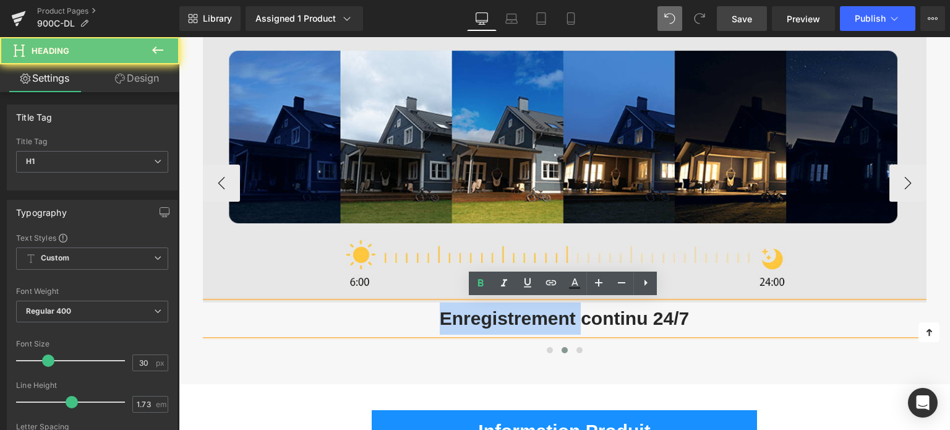
click at [507, 322] on h1 "Enregistrement continu 24/7" at bounding box center [565, 319] width 724 height 32
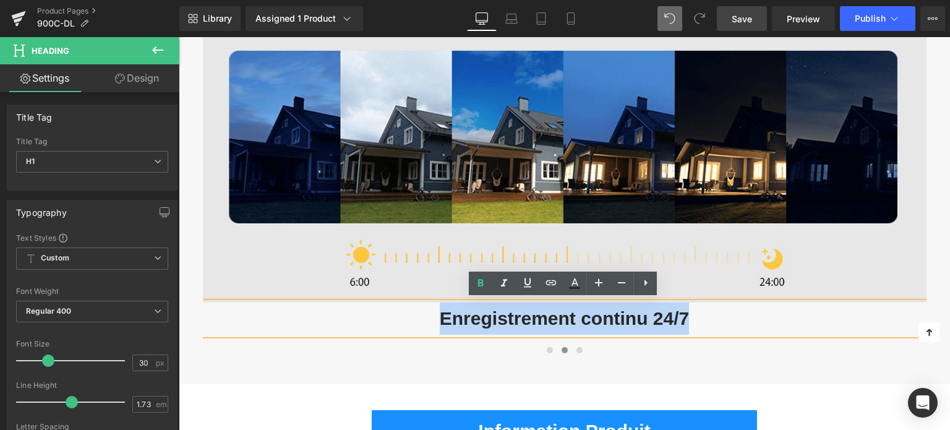
copy h1 "Enregistrement continu 24/7"
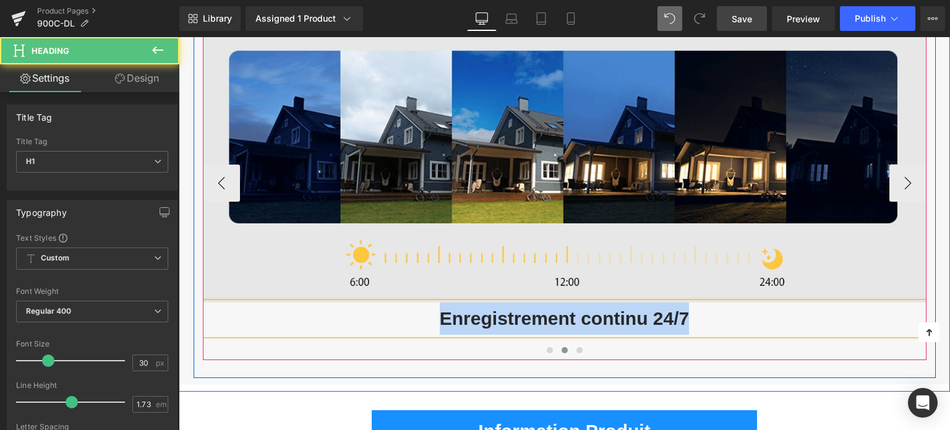
click at [540, 316] on h1 "Enregistrement continu 24/7" at bounding box center [565, 319] width 724 height 32
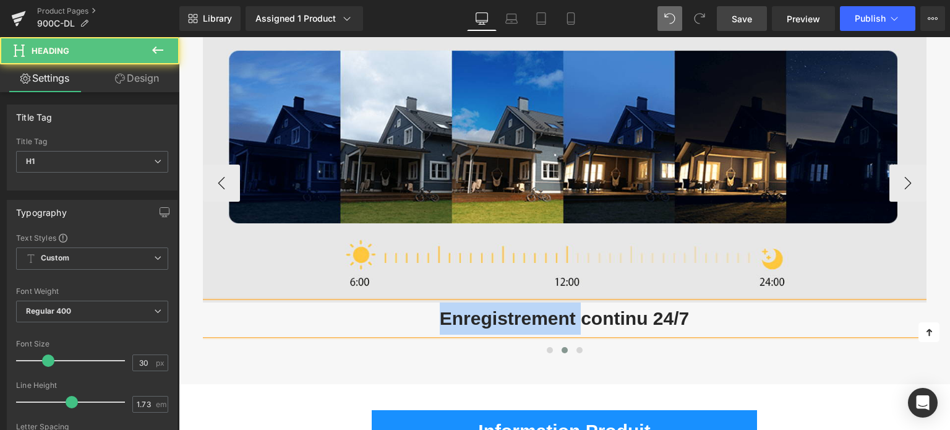
click at [540, 316] on h1 "Enregistrement continu 24/7" at bounding box center [565, 319] width 724 height 32
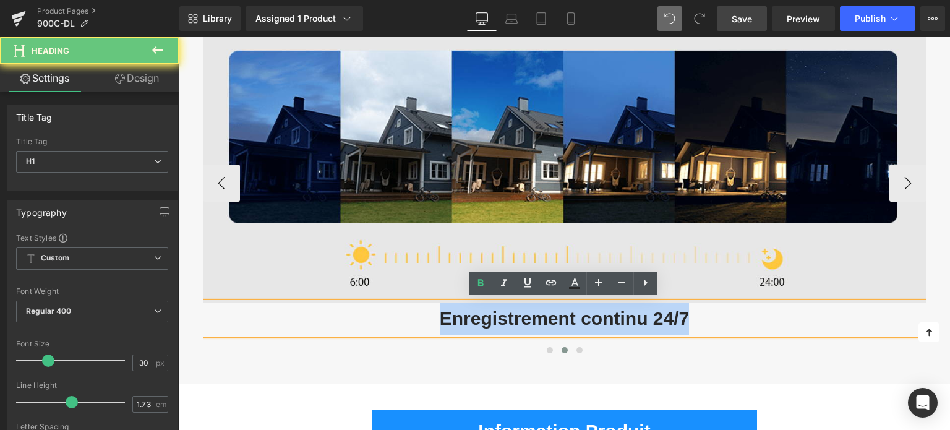
click at [540, 316] on h1 "Enregistrement continu 24/7" at bounding box center [565, 319] width 724 height 32
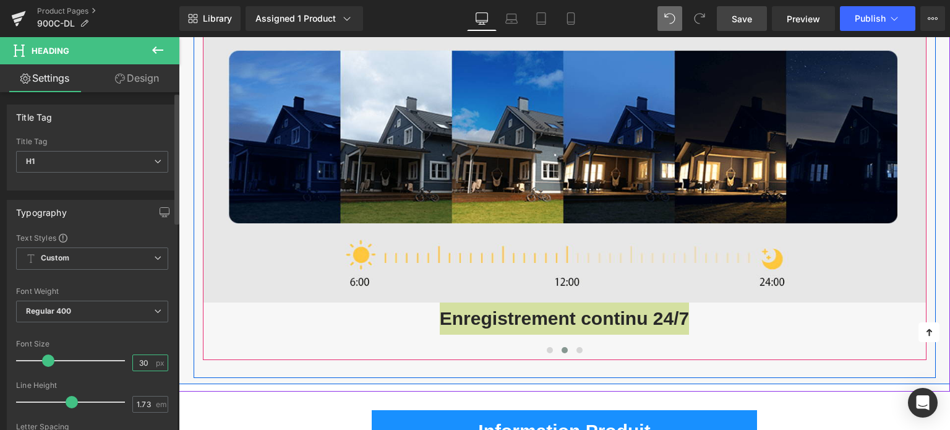
click at [139, 363] on input "30" at bounding box center [144, 362] width 22 height 15
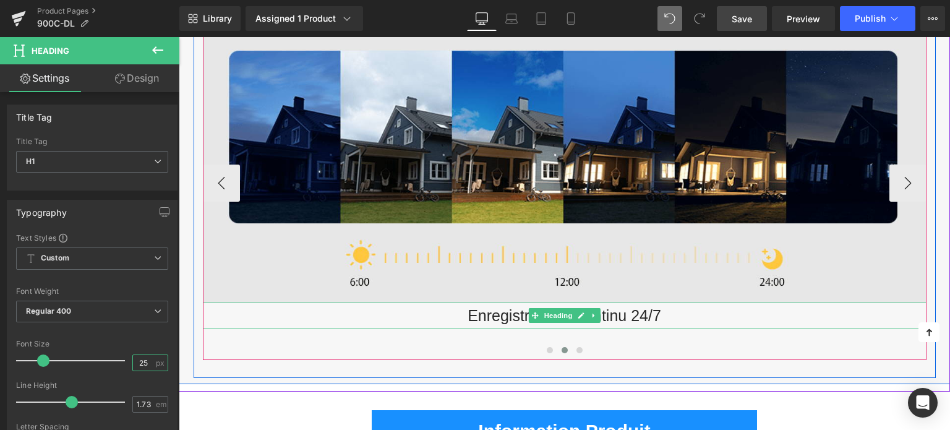
type input "25"
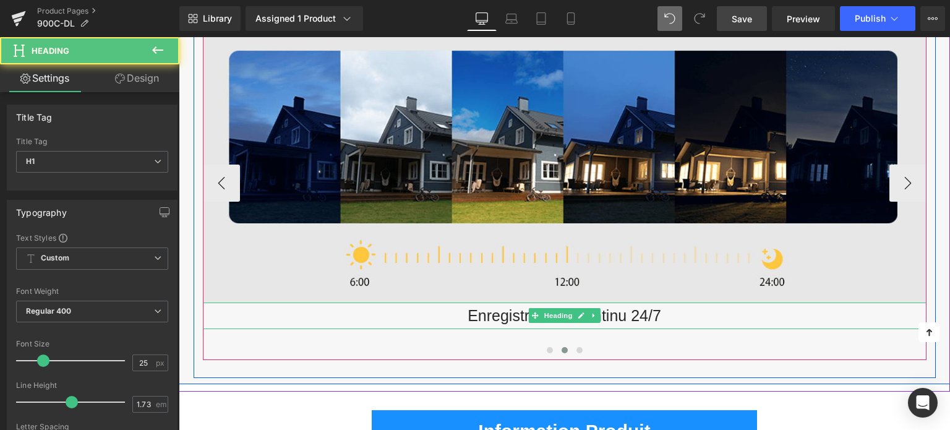
click at [507, 311] on h1 "Enregistrement continu 24/7" at bounding box center [565, 316] width 724 height 27
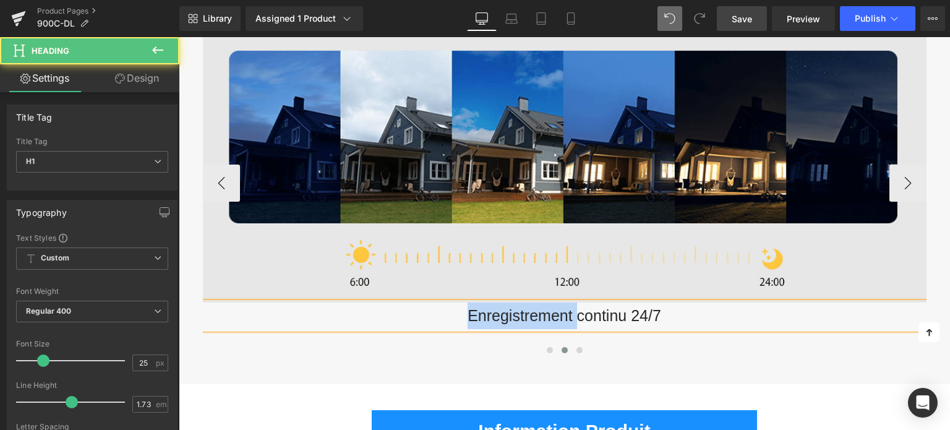
click at [507, 311] on h1 "Enregistrement continu 24/7" at bounding box center [565, 316] width 724 height 27
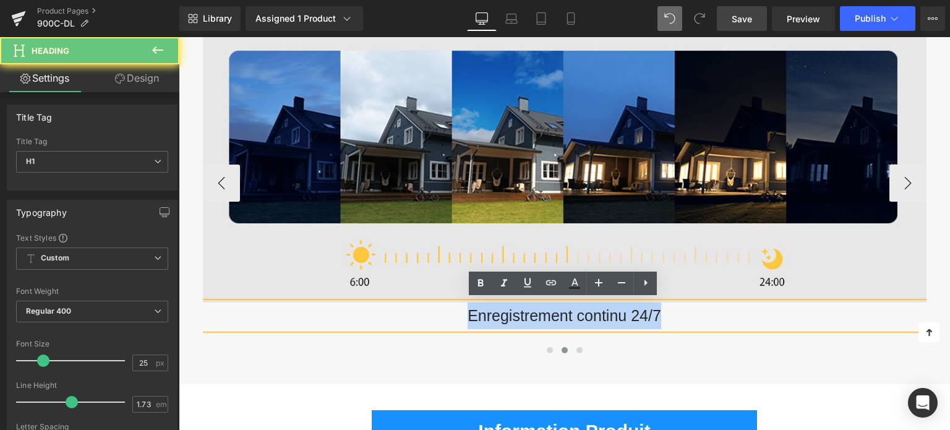
click at [507, 311] on h1 "Enregistrement continu 24/7" at bounding box center [565, 316] width 724 height 27
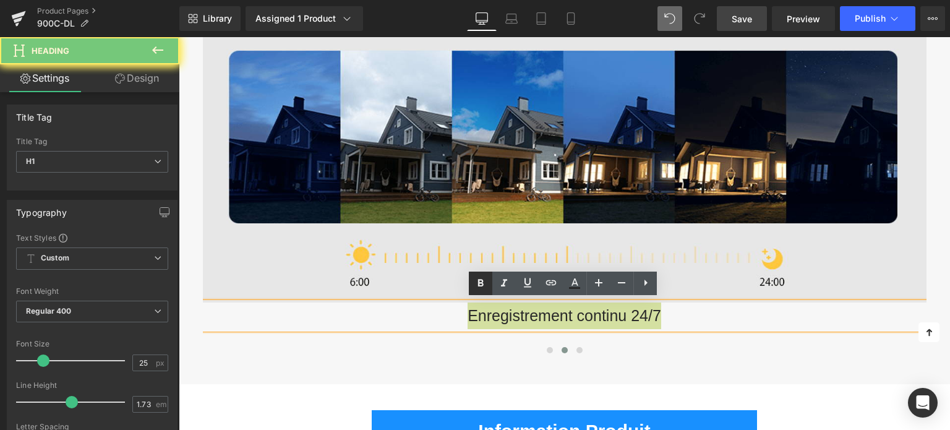
click at [0, 0] on link at bounding box center [0, 0] width 0 height 0
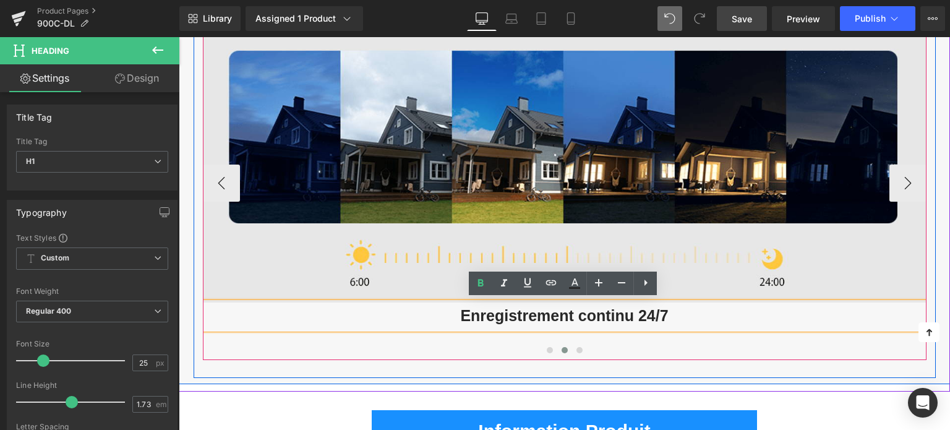
click at [505, 314] on strong "Enregistrement continu 24/7" at bounding box center [564, 315] width 208 height 17
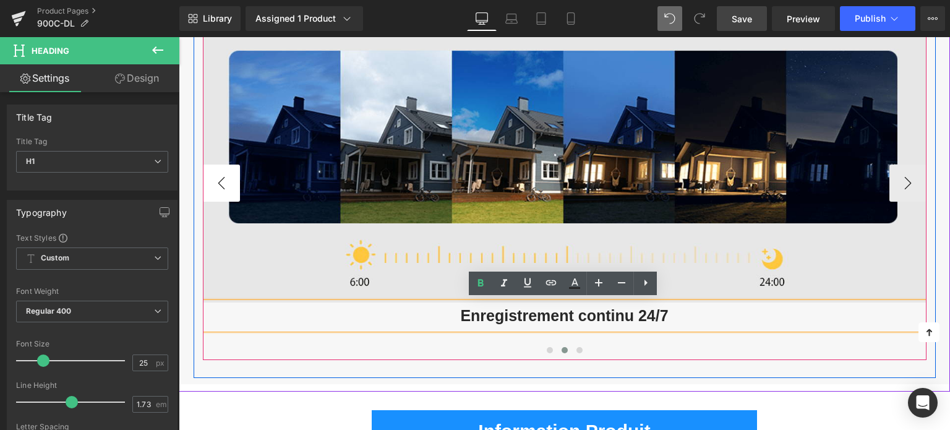
click at [225, 181] on button "‹" at bounding box center [221, 183] width 37 height 37
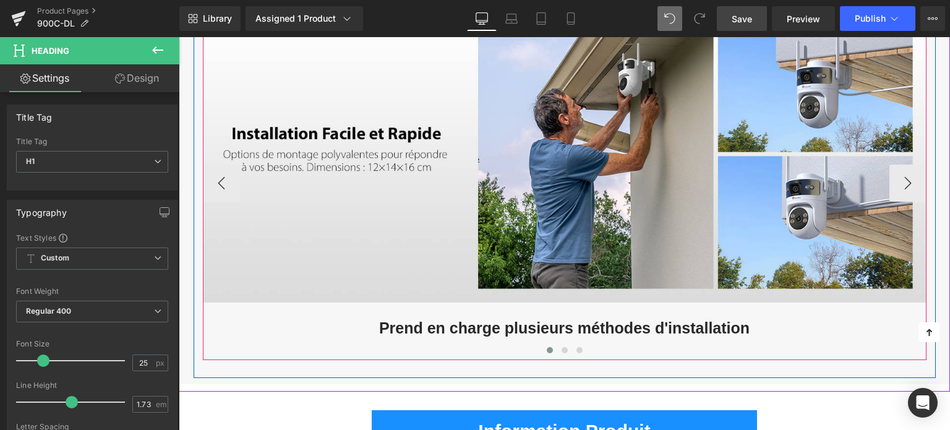
click at [454, 325] on strong "Prend en charge plusieurs méthodes d'installation" at bounding box center [564, 327] width 371 height 17
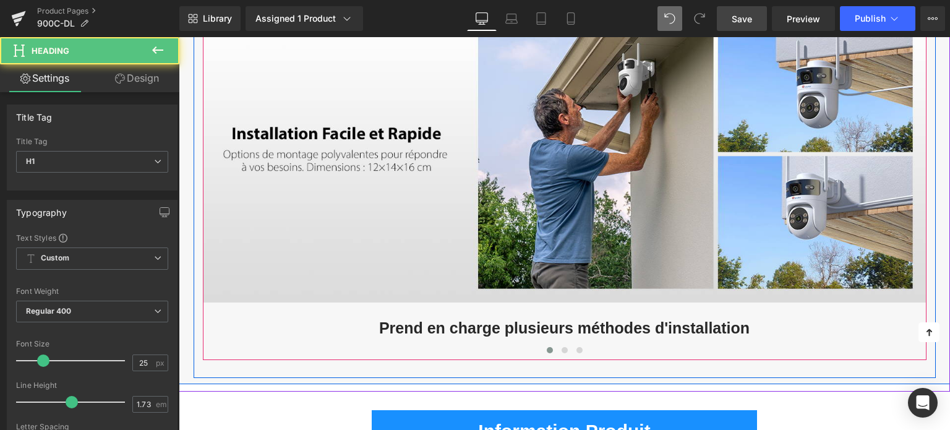
click at [144, 80] on link "Design" at bounding box center [137, 78] width 90 height 28
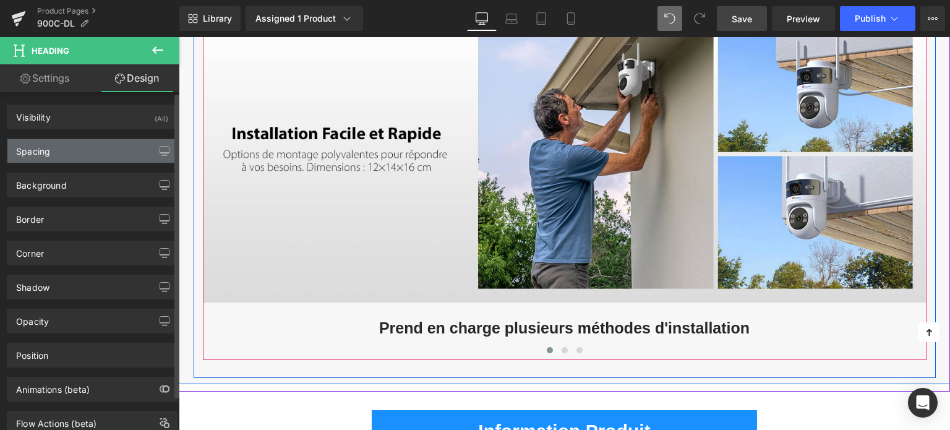
click at [64, 155] on div "Spacing" at bounding box center [92, 151] width 170 height 24
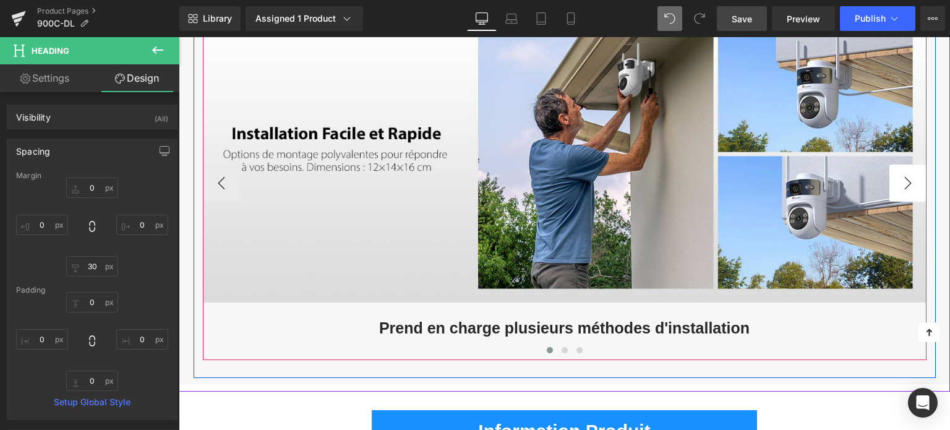
click at [905, 183] on button "›" at bounding box center [908, 183] width 37 height 37
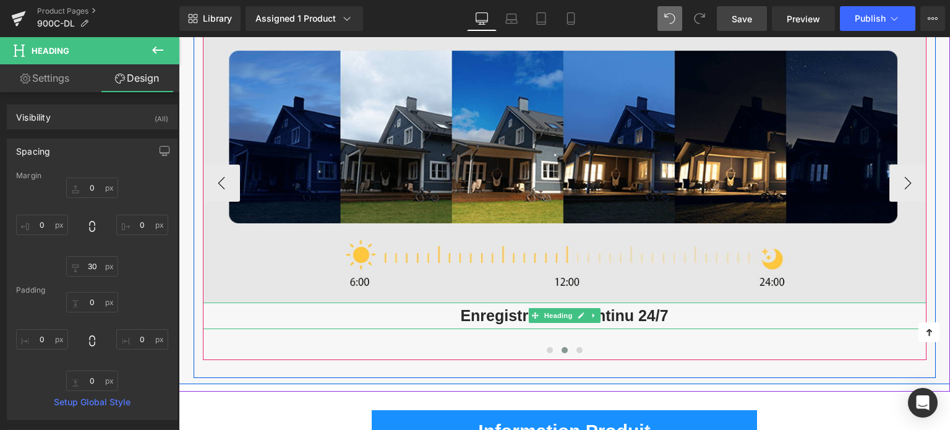
click at [513, 309] on strong "Enregistrement continu 24/7" at bounding box center [564, 315] width 208 height 17
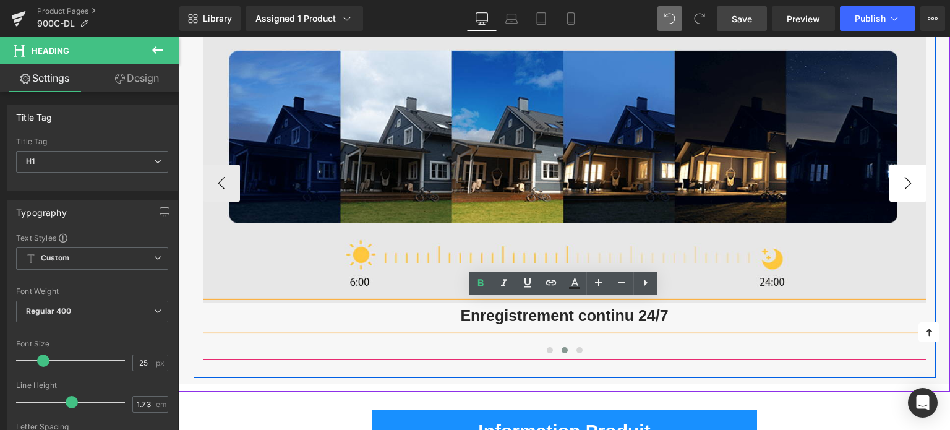
click at [898, 187] on button "›" at bounding box center [908, 183] width 37 height 37
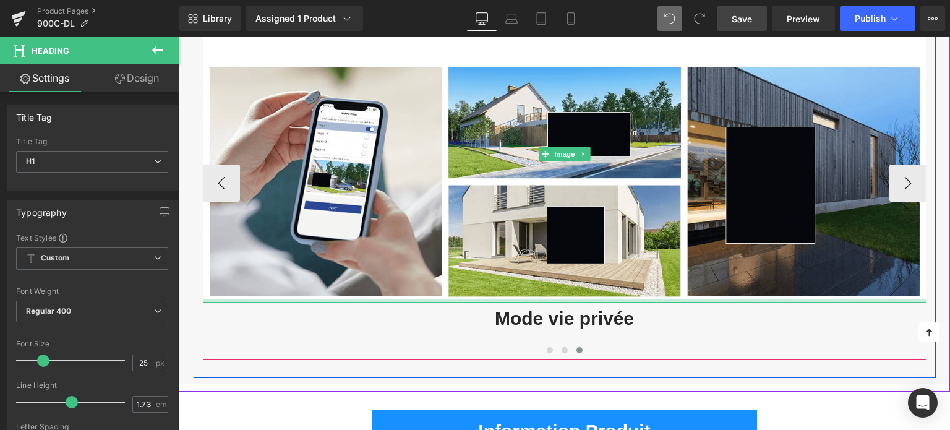
click at [533, 308] on h1 "Mode vie privée" at bounding box center [565, 319] width 724 height 32
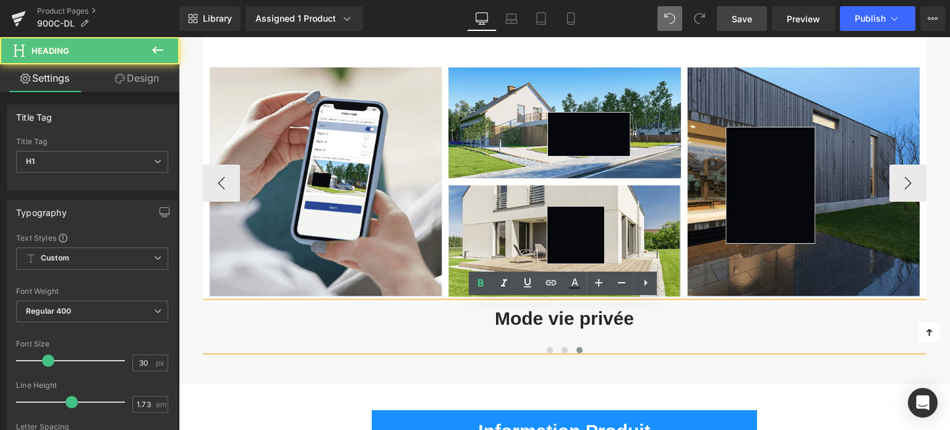
click at [517, 314] on h1 "Mode vie privée" at bounding box center [565, 319] width 724 height 32
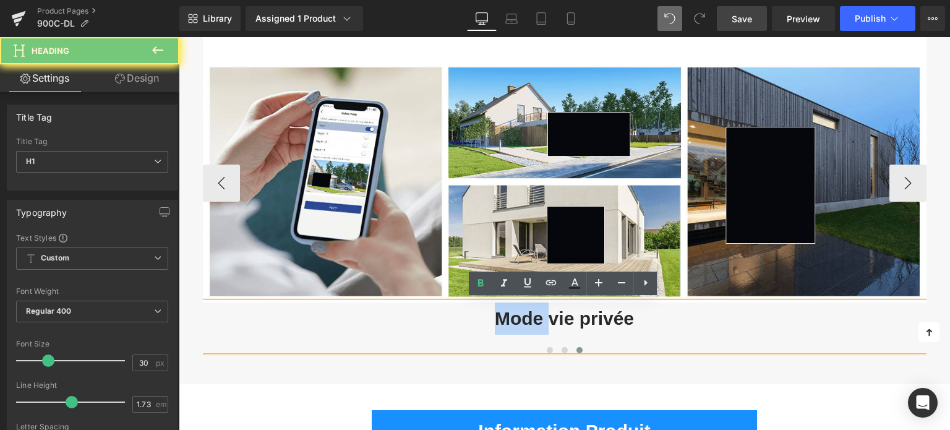
click at [517, 314] on h1 "Mode vie privée" at bounding box center [565, 319] width 724 height 32
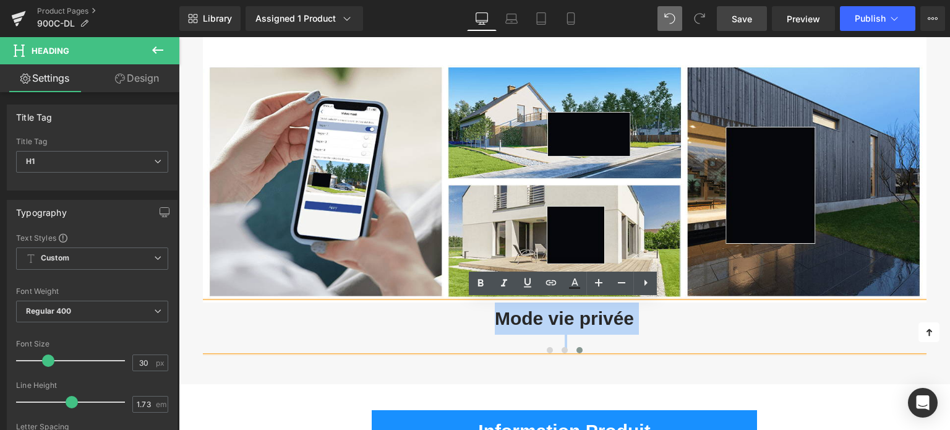
copy h1 "Mode vie privée"
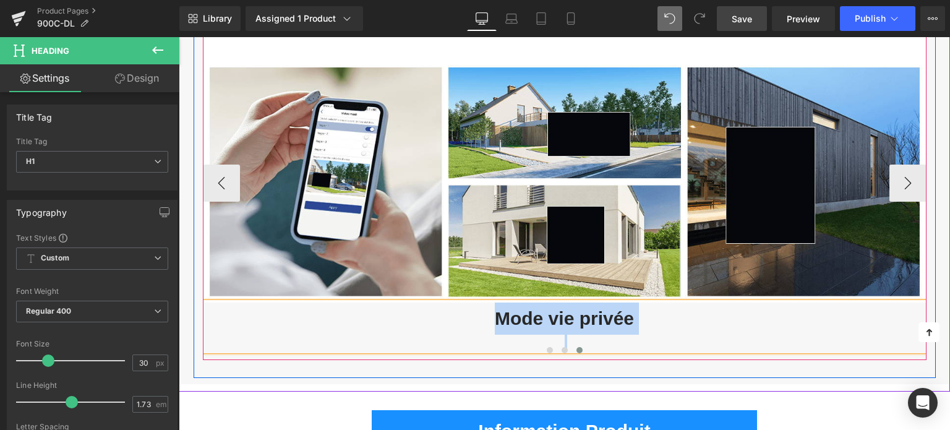
click at [517, 321] on h1 "Mode vie privée" at bounding box center [565, 319] width 724 height 32
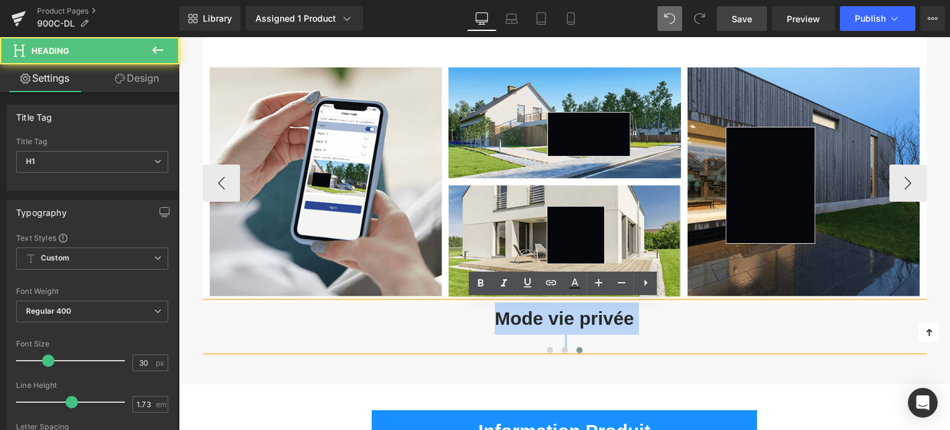
click at [518, 314] on h1 "Mode vie privée" at bounding box center [565, 319] width 724 height 32
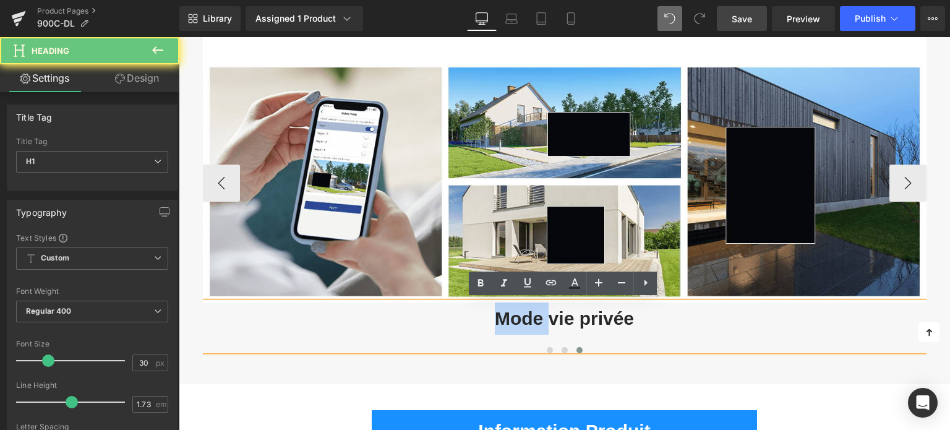
click at [518, 314] on h1 "Mode vie privée" at bounding box center [565, 319] width 724 height 32
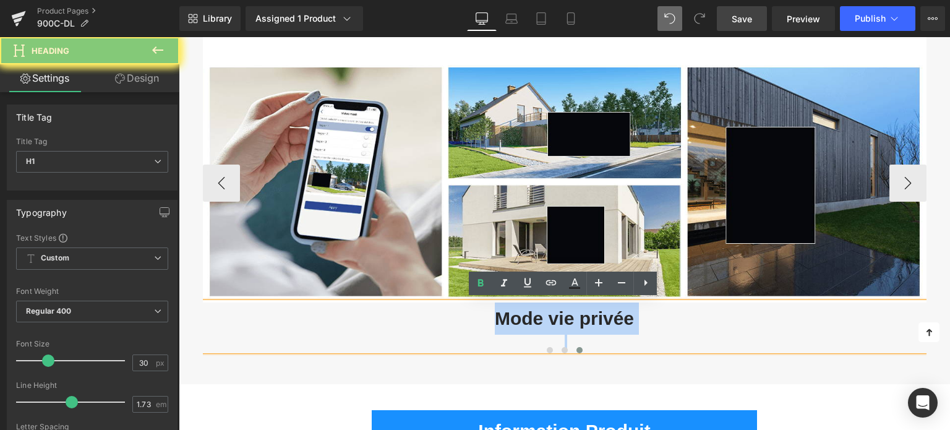
click at [518, 314] on h1 "Mode vie privée" at bounding box center [565, 319] width 724 height 32
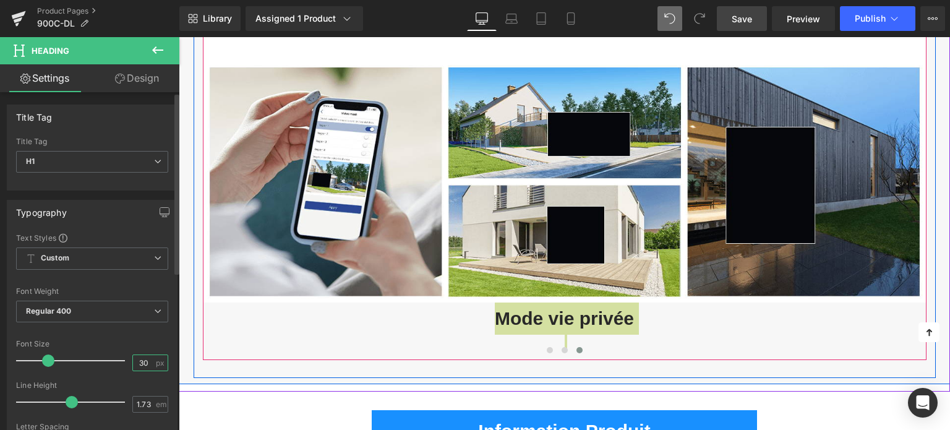
click at [136, 361] on input "30" at bounding box center [144, 362] width 22 height 15
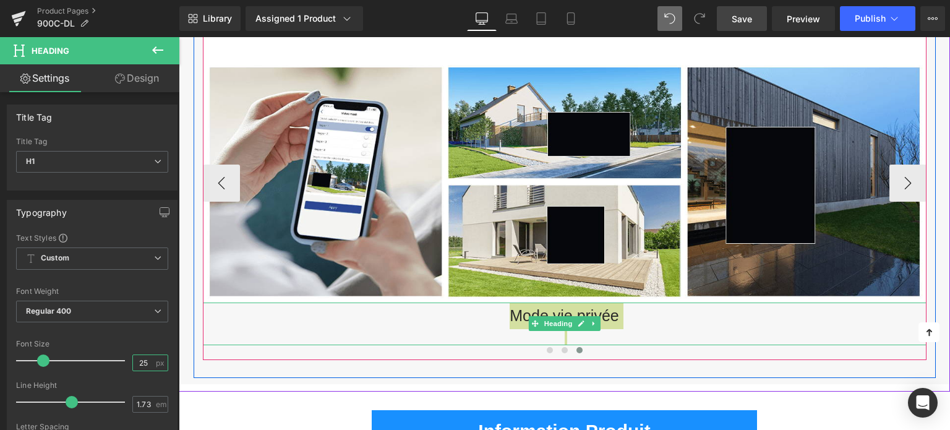
type input "25"
click at [515, 314] on h1 "Mode vie privée" at bounding box center [565, 316] width 724 height 27
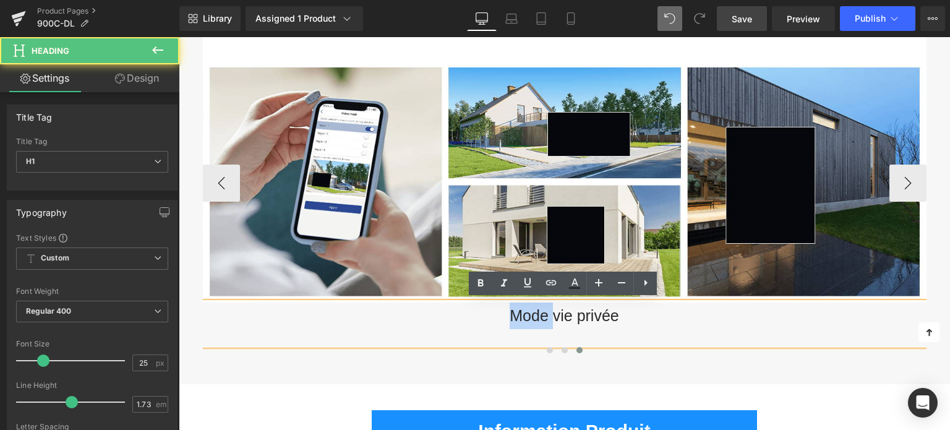
click at [515, 314] on h1 "Mode vie privée" at bounding box center [565, 316] width 724 height 27
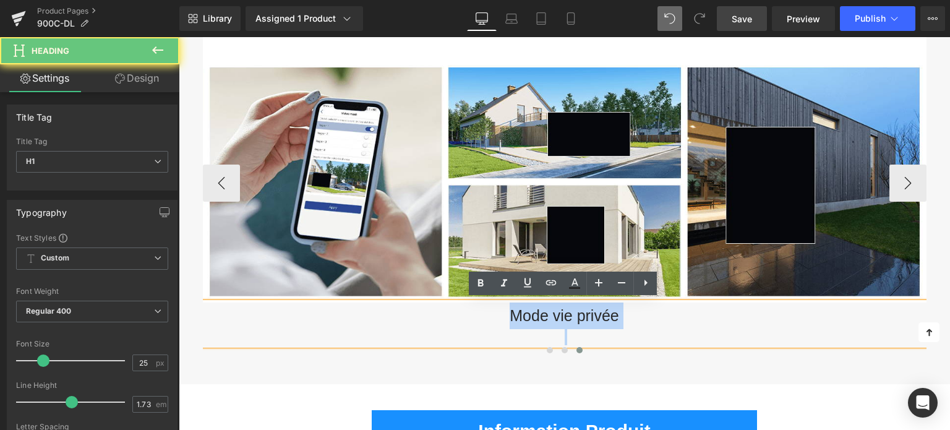
click at [515, 314] on h1 "Mode vie privée" at bounding box center [565, 316] width 724 height 27
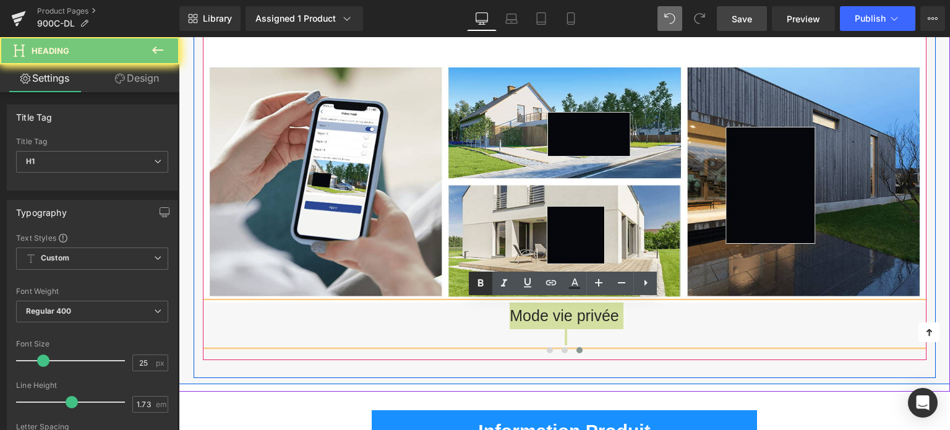
click at [484, 286] on icon at bounding box center [480, 283] width 15 height 15
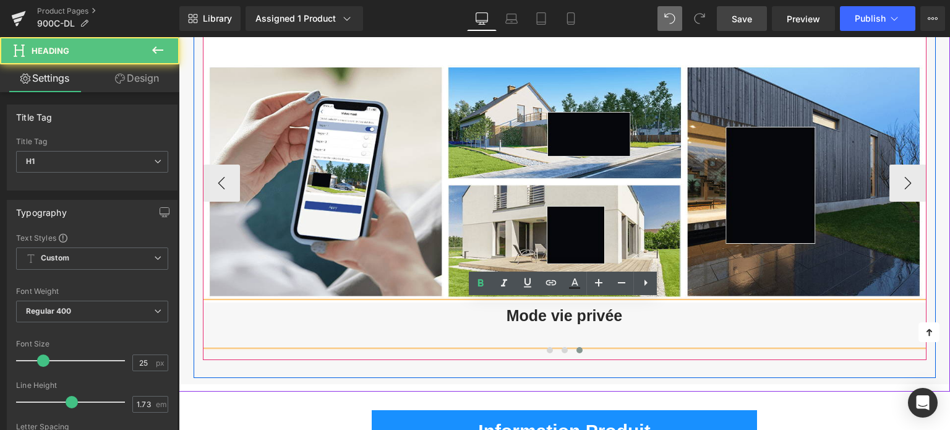
click at [520, 314] on strong "Mode vie privée" at bounding box center [565, 315] width 116 height 17
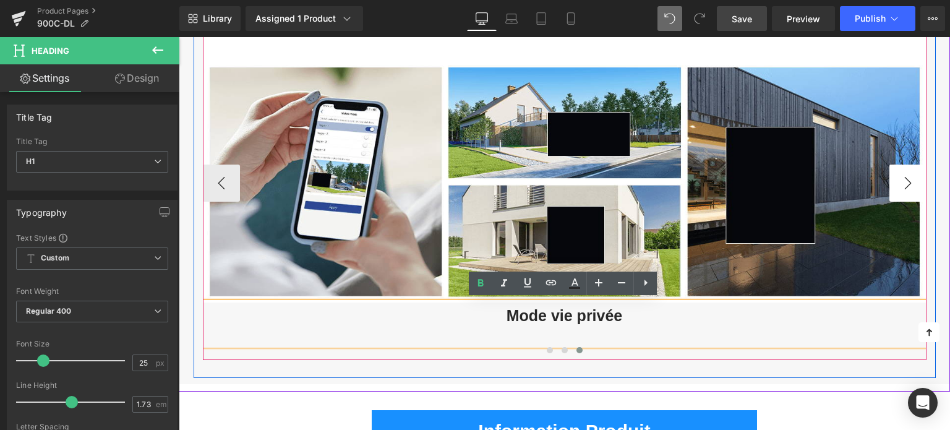
click at [905, 171] on button "›" at bounding box center [908, 183] width 37 height 37
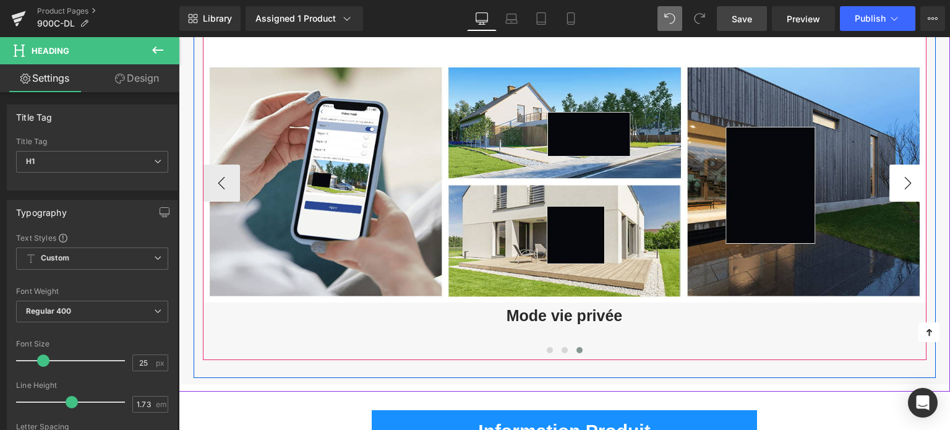
click at [905, 180] on button "›" at bounding box center [908, 183] width 37 height 37
click at [904, 183] on button "›" at bounding box center [908, 183] width 37 height 37
click at [210, 176] on button "‹" at bounding box center [221, 183] width 37 height 37
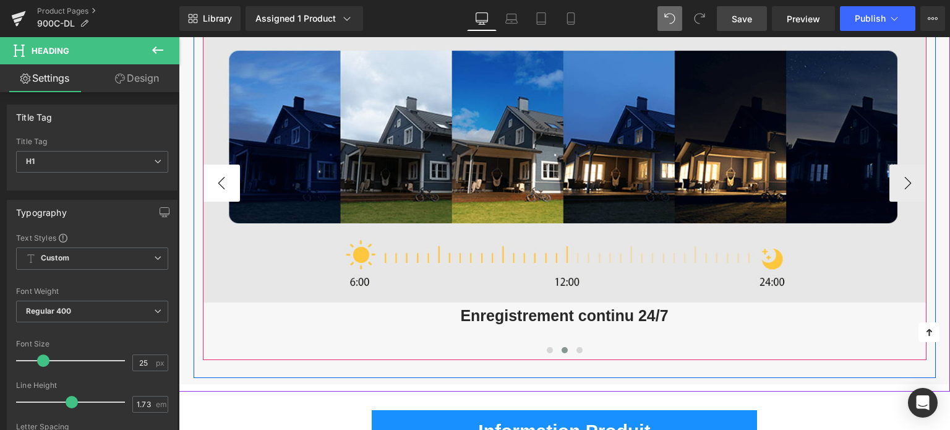
click at [223, 180] on button "‹" at bounding box center [221, 183] width 37 height 37
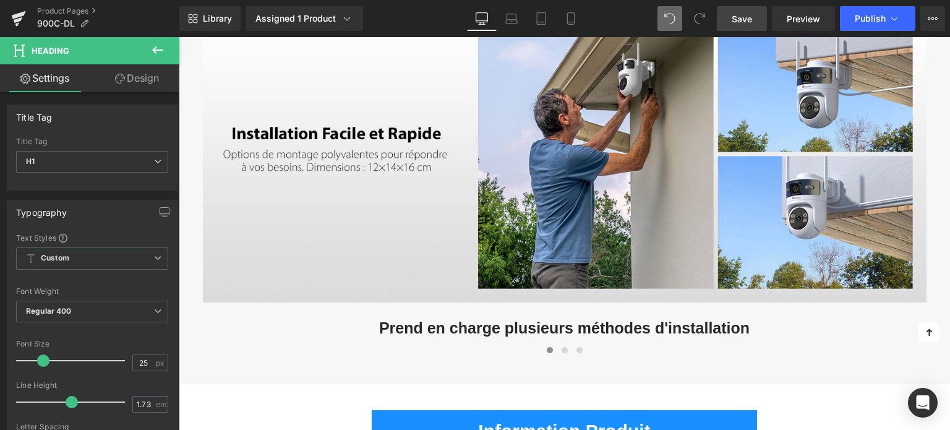
click at [755, 19] on link "Save" at bounding box center [742, 18] width 50 height 25
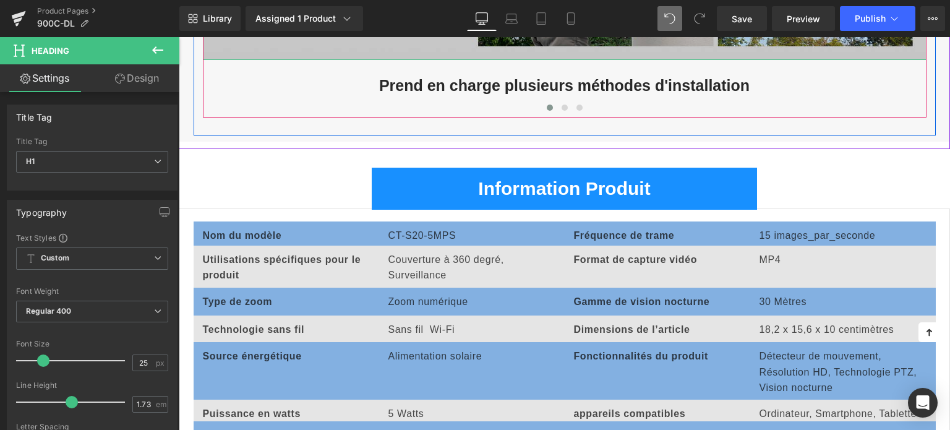
scroll to position [4524, 0]
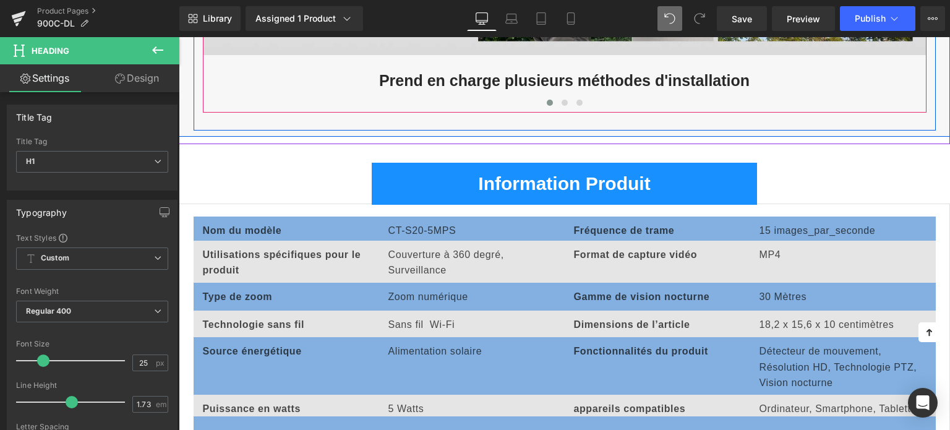
click at [157, 46] on icon at bounding box center [157, 50] width 15 height 15
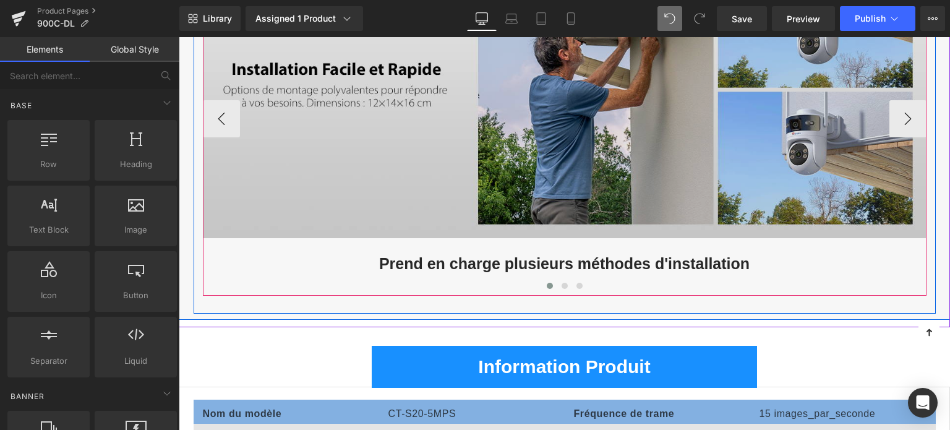
scroll to position [4339, 0]
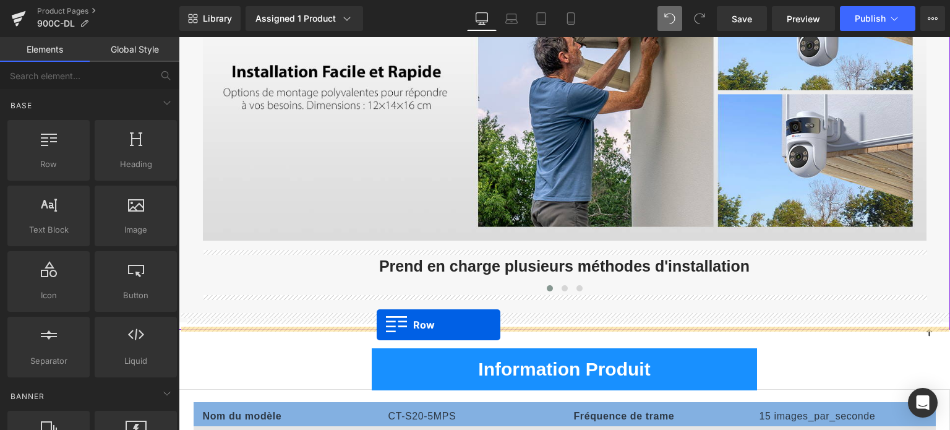
drag, startPoint x: 243, startPoint y: 195, endPoint x: 377, endPoint y: 325, distance: 186.4
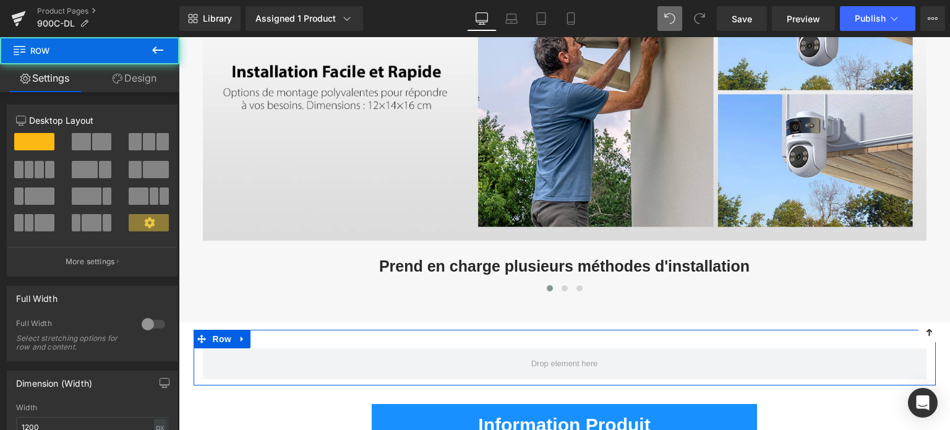
click at [92, 132] on div at bounding box center [92, 187] width 152 height 120
click at [93, 140] on span at bounding box center [101, 141] width 19 height 17
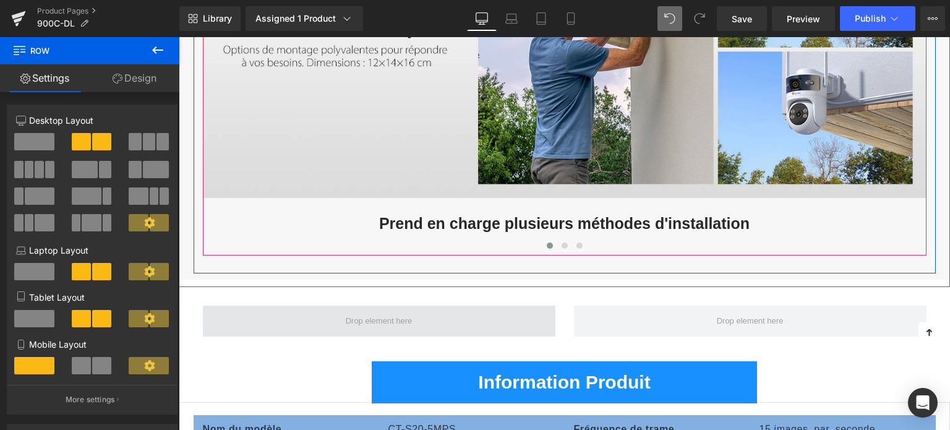
scroll to position [4463, 0]
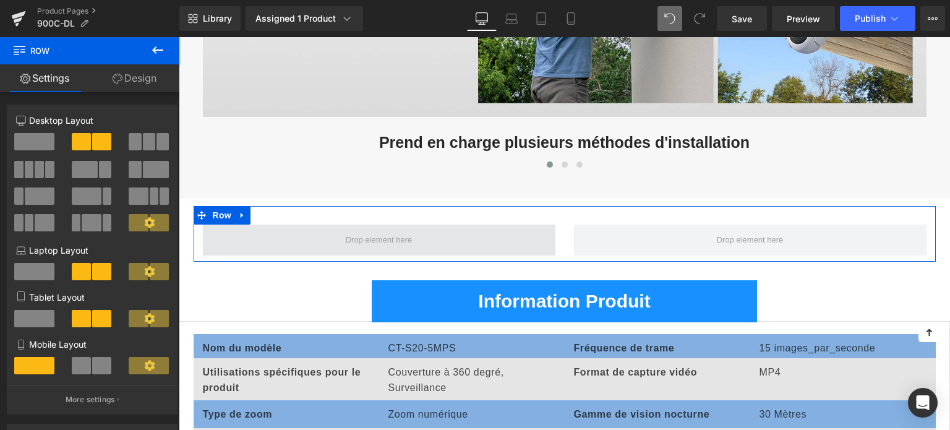
click at [428, 237] on span at bounding box center [379, 240] width 353 height 31
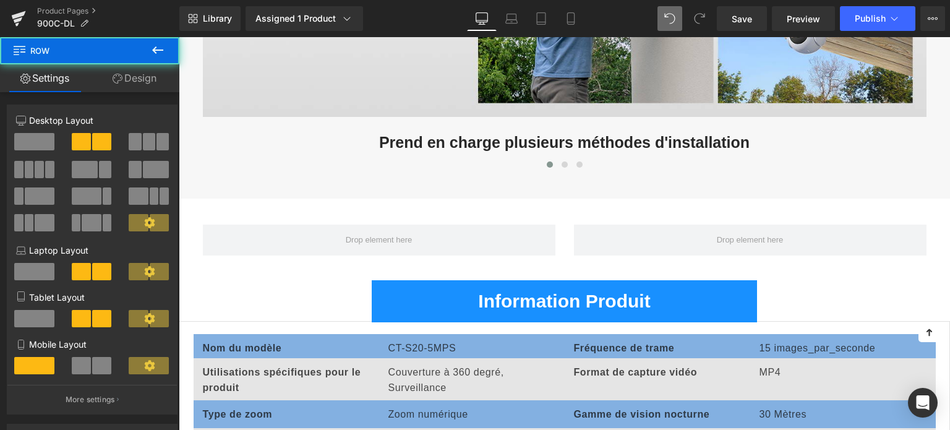
click at [149, 54] on button at bounding box center [157, 50] width 43 height 27
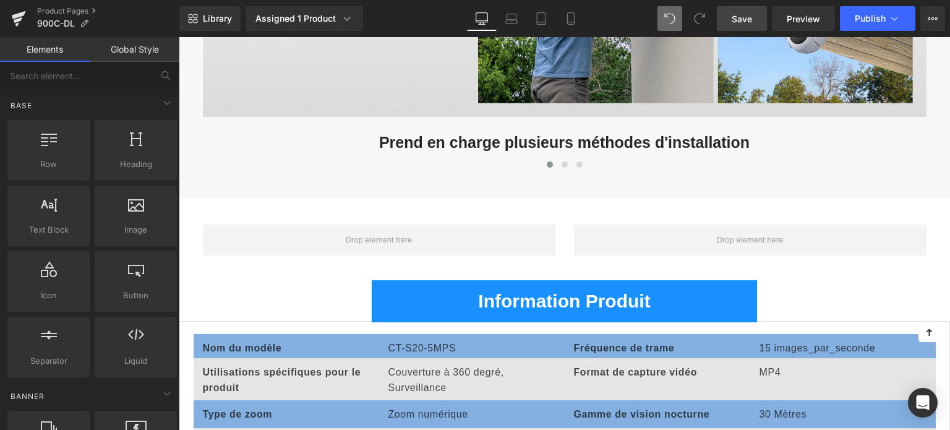
click at [746, 17] on span "Save" at bounding box center [742, 18] width 20 height 13
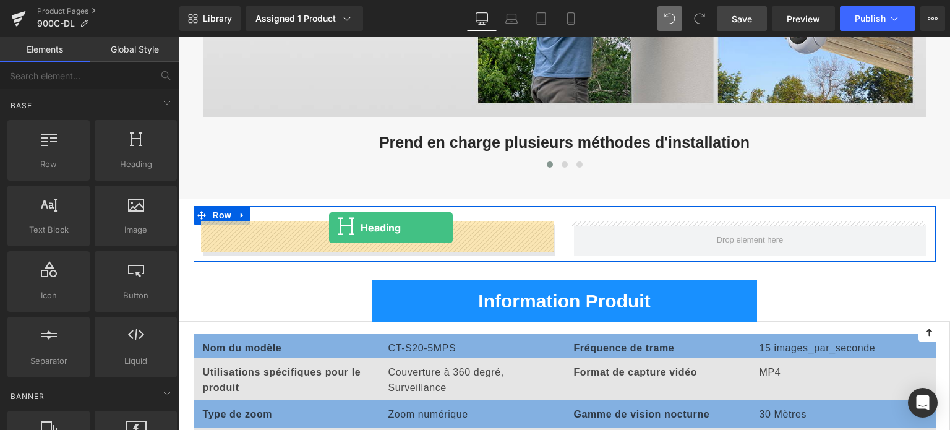
drag, startPoint x: 323, startPoint y: 188, endPoint x: 329, endPoint y: 228, distance: 40.1
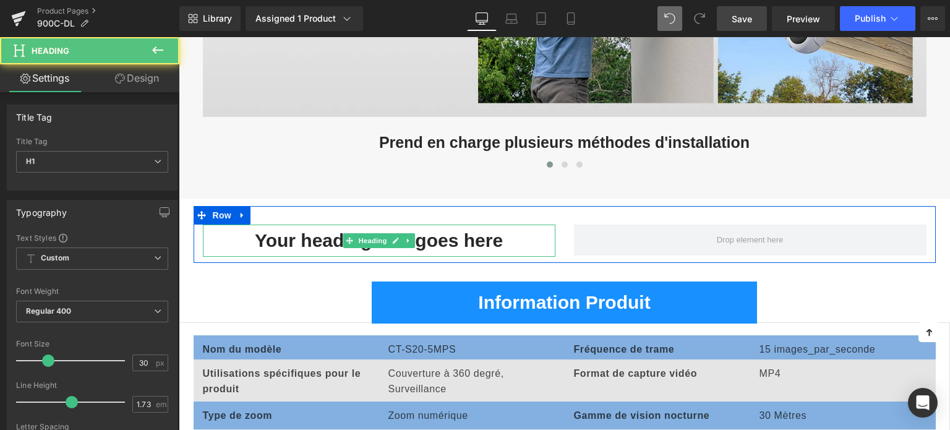
click at [293, 233] on h1 "Your heading text goes here" at bounding box center [379, 241] width 353 height 32
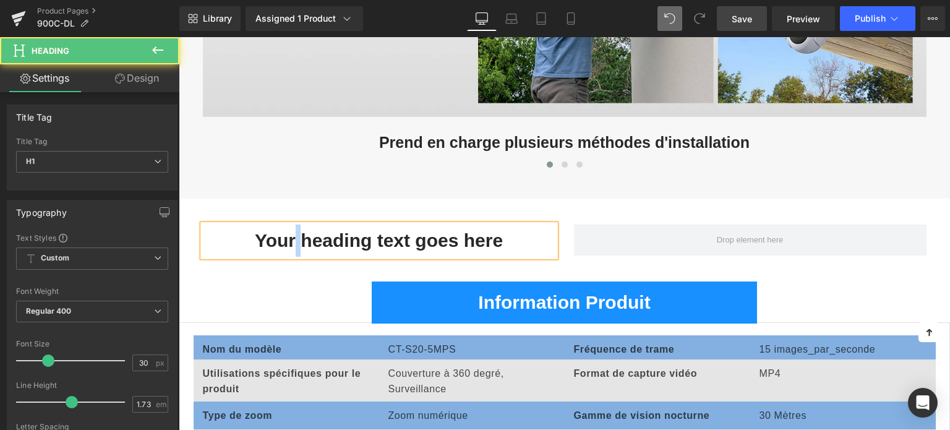
click at [293, 233] on h1 "Your heading text goes here" at bounding box center [379, 241] width 353 height 32
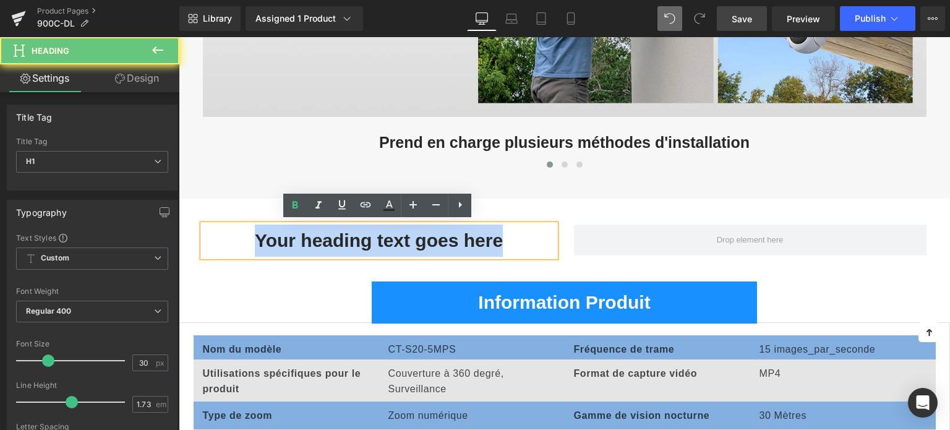
click at [293, 233] on h1 "Your heading text goes here" at bounding box center [379, 241] width 353 height 32
paste div
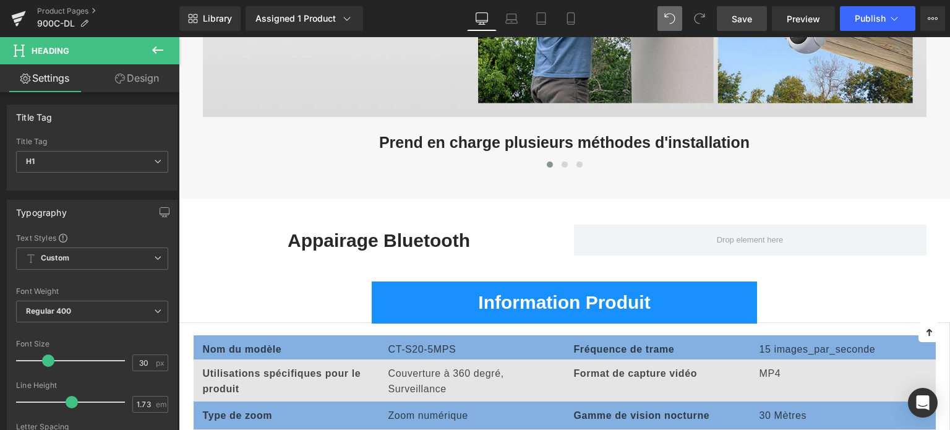
click at [149, 54] on button at bounding box center [157, 50] width 43 height 27
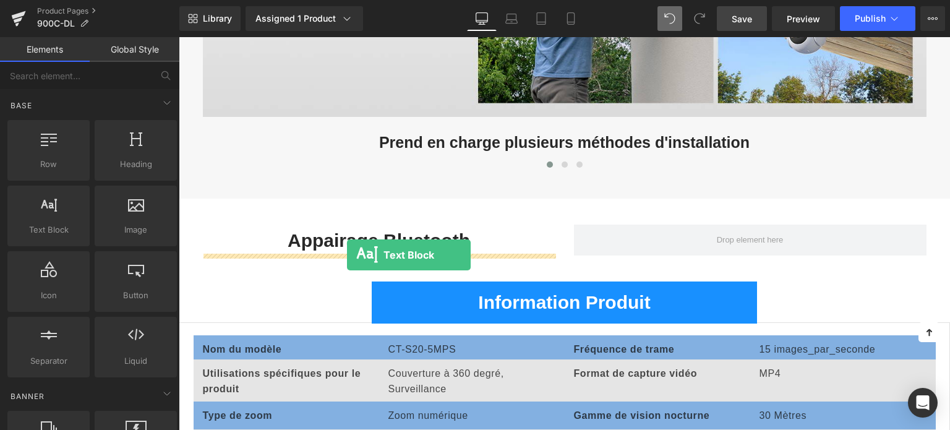
drag, startPoint x: 225, startPoint y: 256, endPoint x: 347, endPoint y: 255, distance: 121.9
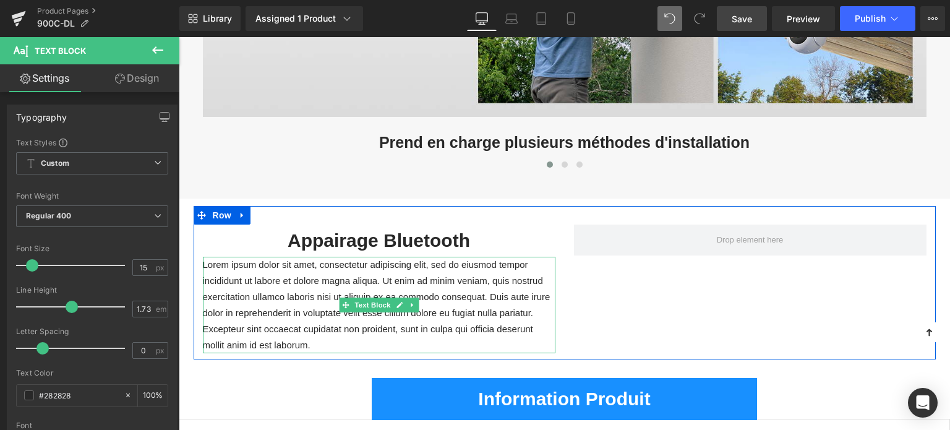
click at [280, 292] on p "Lorem ipsum dolor sit amet, consectetur adipiscing elit, sed do eiusmod tempor …" at bounding box center [379, 305] width 353 height 97
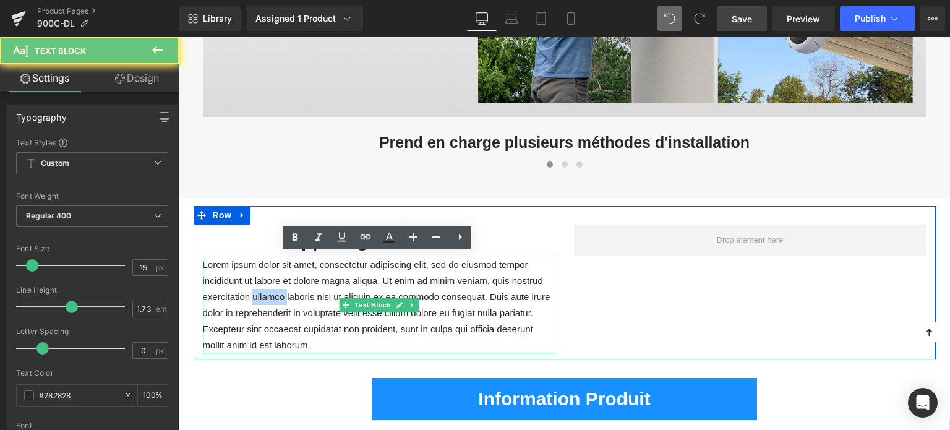
click at [280, 292] on p "Lorem ipsum dolor sit amet, consectetur adipiscing elit, sed do eiusmod tempor …" at bounding box center [379, 305] width 353 height 97
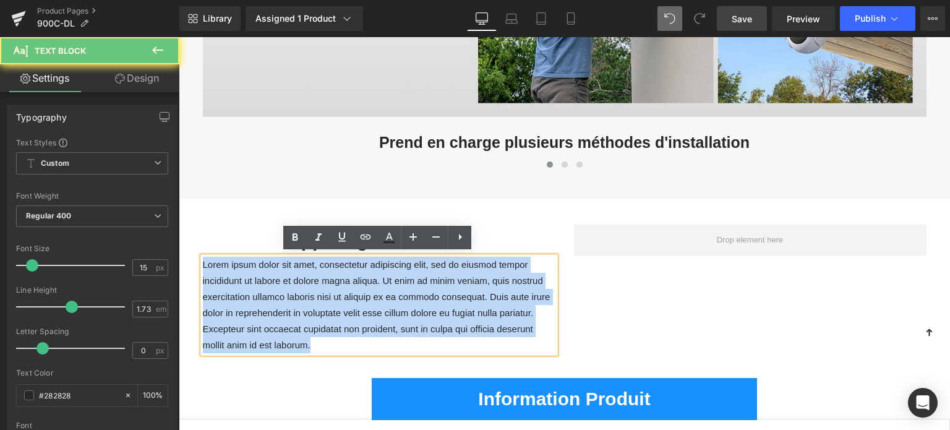
click at [280, 292] on p "Lorem ipsum dolor sit amet, consectetur adipiscing elit, sed do eiusmod tempor …" at bounding box center [379, 305] width 353 height 97
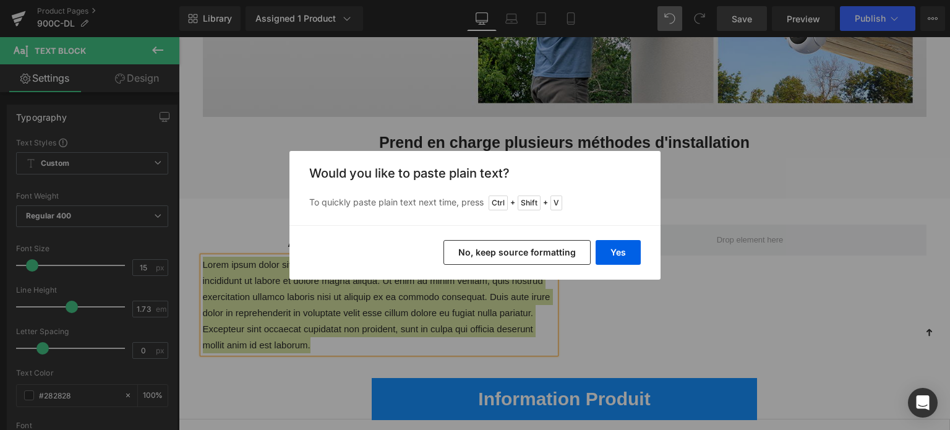
click at [595, 254] on div "Yes No, keep source formatting" at bounding box center [475, 252] width 371 height 54
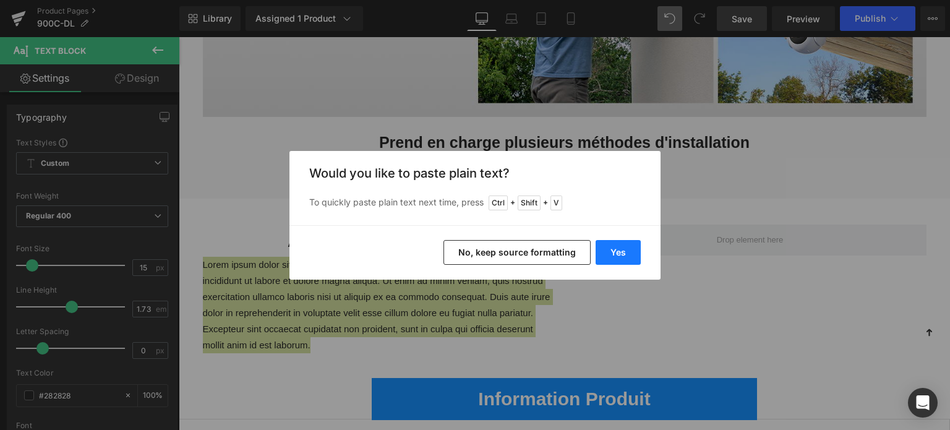
click at [605, 252] on button "Yes" at bounding box center [618, 252] width 45 height 25
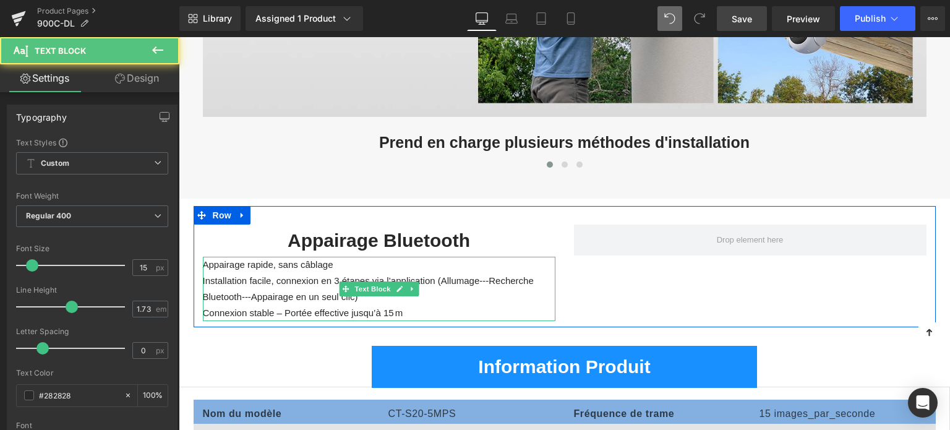
click at [329, 277] on p "Installation facile, connexion en 3 étapes via l’application (Allumage---Recher…" at bounding box center [379, 289] width 353 height 32
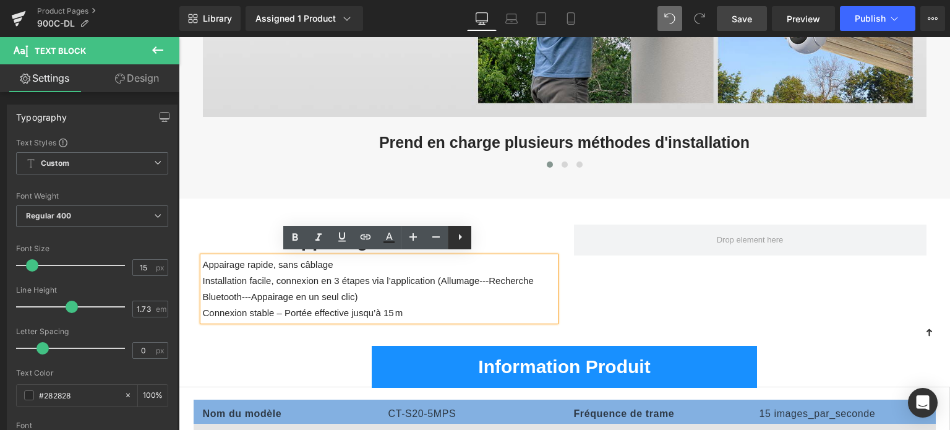
click at [463, 239] on icon at bounding box center [460, 237] width 15 height 15
click at [459, 239] on icon at bounding box center [460, 236] width 2 height 7
click at [343, 278] on li "Installation facile, connexion en 3 étapes via l’application (Allumage---Recher…" at bounding box center [379, 289] width 353 height 32
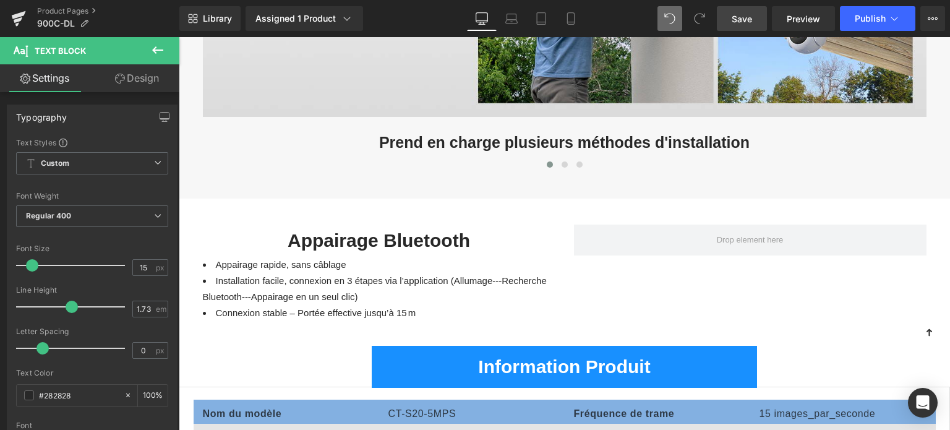
click at [154, 41] on button at bounding box center [157, 50] width 43 height 27
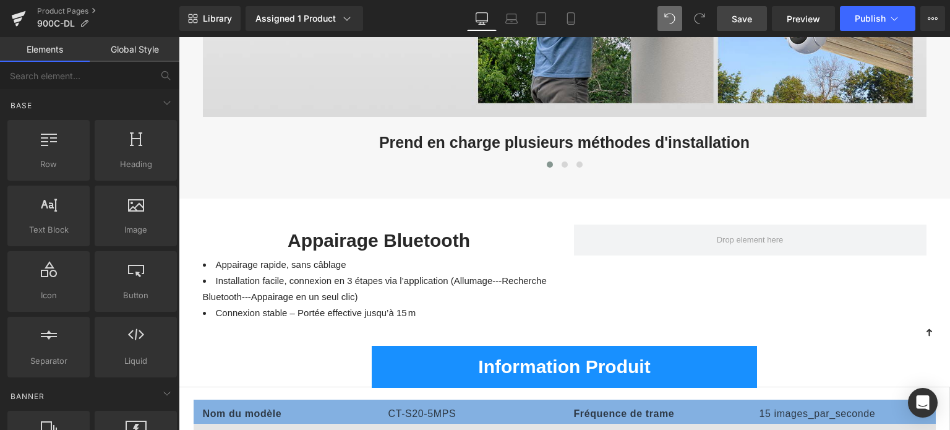
click at [77, 90] on div "Base Row rows, columns, layouts, div Heading headings, titles, h1,h2,h3,h4,h5,h…" at bounding box center [92, 234] width 174 height 291
click at [81, 84] on input "text" at bounding box center [76, 75] width 152 height 27
type input "you"
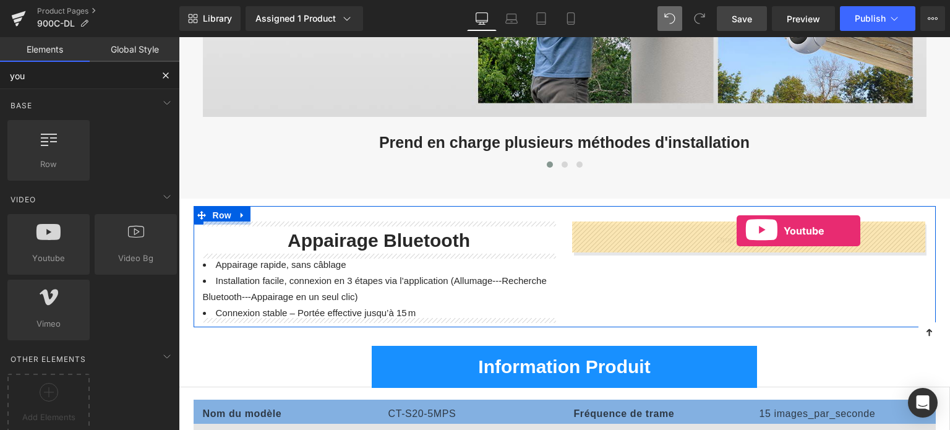
drag, startPoint x: 248, startPoint y: 273, endPoint x: 737, endPoint y: 231, distance: 490.7
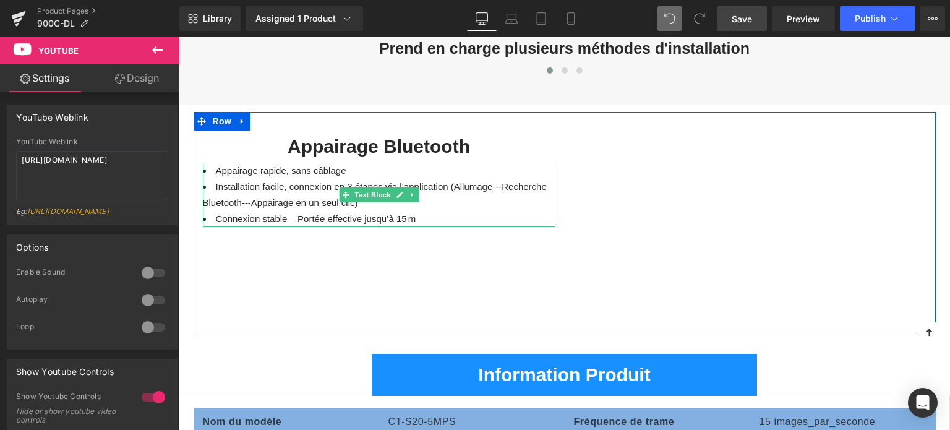
scroll to position [4586, 0]
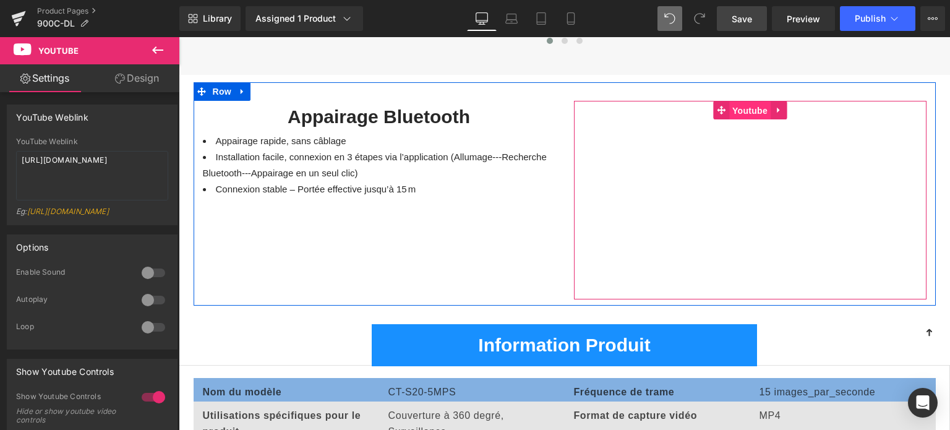
click at [747, 105] on span "Youtube" at bounding box center [750, 110] width 41 height 19
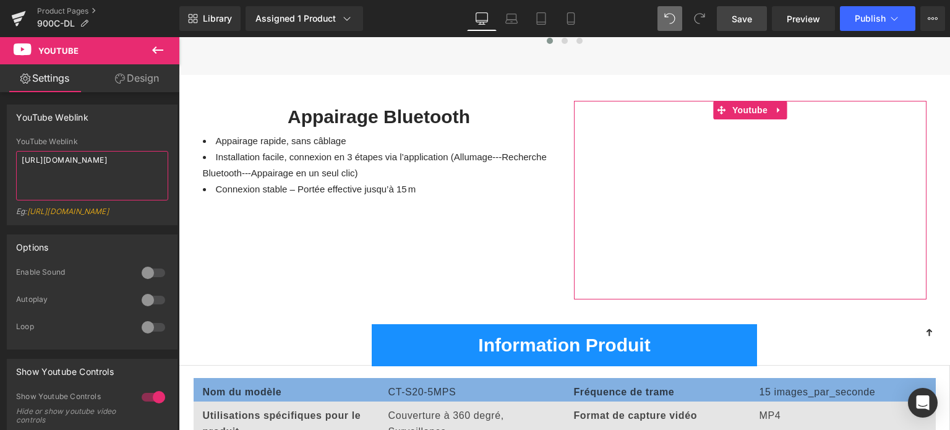
click at [69, 166] on textarea "[URL][DOMAIN_NAME]" at bounding box center [92, 176] width 152 height 50
paste textarea "[DOMAIN_NAME][URL]"
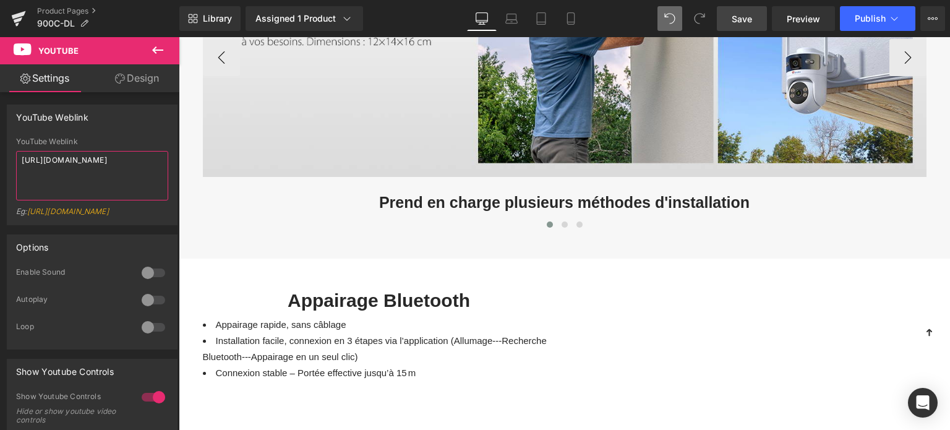
scroll to position [4401, 0]
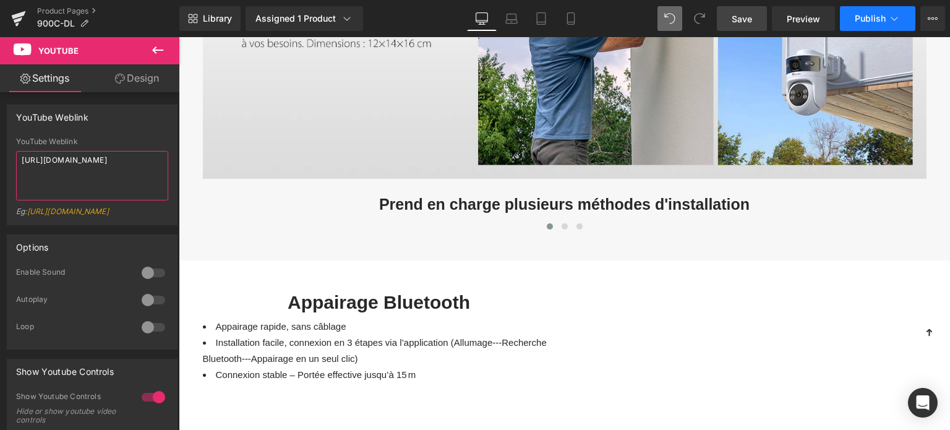
type textarea "[URL][DOMAIN_NAME]"
click at [876, 17] on span "Publish" at bounding box center [870, 19] width 31 height 10
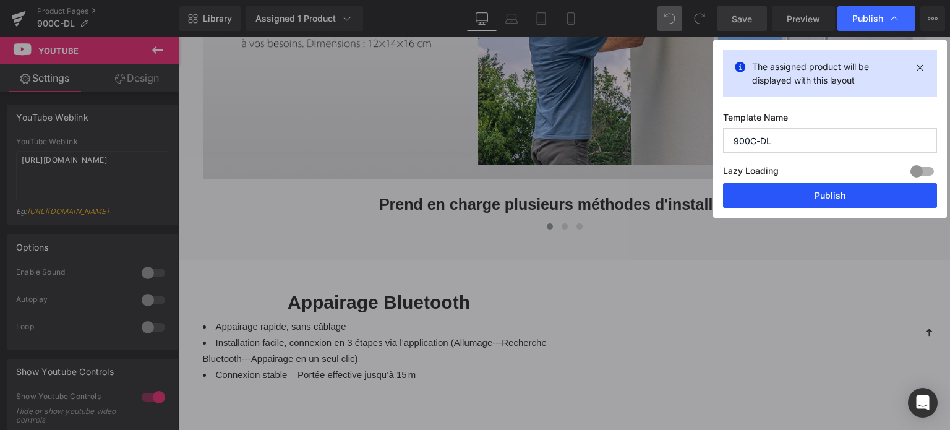
click at [797, 196] on button "Publish" at bounding box center [830, 195] width 214 height 25
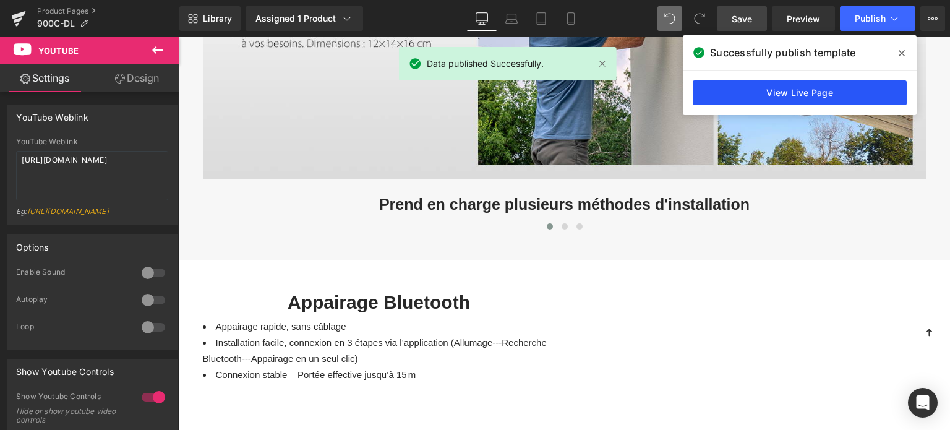
click at [757, 98] on link "View Live Page" at bounding box center [800, 92] width 214 height 25
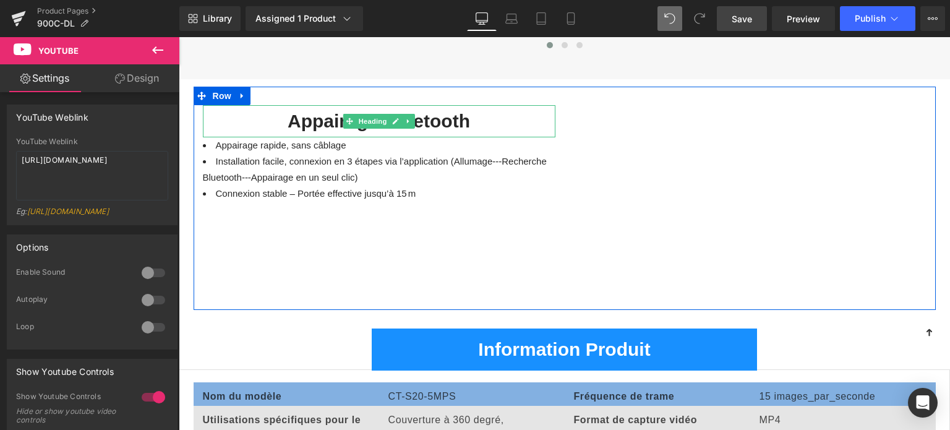
scroll to position [4586, 0]
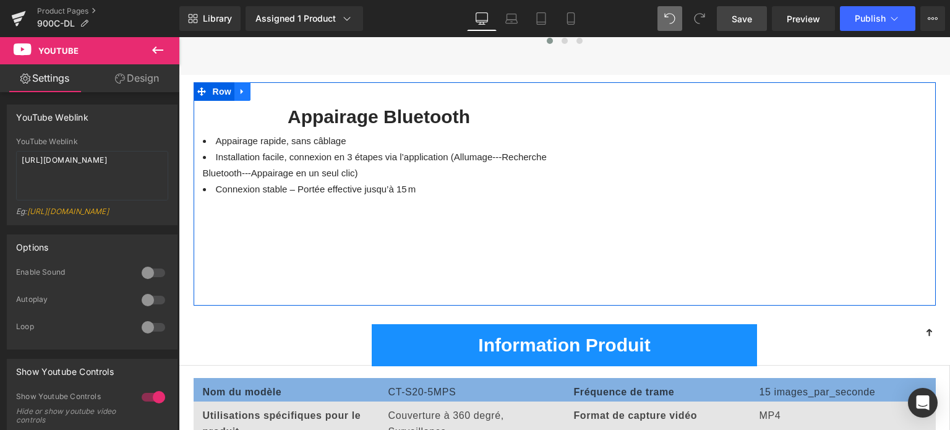
click at [242, 88] on icon at bounding box center [242, 91] width 9 height 9
click at [272, 93] on icon at bounding box center [274, 91] width 9 height 9
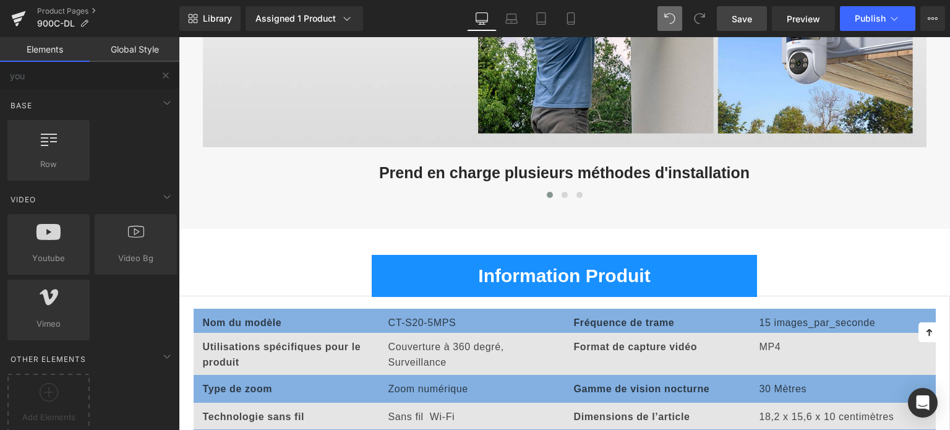
scroll to position [4401, 0]
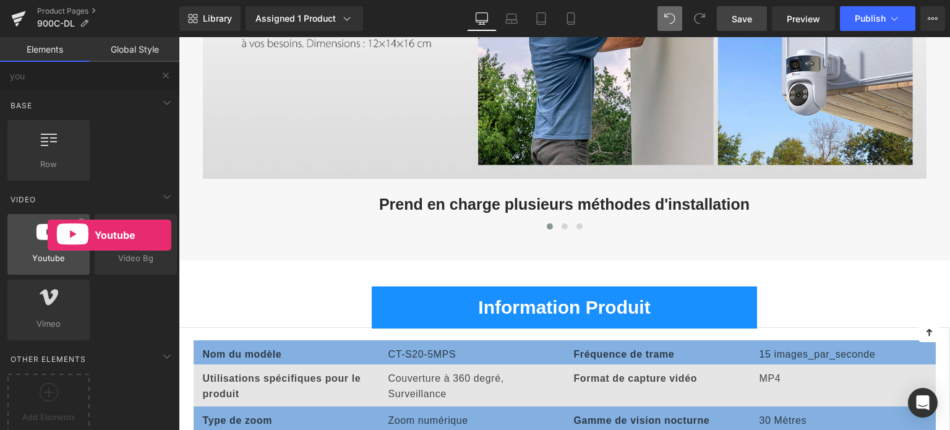
drag, startPoint x: 58, startPoint y: 232, endPoint x: 48, endPoint y: 235, distance: 11.0
click at [48, 235] on icon at bounding box center [49, 232] width 24 height 16
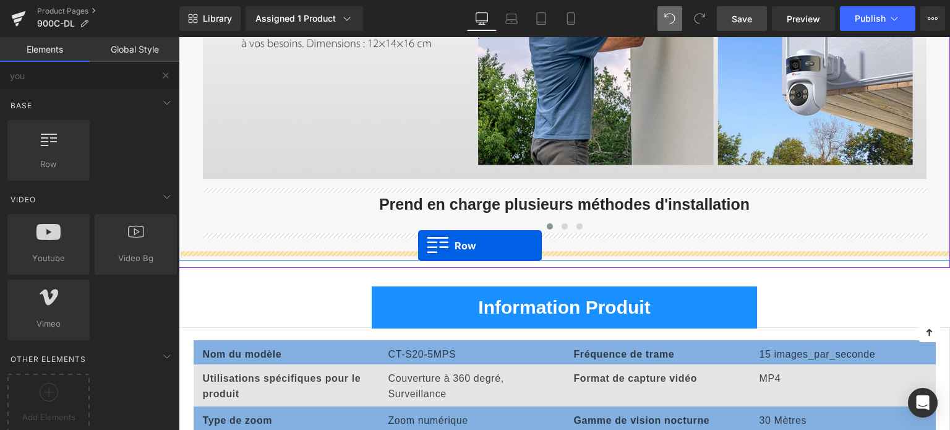
drag, startPoint x: 243, startPoint y: 194, endPoint x: 418, endPoint y: 246, distance: 182.8
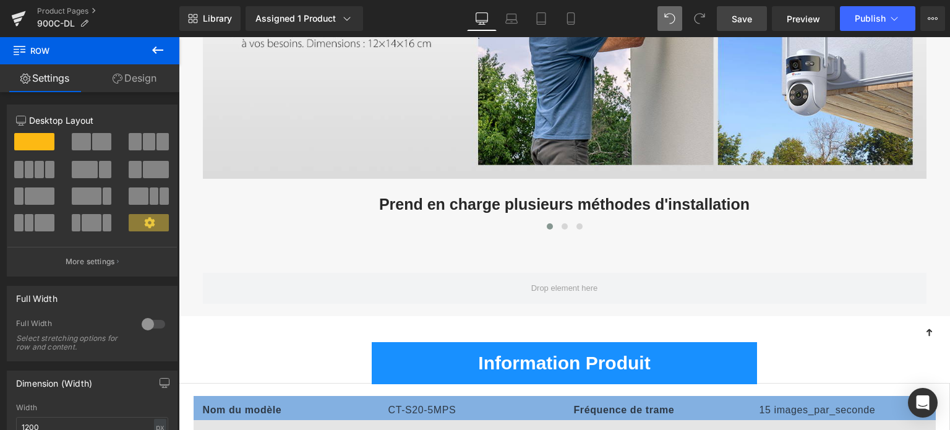
click at [160, 55] on icon at bounding box center [157, 50] width 15 height 15
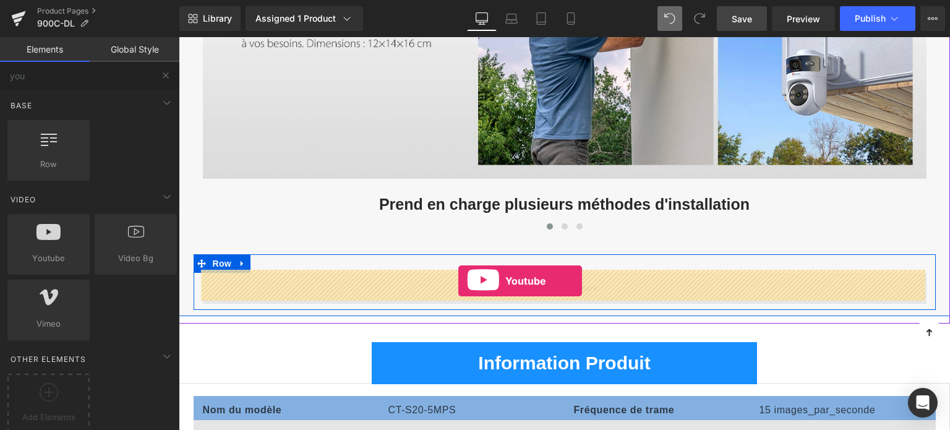
drag, startPoint x: 242, startPoint y: 275, endPoint x: 459, endPoint y: 282, distance: 216.7
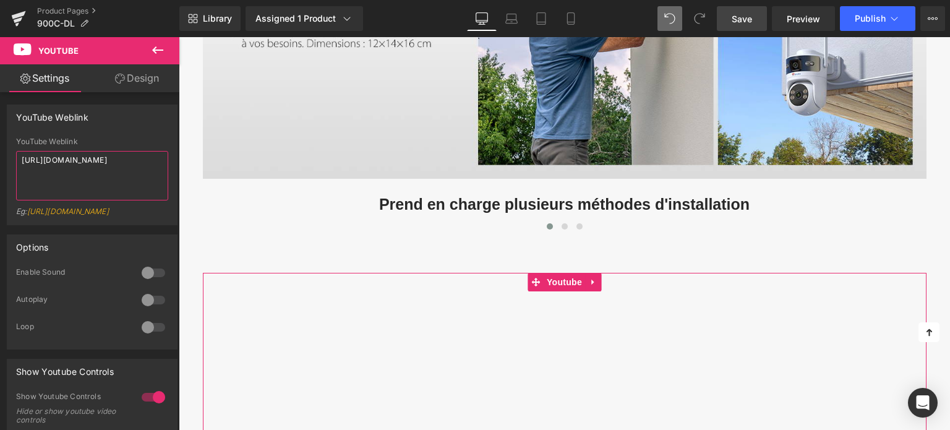
click at [109, 163] on textarea "[URL][DOMAIN_NAME]" at bounding box center [92, 176] width 152 height 50
paste textarea "[DOMAIN_NAME][URL]"
click at [88, 165] on textarea "[URL][DOMAIN_NAME]" at bounding box center [92, 176] width 152 height 50
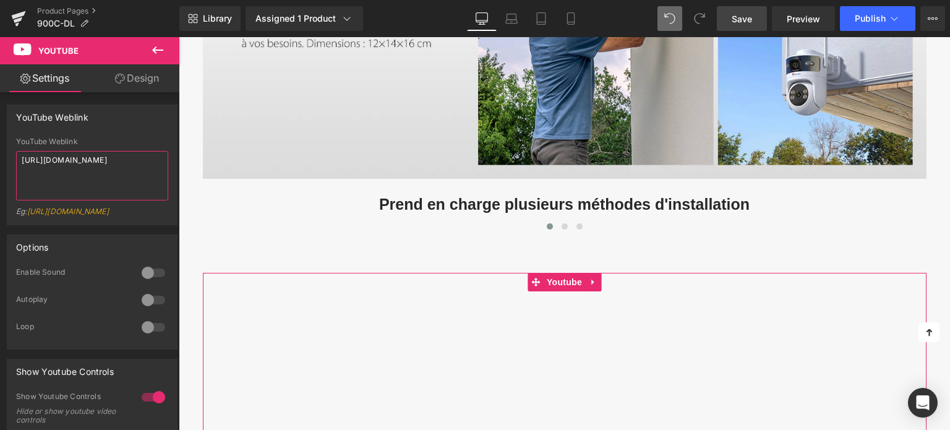
click at [88, 165] on textarea "[URL][DOMAIN_NAME]" at bounding box center [92, 176] width 152 height 50
paste textarea "[DOMAIN_NAME][URL]"
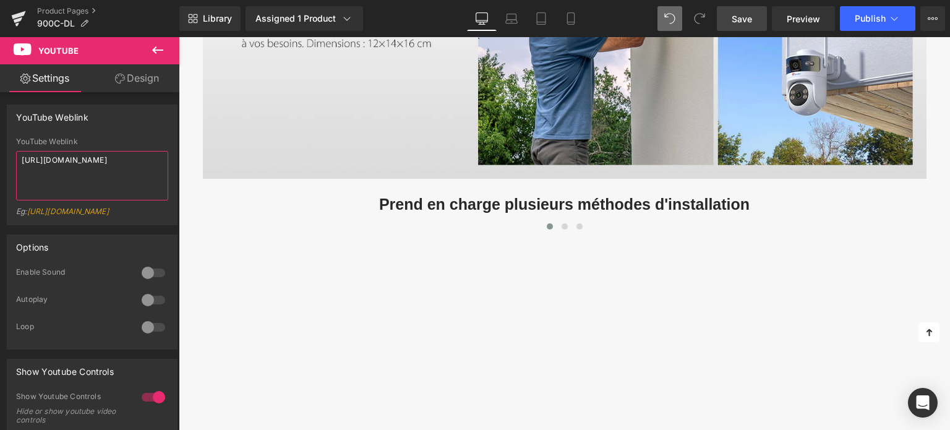
type textarea "[URL][DOMAIN_NAME]"
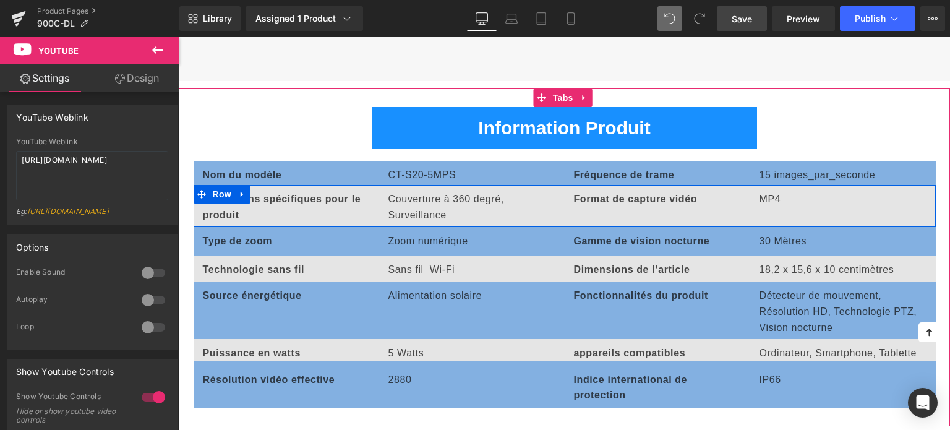
scroll to position [5074, 0]
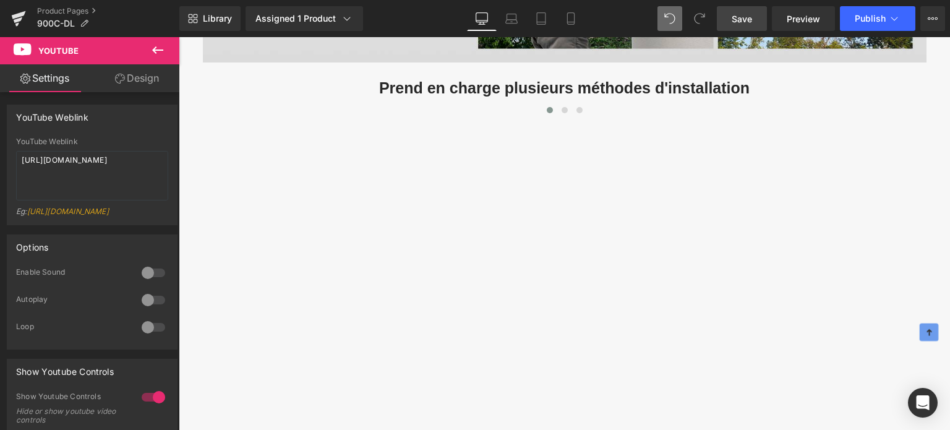
click at [931, 335] on icon at bounding box center [928, 331] width 9 height 9
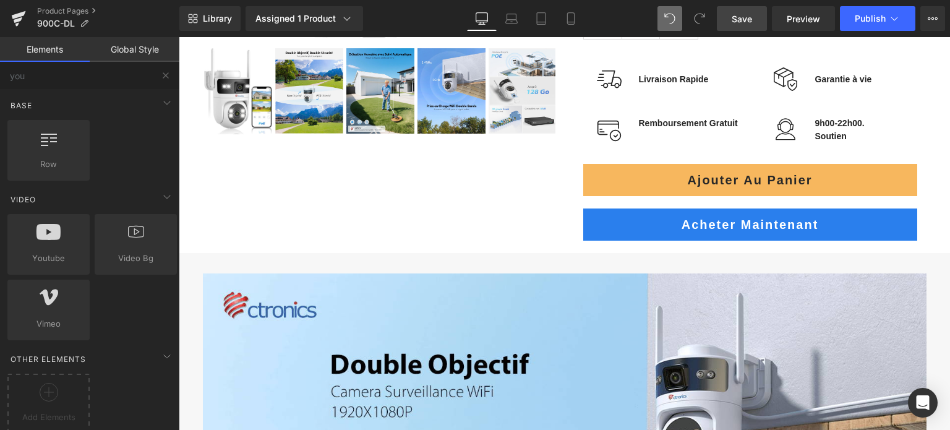
scroll to position [0, 0]
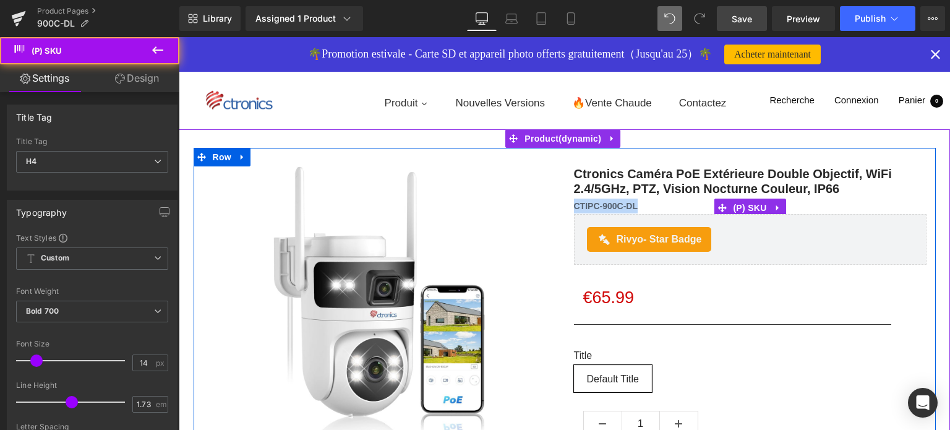
drag, startPoint x: 572, startPoint y: 205, endPoint x: 643, endPoint y: 202, distance: 70.6
click at [643, 202] on h4 "CTIPC-900C-DL" at bounding box center [750, 206] width 353 height 15
copy span "CTIPC-900C-DL"
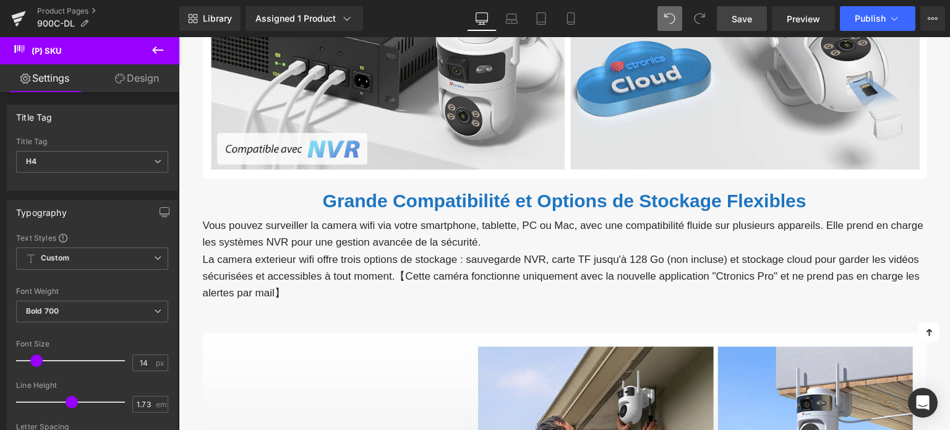
scroll to position [3960, 0]
